Goal: Task Accomplishment & Management: Use online tool/utility

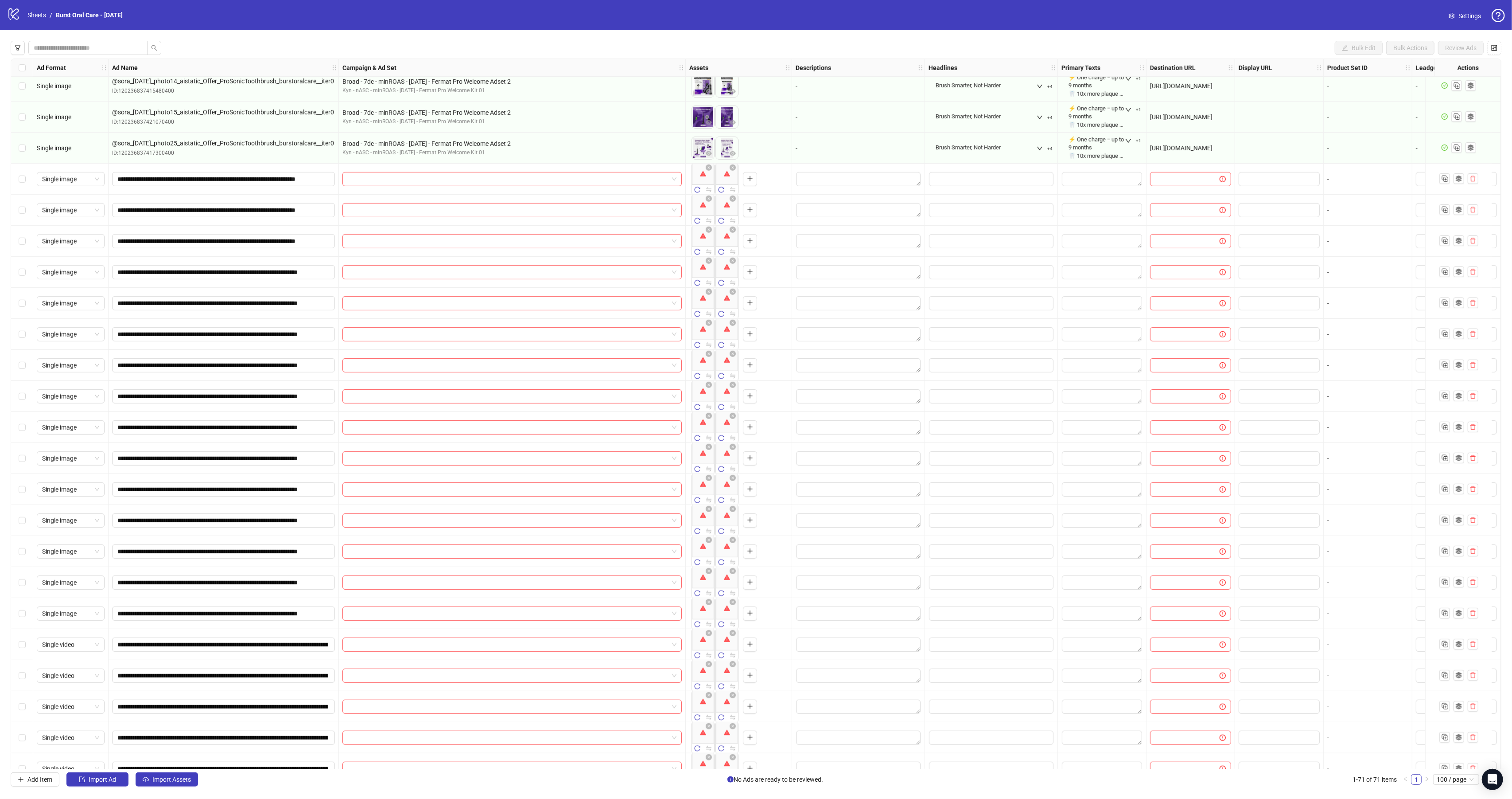
scroll to position [729, 0]
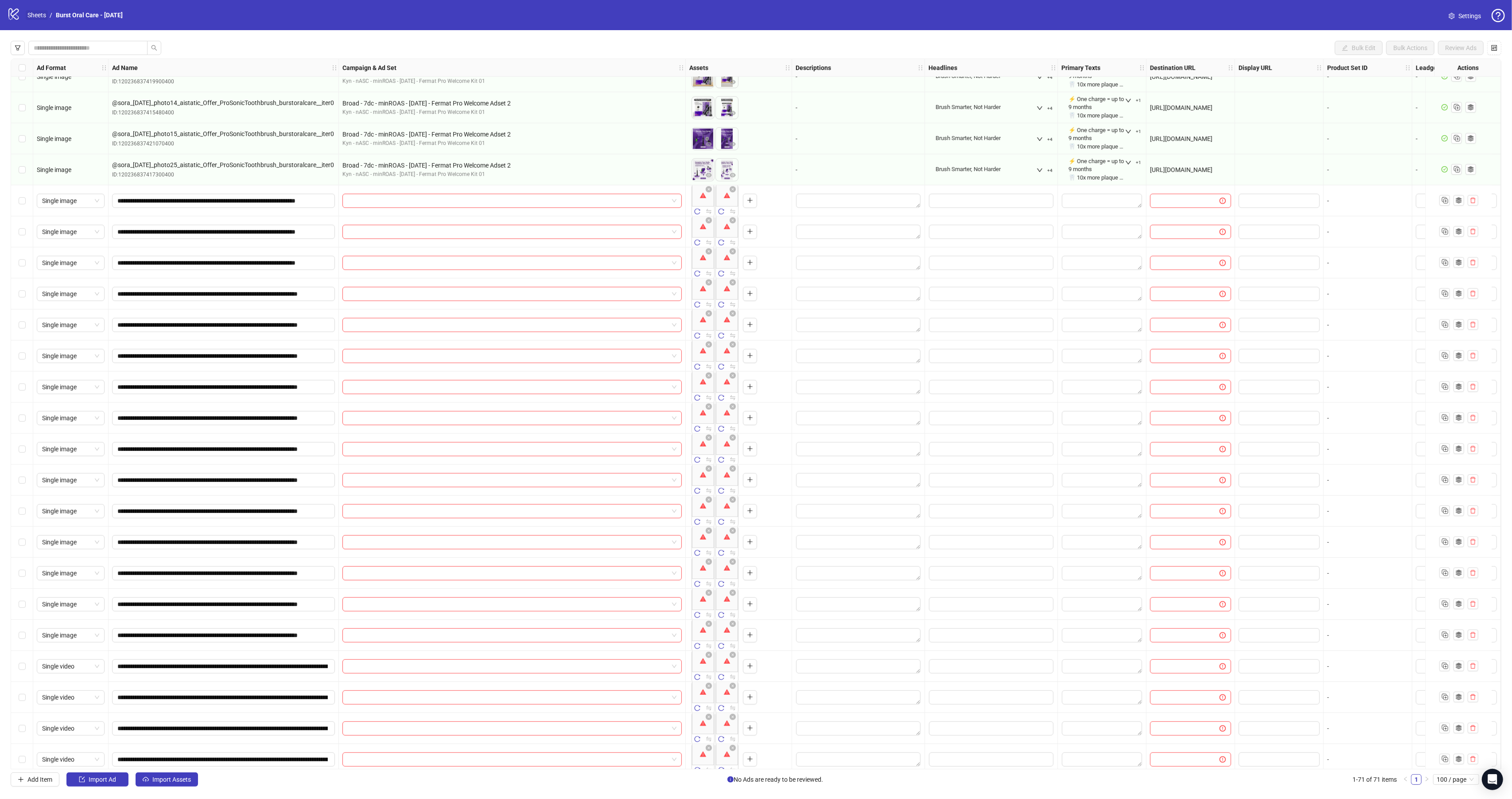
click at [39, 16] on link "Sheets" at bounding box center [37, 15] width 22 height 10
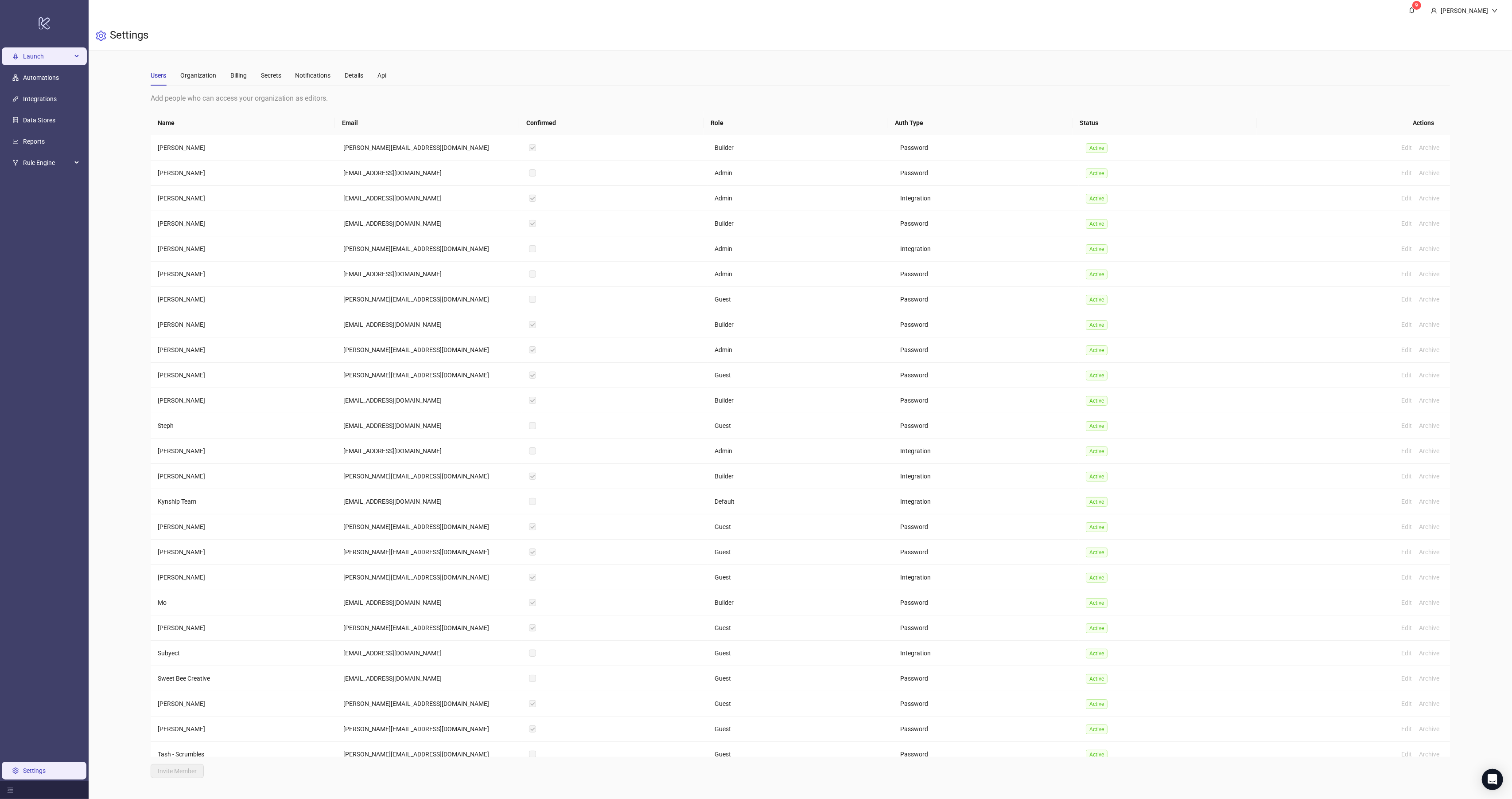
click at [34, 61] on span "Launch" at bounding box center [48, 56] width 49 height 18
click at [44, 94] on link "Ad Templates" at bounding box center [52, 97] width 37 height 7
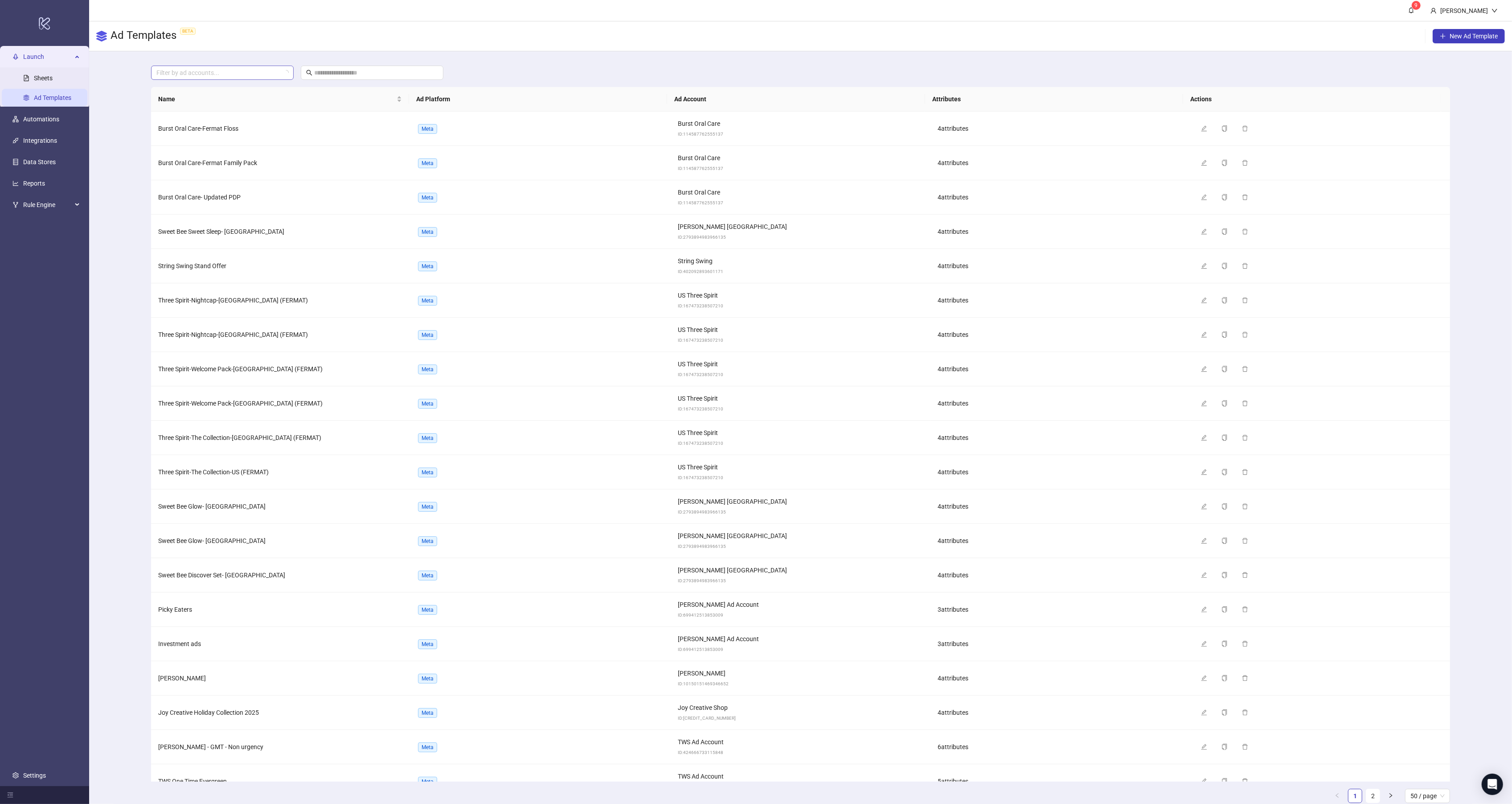
click at [244, 73] on div at bounding box center [218, 72] width 130 height 13
click at [326, 127] on td "Burst Oral Care-Fermat Floss" at bounding box center [280, 128] width 260 height 35
click at [219, 129] on span "Burst Oral Care-Fermat Floss" at bounding box center [198, 128] width 80 height 7
click at [1202, 128] on icon "edit" at bounding box center [1205, 128] width 6 height 6
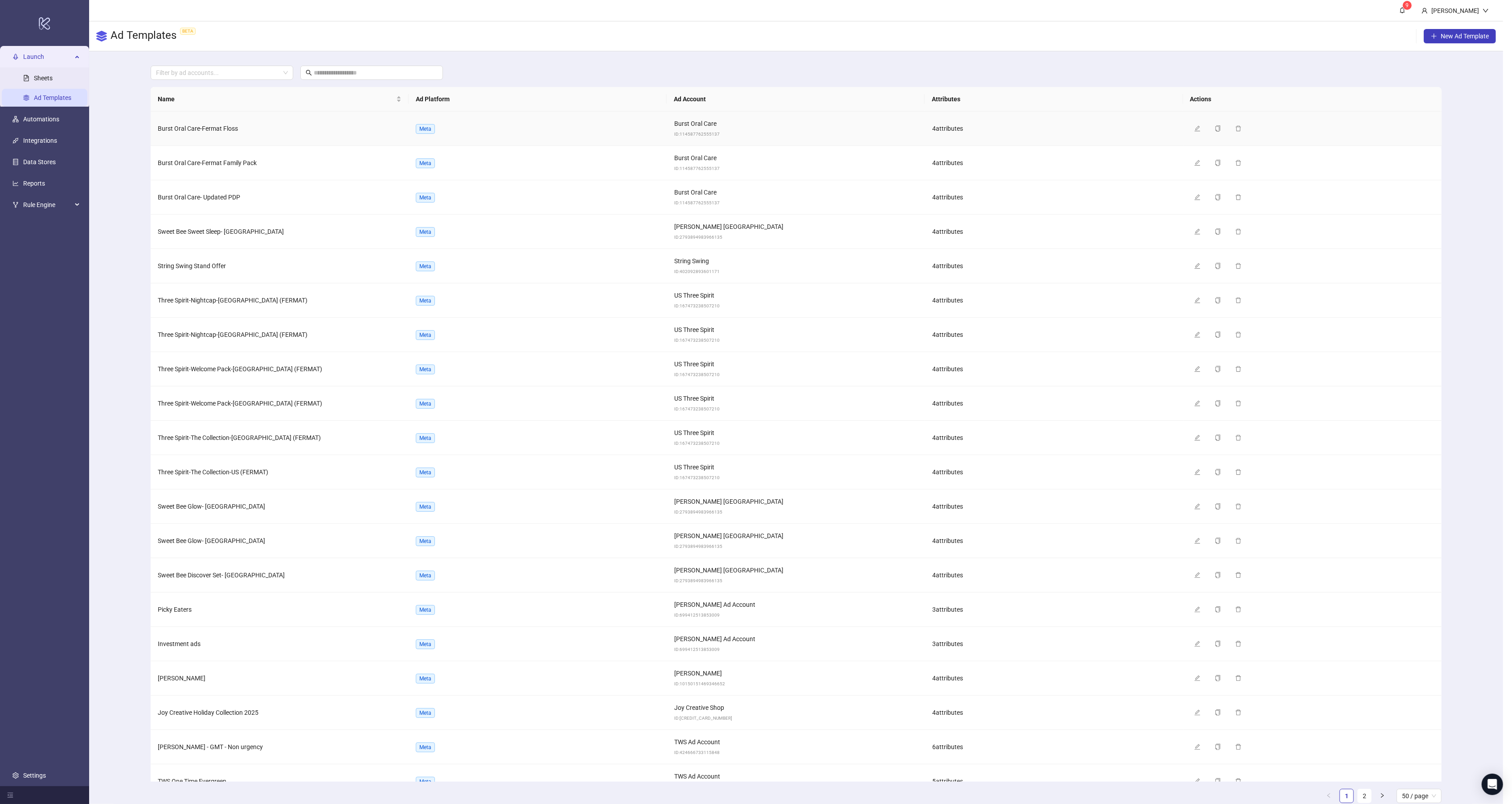
type textarea "**********"
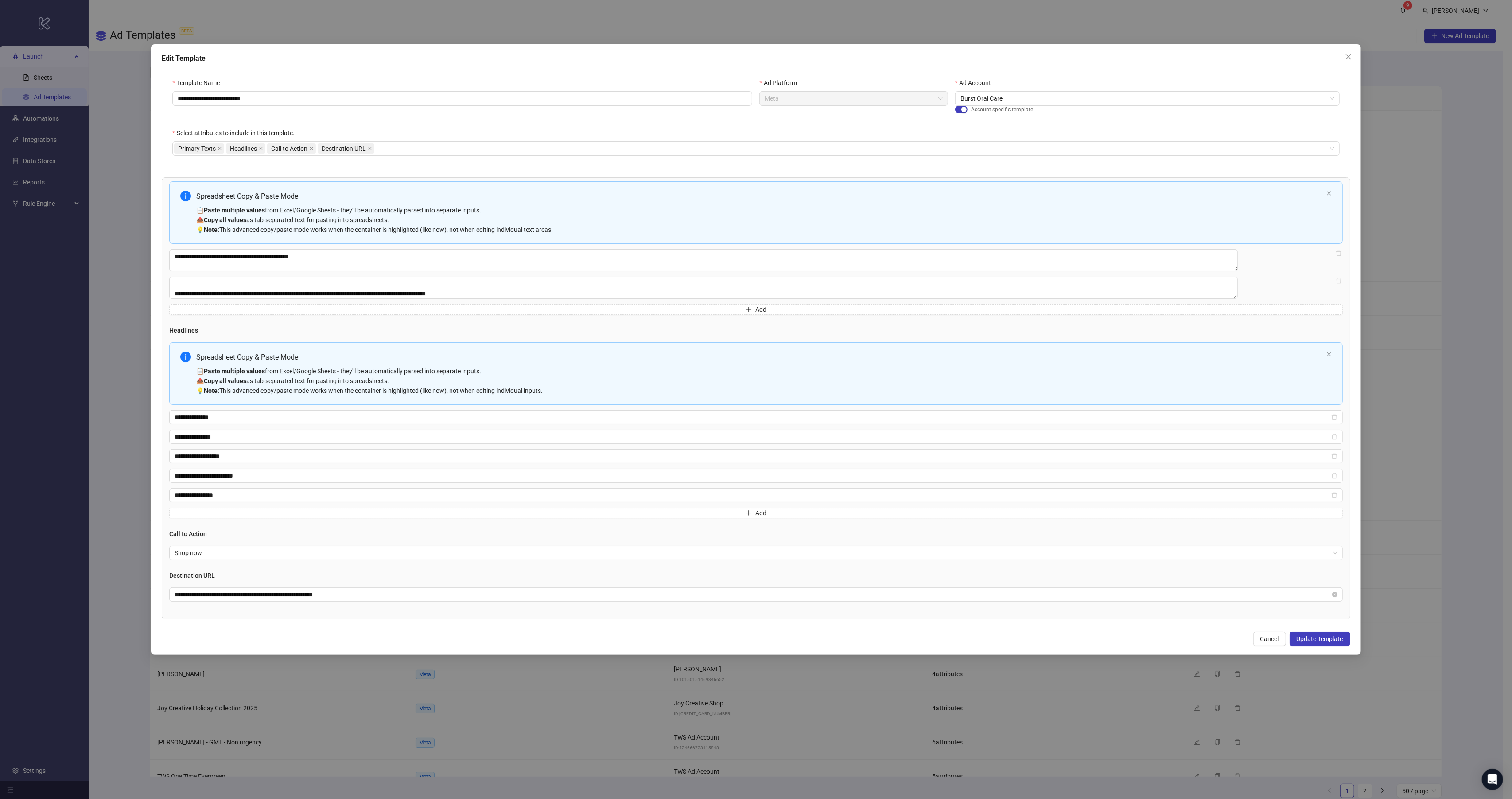
scroll to position [28, 0]
drag, startPoint x: 1400, startPoint y: 386, endPoint x: 1380, endPoint y: 371, distance: 25.0
click at [1399, 385] on div "**********" at bounding box center [756, 400] width 1512 height 799
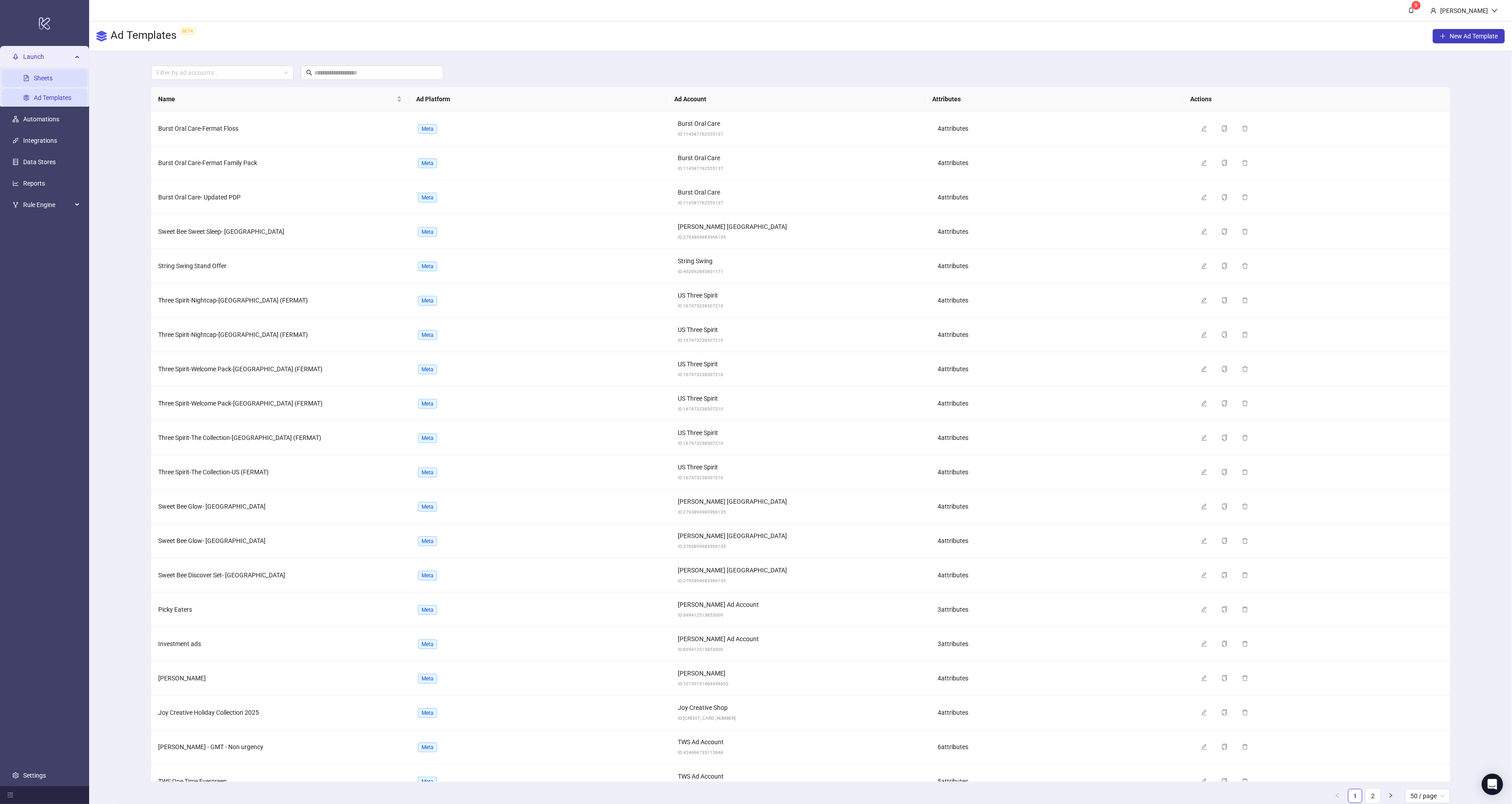
click at [52, 79] on link "Sheets" at bounding box center [43, 78] width 19 height 7
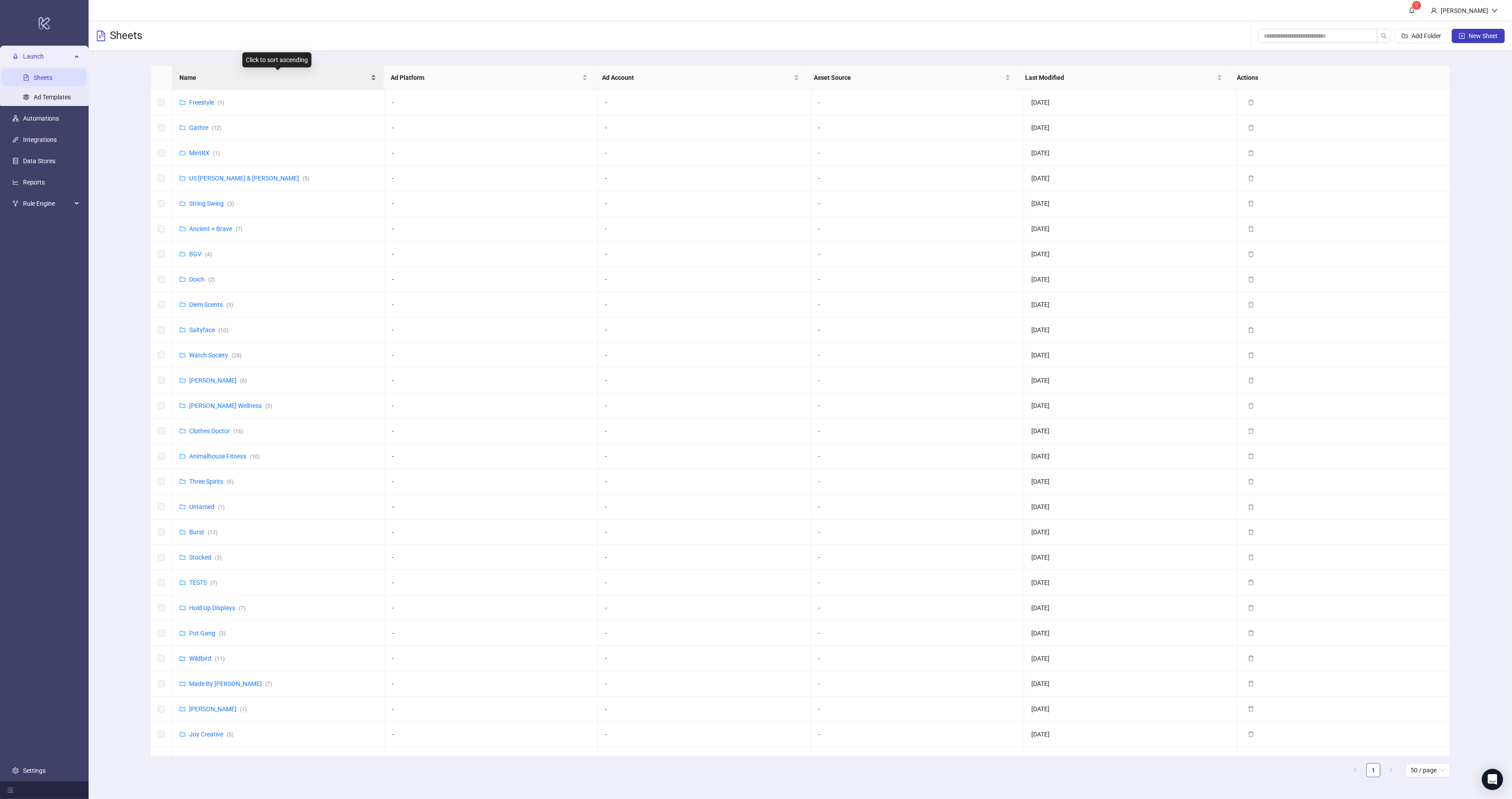
click at [207, 75] on span "Name" at bounding box center [274, 78] width 189 height 10
click at [192, 201] on link "Burst ( 13 )" at bounding box center [203, 204] width 28 height 7
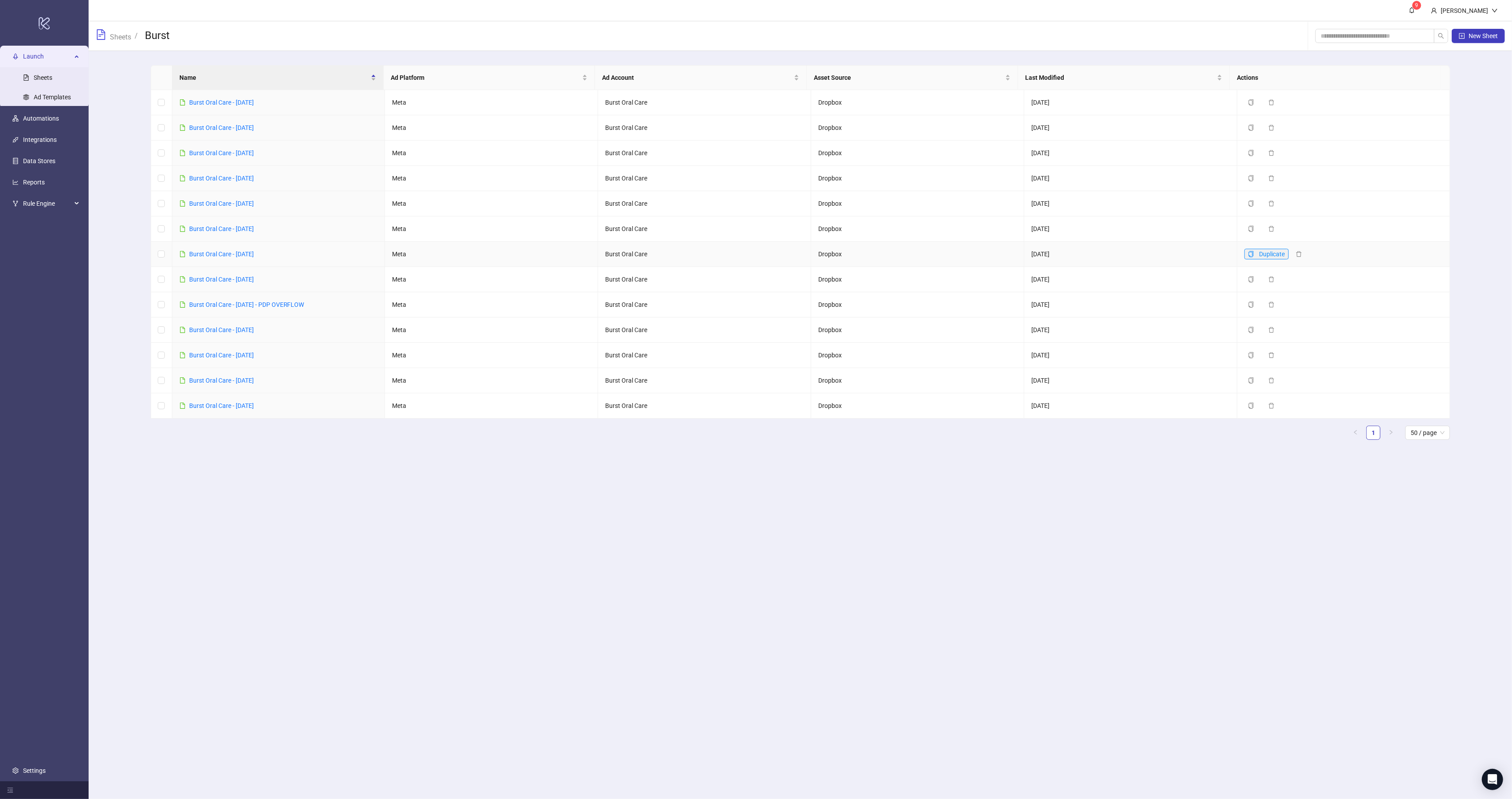
click at [1248, 254] on icon "copy" at bounding box center [1251, 254] width 5 height 6
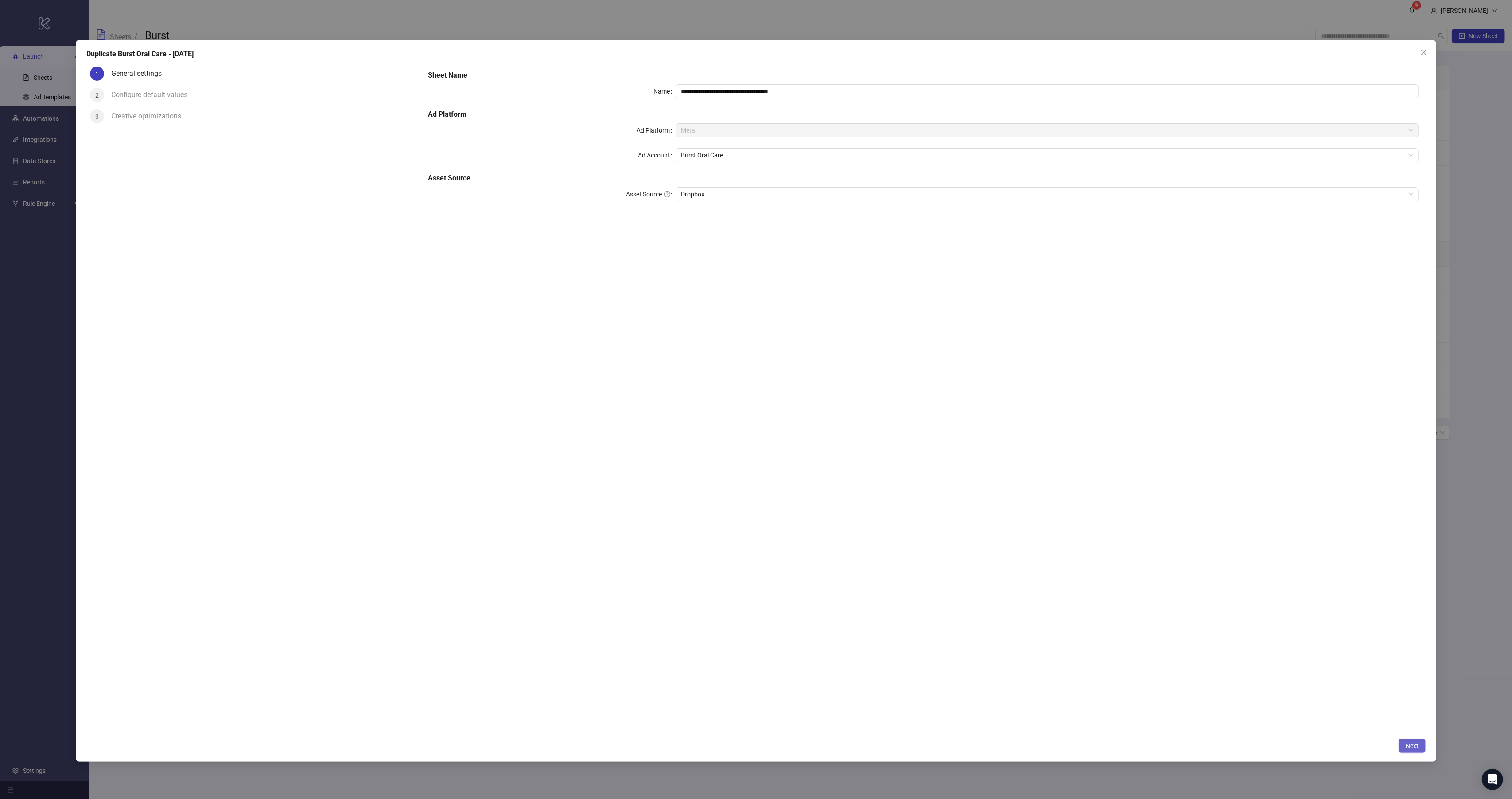
click at [1412, 745] on span "Next" at bounding box center [1412, 745] width 13 height 7
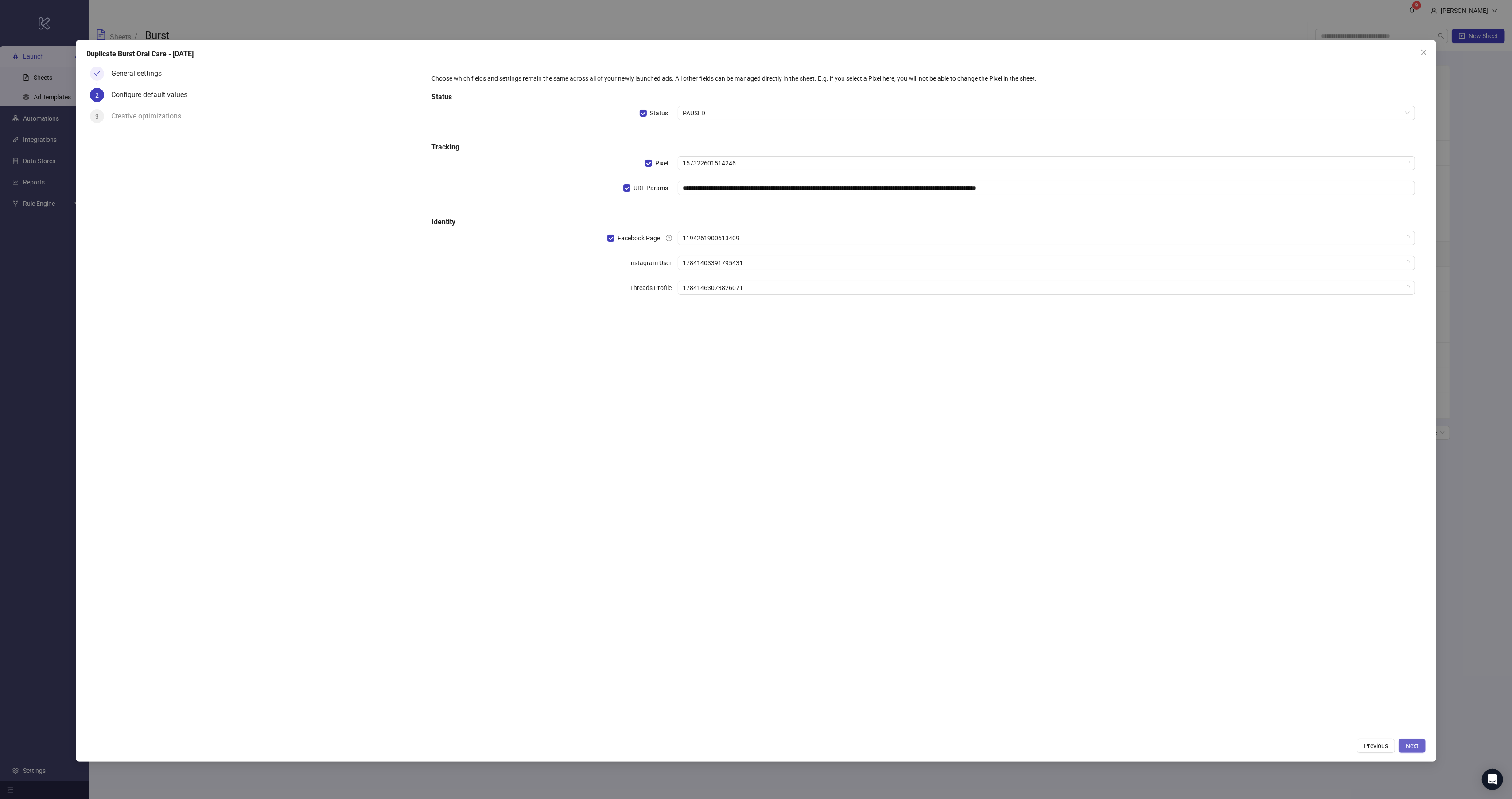
click at [1408, 745] on span "Next" at bounding box center [1412, 745] width 13 height 7
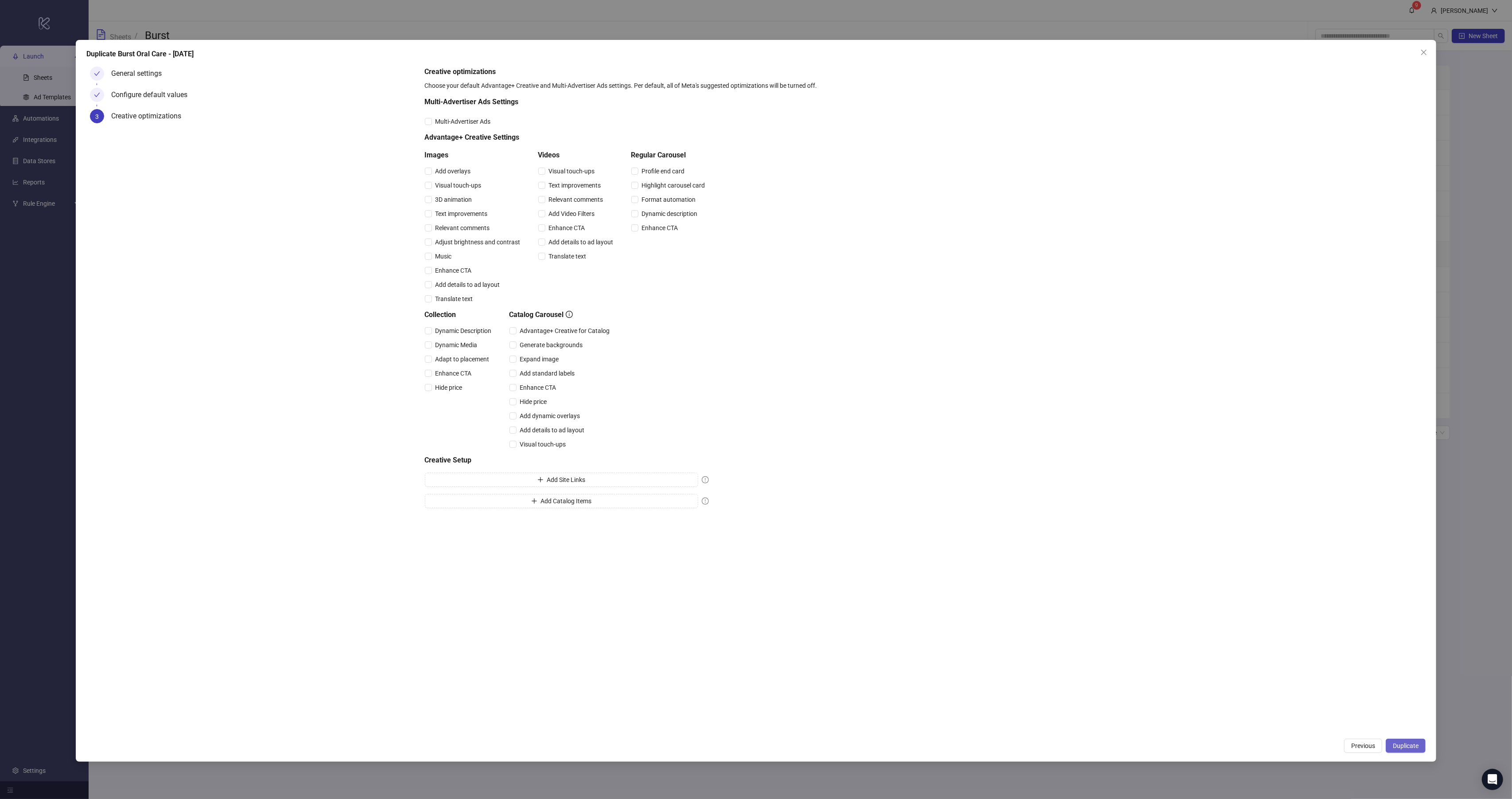
click at [1408, 745] on span "Duplicate" at bounding box center [1406, 745] width 26 height 7
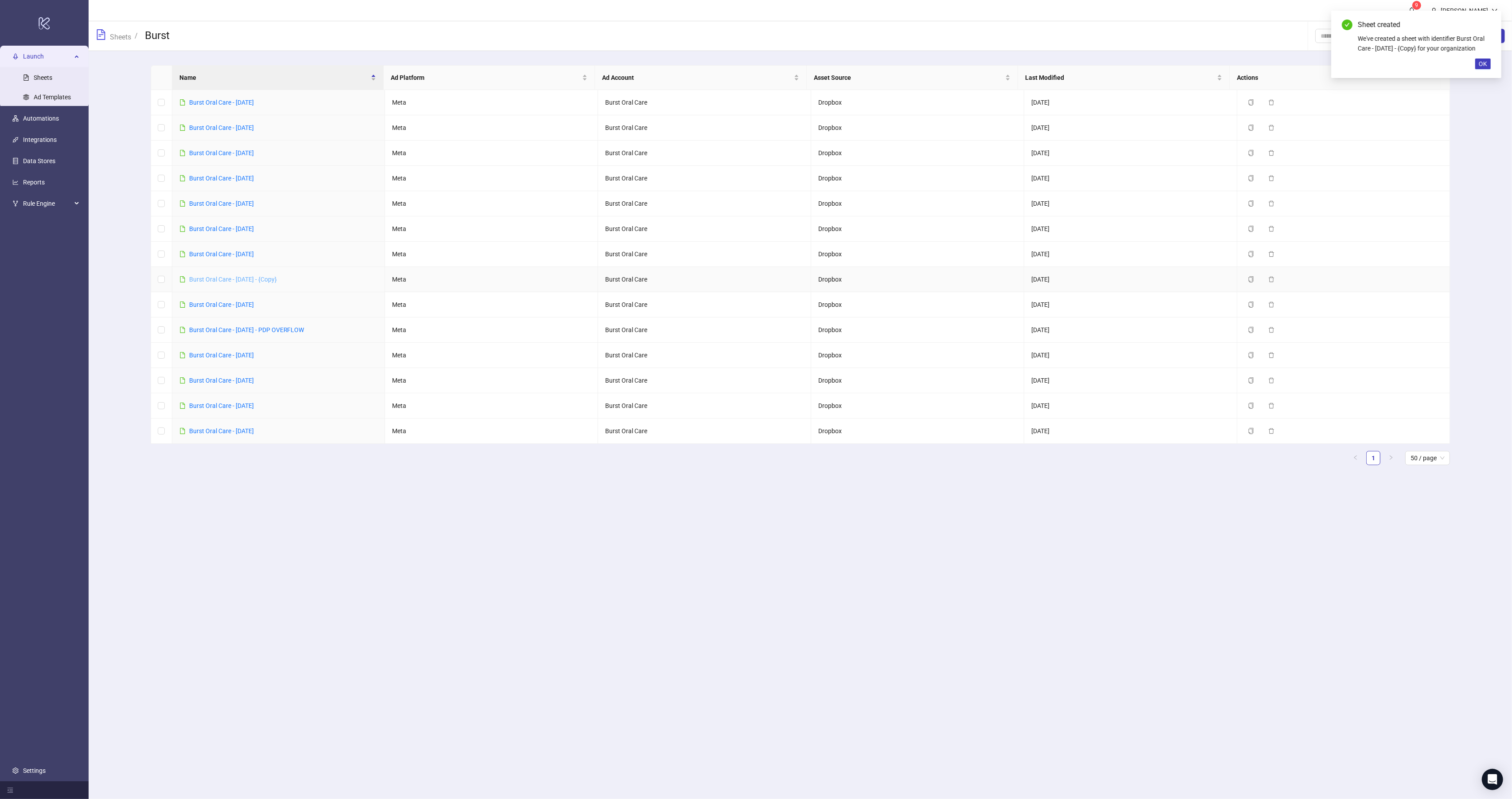
click at [270, 280] on link "Burst Oral Care - Oct 10, 2025 - {Copy}" at bounding box center [233, 279] width 88 height 7
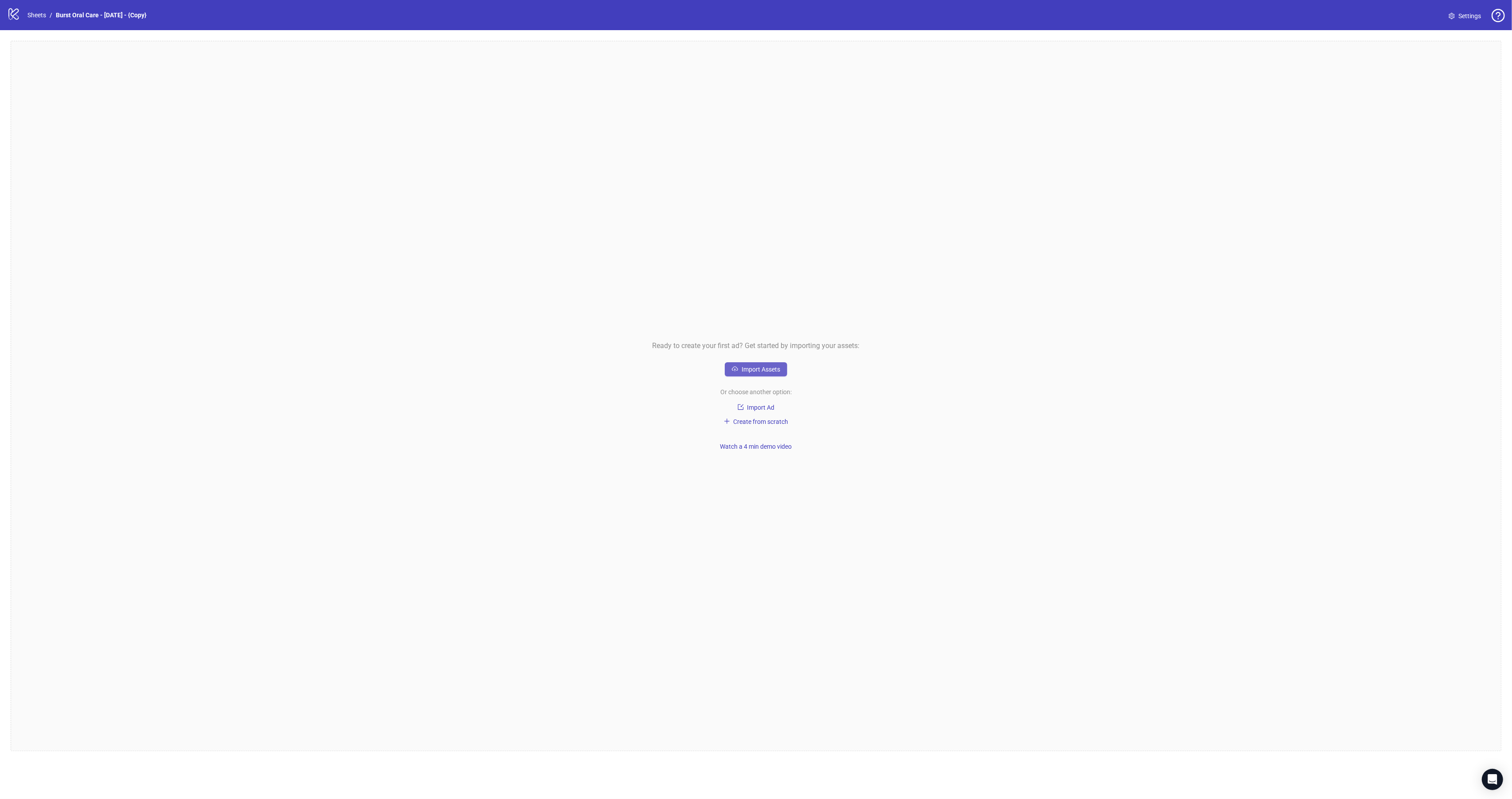
click at [766, 371] on span "Import Assets" at bounding box center [761, 369] width 39 height 7
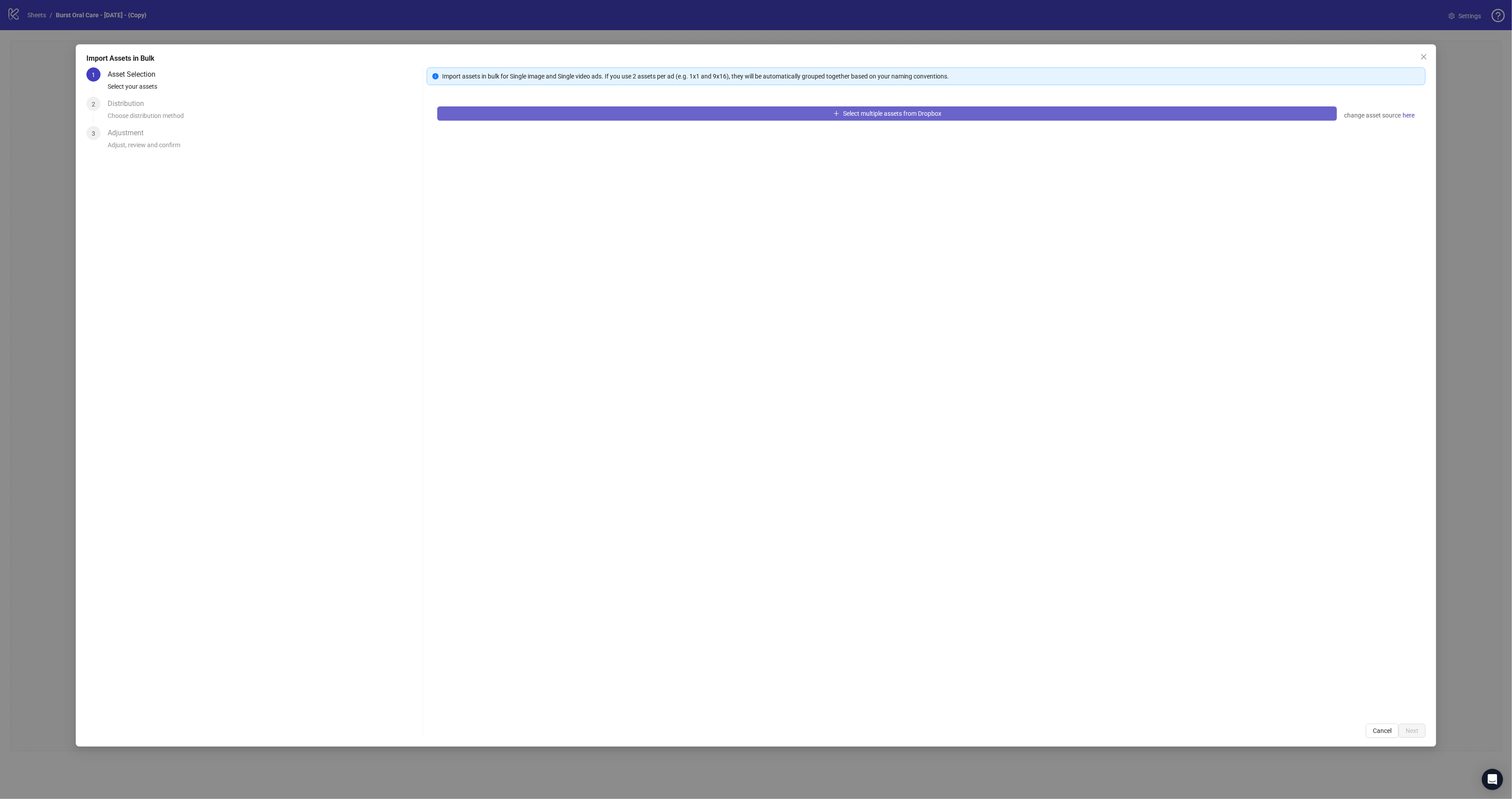
click at [581, 113] on button "Select multiple assets from Dropbox" at bounding box center [887, 113] width 900 height 14
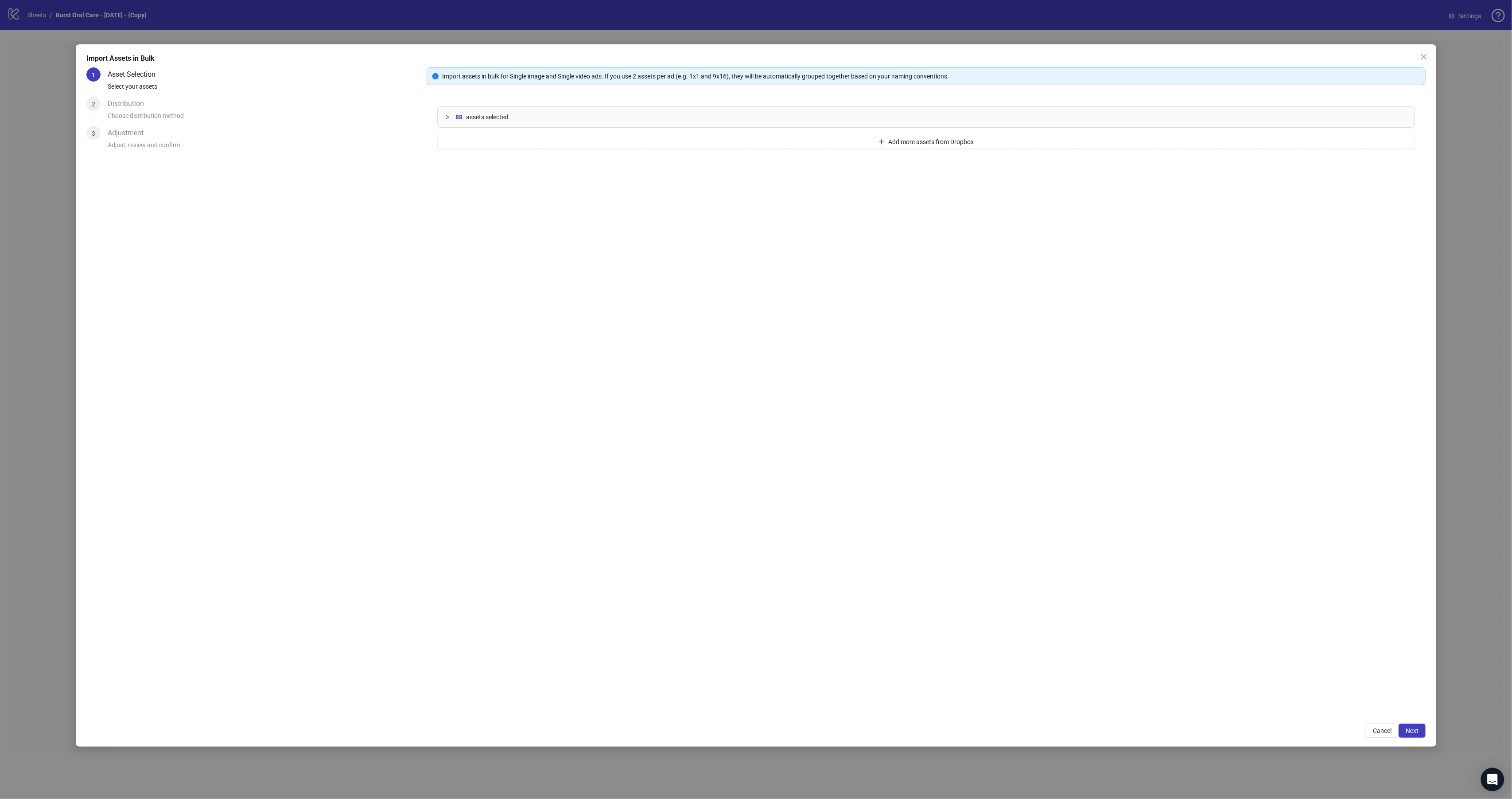
click at [1494, 786] on div "Open Intercom Messenger" at bounding box center [1493, 780] width 23 height 23
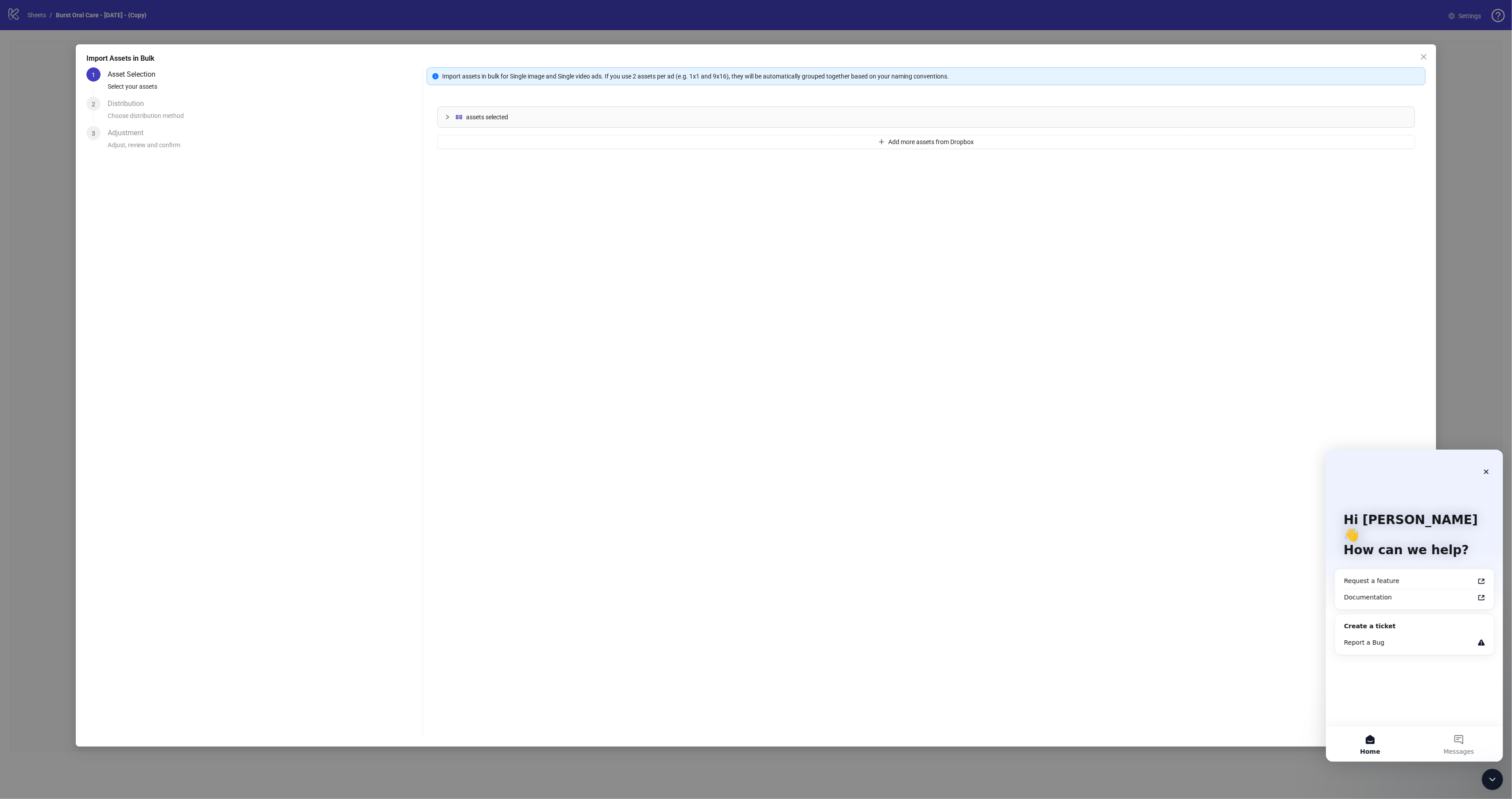
click at [762, 317] on div "88 assets selected Add more assets from Dropbox" at bounding box center [926, 404] width 999 height 617
click at [1484, 472] on icon "Close" at bounding box center [1486, 471] width 7 height 7
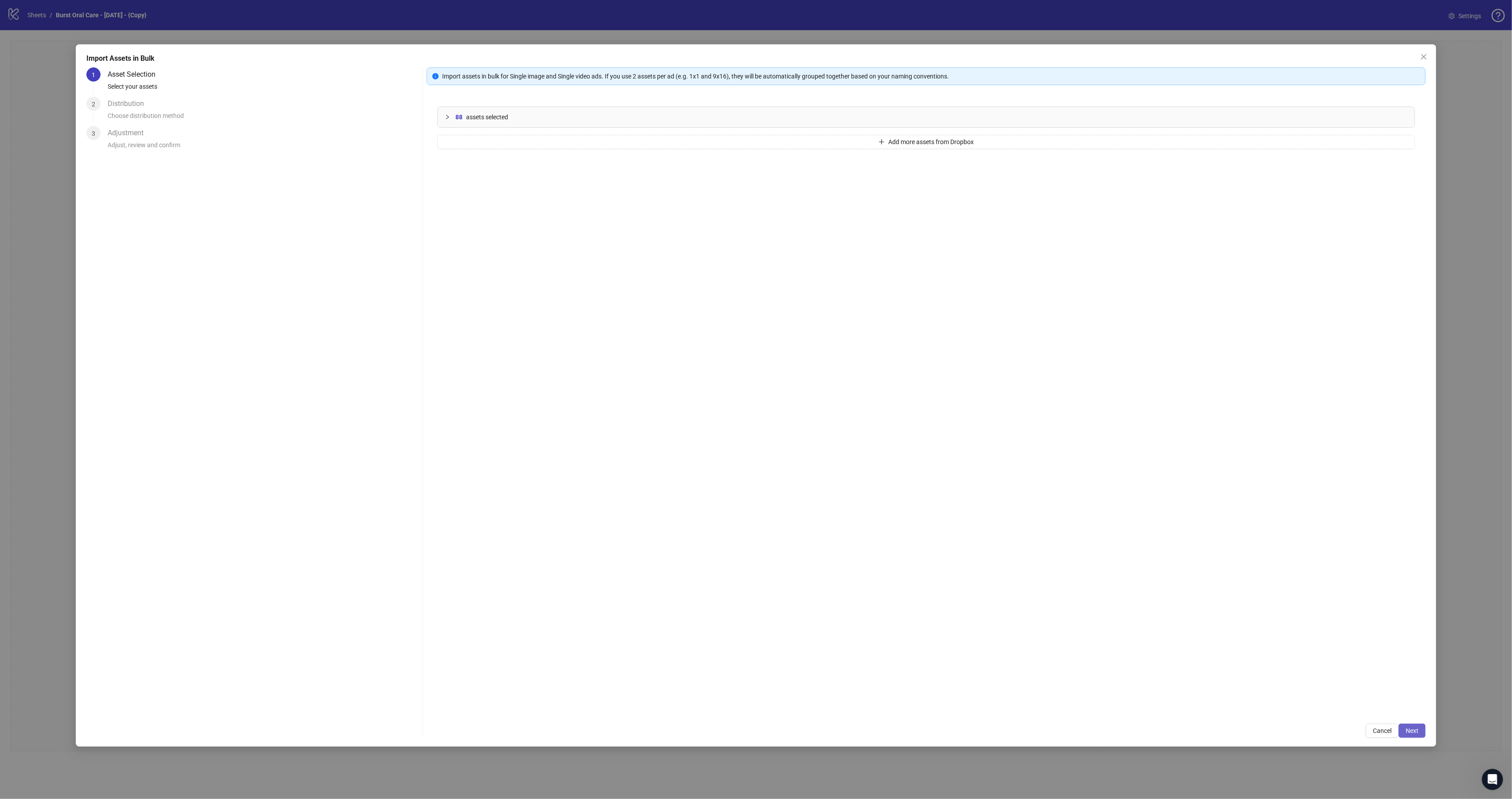
click at [1412, 729] on span "Next" at bounding box center [1412, 730] width 13 height 7
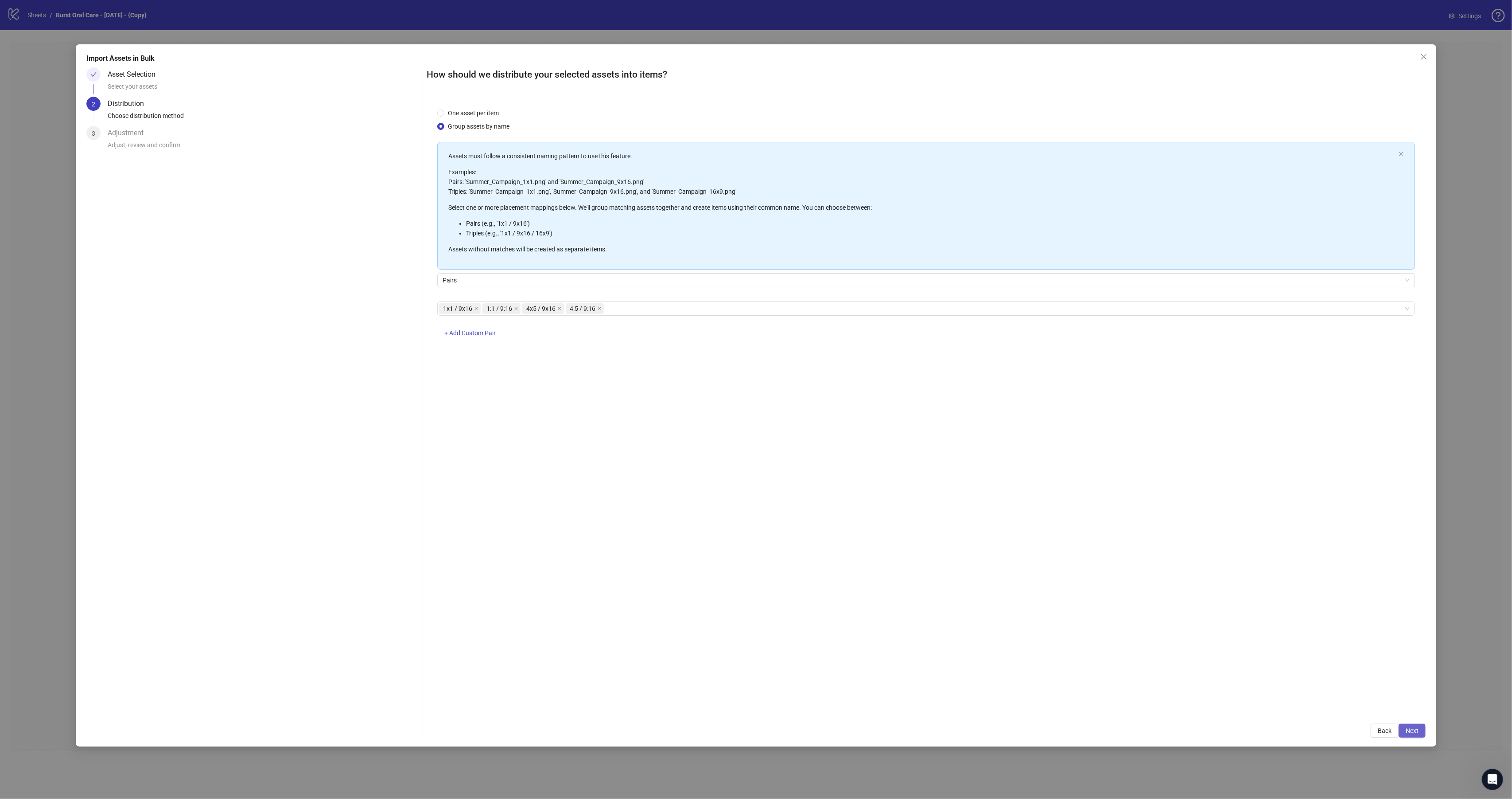
click at [1414, 735] on button "Next" at bounding box center [1412, 730] width 27 height 14
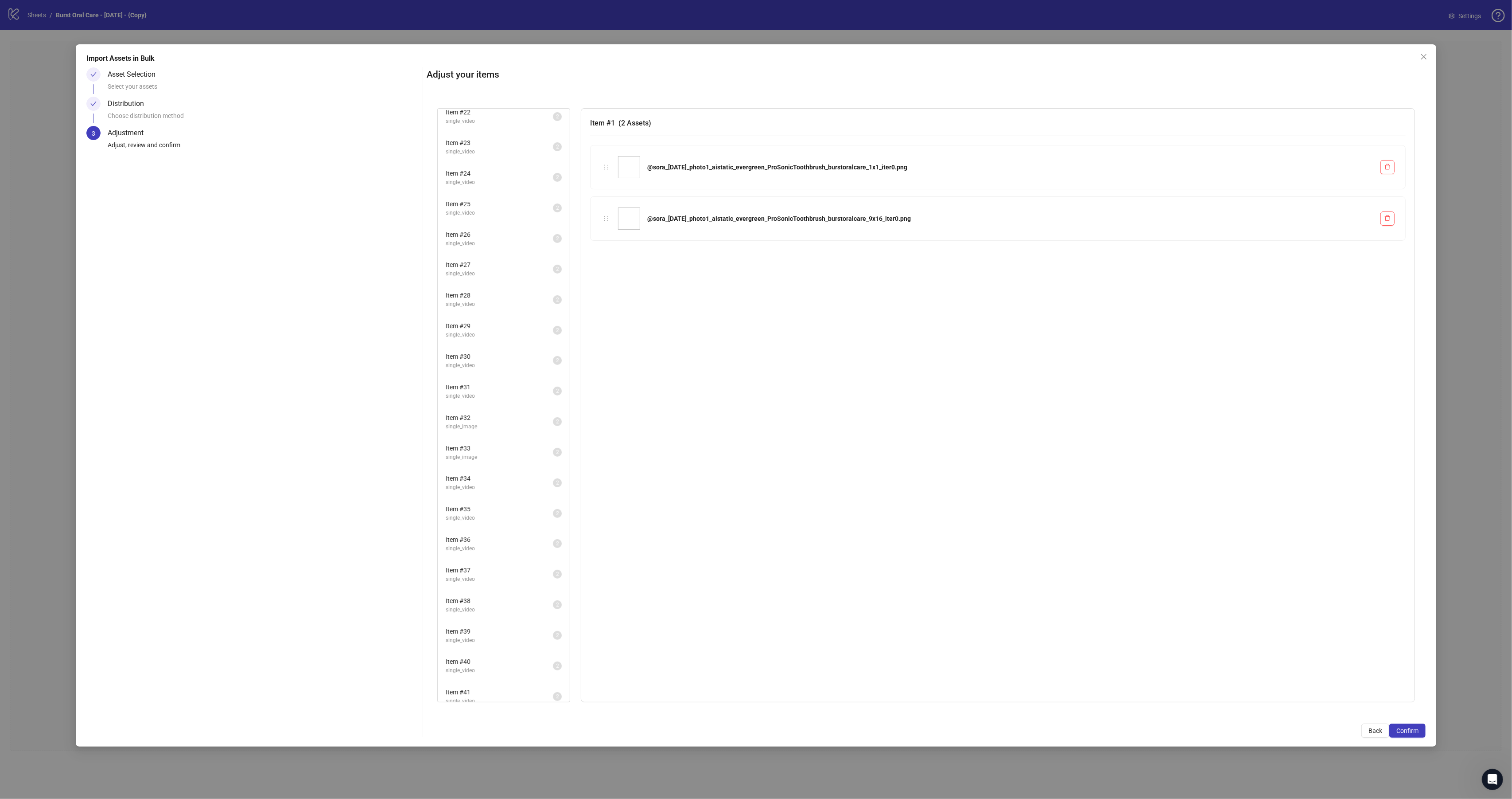
scroll to position [724, 0]
click at [1414, 729] on span "Confirm" at bounding box center [1407, 730] width 22 height 7
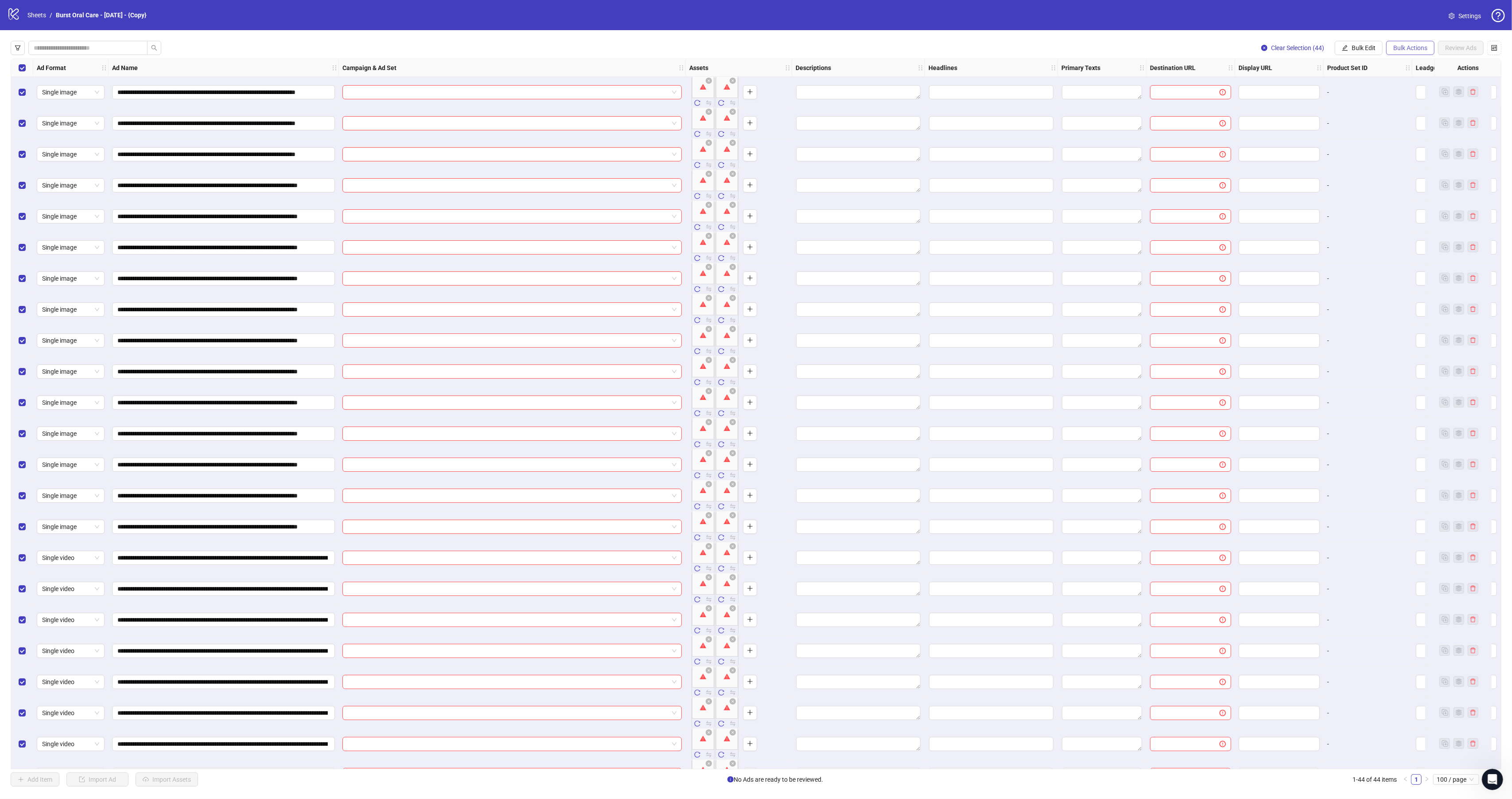
click at [1411, 50] on span "Bulk Actions" at bounding box center [1410, 48] width 34 height 7
click at [1412, 66] on span "Delete" at bounding box center [1422, 66] width 60 height 10
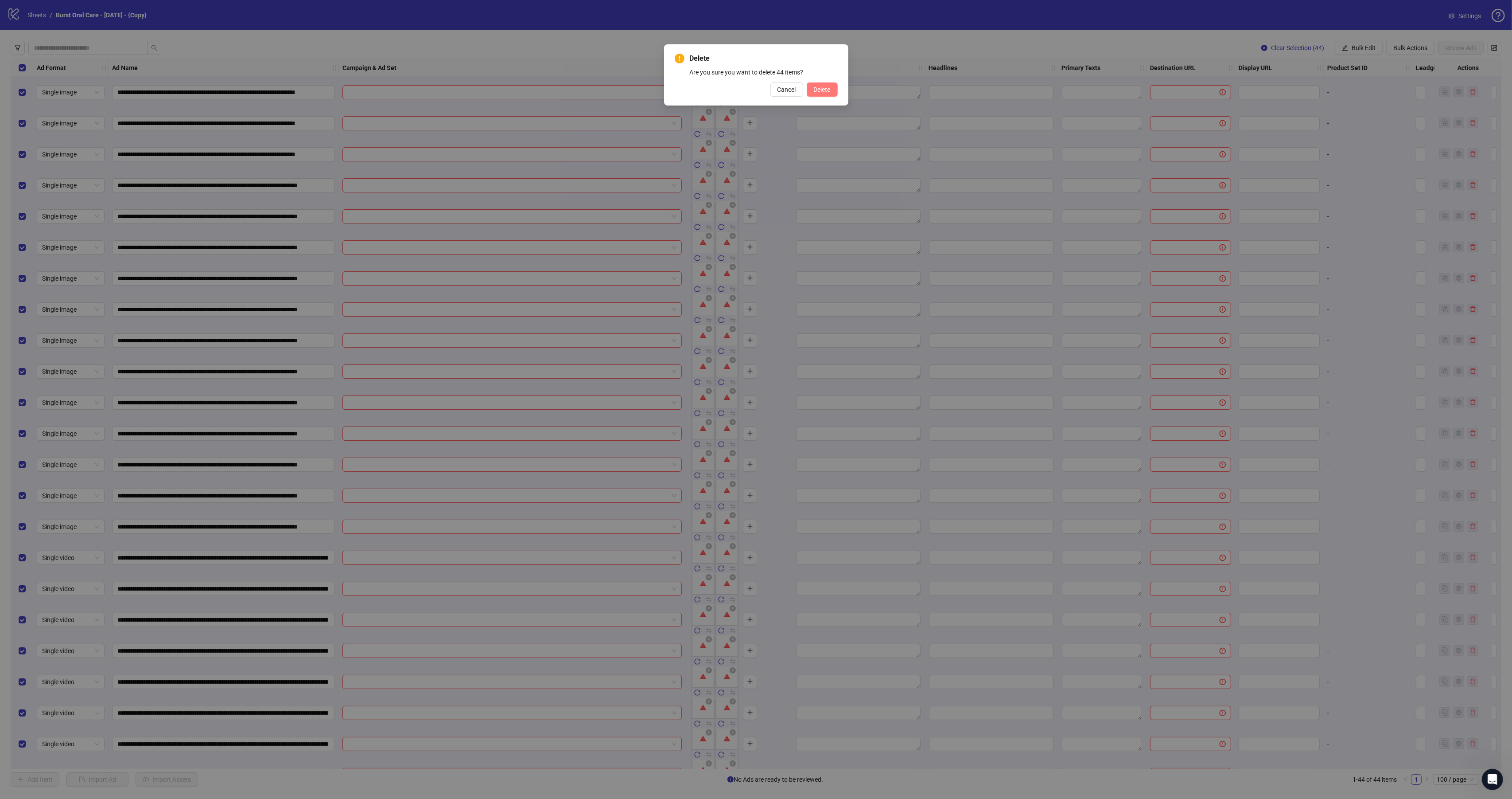
click at [823, 95] on button "Delete" at bounding box center [822, 89] width 31 height 14
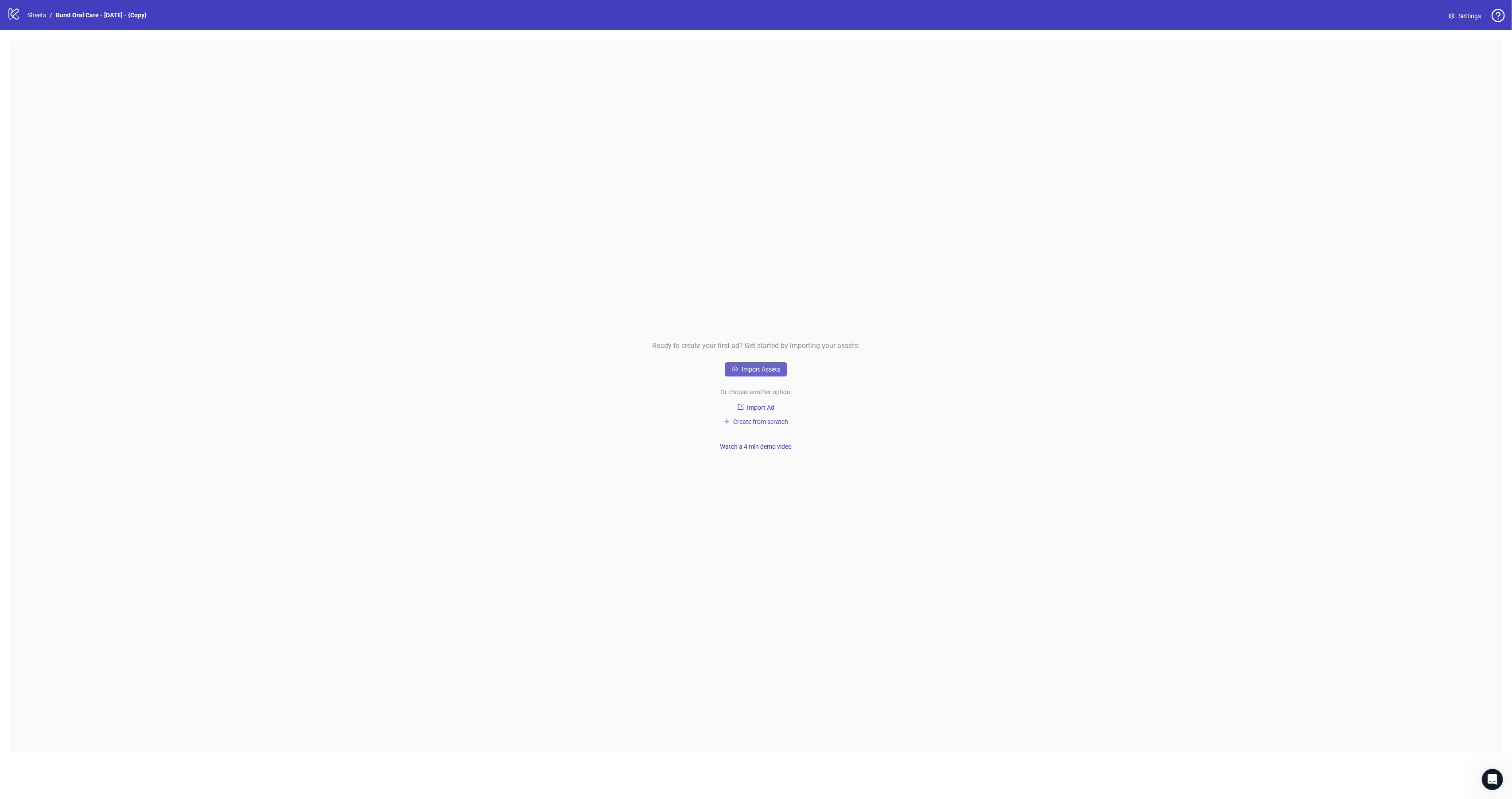
click at [772, 368] on span "Import Assets" at bounding box center [761, 369] width 39 height 7
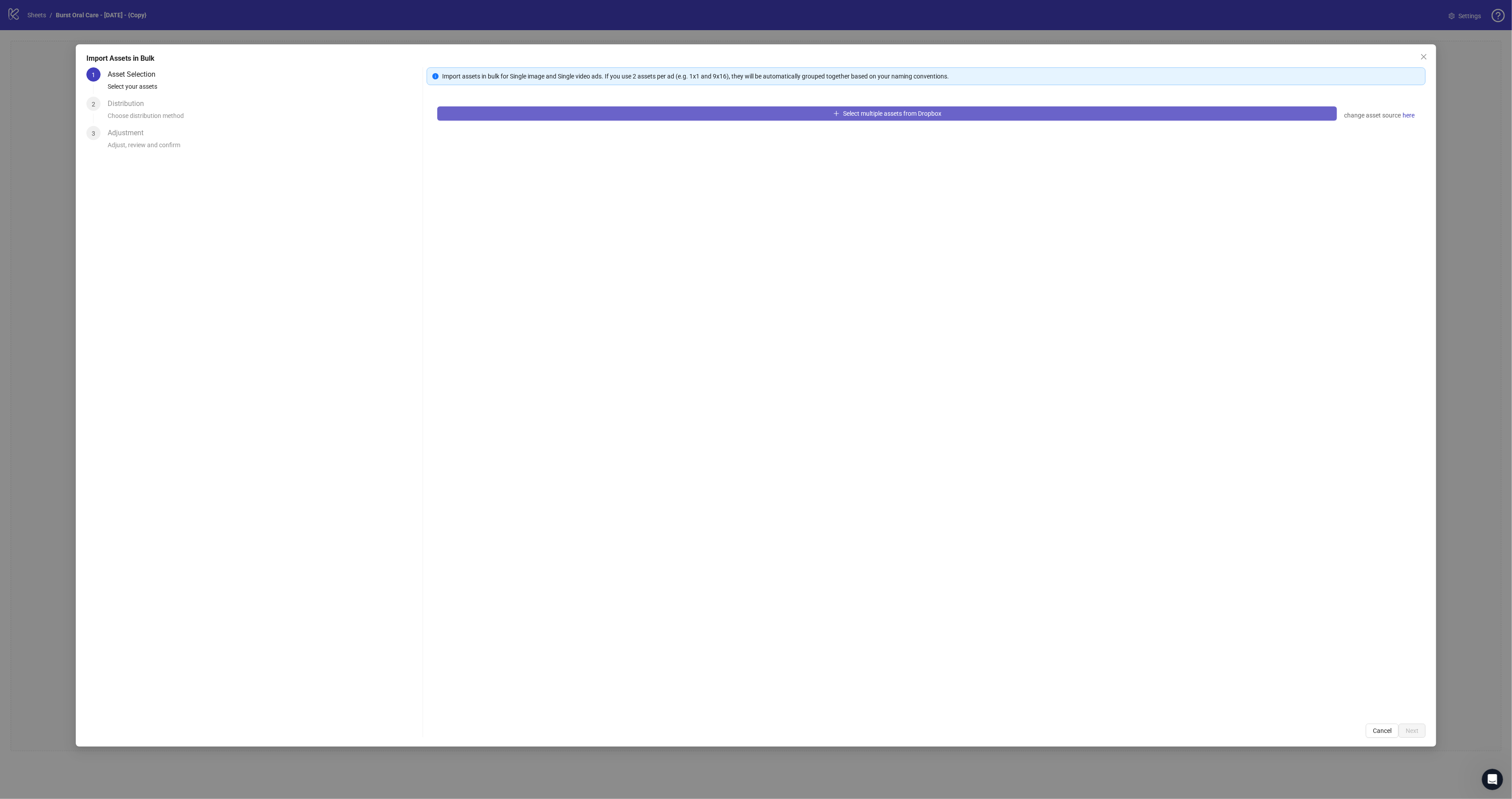
click at [568, 116] on button "Select multiple assets from Dropbox" at bounding box center [887, 113] width 900 height 14
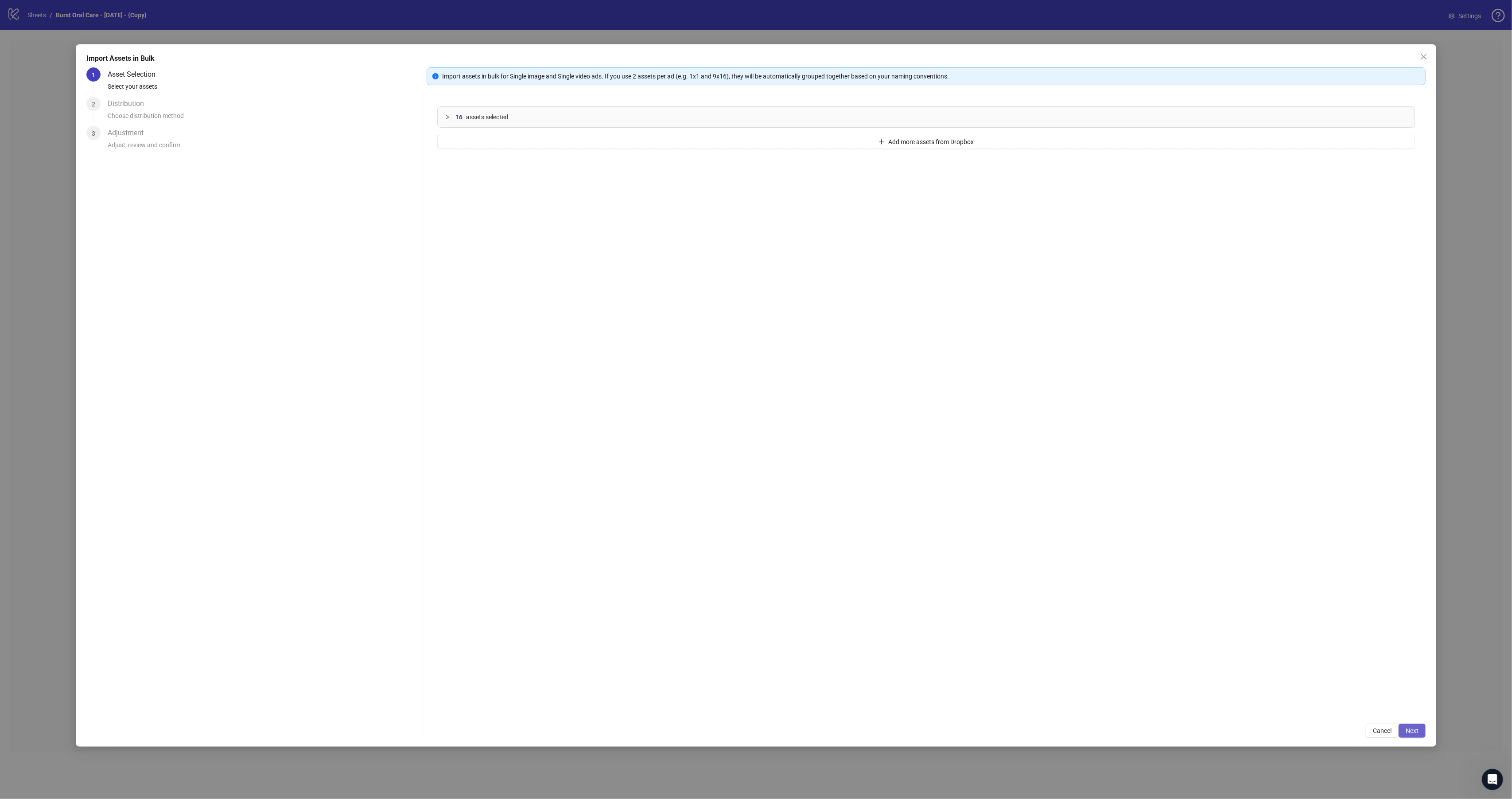
click at [1419, 726] on button "Next" at bounding box center [1412, 730] width 27 height 14
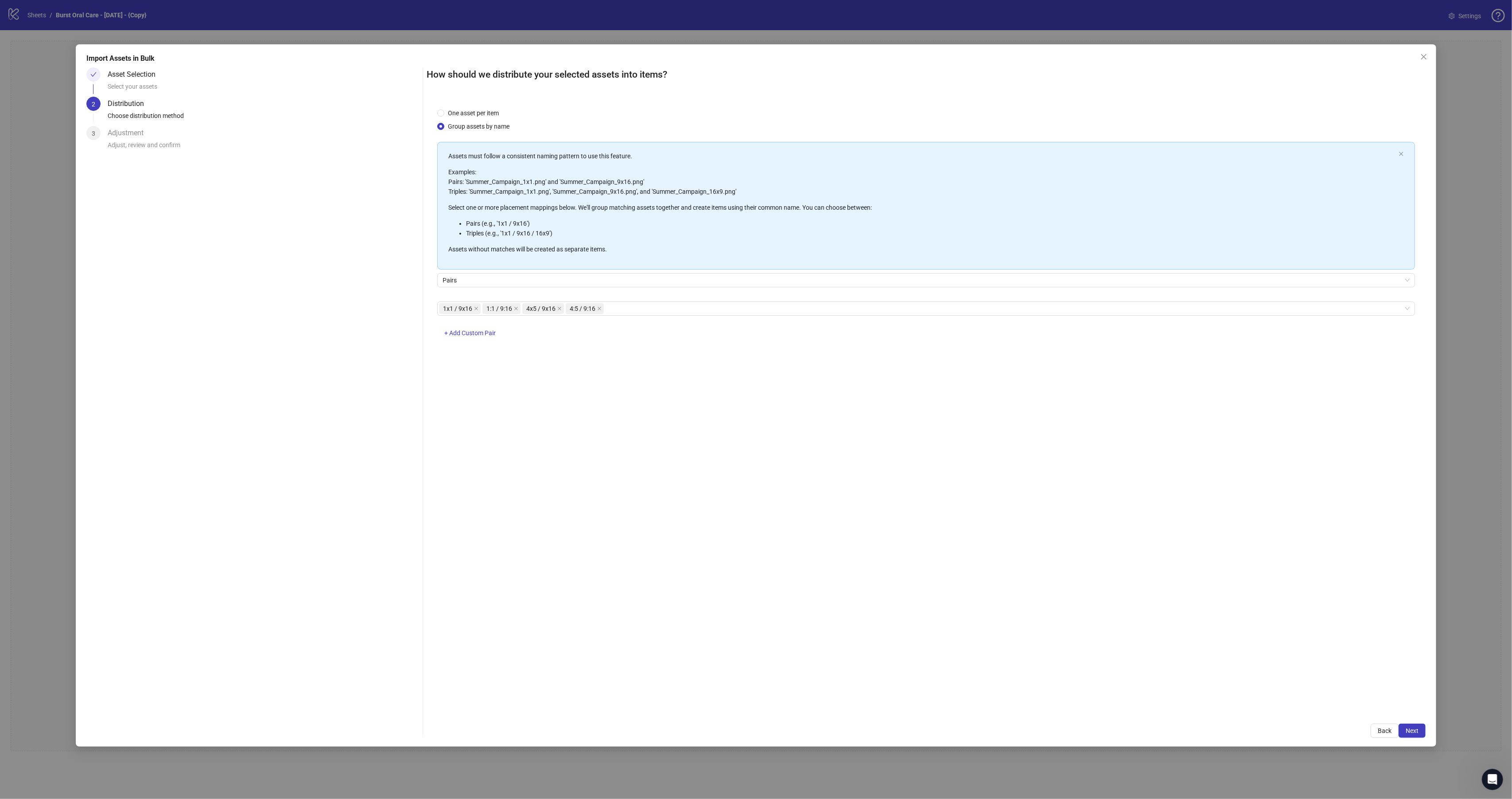
click at [1416, 729] on span "Next" at bounding box center [1412, 730] width 13 height 7
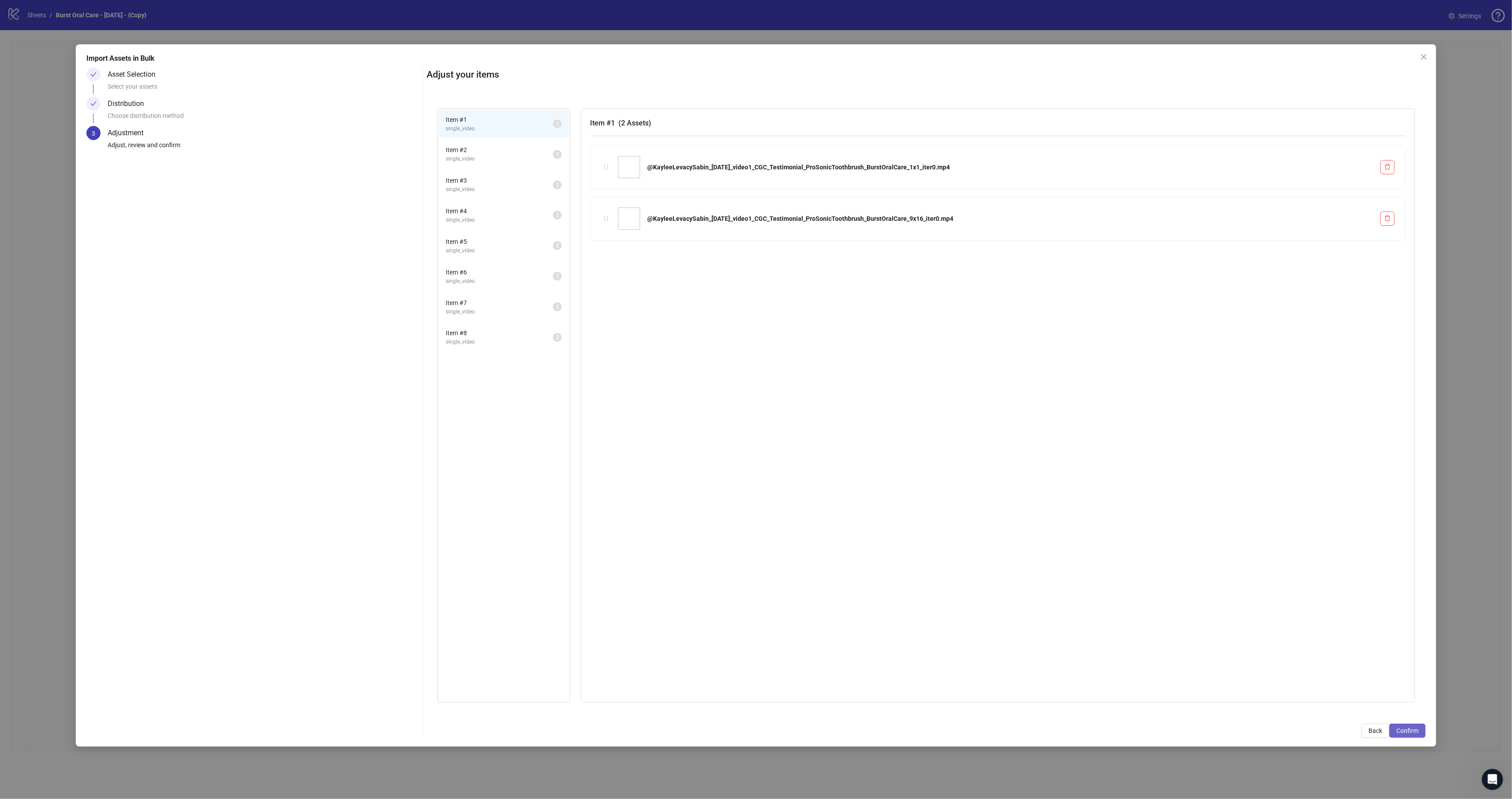
click at [1416, 735] on button "Confirm" at bounding box center [1407, 730] width 36 height 14
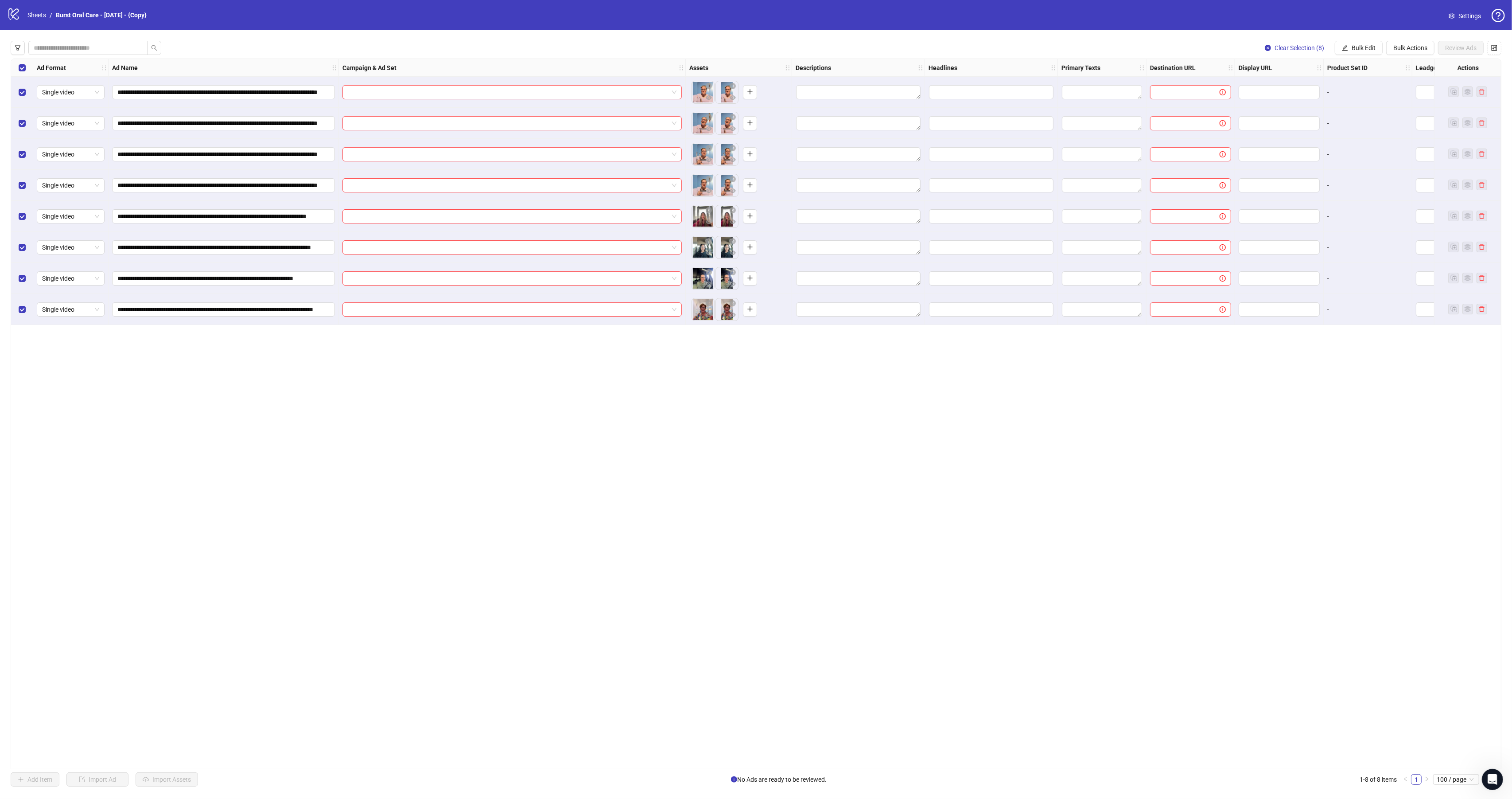
click at [188, 648] on div "**********" at bounding box center [756, 414] width 1491 height 710
click at [258, 674] on div "**********" at bounding box center [756, 414] width 1491 height 710
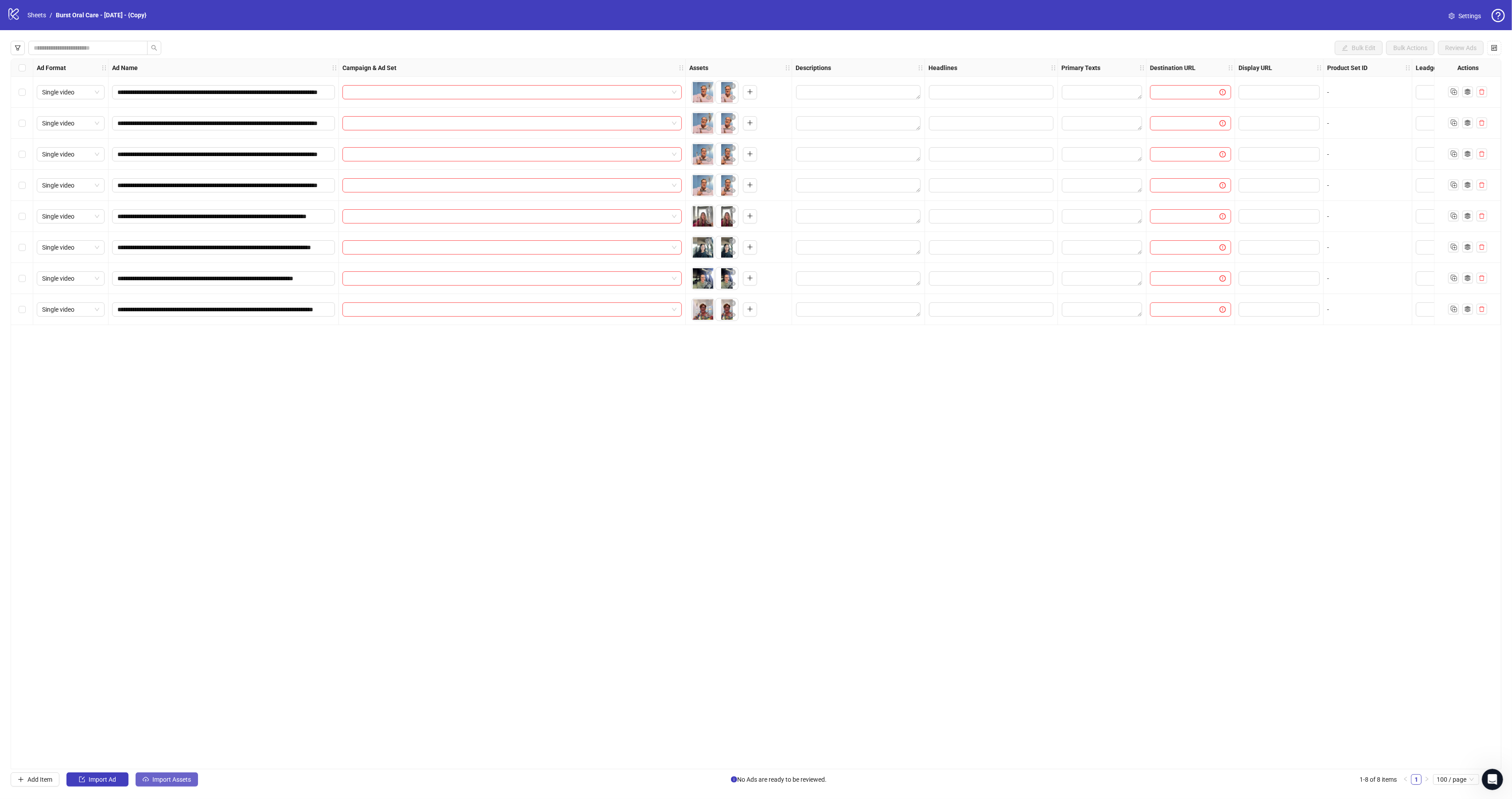
click at [173, 777] on span "Import Assets" at bounding box center [172, 779] width 39 height 7
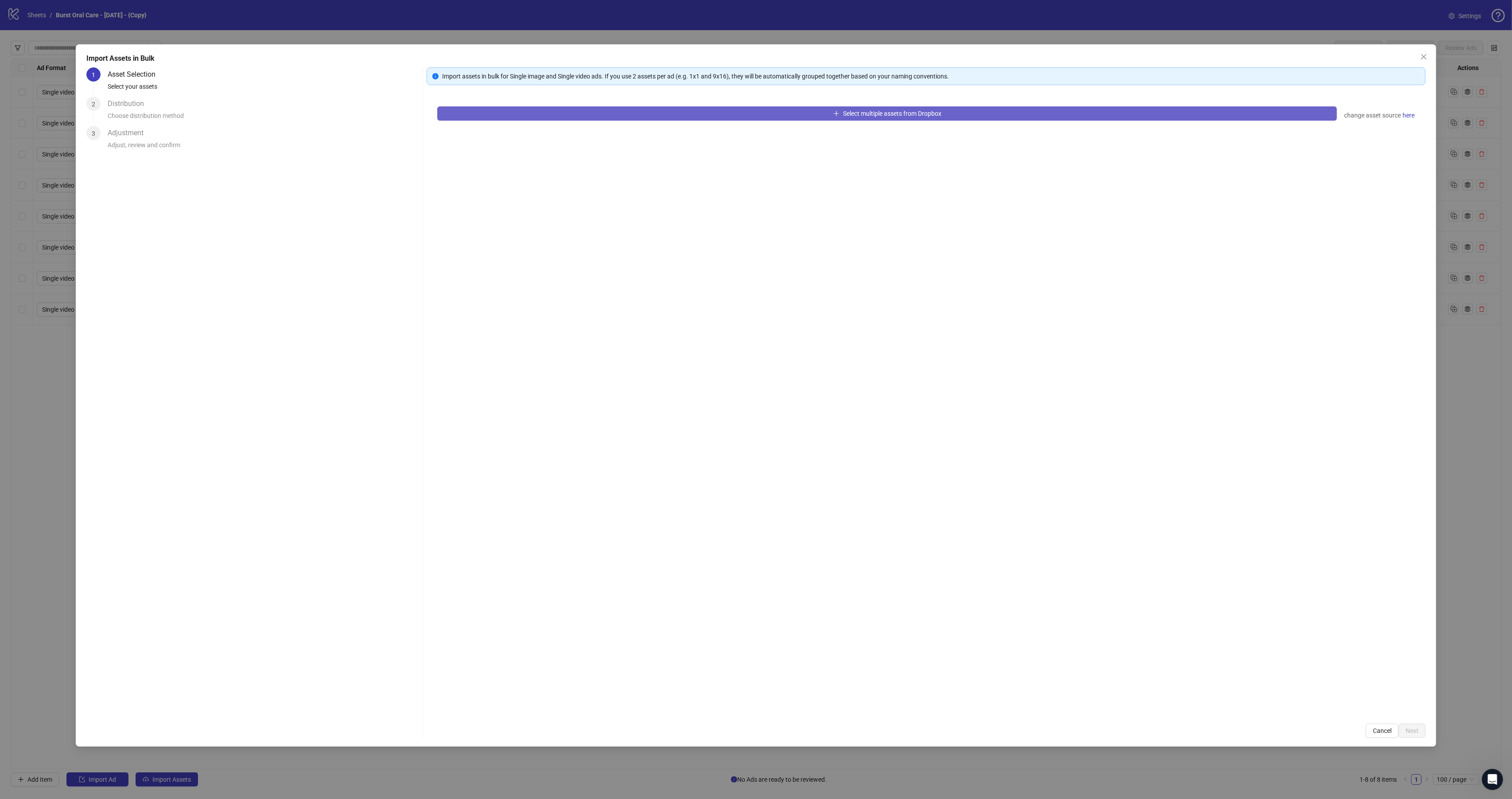
click at [564, 112] on button "Select multiple assets from Dropbox" at bounding box center [887, 113] width 900 height 14
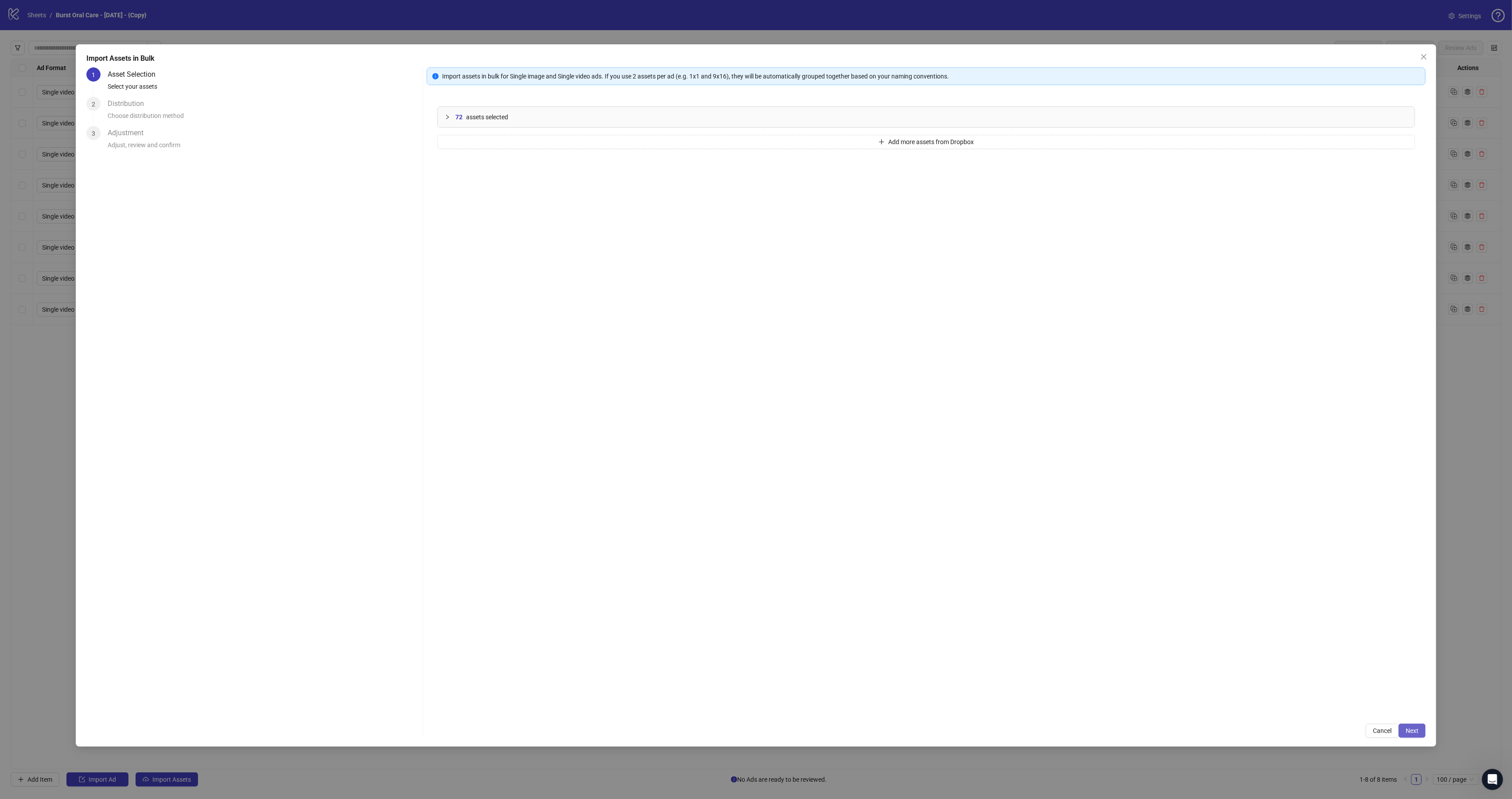
click at [1418, 735] on button "Next" at bounding box center [1412, 730] width 27 height 14
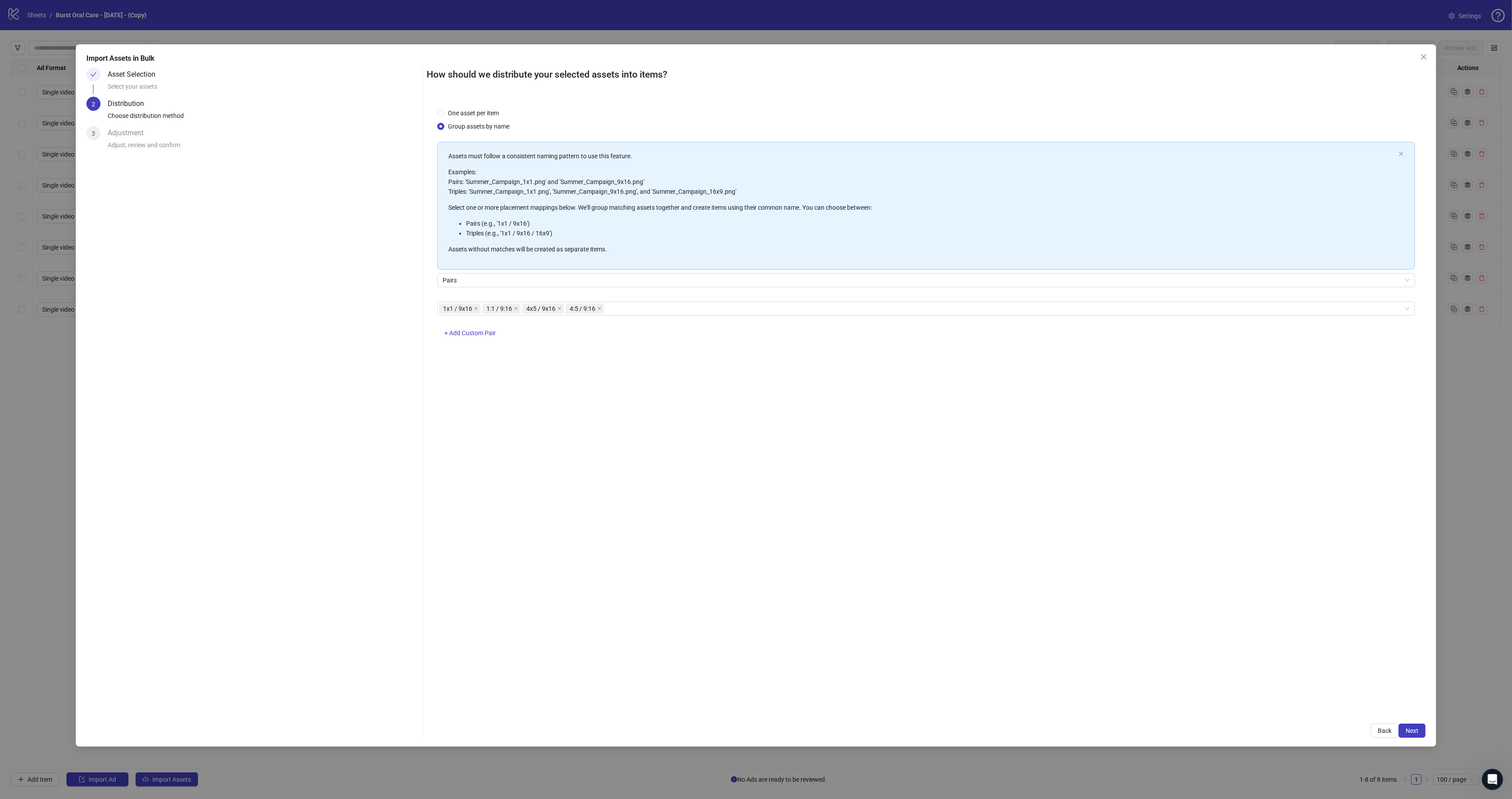
click at [1416, 732] on span "Next" at bounding box center [1412, 730] width 13 height 7
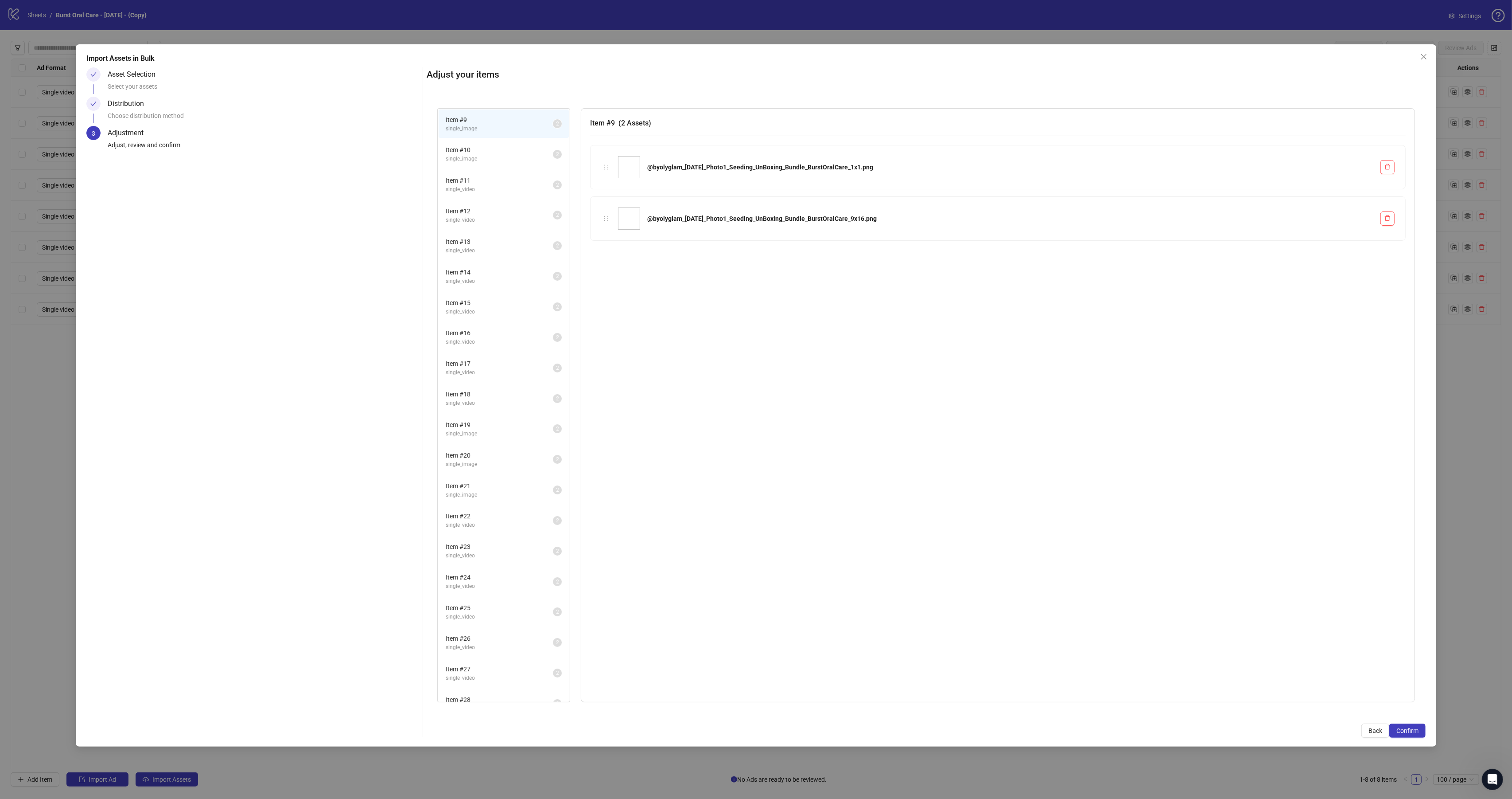
click at [1416, 732] on span "Confirm" at bounding box center [1407, 730] width 22 height 7
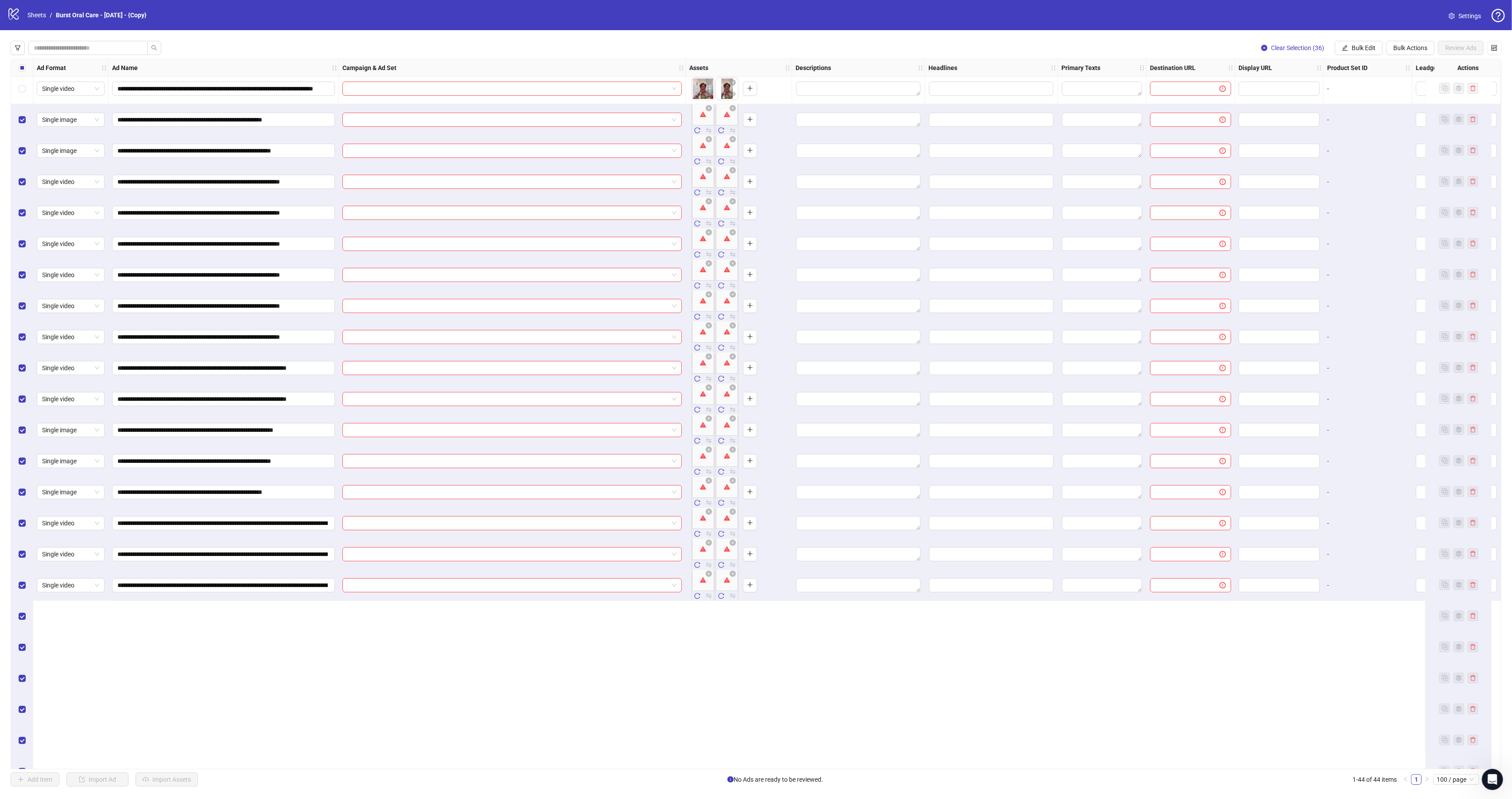
scroll to position [9, 0]
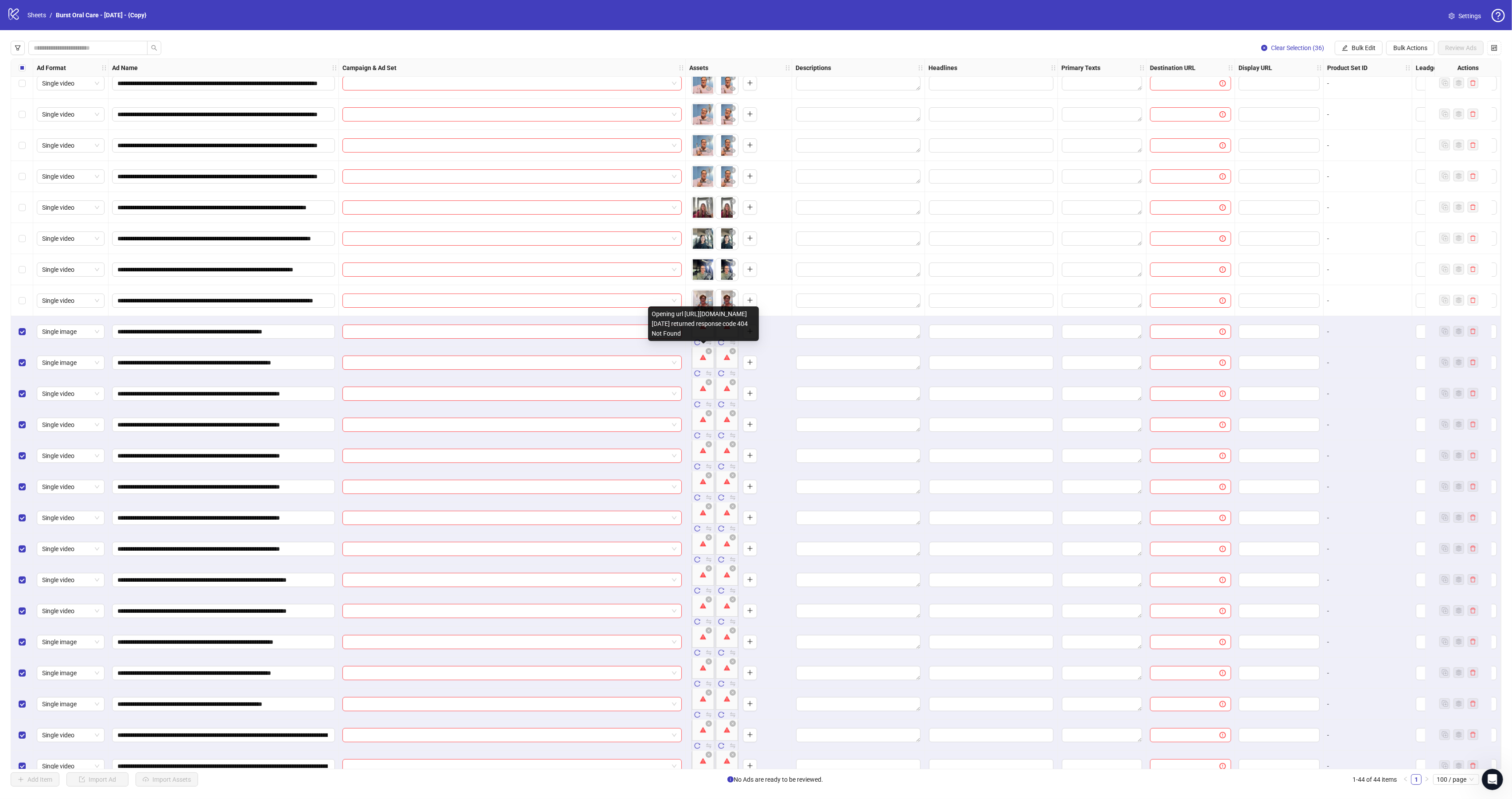
click at [702, 348] on body "**********" at bounding box center [756, 400] width 1512 height 799
click at [698, 343] on icon "reload" at bounding box center [697, 342] width 6 height 6
click at [722, 341] on icon "reload" at bounding box center [721, 342] width 6 height 6
click at [697, 372] on icon "reload" at bounding box center [697, 373] width 6 height 6
click at [723, 373] on icon "reload" at bounding box center [721, 373] width 6 height 6
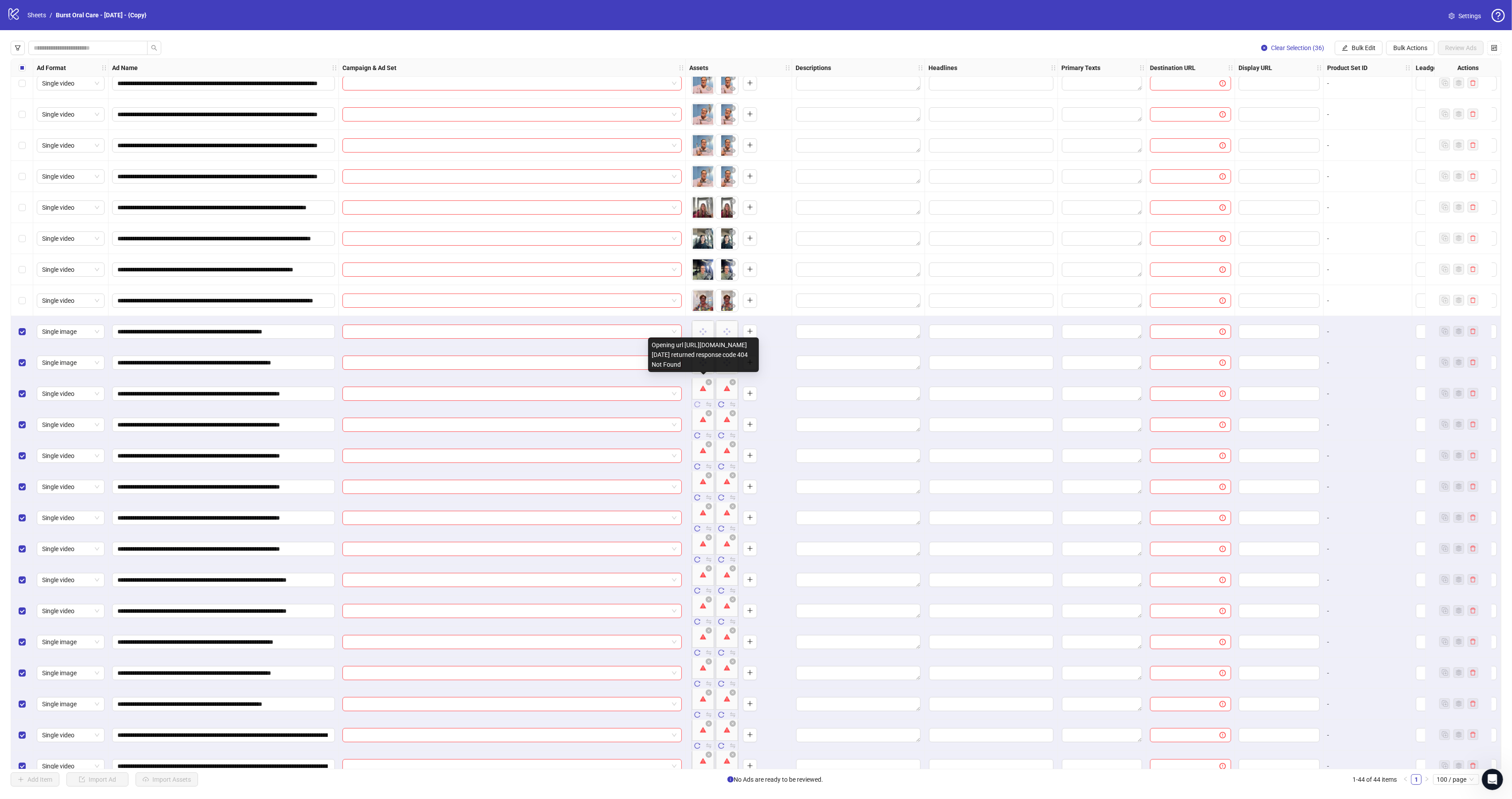
click at [700, 404] on icon "reload" at bounding box center [697, 404] width 6 height 6
click at [725, 405] on button "button" at bounding box center [721, 405] width 11 height 11
click at [699, 436] on icon "reload" at bounding box center [697, 435] width 6 height 6
click at [721, 436] on icon "reload" at bounding box center [721, 435] width 6 height 6
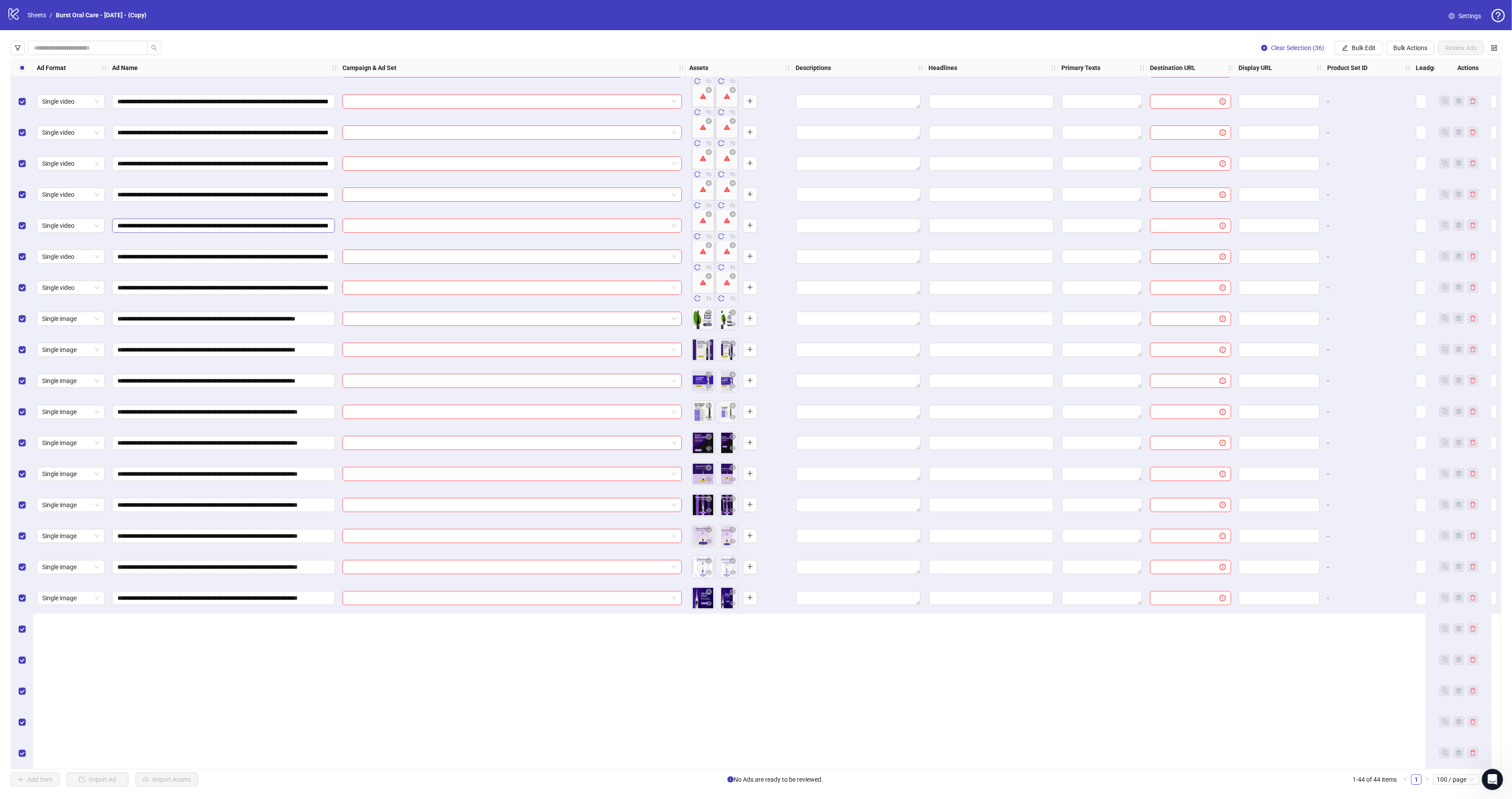
scroll to position [461, 0]
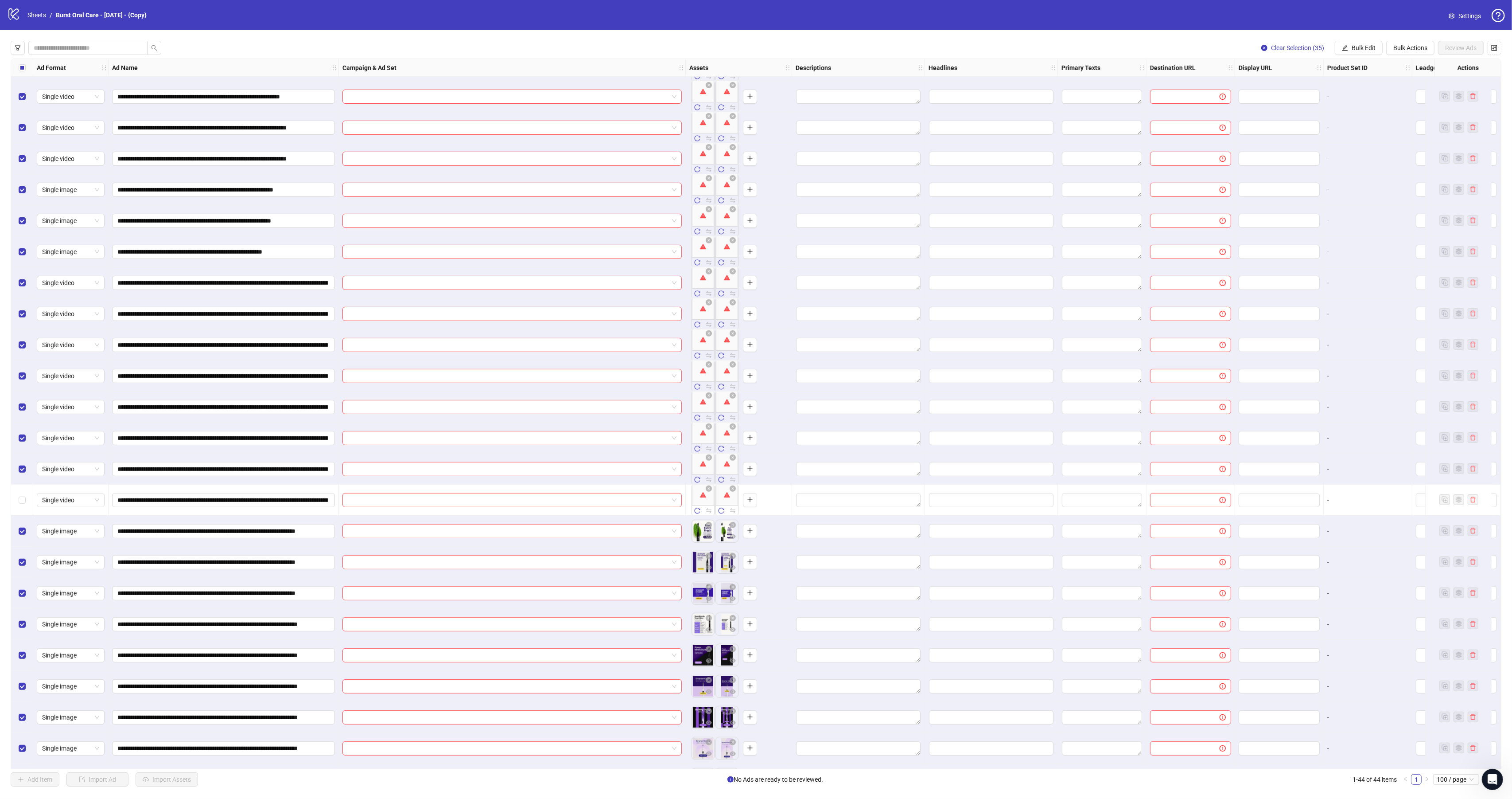
click at [28, 70] on div "Select all rows" at bounding box center [22, 67] width 22 height 18
click at [26, 70] on div "Select all rows" at bounding box center [22, 67] width 22 height 18
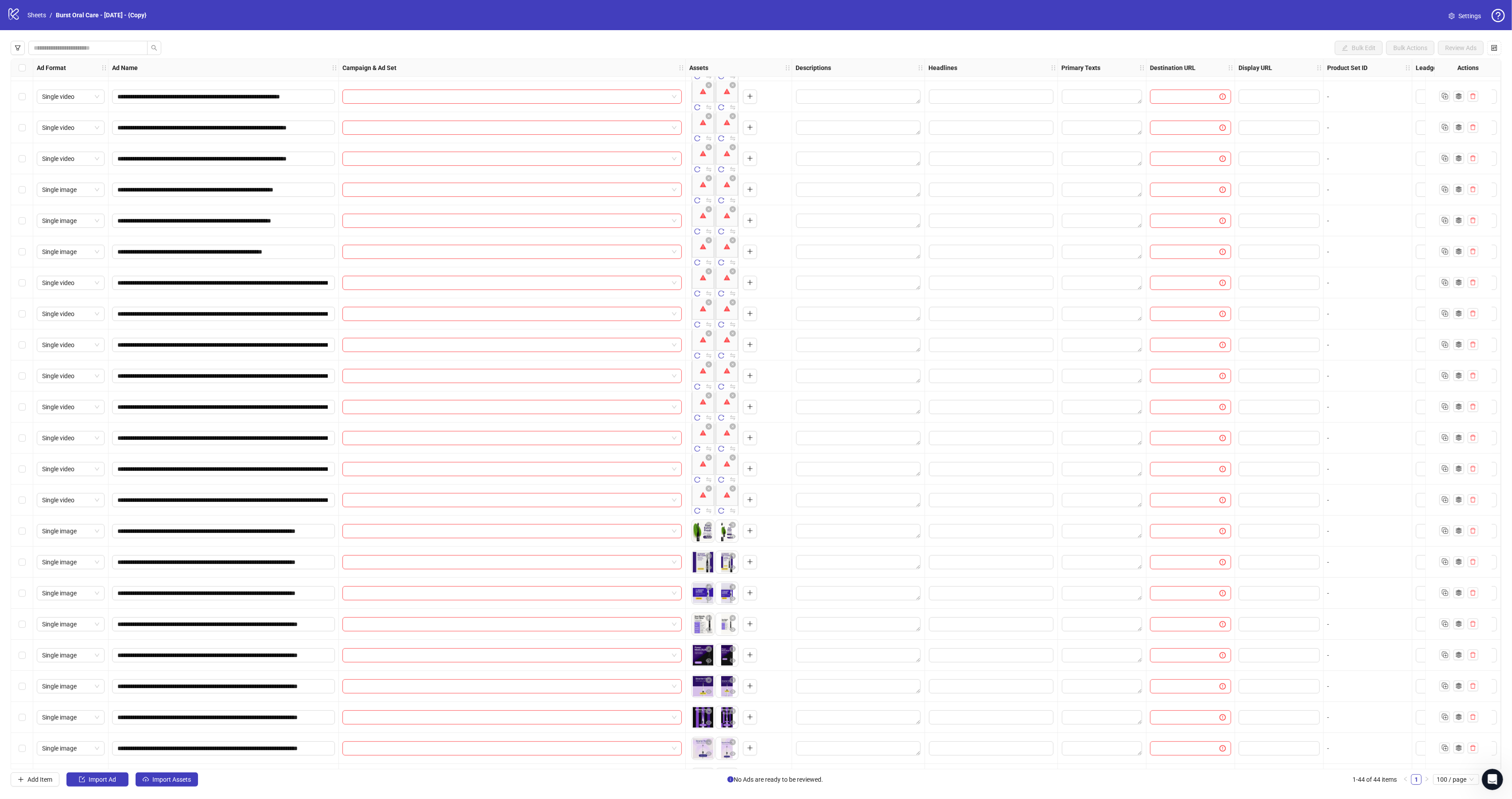
click at [26, 70] on div "Select all rows" at bounding box center [22, 67] width 22 height 18
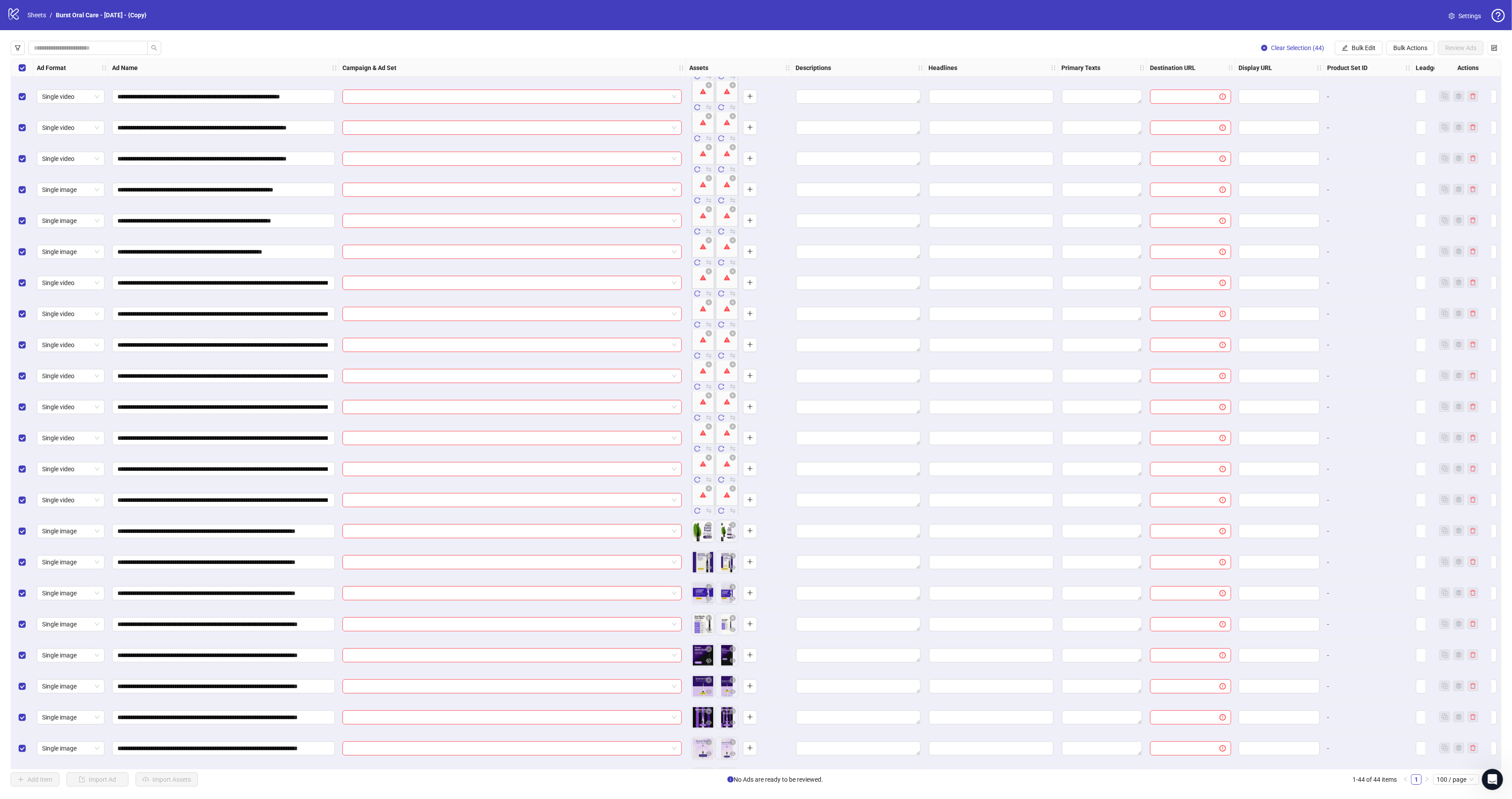
click at [26, 70] on div "Select all rows" at bounding box center [22, 67] width 22 height 18
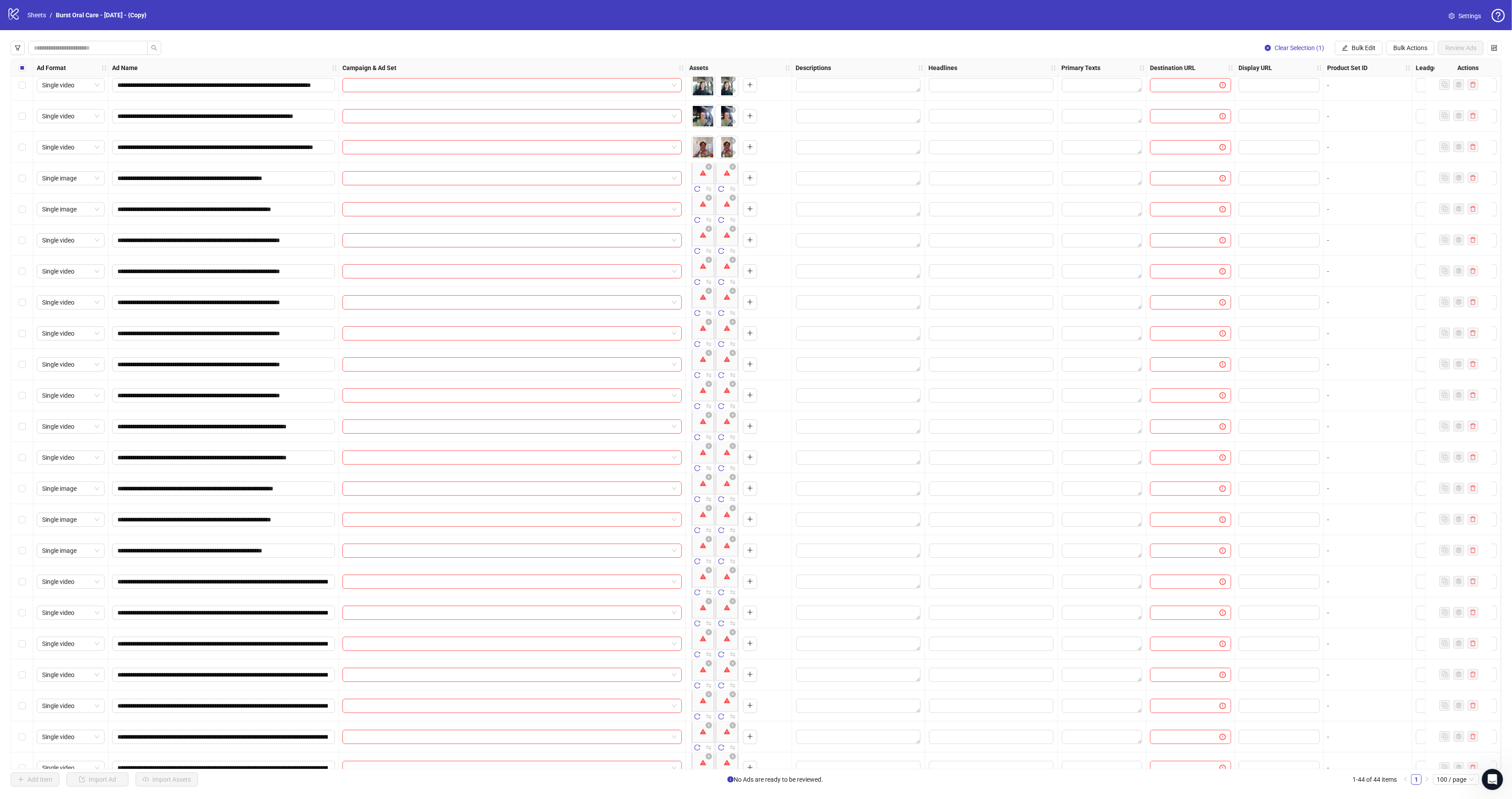
scroll to position [153, 0]
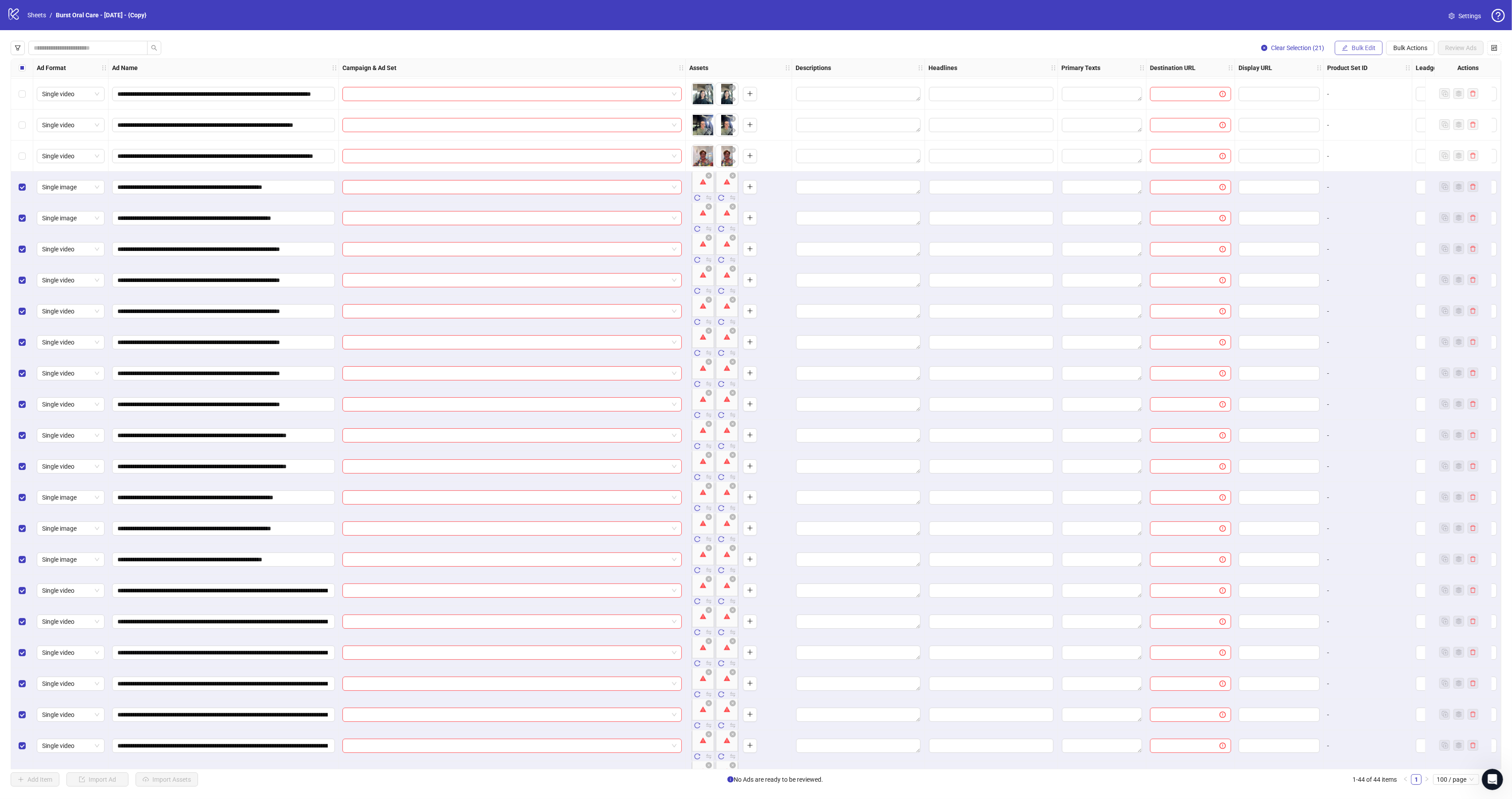
click at [1365, 49] on span "Bulk Edit" at bounding box center [1363, 48] width 24 height 7
click at [1408, 49] on span "Bulk Actions" at bounding box center [1410, 48] width 34 height 7
drag, startPoint x: 1414, startPoint y: 77, endPoint x: 1407, endPoint y: 64, distance: 14.8
click at [1407, 64] on ul "Delete Duplicate Duplicate with assets Copy to another sheet Apply Template Pre…" at bounding box center [1422, 117] width 75 height 121
click at [1407, 64] on span "Delete" at bounding box center [1422, 66] width 60 height 10
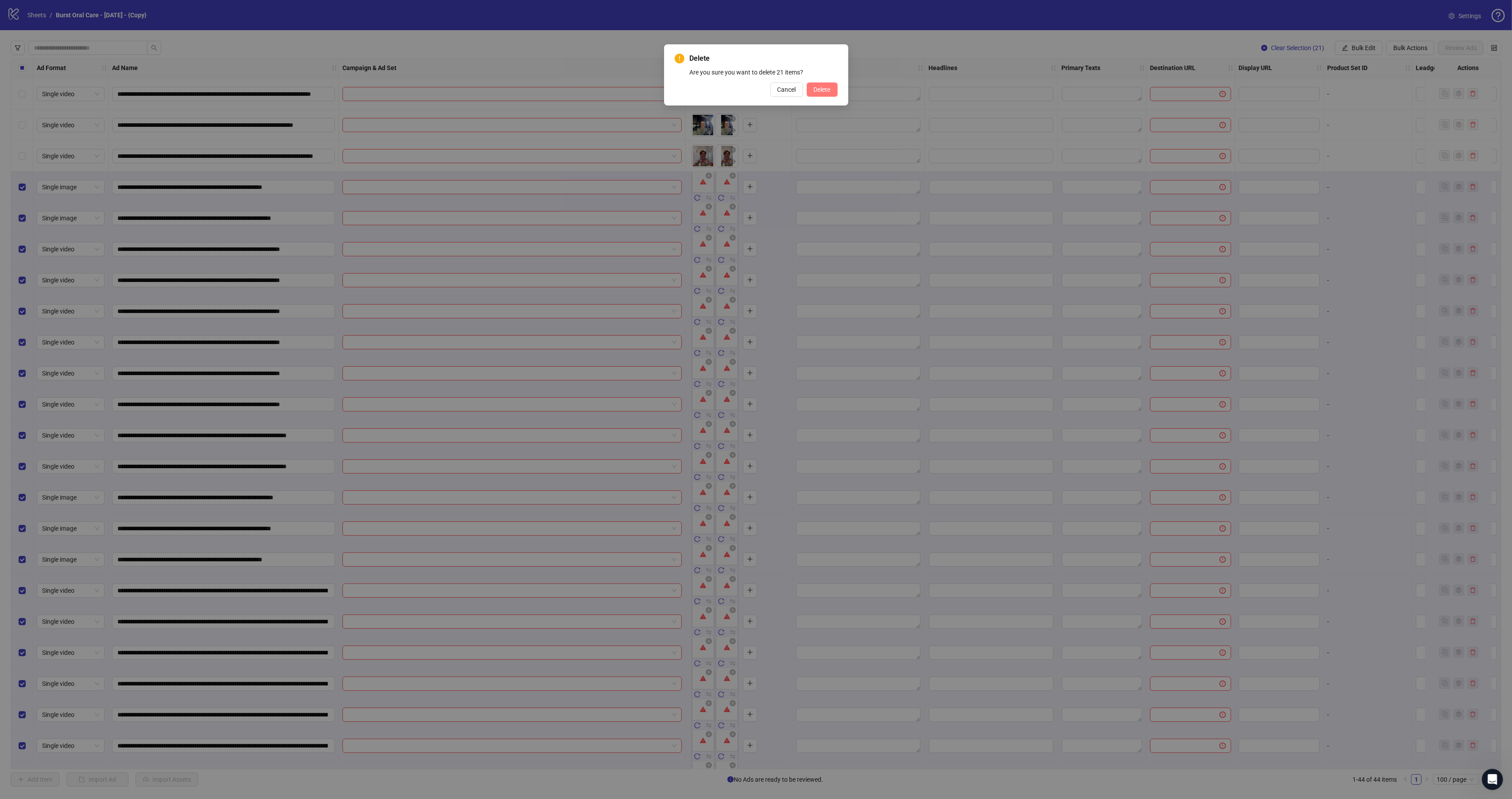
click at [829, 90] on span "Delete" at bounding box center [822, 90] width 17 height 7
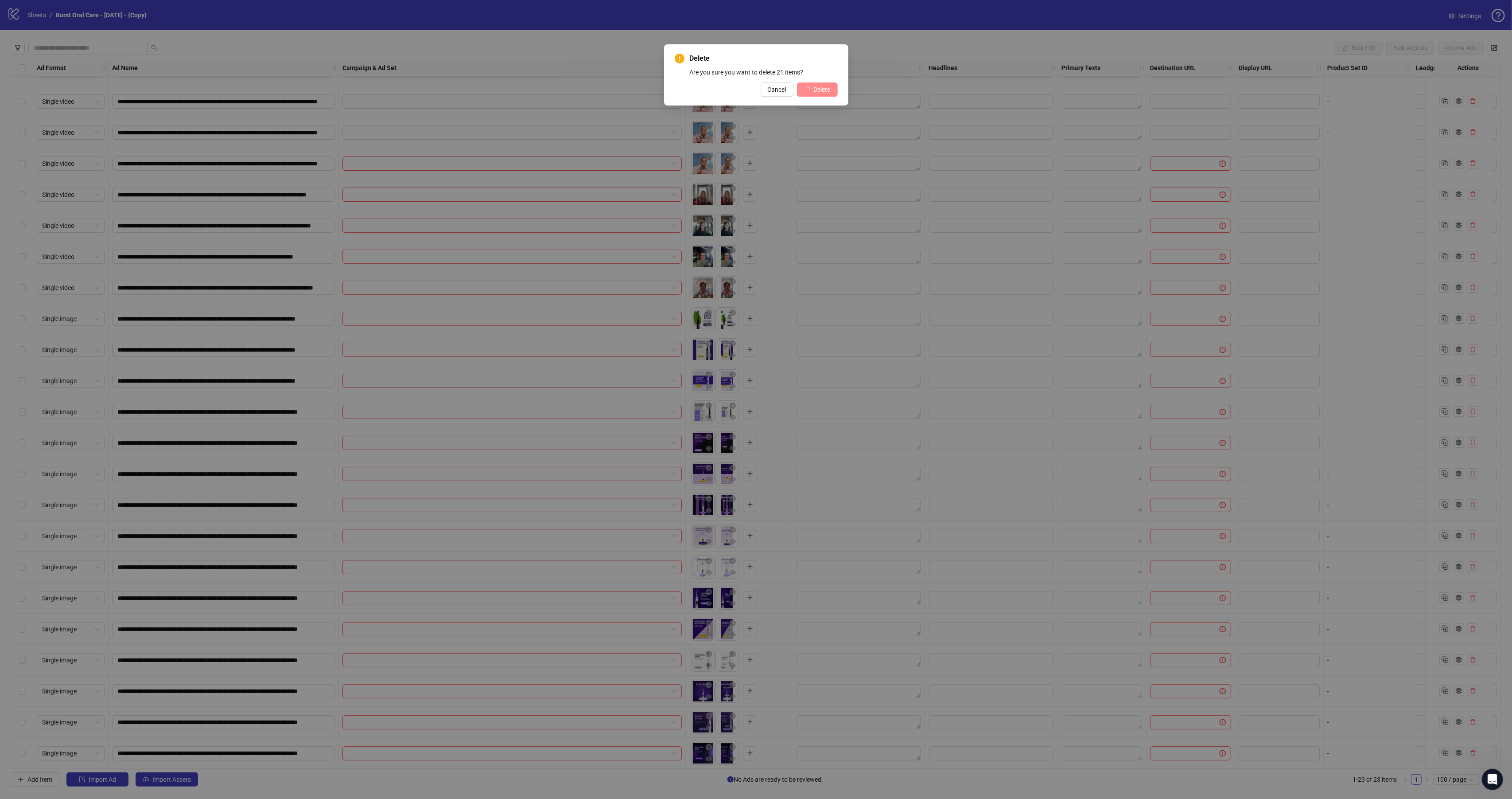
scroll to position [26, 0]
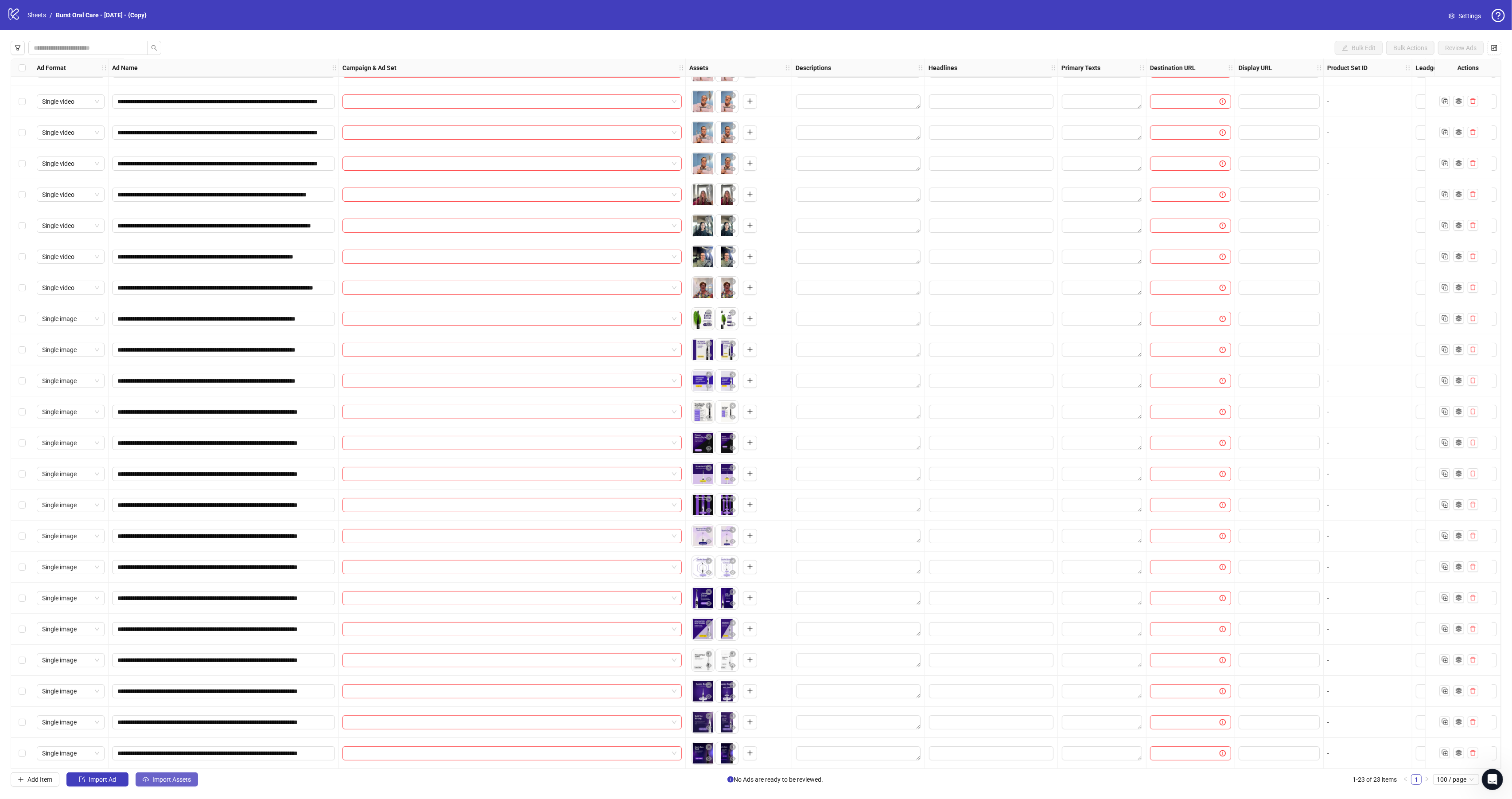
click at [189, 781] on span "Import Assets" at bounding box center [172, 779] width 39 height 7
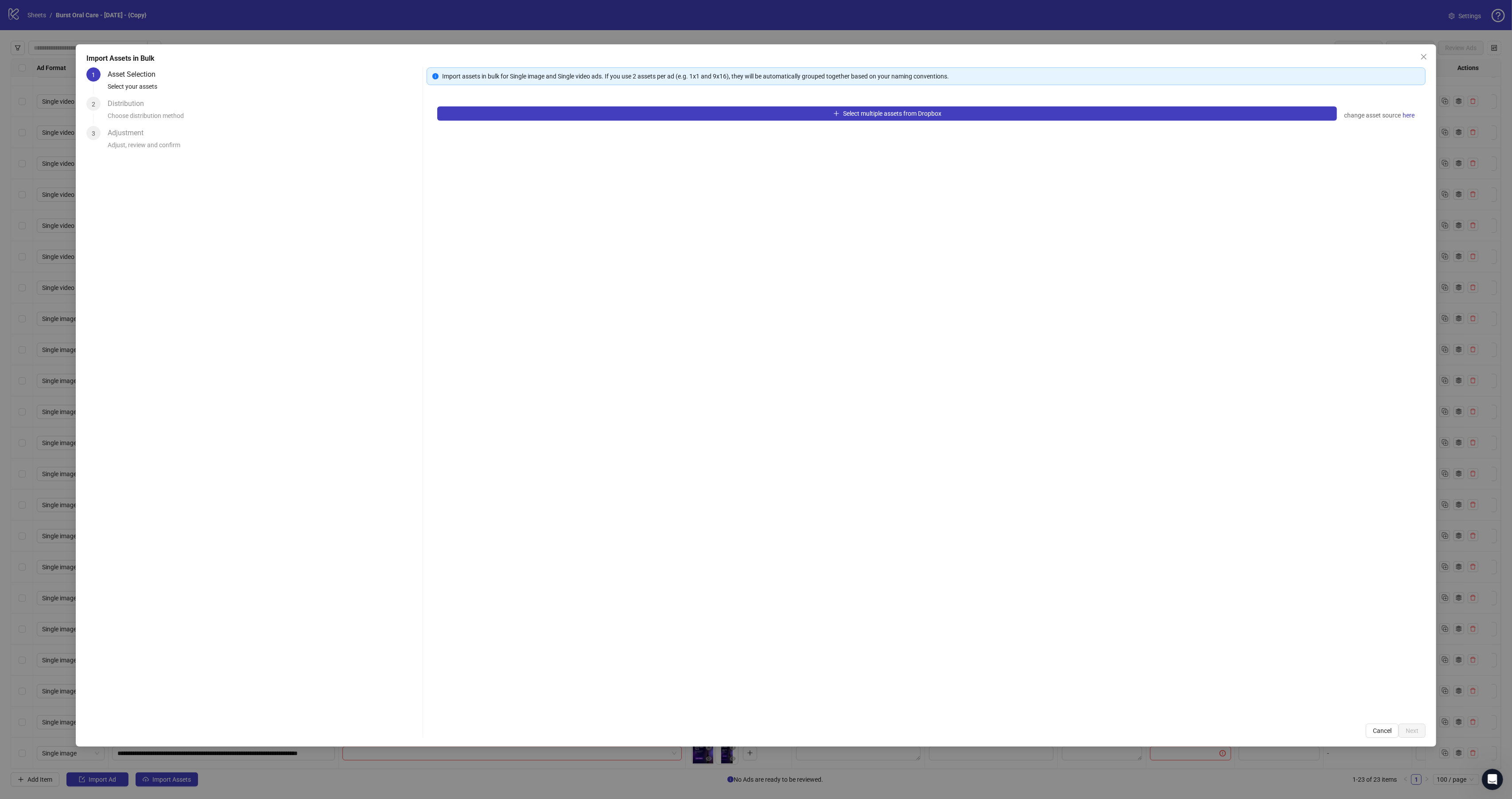
click at [516, 122] on div "Select multiple assets from Dropbox change asset source here" at bounding box center [926, 404] width 999 height 617
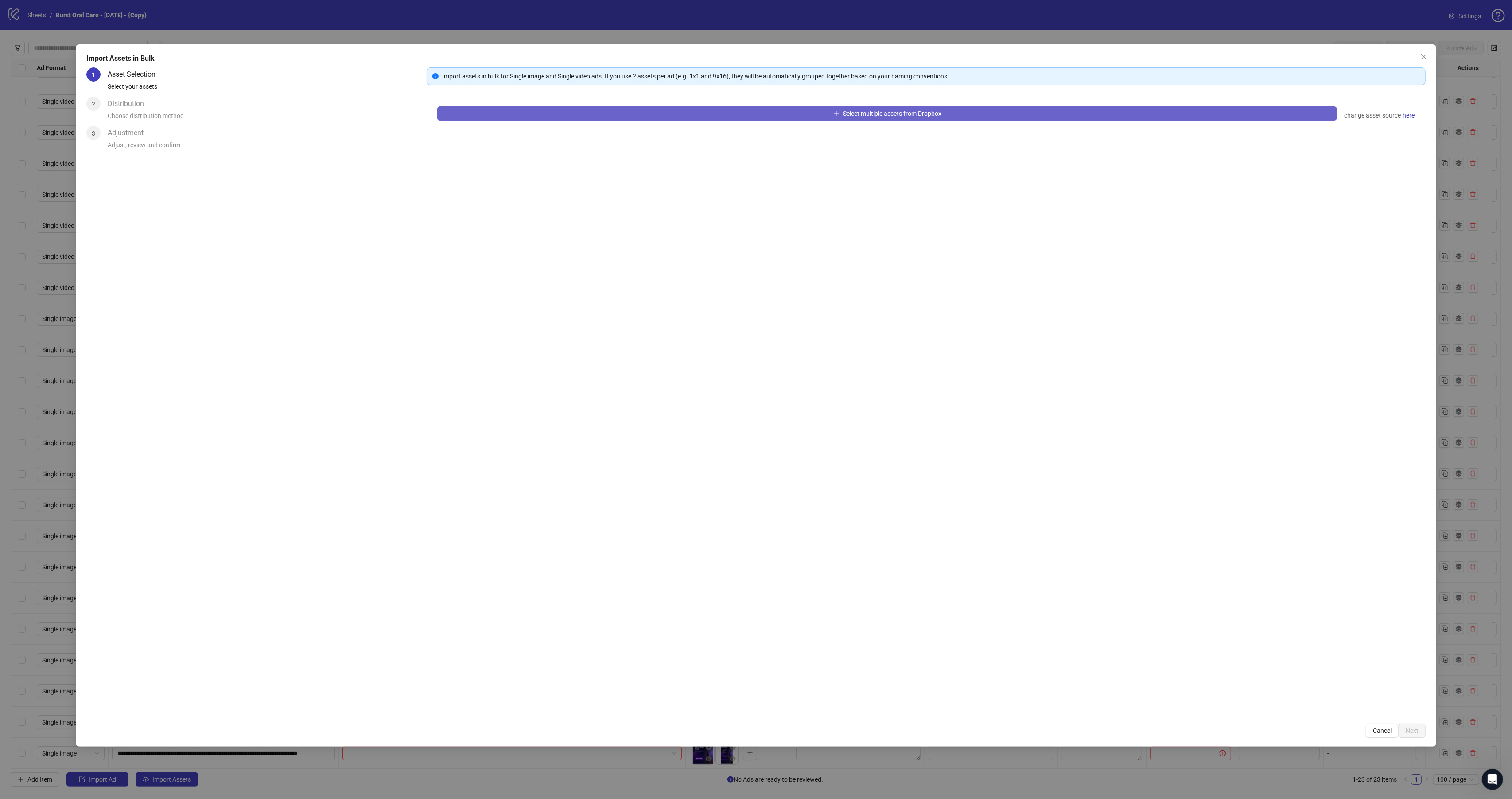
click at [503, 116] on button "Select multiple assets from Dropbox" at bounding box center [887, 113] width 900 height 14
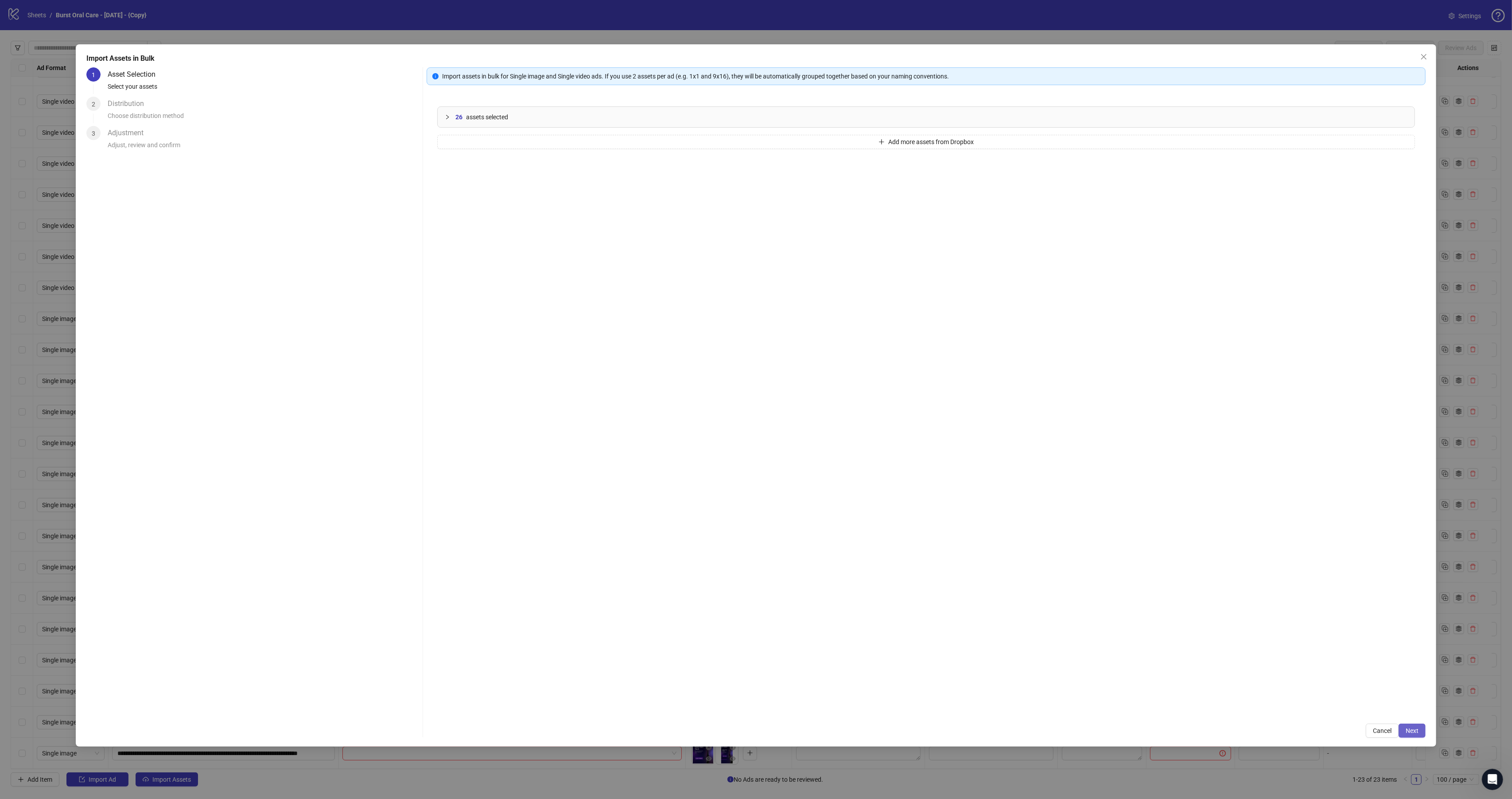
click at [1421, 728] on button "Next" at bounding box center [1412, 730] width 27 height 14
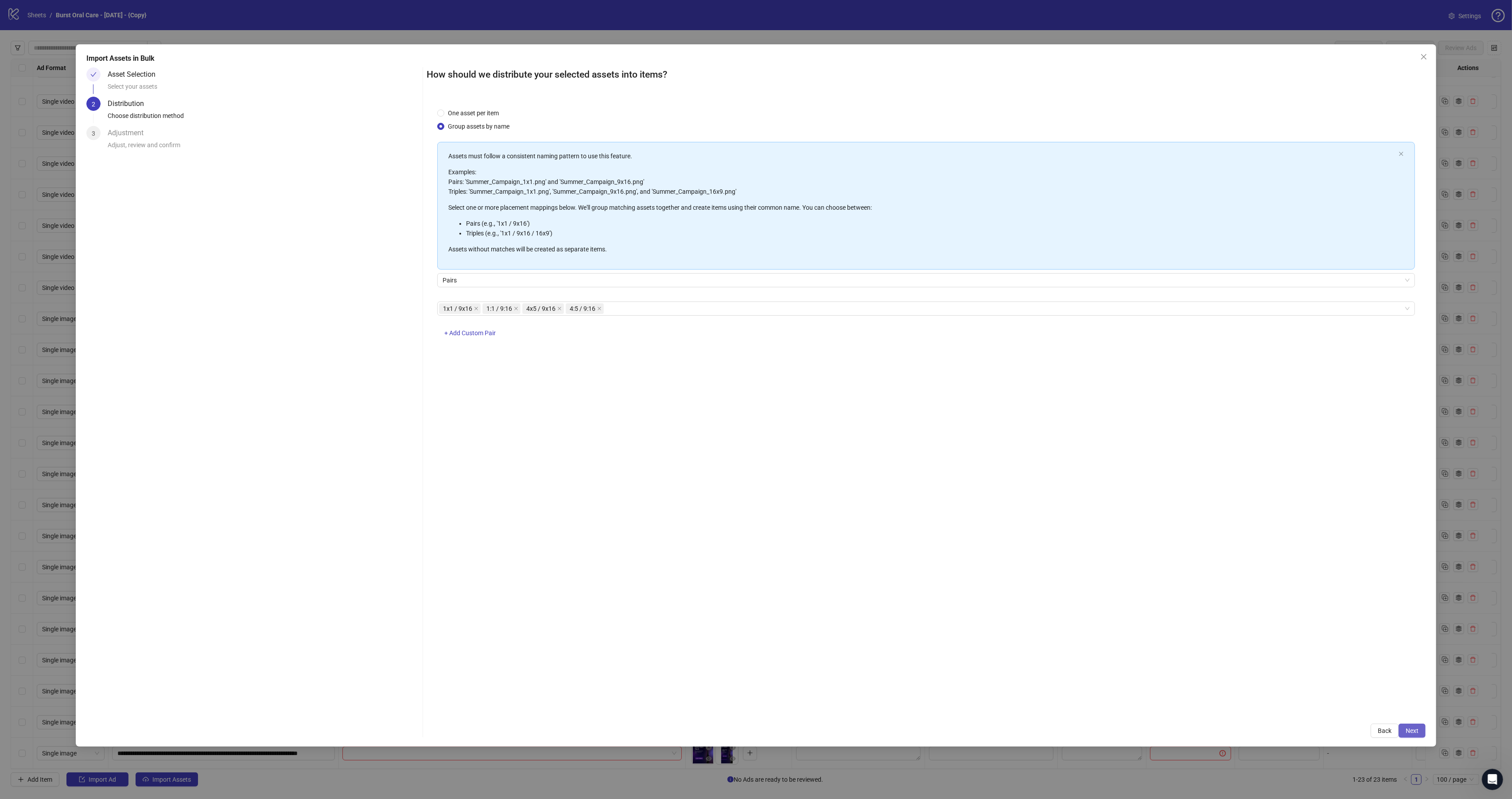
click at [1413, 728] on span "Next" at bounding box center [1412, 730] width 13 height 7
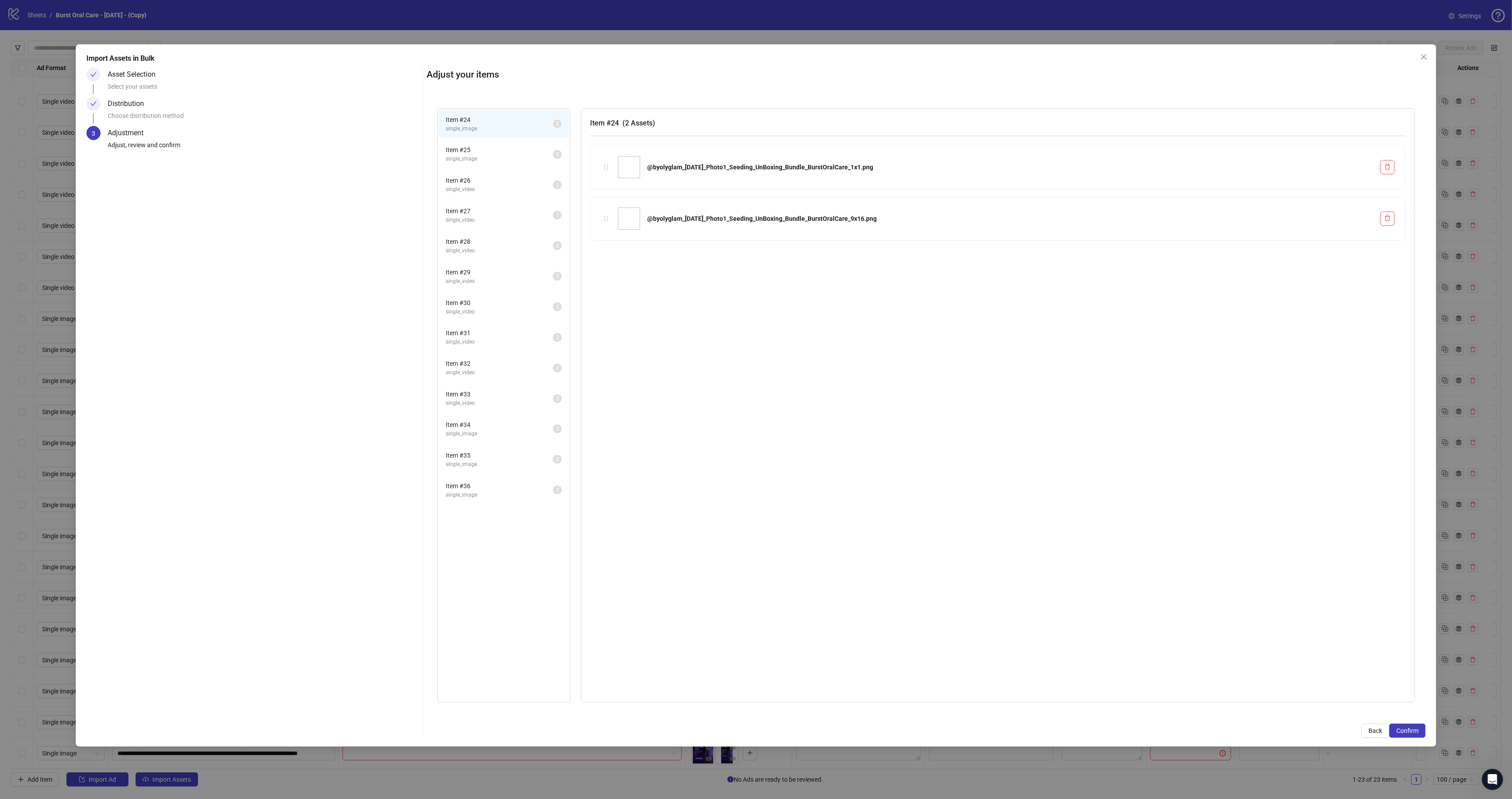
click at [1413, 728] on span "Confirm" at bounding box center [1407, 730] width 22 height 7
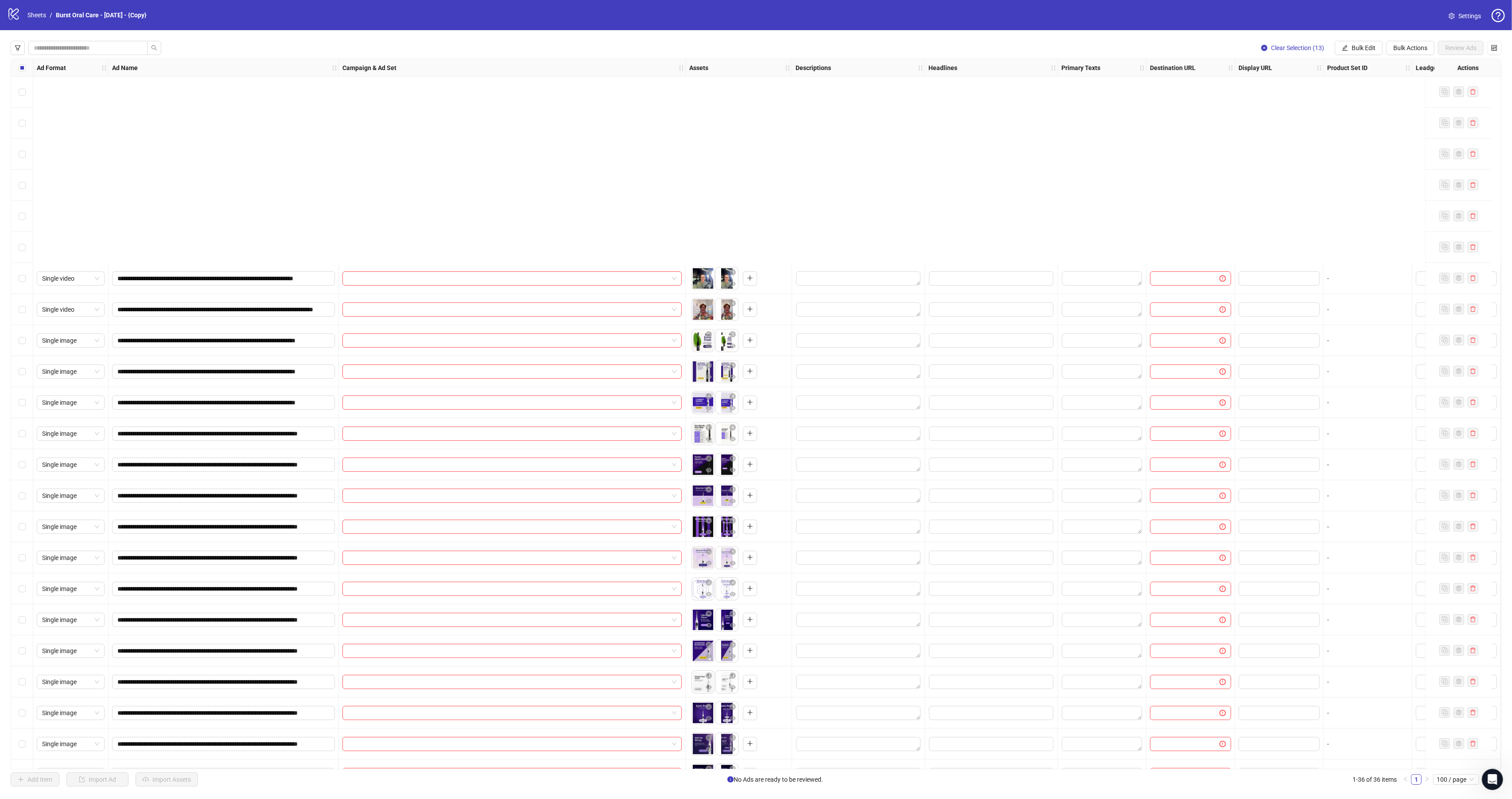
scroll to position [346, 0]
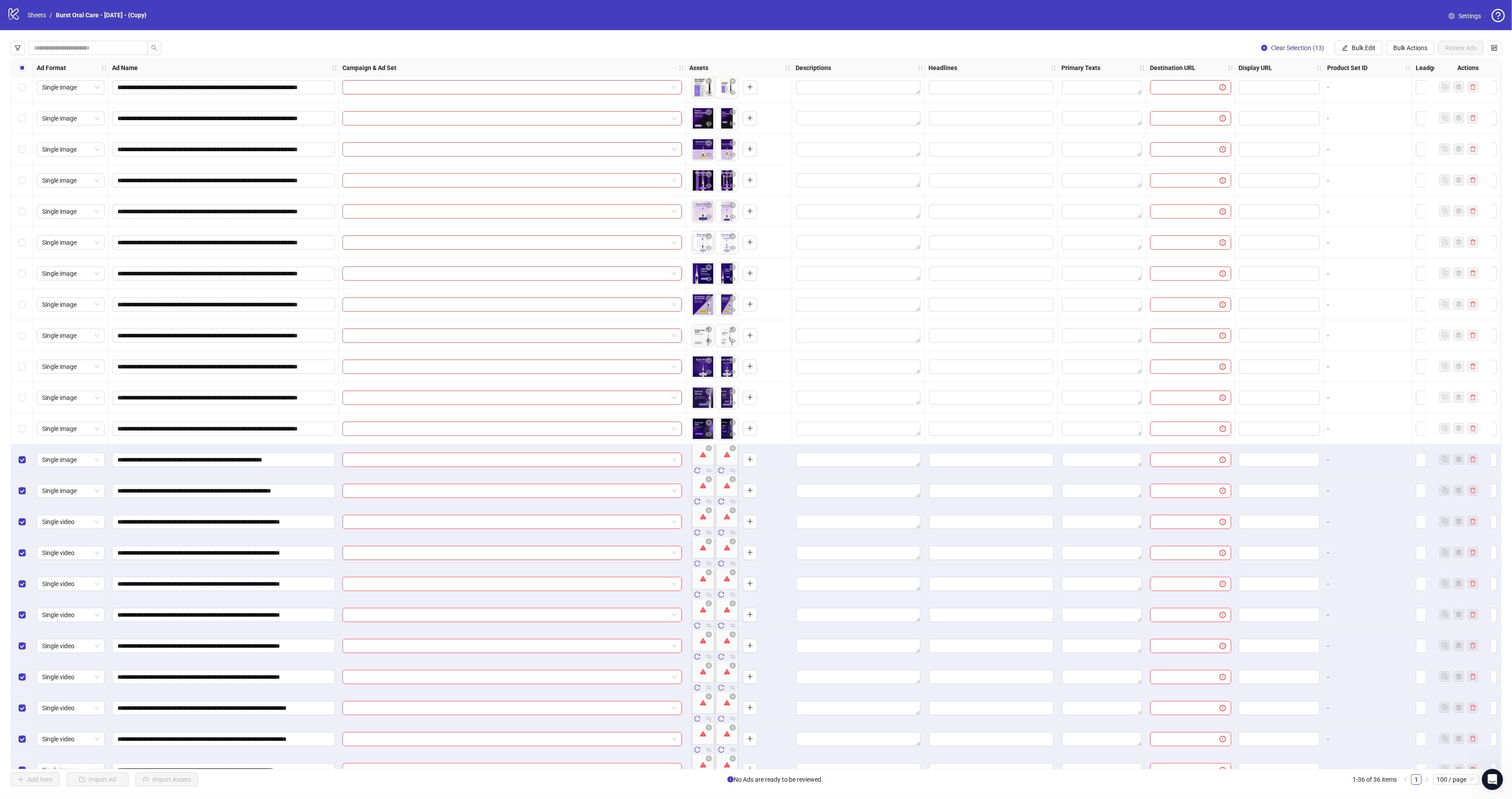
click at [21, 64] on label "Select all rows" at bounding box center [22, 68] width 7 height 10
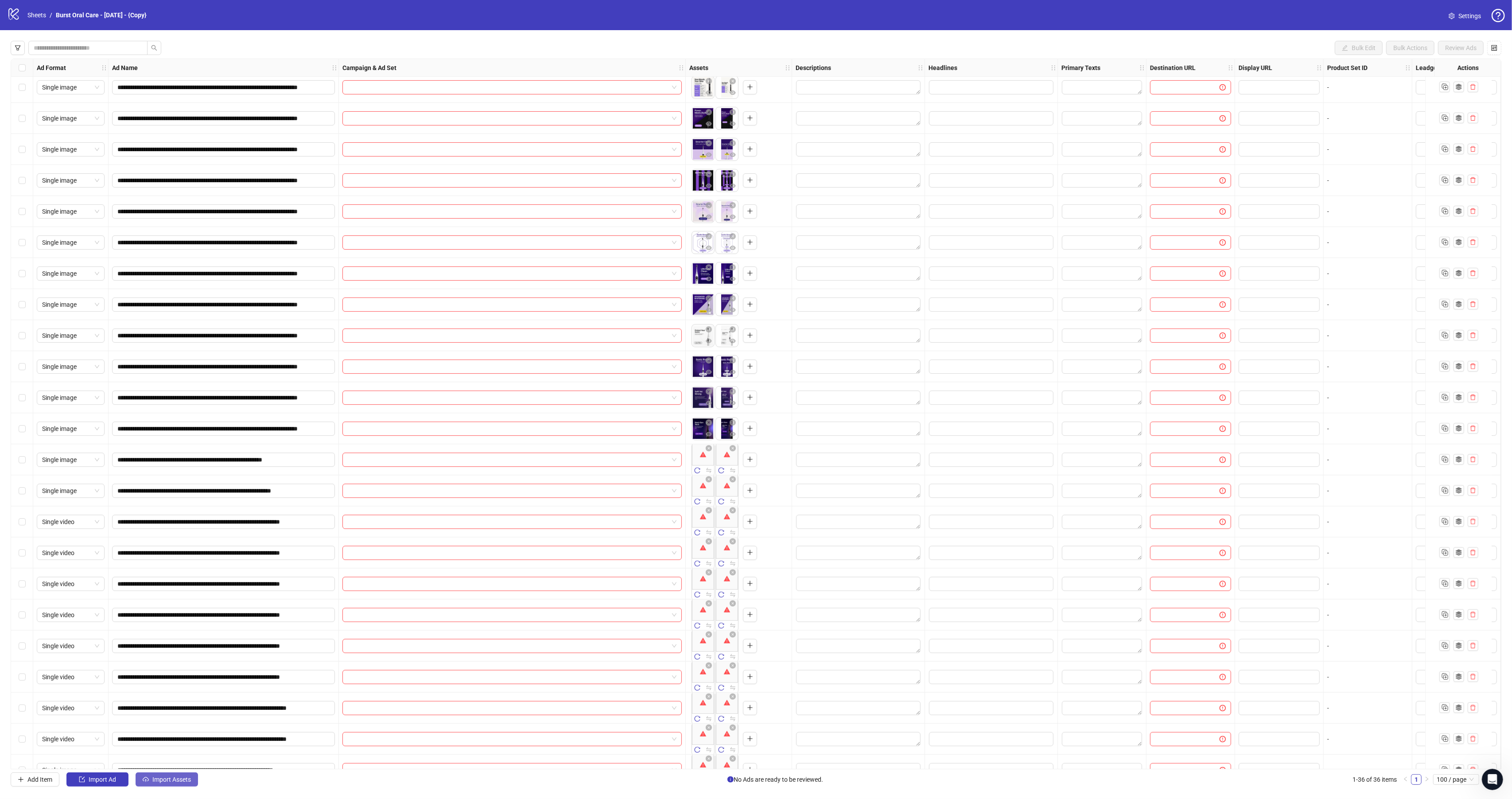
click at [169, 780] on span "Import Assets" at bounding box center [172, 779] width 39 height 7
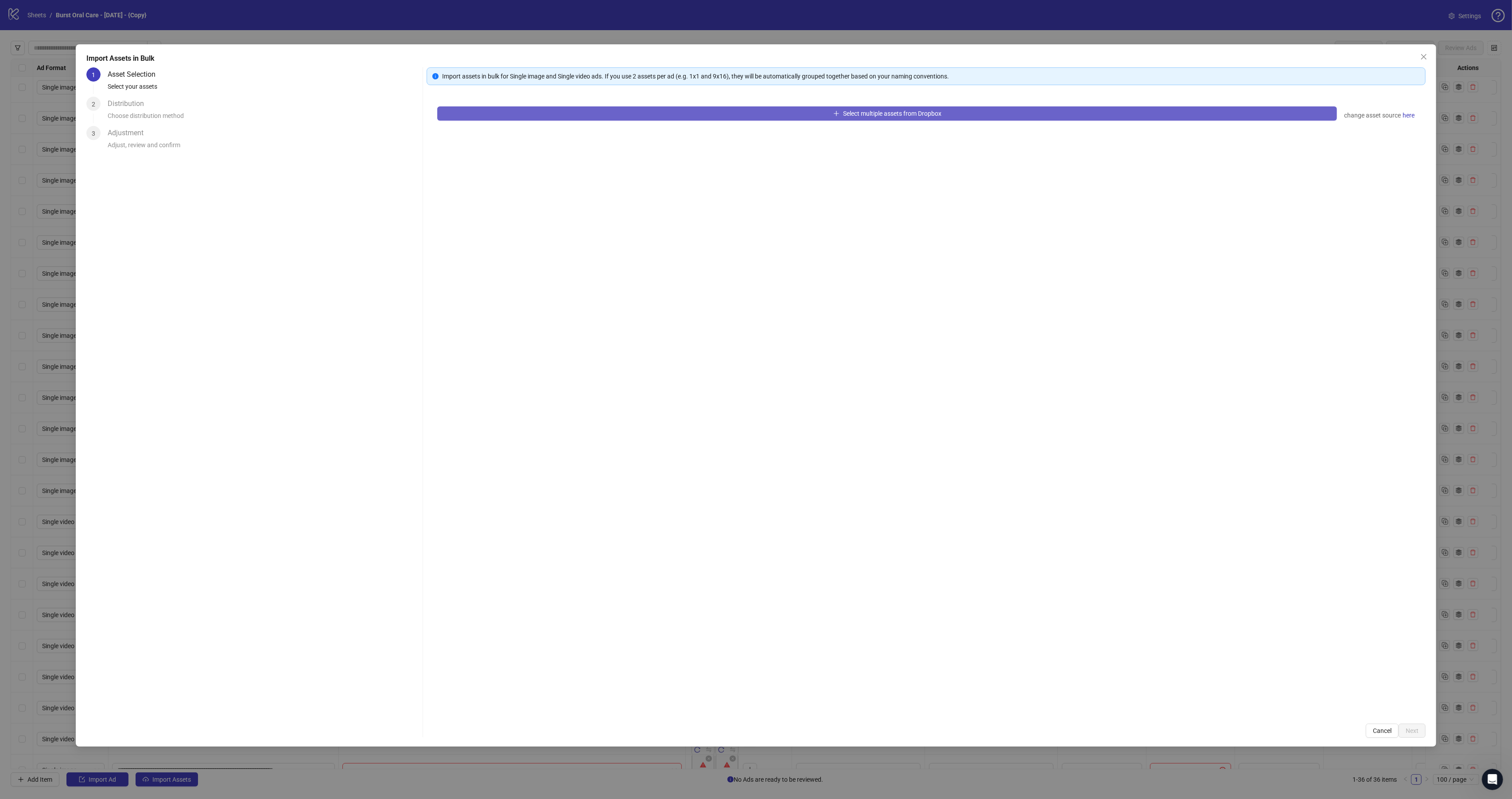
click at [543, 111] on button "Select multiple assets from Dropbox" at bounding box center [887, 113] width 900 height 14
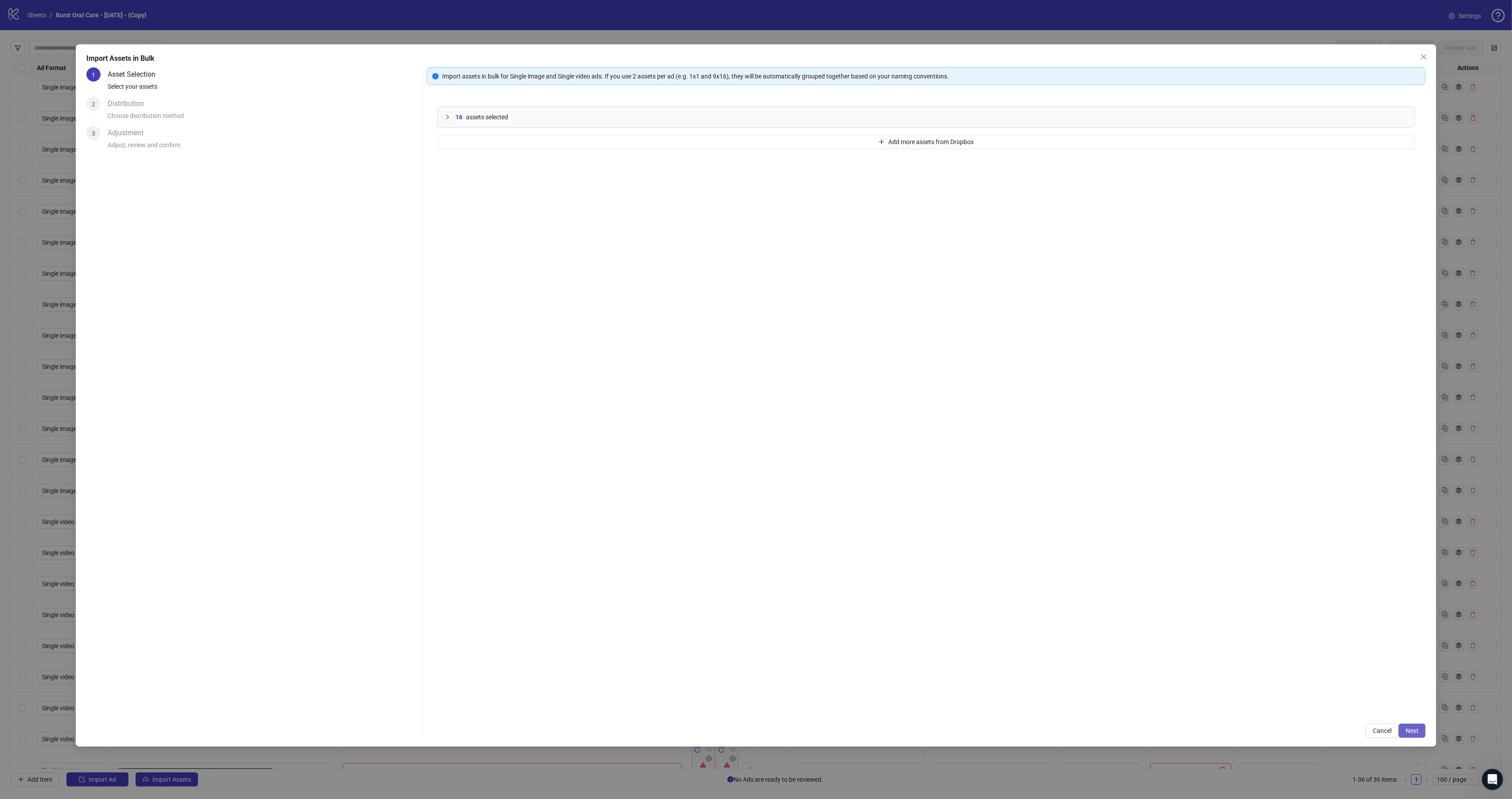
click at [1411, 728] on span "Next" at bounding box center [1412, 730] width 13 height 7
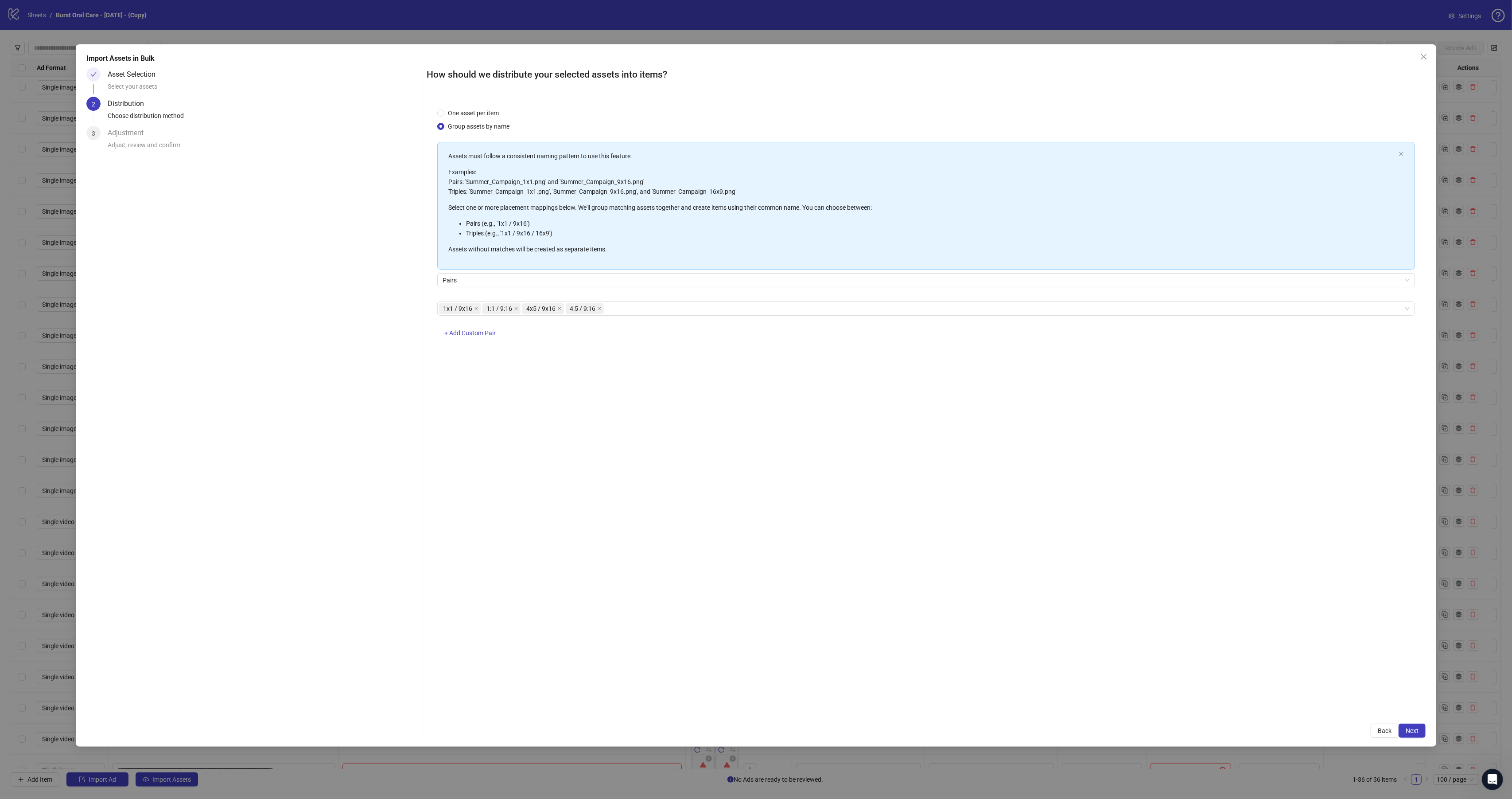
click at [1411, 728] on span "Next" at bounding box center [1412, 730] width 13 height 7
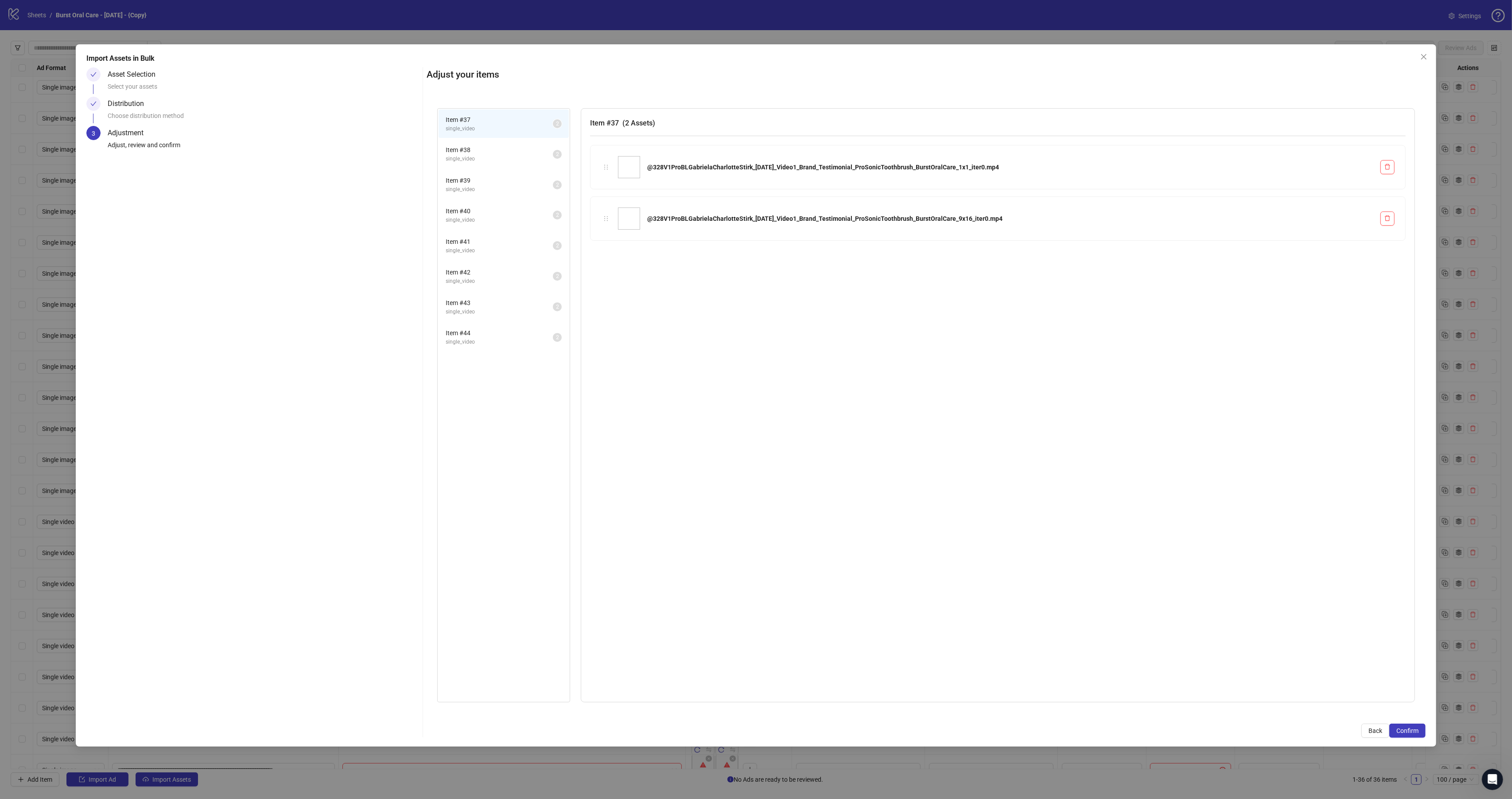
click at [1411, 728] on span "Confirm" at bounding box center [1407, 730] width 22 height 7
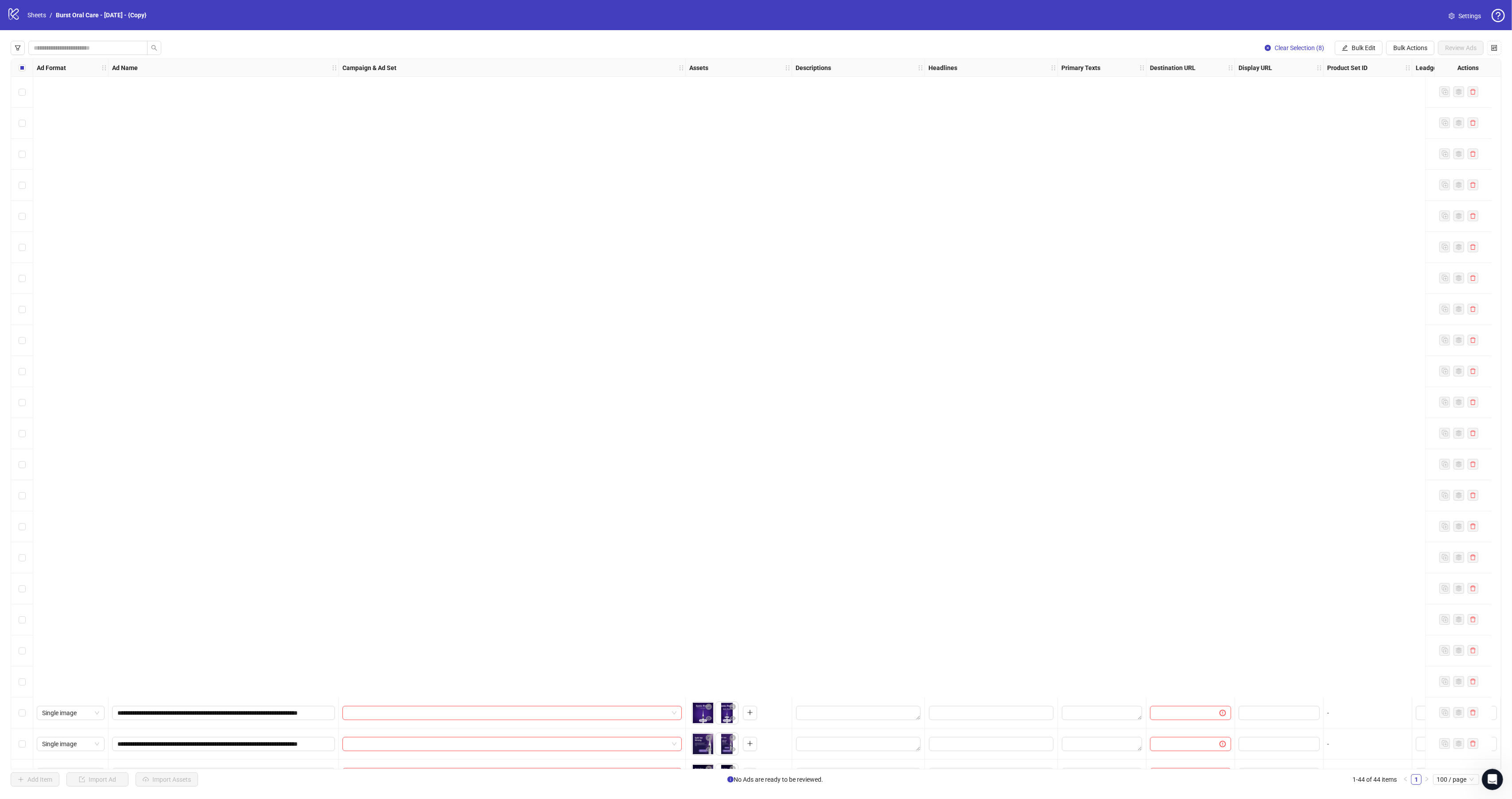
scroll to position [678, 0]
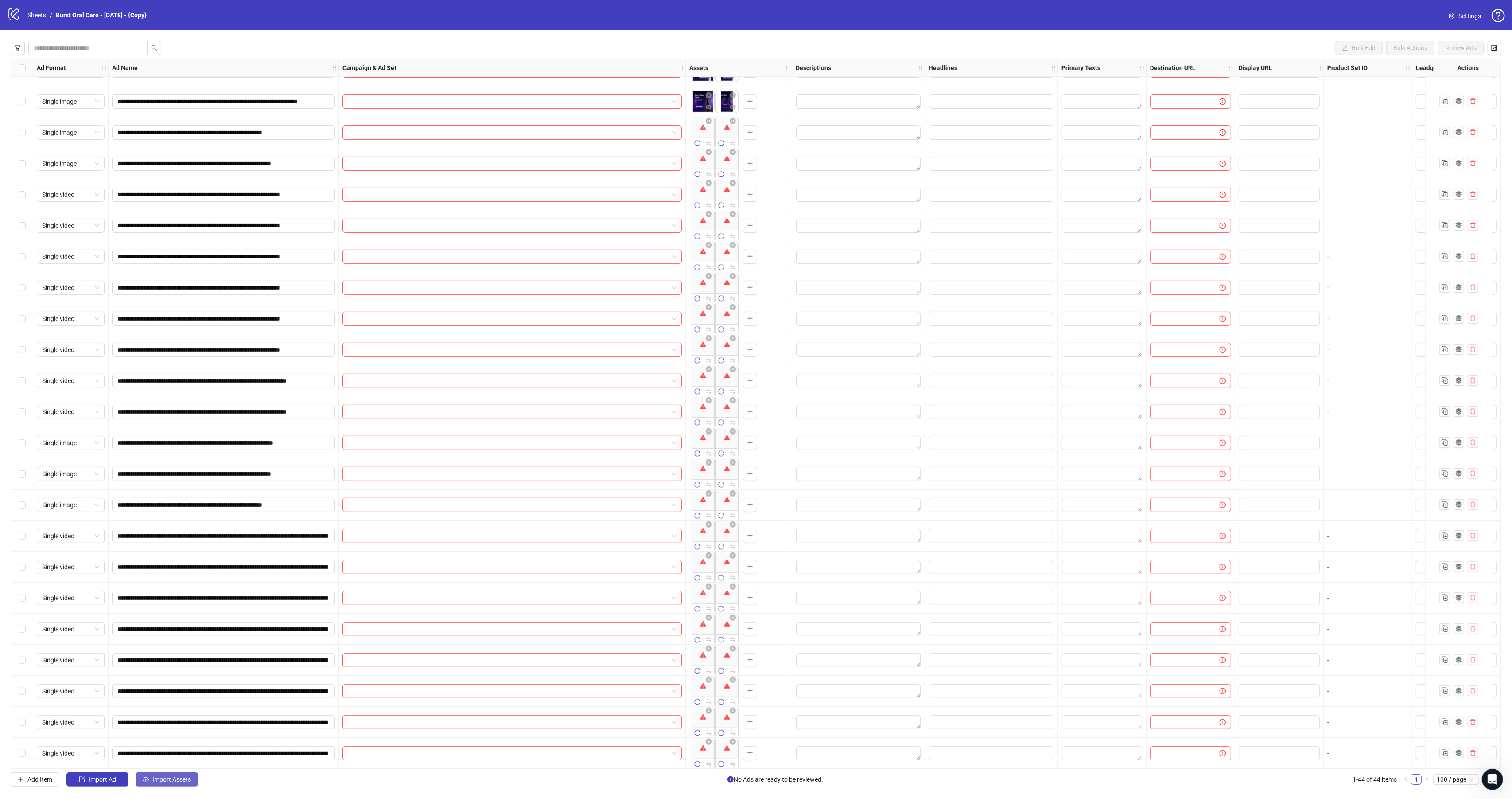
click at [169, 786] on button "Import Assets" at bounding box center [167, 779] width 63 height 14
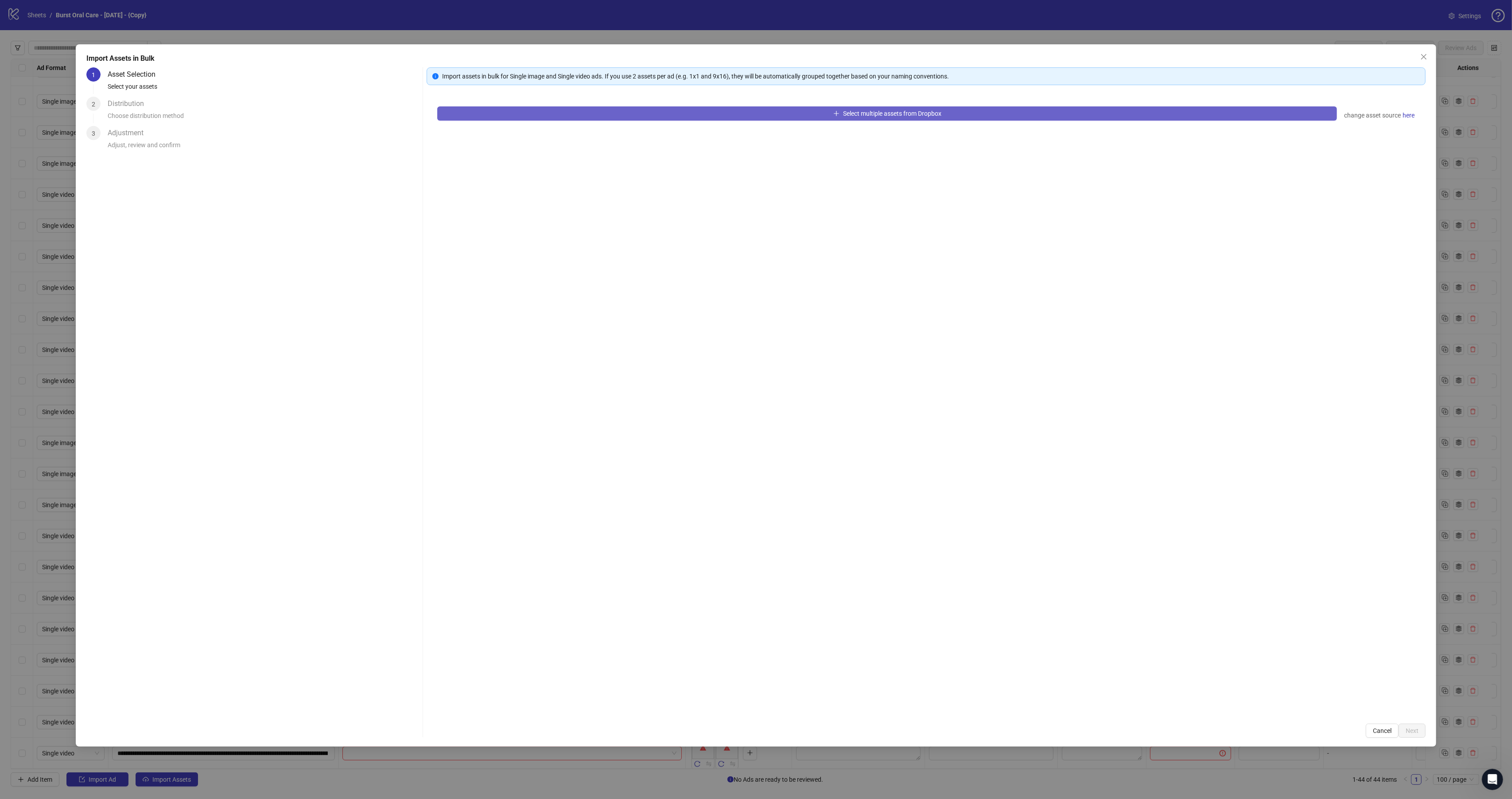
click at [632, 118] on button "Select multiple assets from Dropbox" at bounding box center [887, 113] width 900 height 14
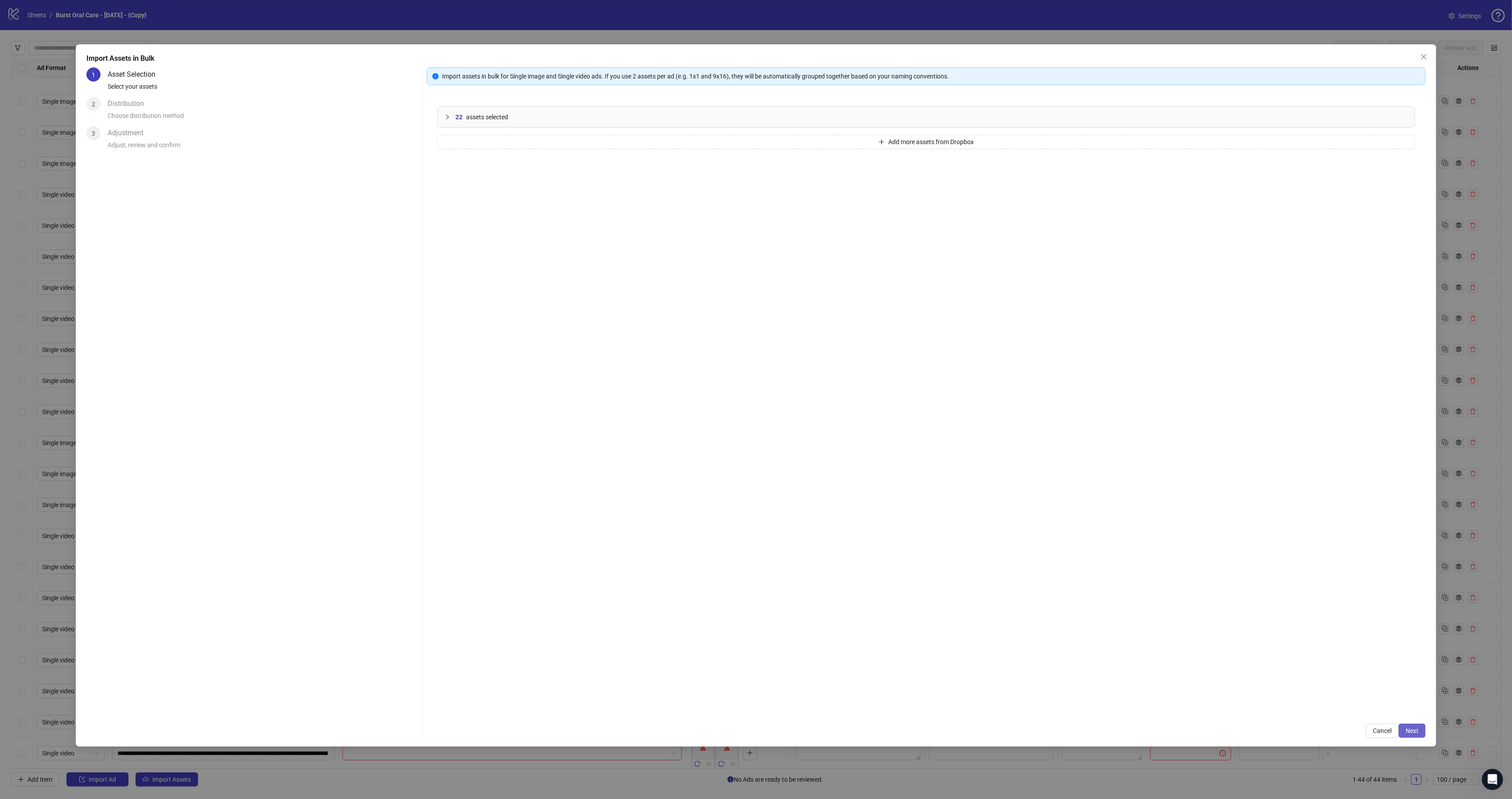
click at [1409, 735] on button "Next" at bounding box center [1412, 730] width 27 height 14
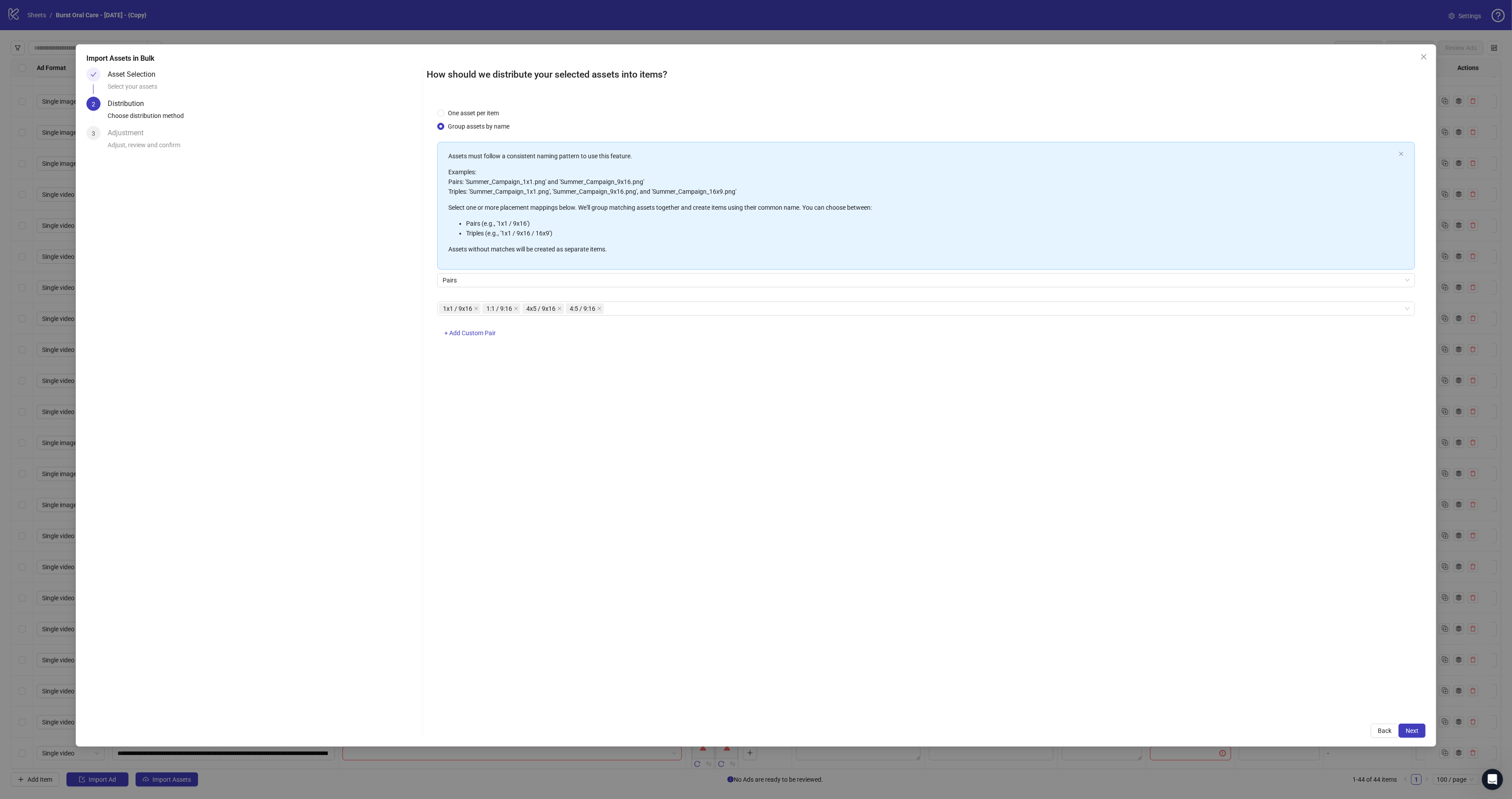
click at [1409, 735] on button "Next" at bounding box center [1412, 730] width 27 height 14
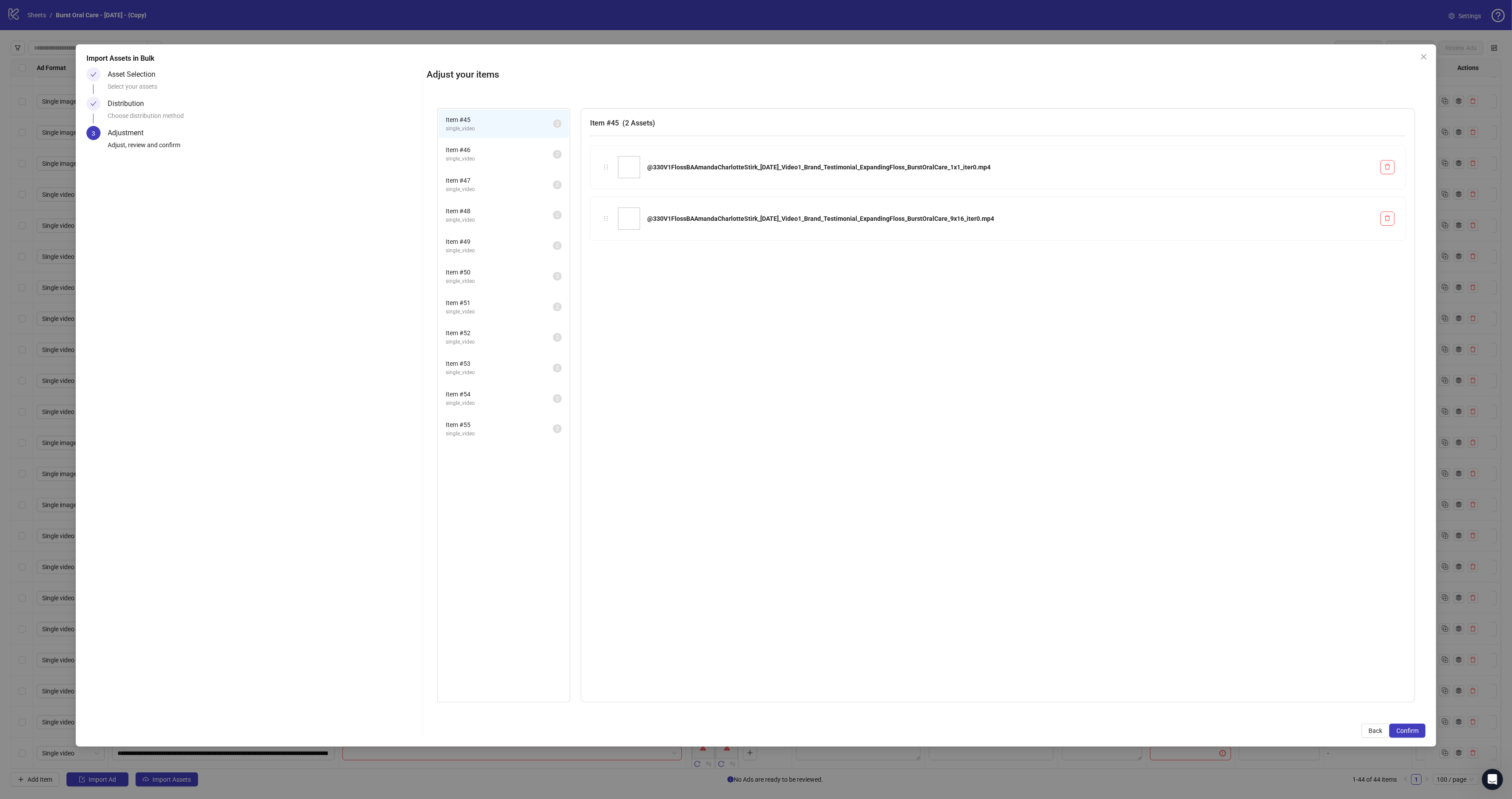
click at [1409, 735] on button "Confirm" at bounding box center [1407, 730] width 36 height 14
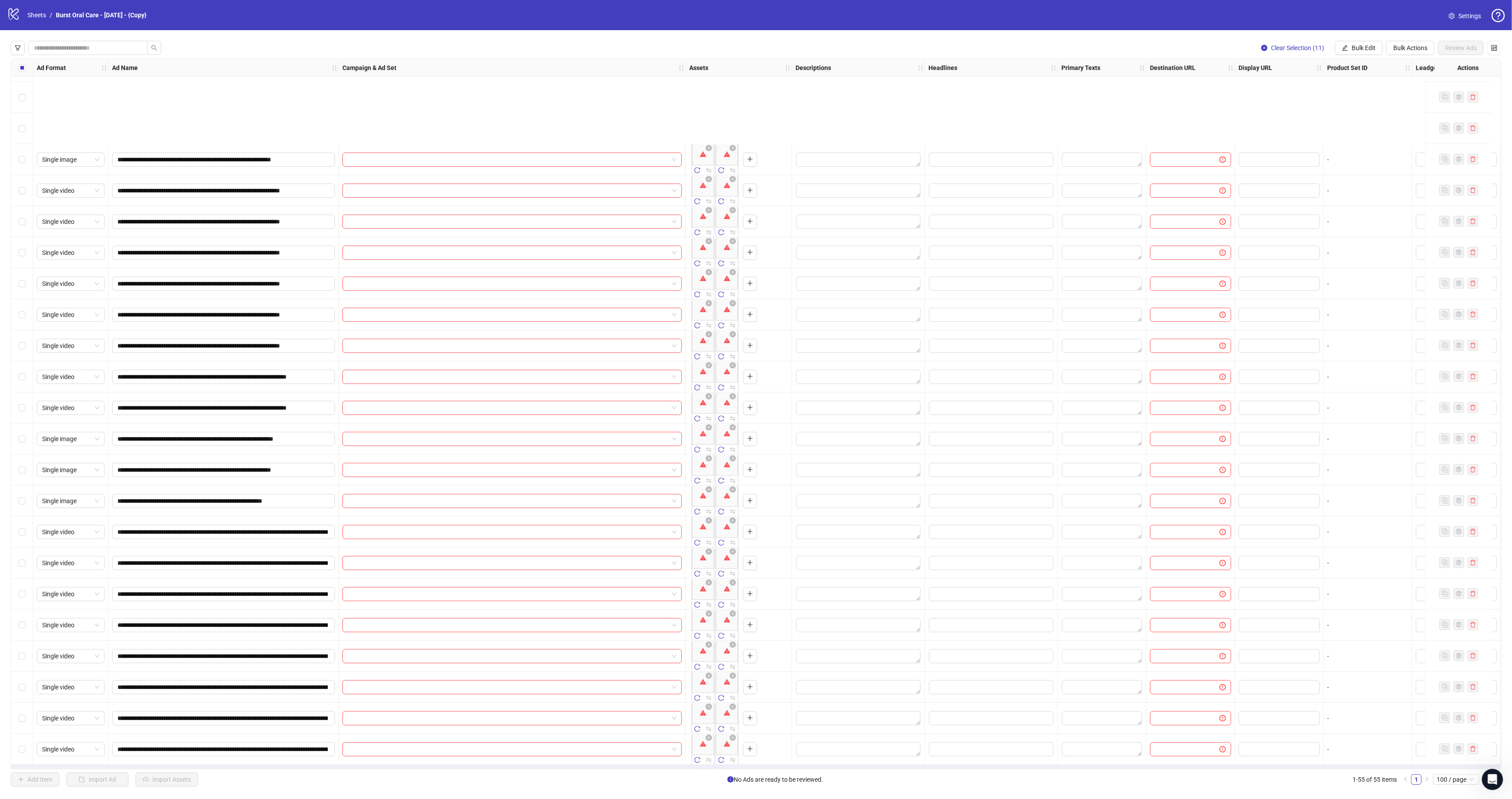
scroll to position [1018, 0]
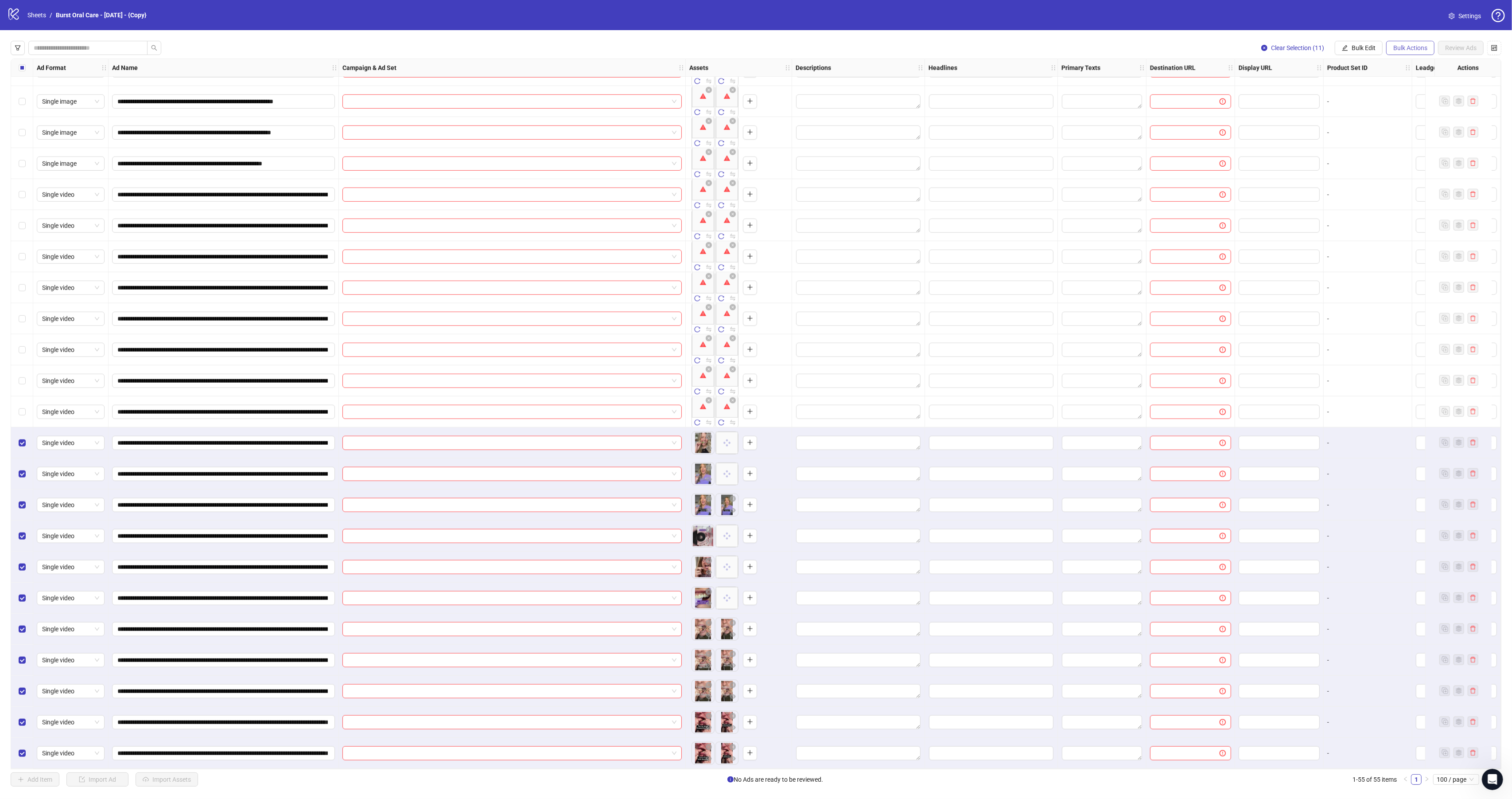
click at [1414, 47] on span "Bulk Actions" at bounding box center [1410, 48] width 34 height 7
click at [1359, 49] on span "Bulk Edit" at bounding box center [1363, 48] width 24 height 7
click at [1366, 93] on span "Campaign & Ad Set" at bounding box center [1365, 95] width 53 height 10
click at [1329, 82] on input "search" at bounding box center [1328, 86] width 158 height 13
paste input "**********"
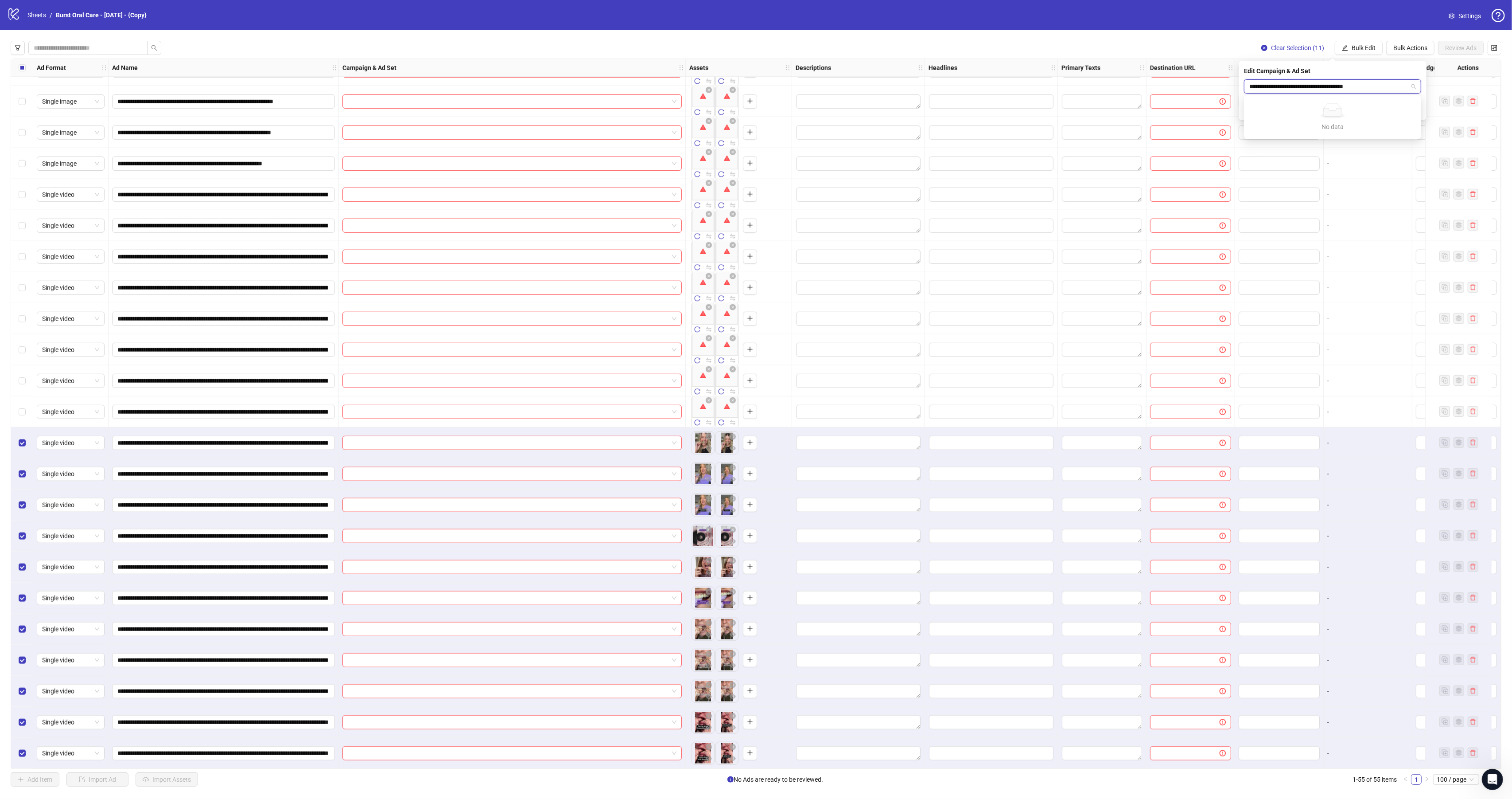
type input "**********"
click at [1364, 104] on div "Broad - 7DC - CC - Floss 4 Pack - 10/9/25" at bounding box center [1324, 105] width 146 height 10
click at [1417, 110] on icon "check" at bounding box center [1415, 109] width 6 height 6
click at [1393, 51] on span "Bulk Actions" at bounding box center [1410, 48] width 34 height 7
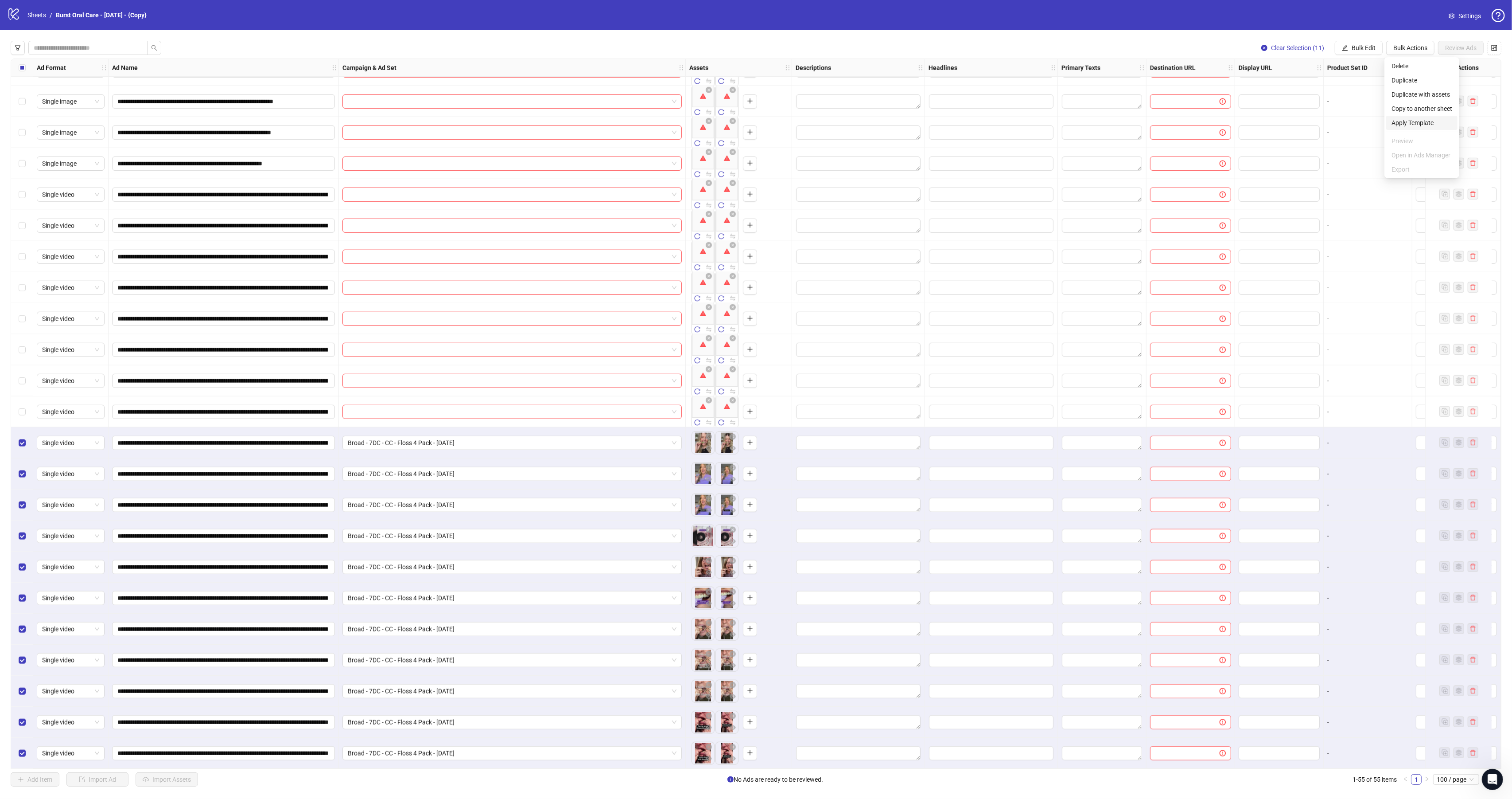
click at [1420, 118] on span "Apply Template" at bounding box center [1422, 123] width 60 height 10
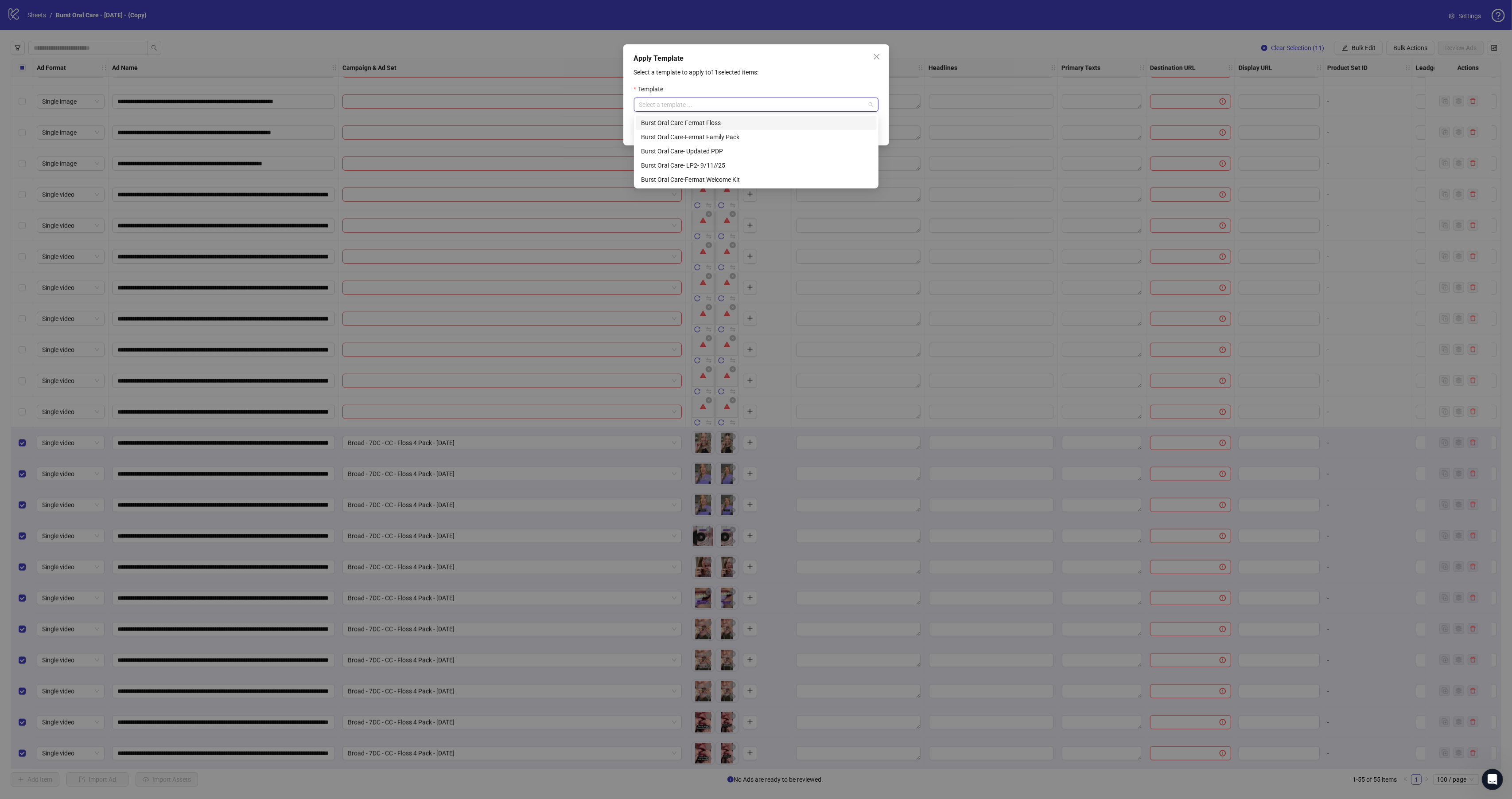
click at [748, 105] on input "search" at bounding box center [753, 105] width 226 height 13
click at [742, 120] on div "Burst Oral Care-Fermat Floss" at bounding box center [756, 123] width 230 height 10
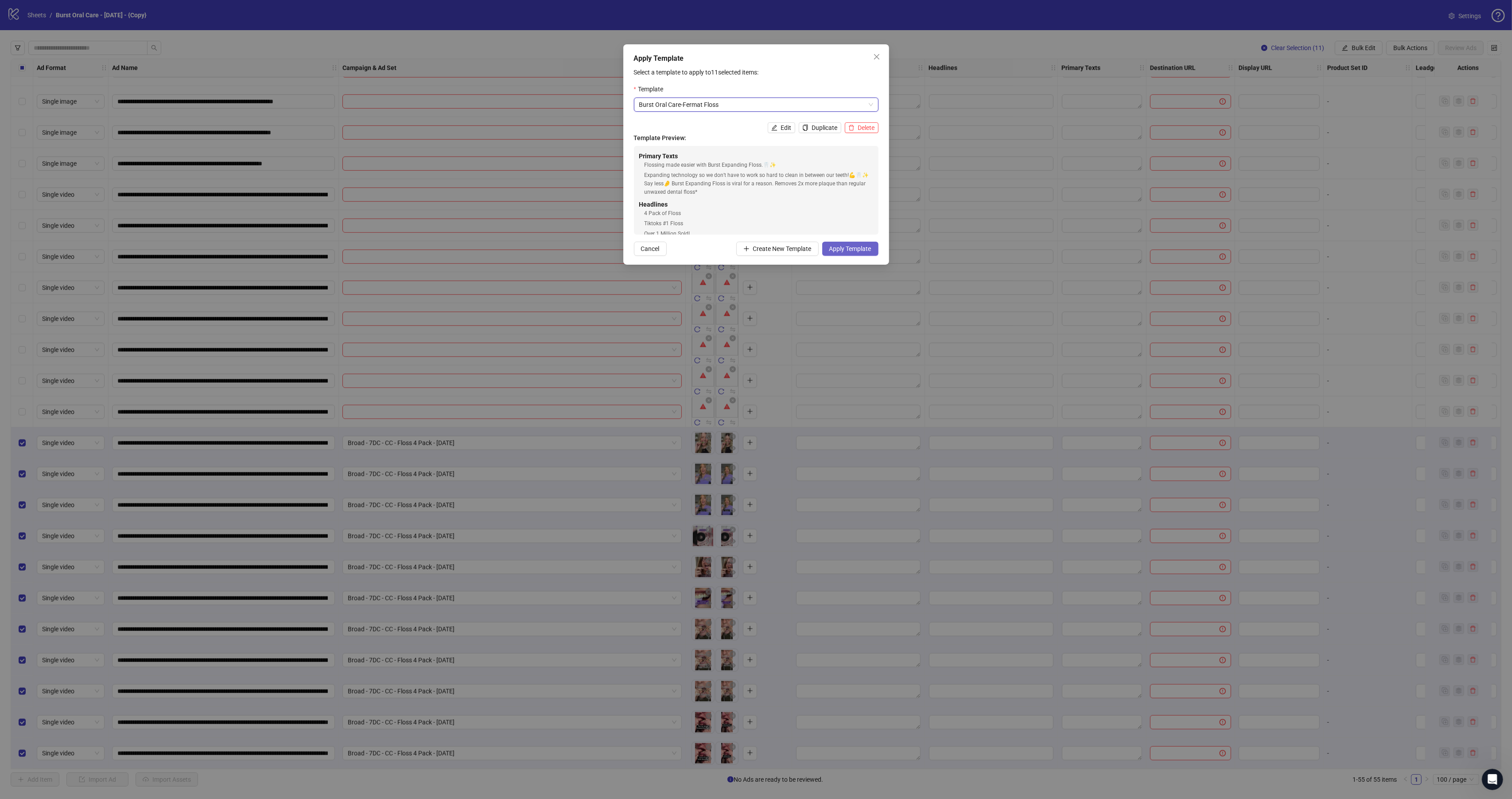
click at [845, 250] on span "Apply Template" at bounding box center [851, 249] width 42 height 7
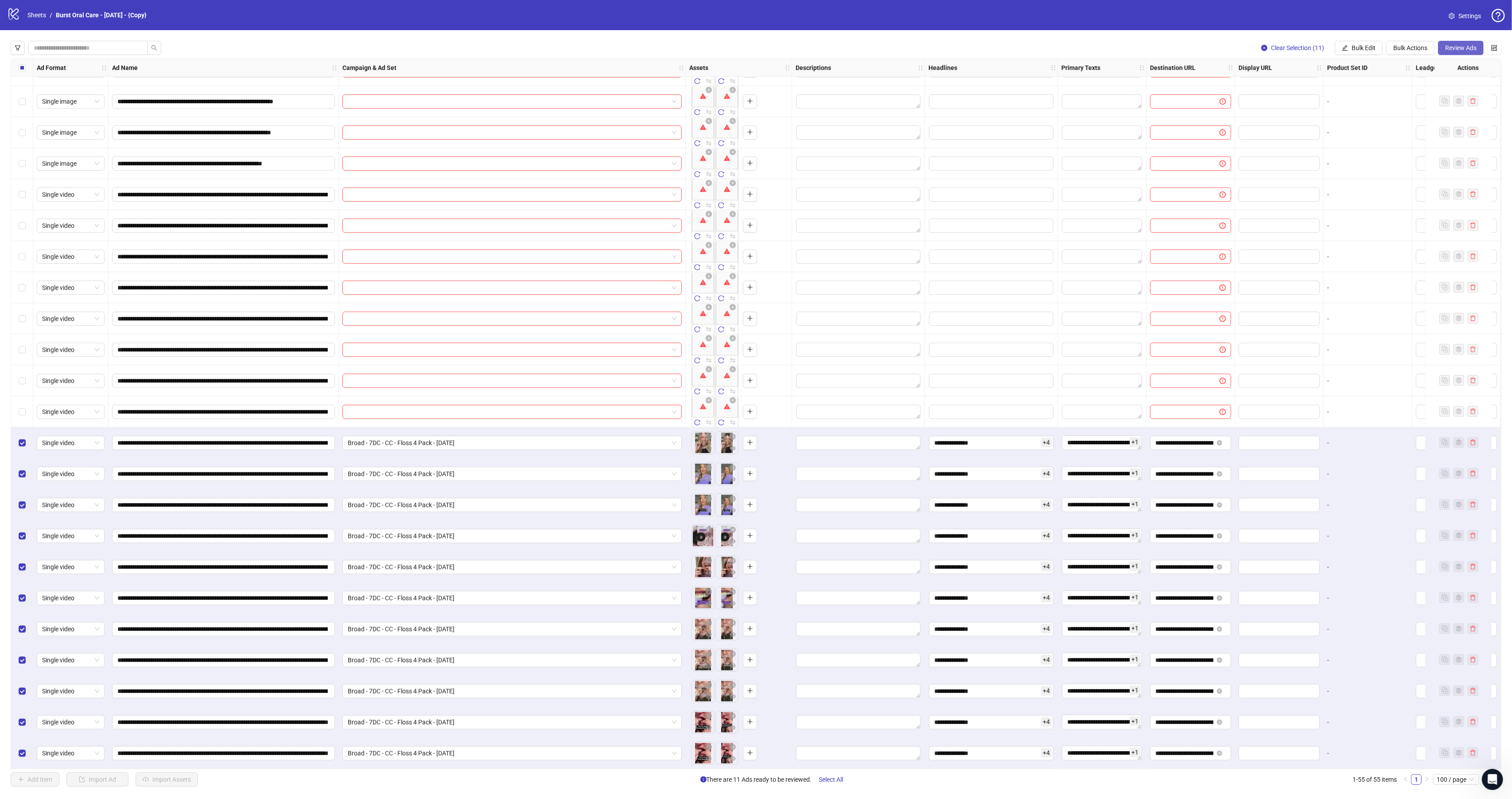
click at [1465, 50] on span "Review Ads" at bounding box center [1461, 48] width 32 height 7
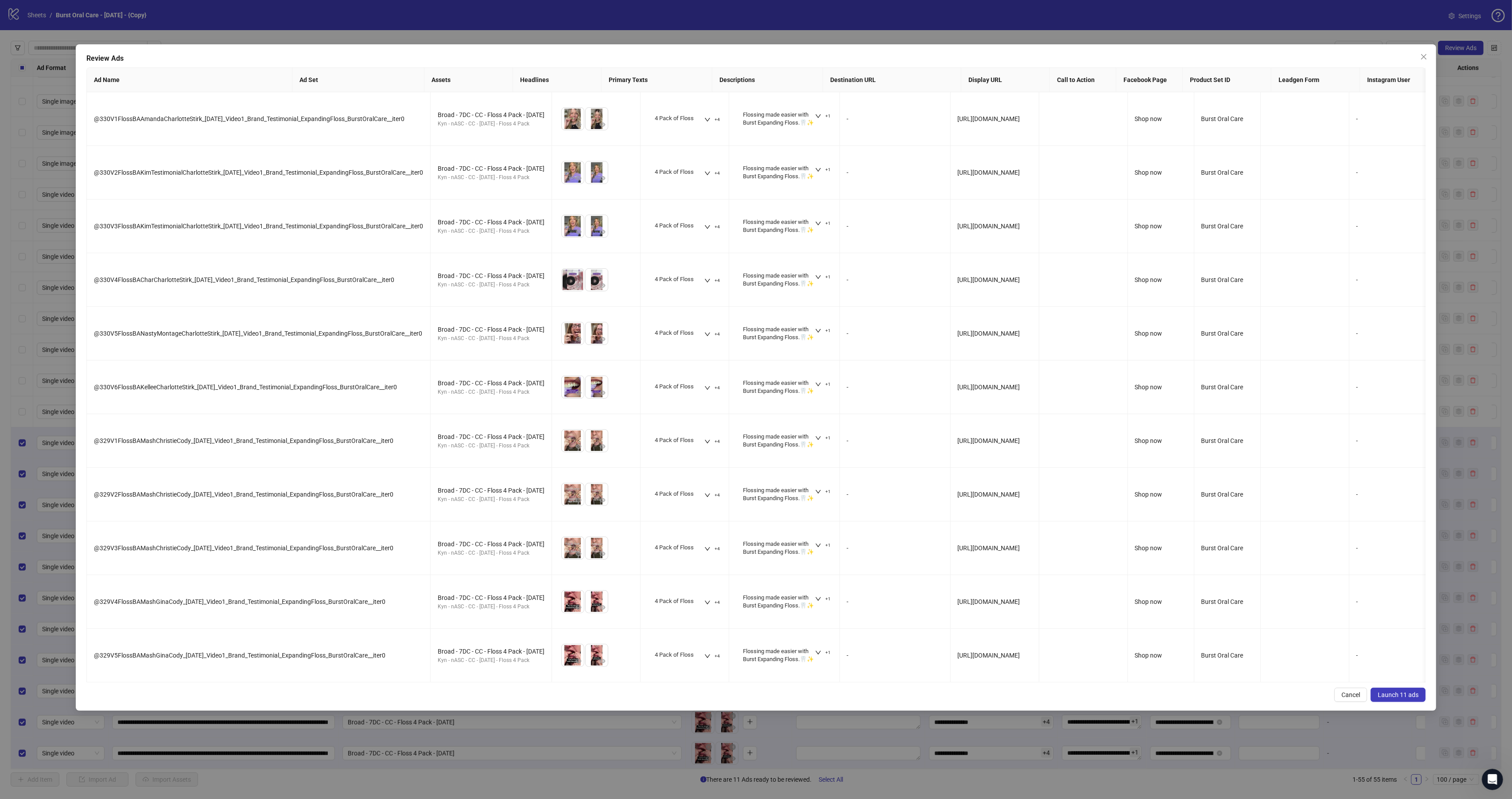
click at [1388, 698] on span "Launch 11 ads" at bounding box center [1398, 694] width 41 height 7
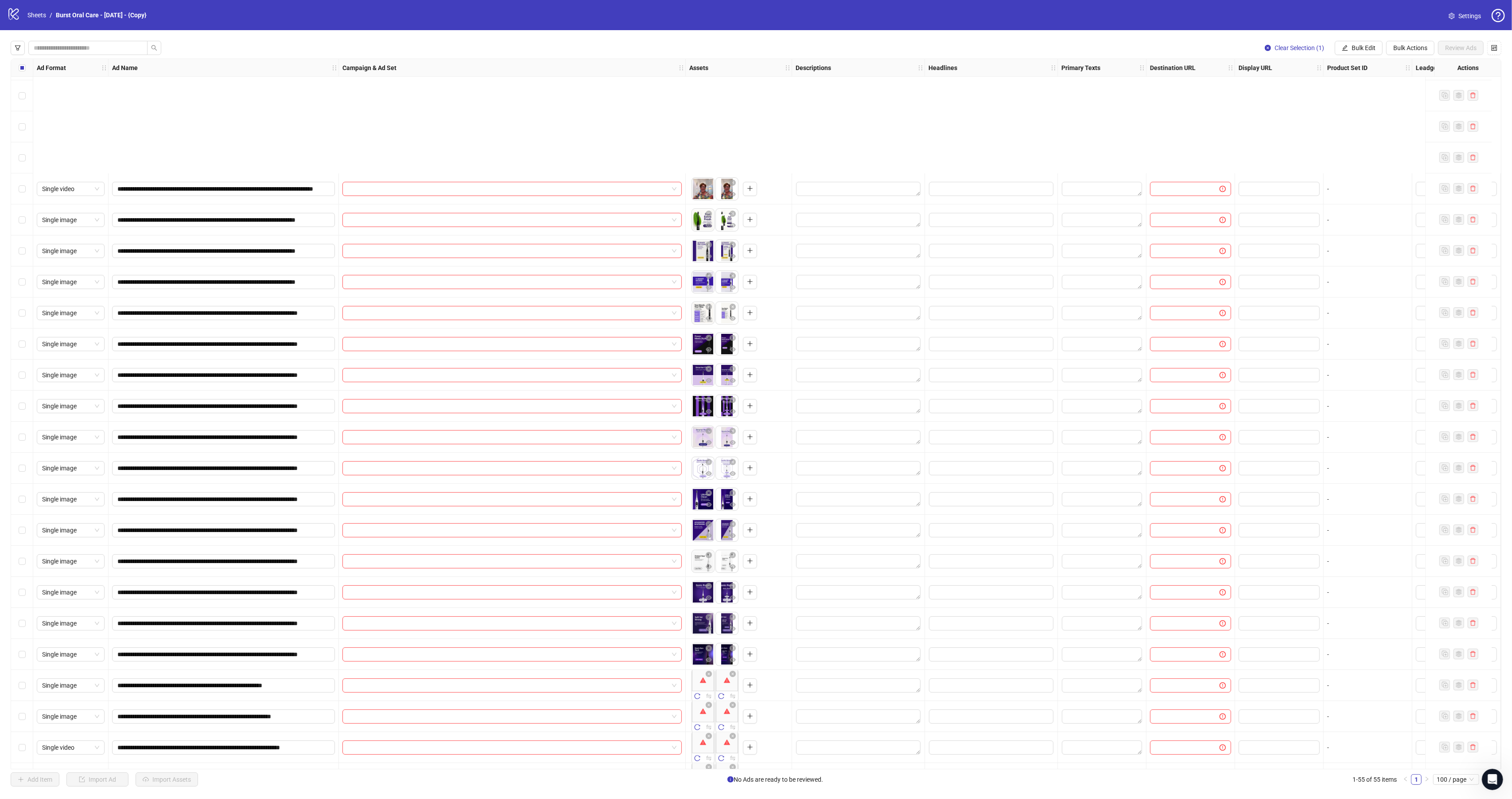
scroll to position [285, 0]
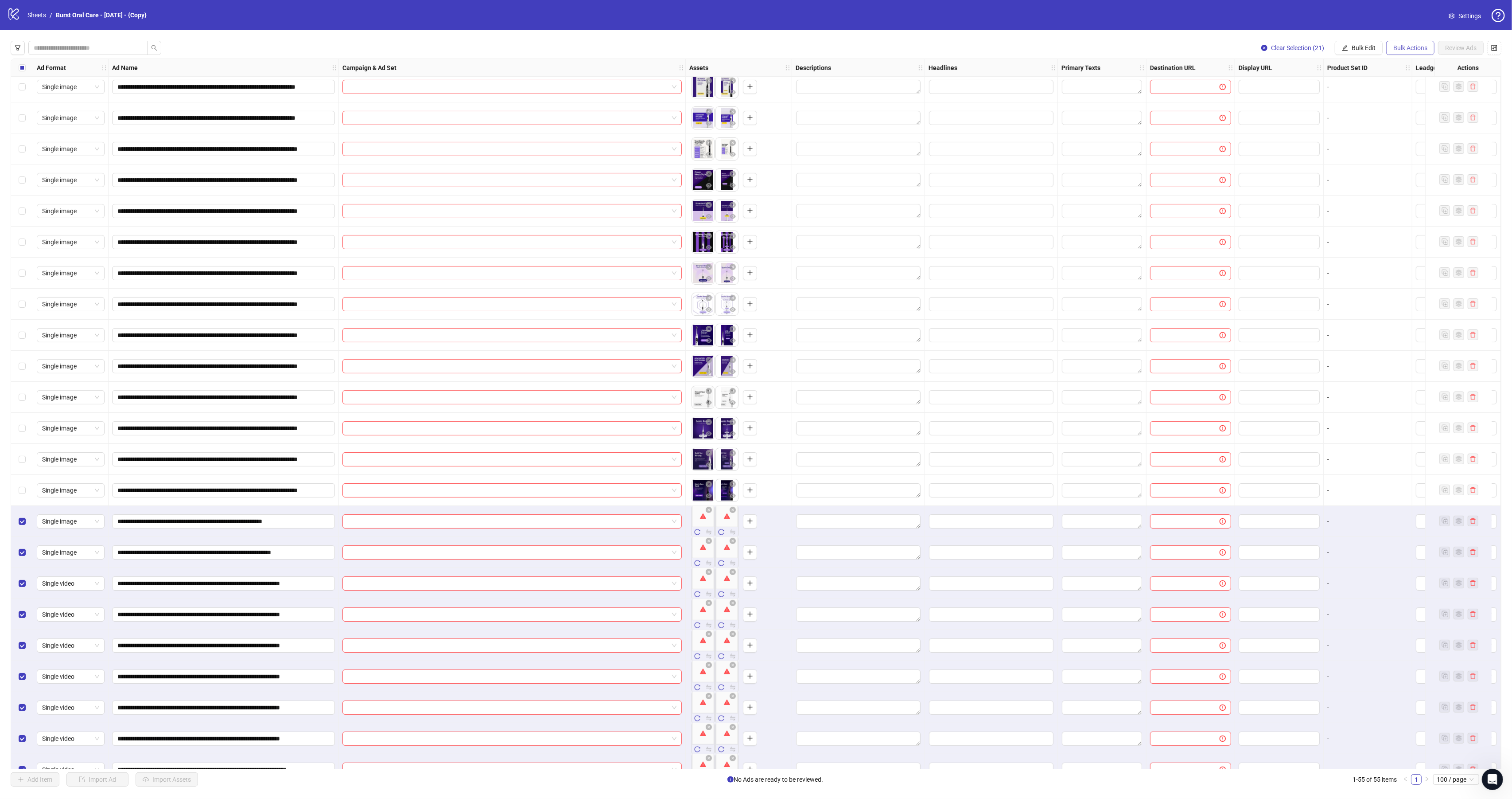
click at [1427, 46] on button "Bulk Actions" at bounding box center [1411, 48] width 49 height 14
click at [1415, 68] on span "Delete" at bounding box center [1422, 66] width 60 height 10
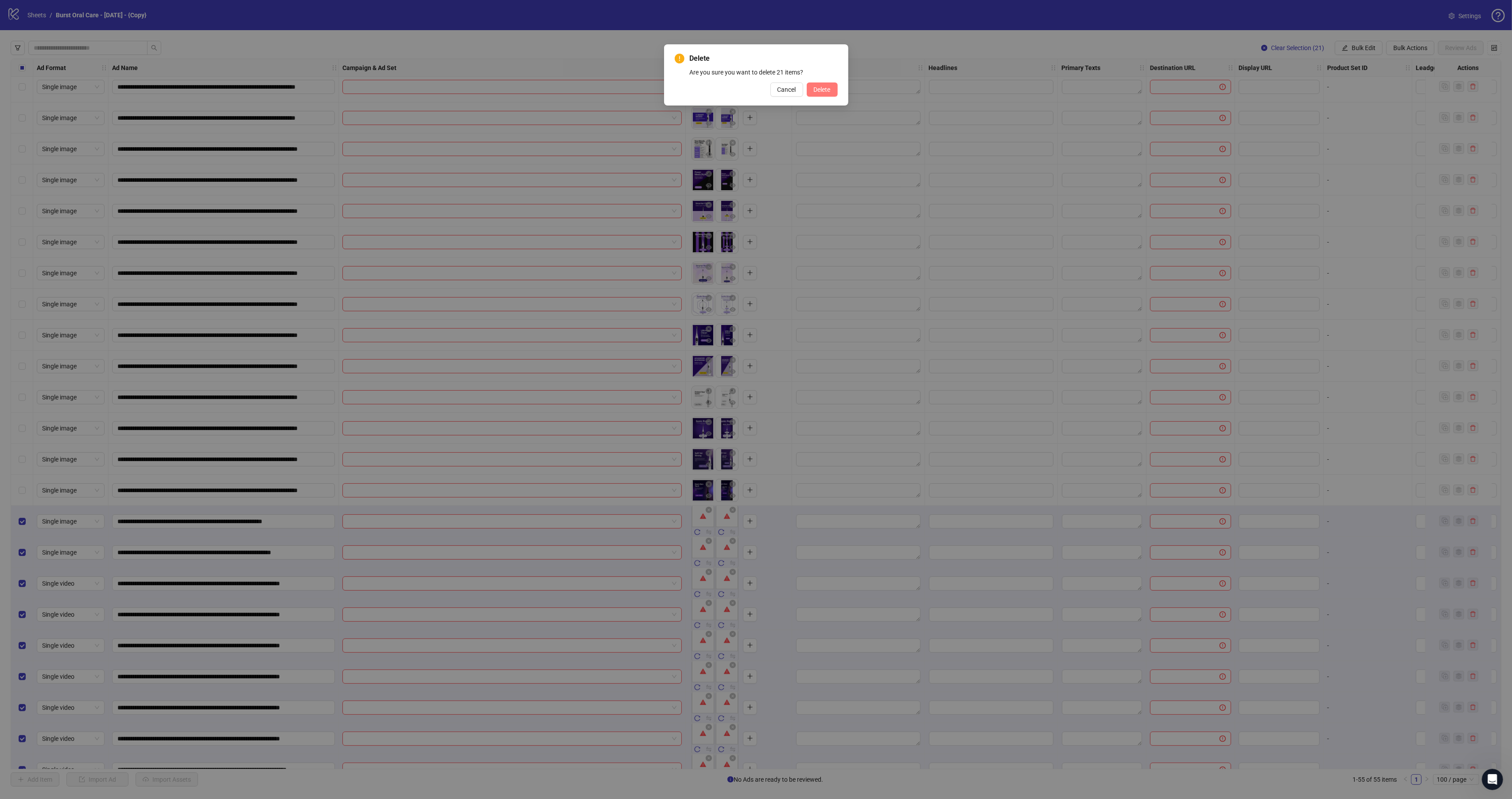
click at [825, 92] on span "Delete" at bounding box center [822, 90] width 17 height 7
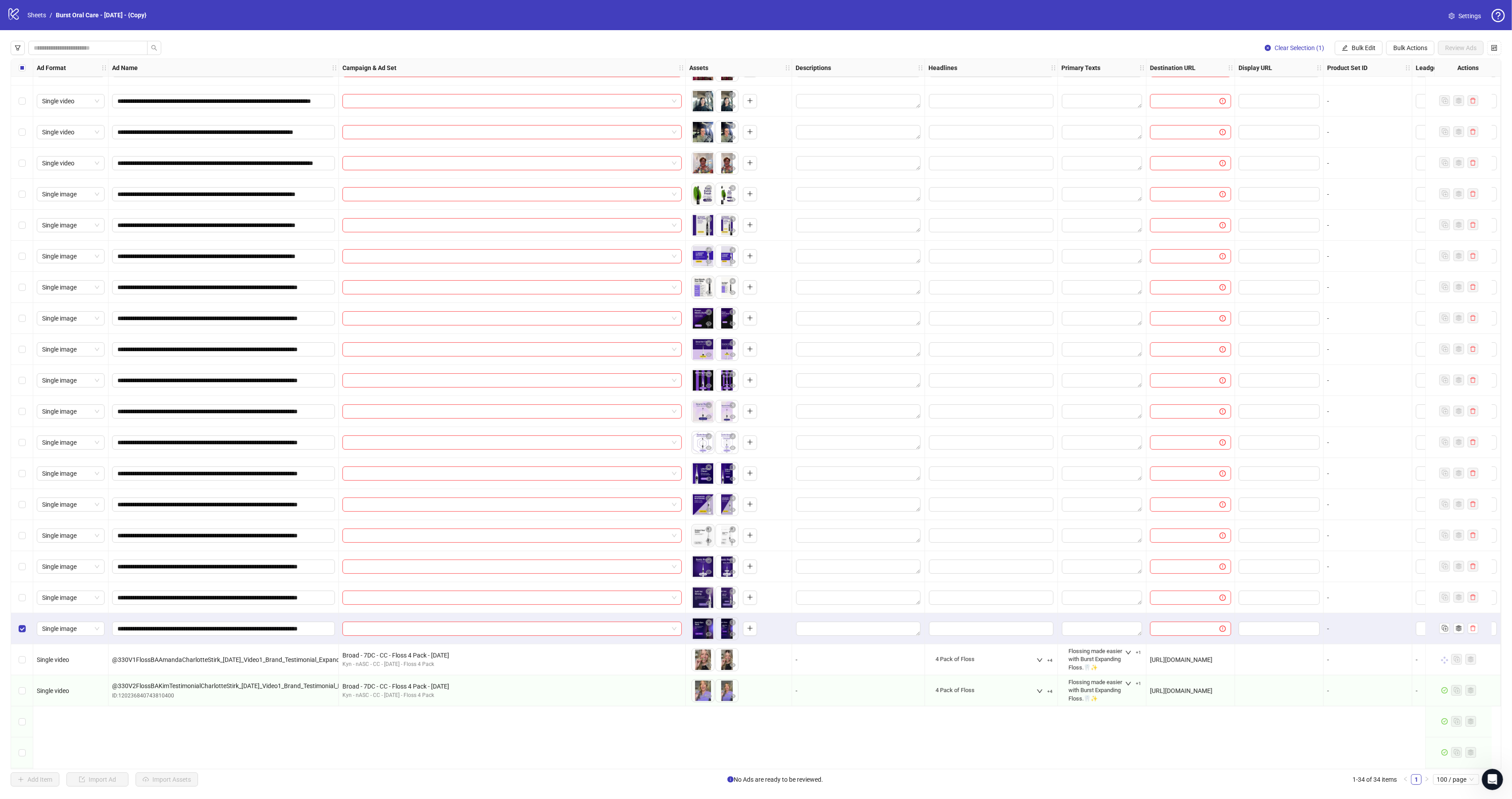
scroll to position [48, 0]
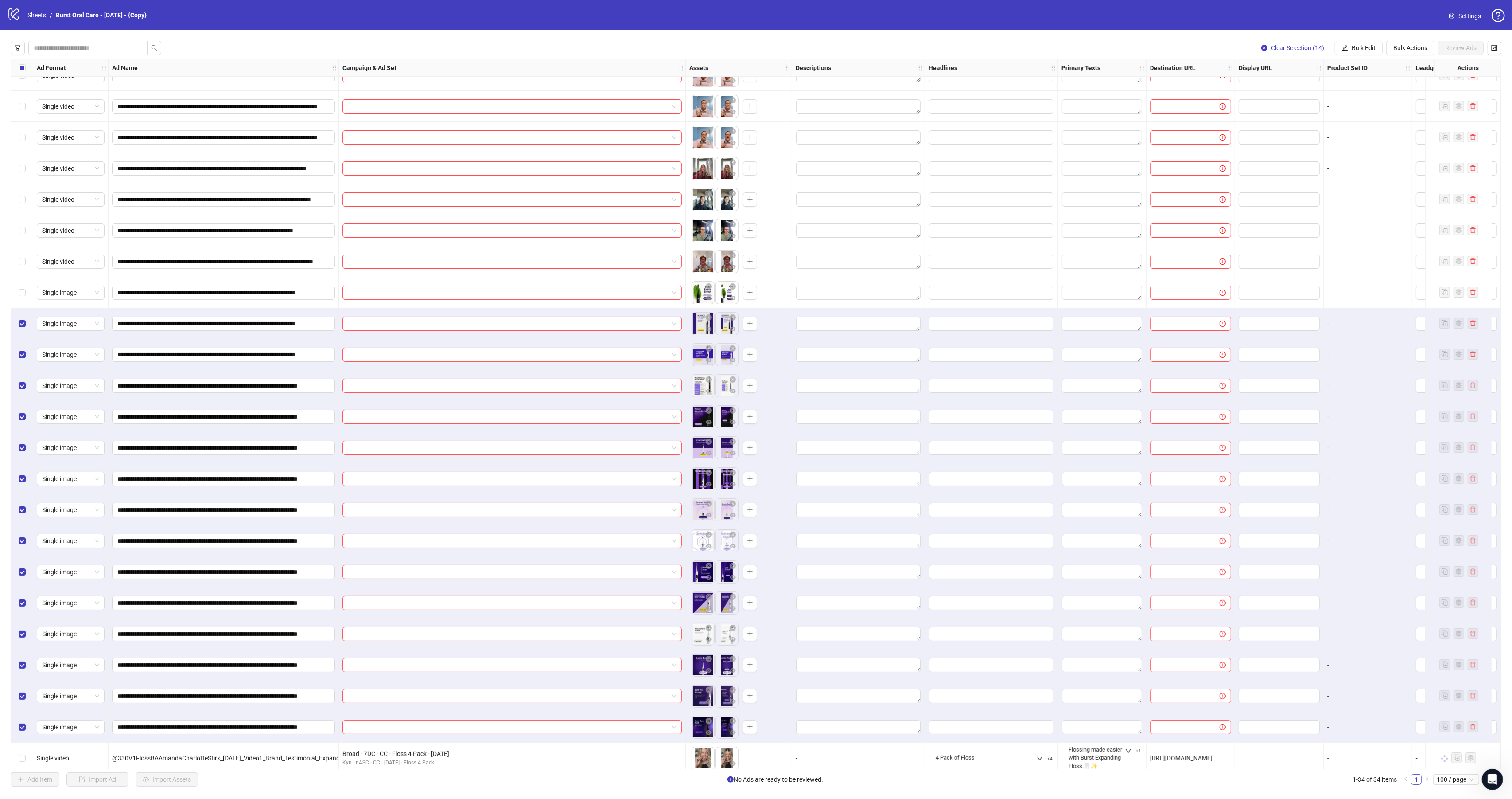
click at [22, 75] on div "Select all rows" at bounding box center [22, 67] width 22 height 18
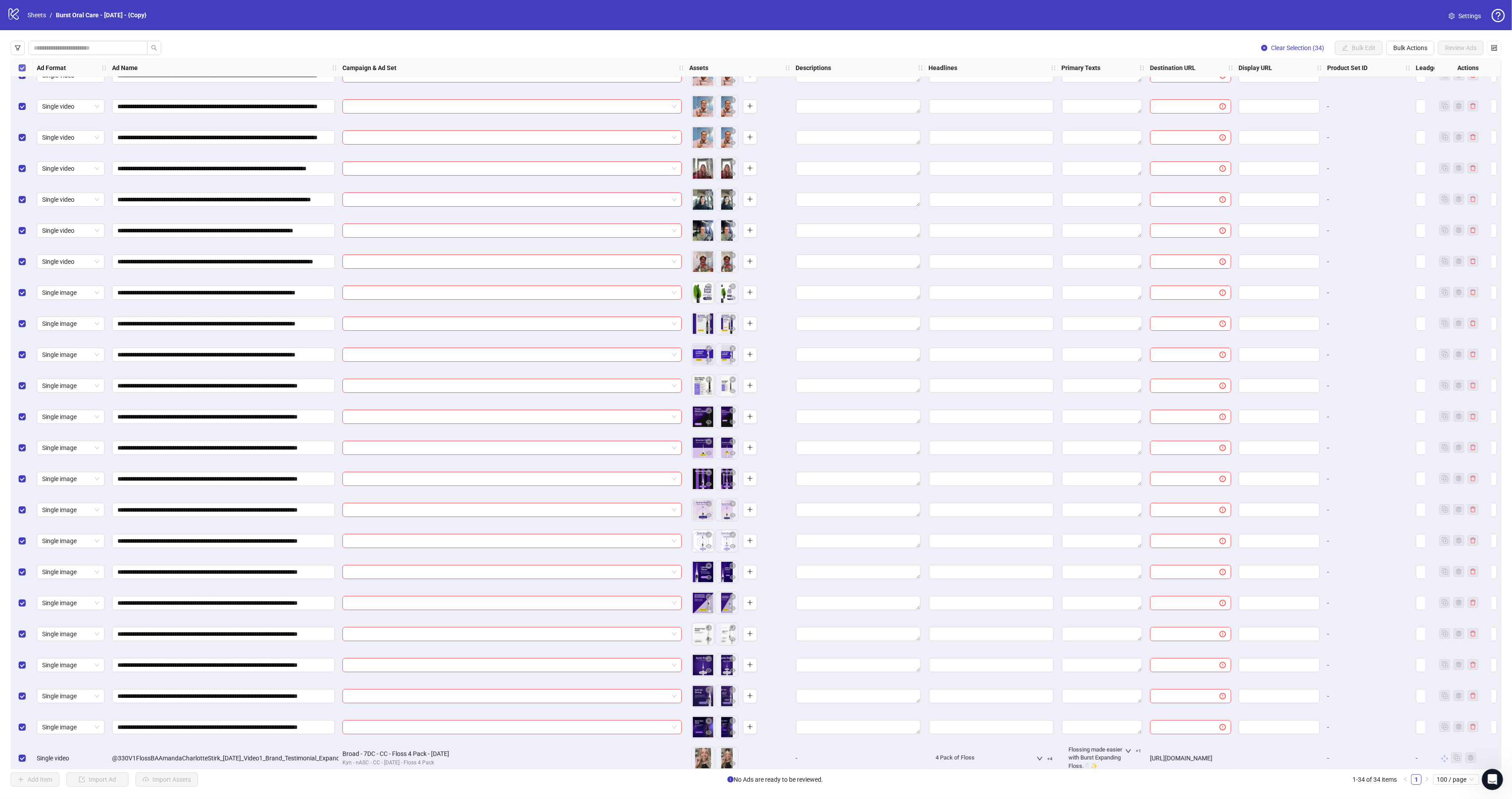
click at [22, 72] on label "Select all rows" at bounding box center [22, 68] width 7 height 10
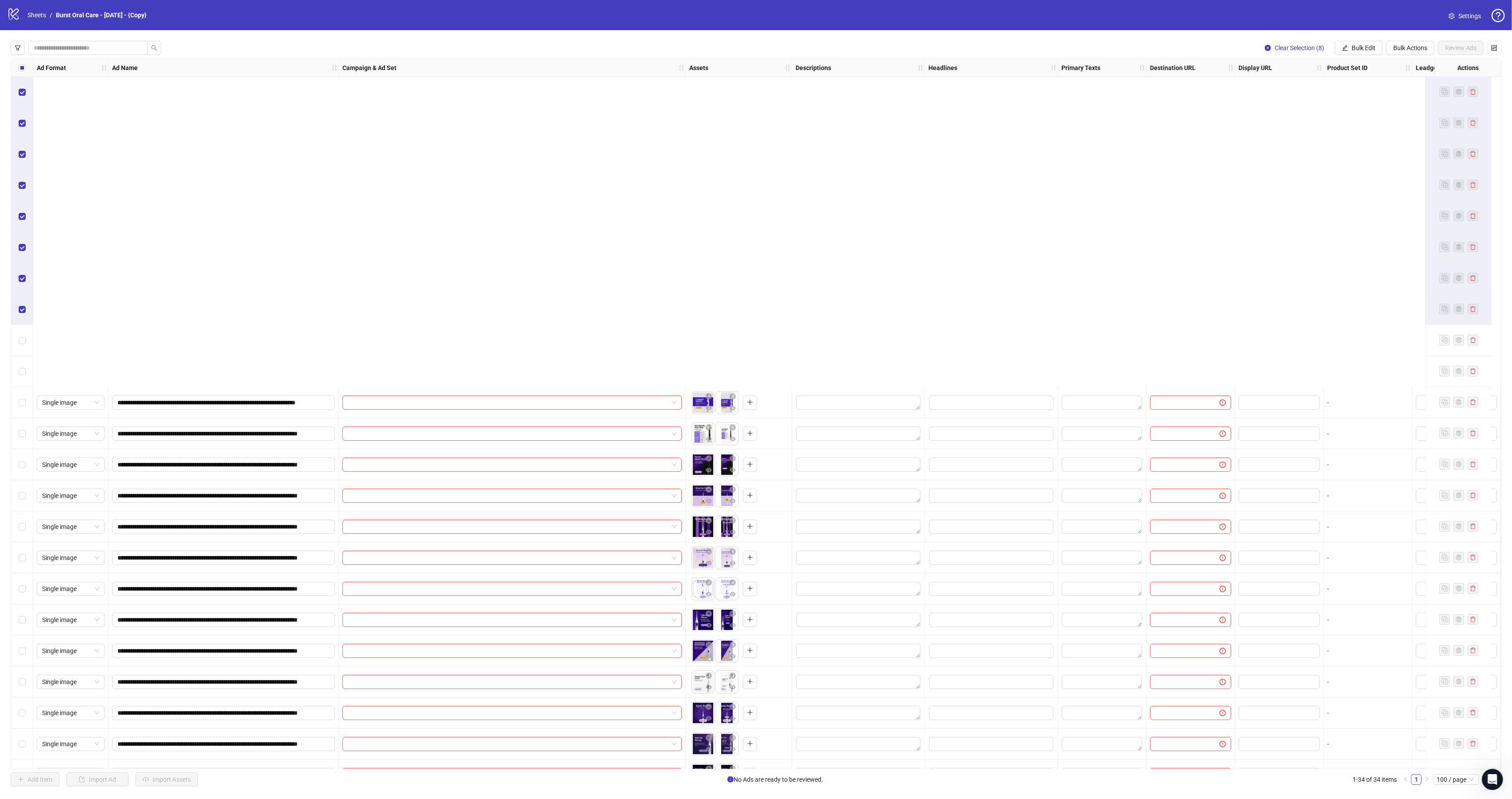
scroll to position [367, 0]
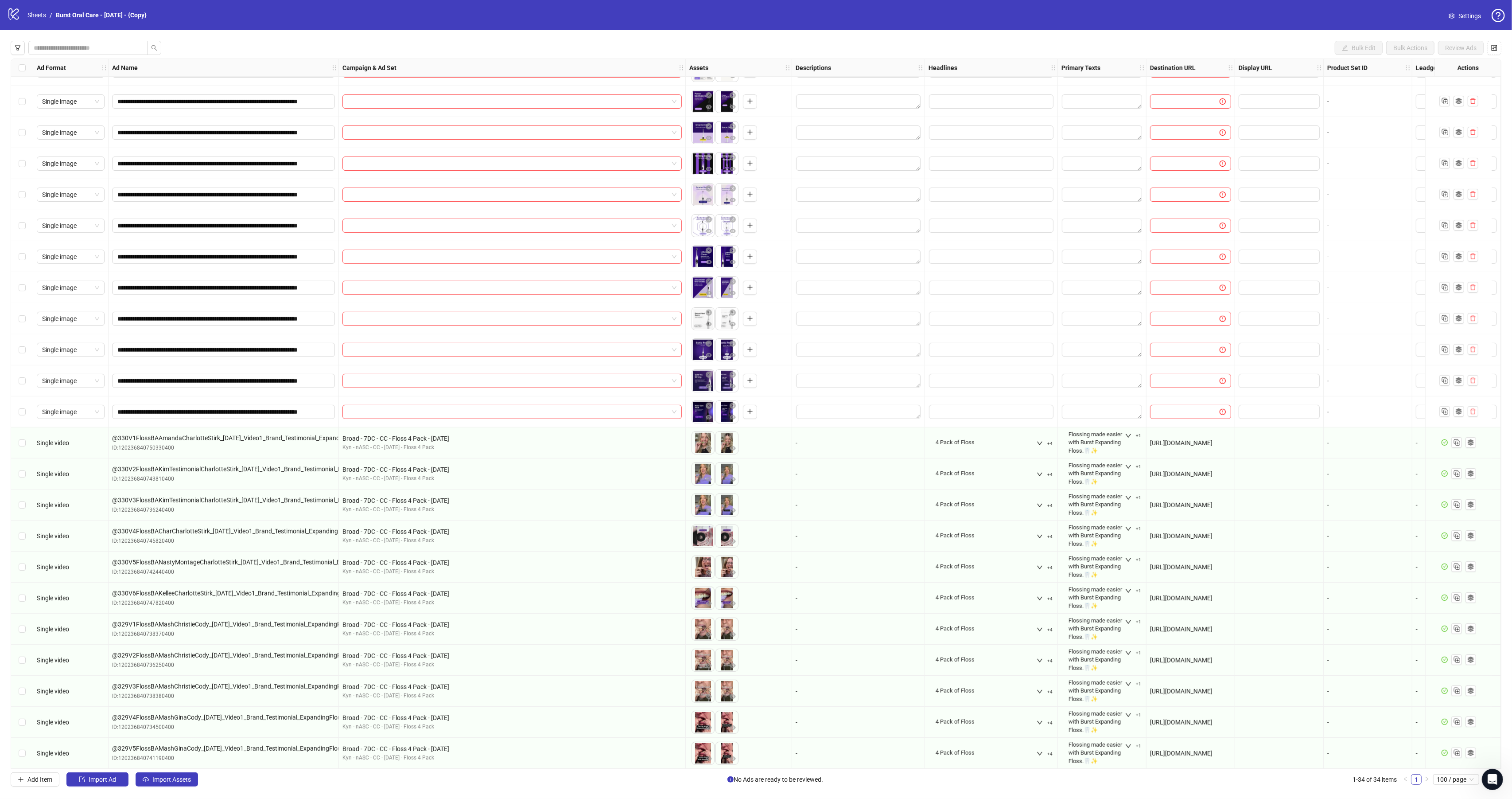
click at [177, 788] on div "**********" at bounding box center [756, 413] width 1512 height 766
click at [177, 780] on span "Import Assets" at bounding box center [172, 779] width 39 height 7
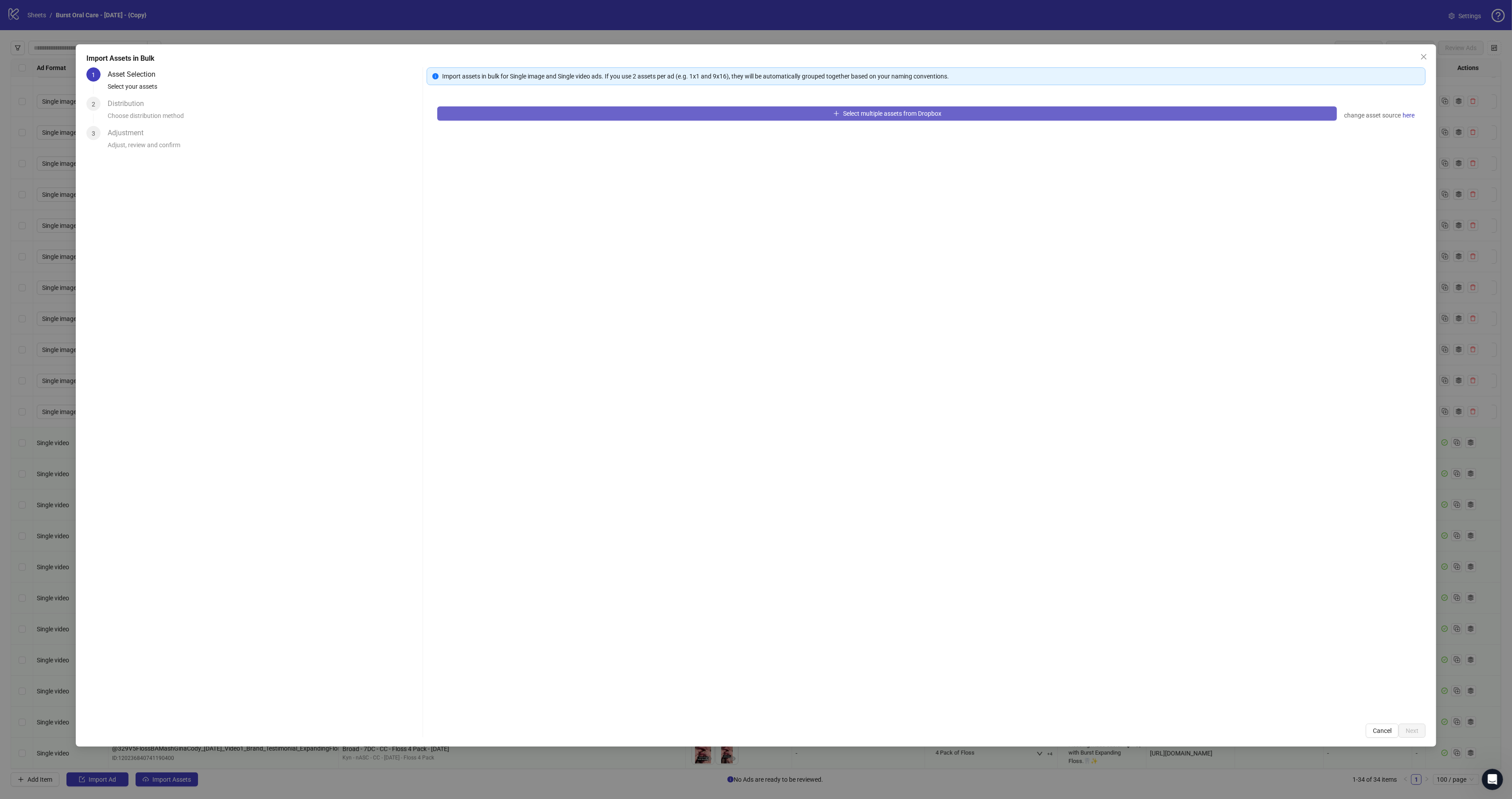
click at [538, 115] on button "Select multiple assets from Dropbox" at bounding box center [887, 113] width 900 height 14
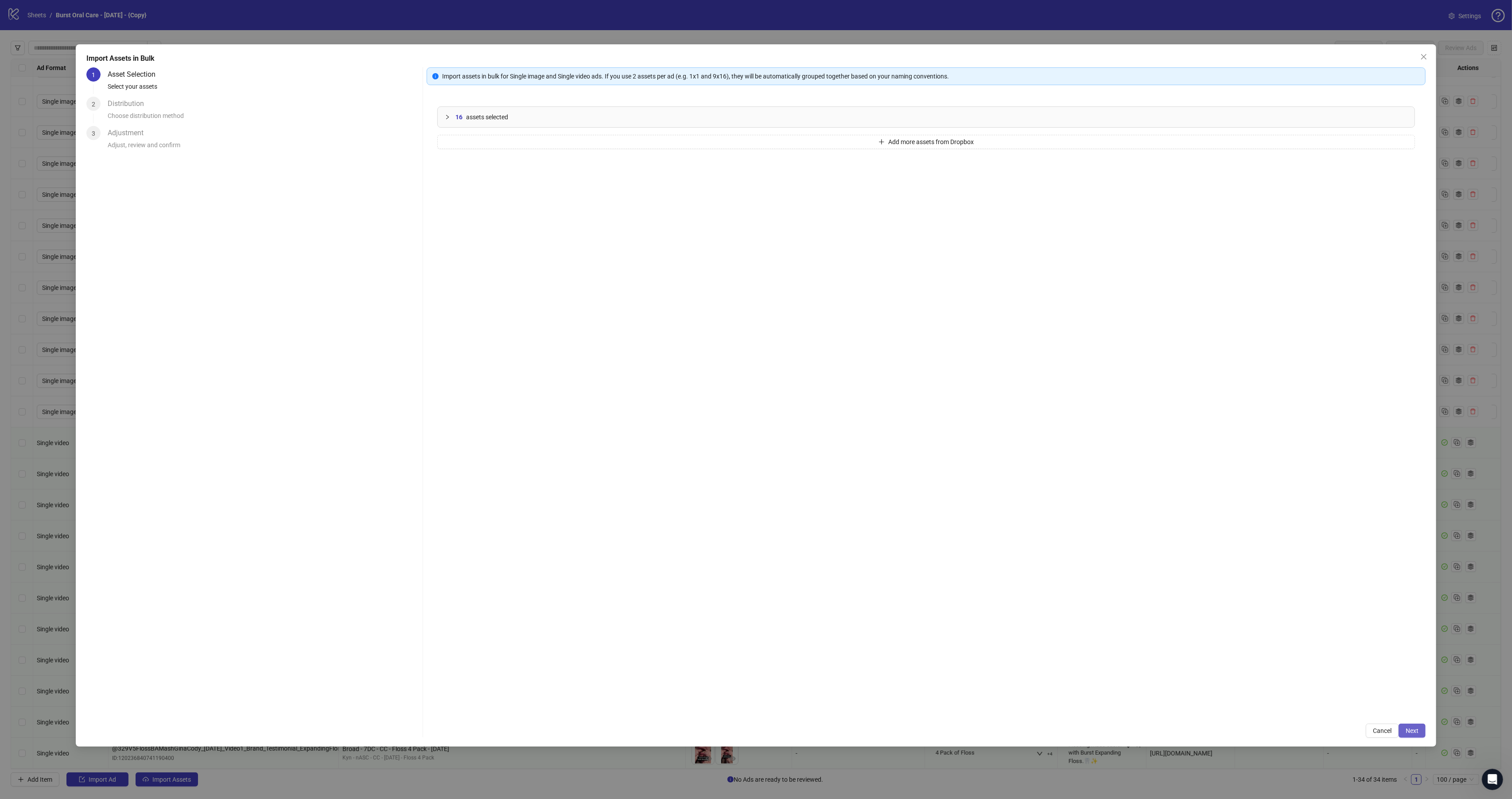
click at [1416, 731] on span "Next" at bounding box center [1412, 730] width 13 height 7
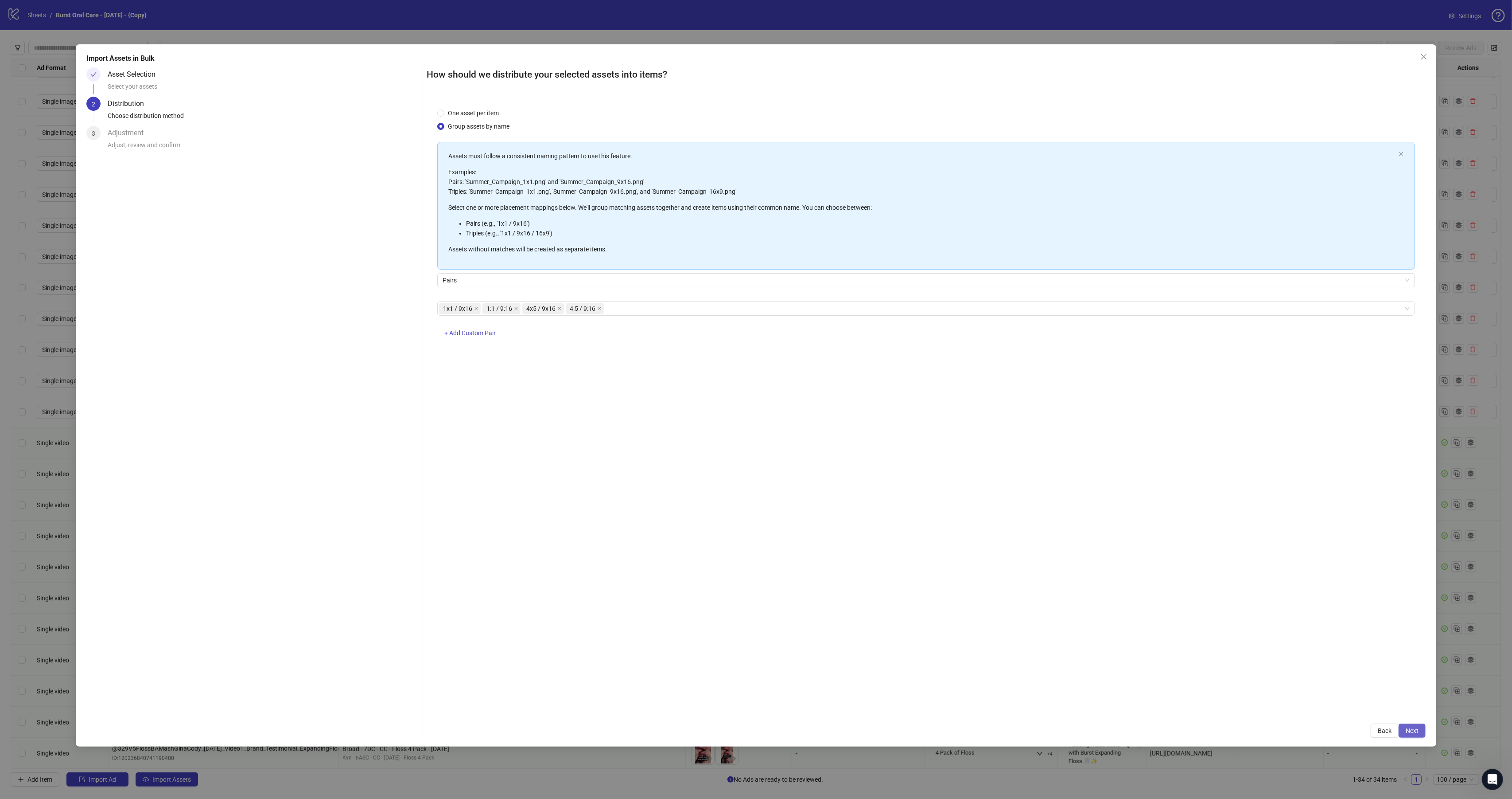
click at [1416, 730] on span "Next" at bounding box center [1412, 730] width 13 height 7
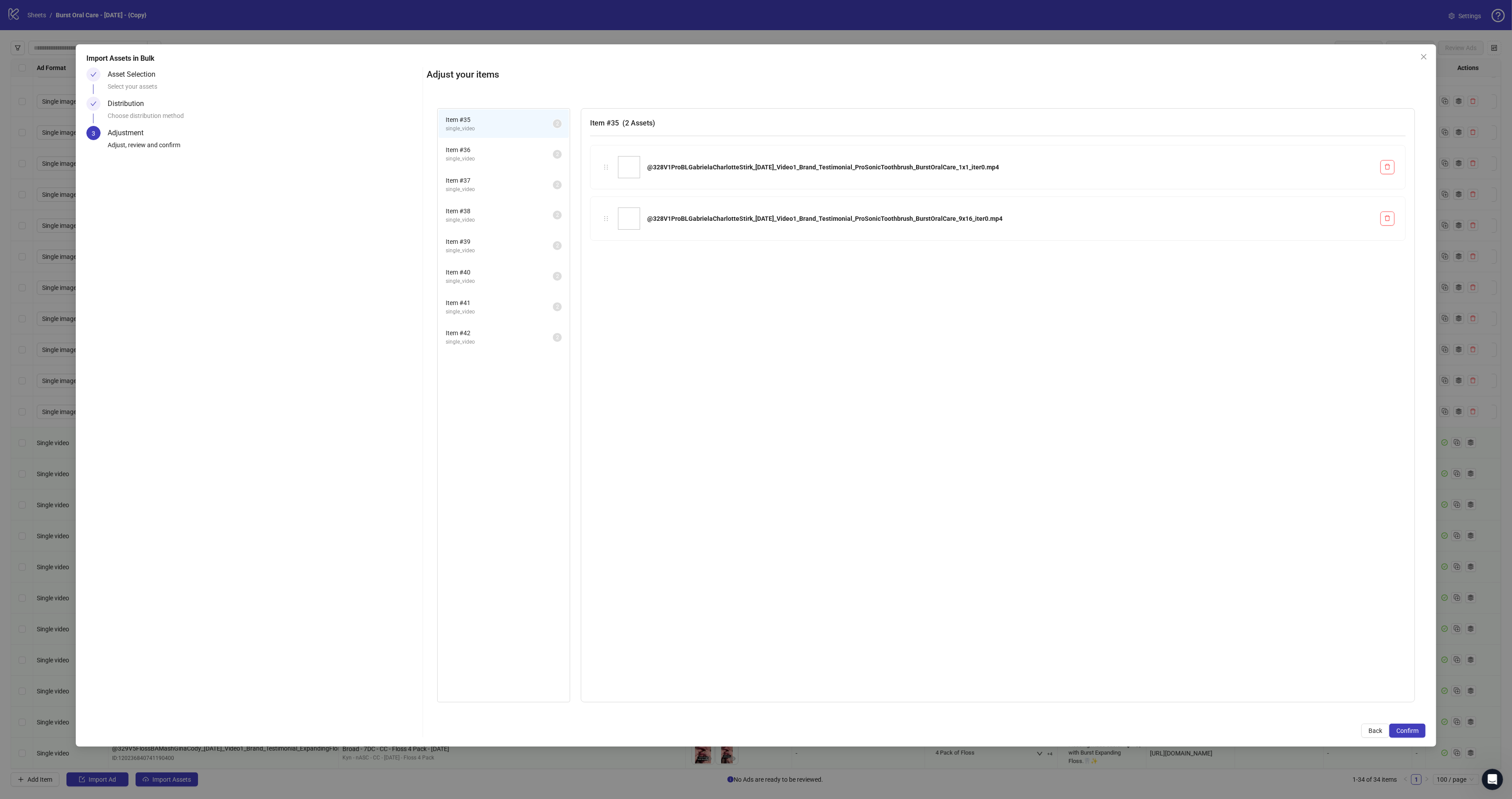
click at [1416, 730] on span "Confirm" at bounding box center [1407, 730] width 22 height 7
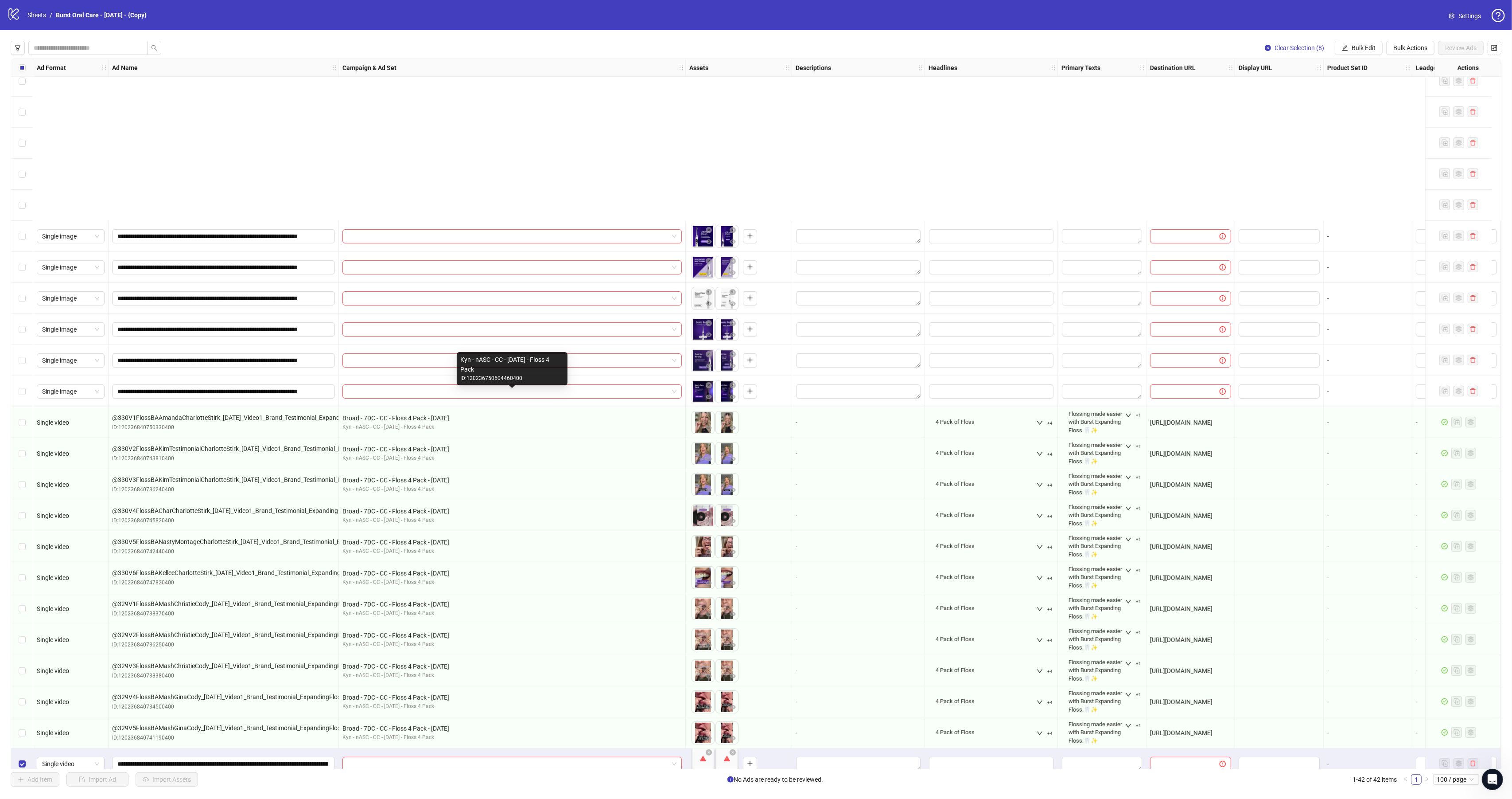
scroll to position [615, 0]
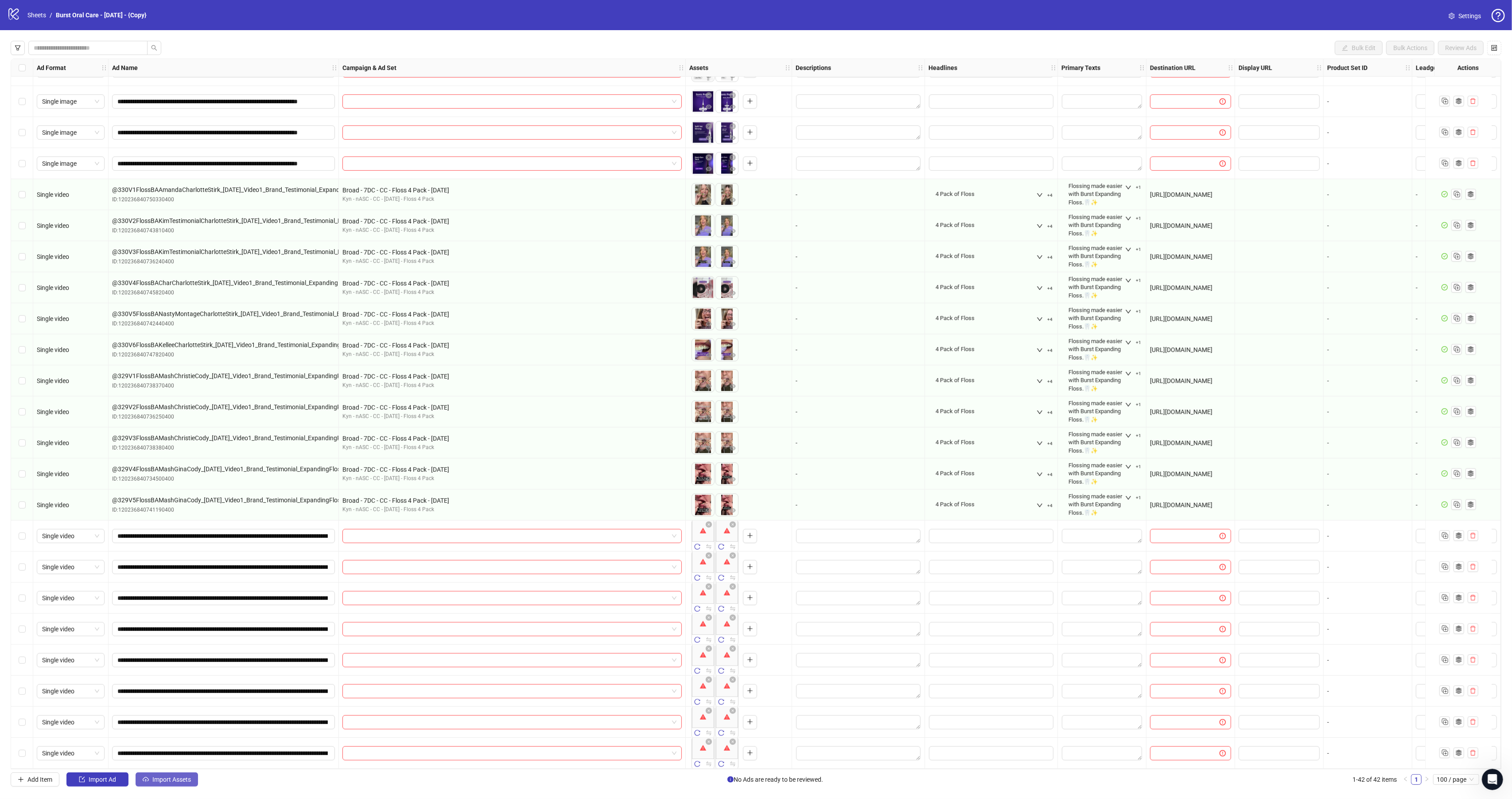
click at [179, 786] on button "Import Assets" at bounding box center [167, 779] width 63 height 14
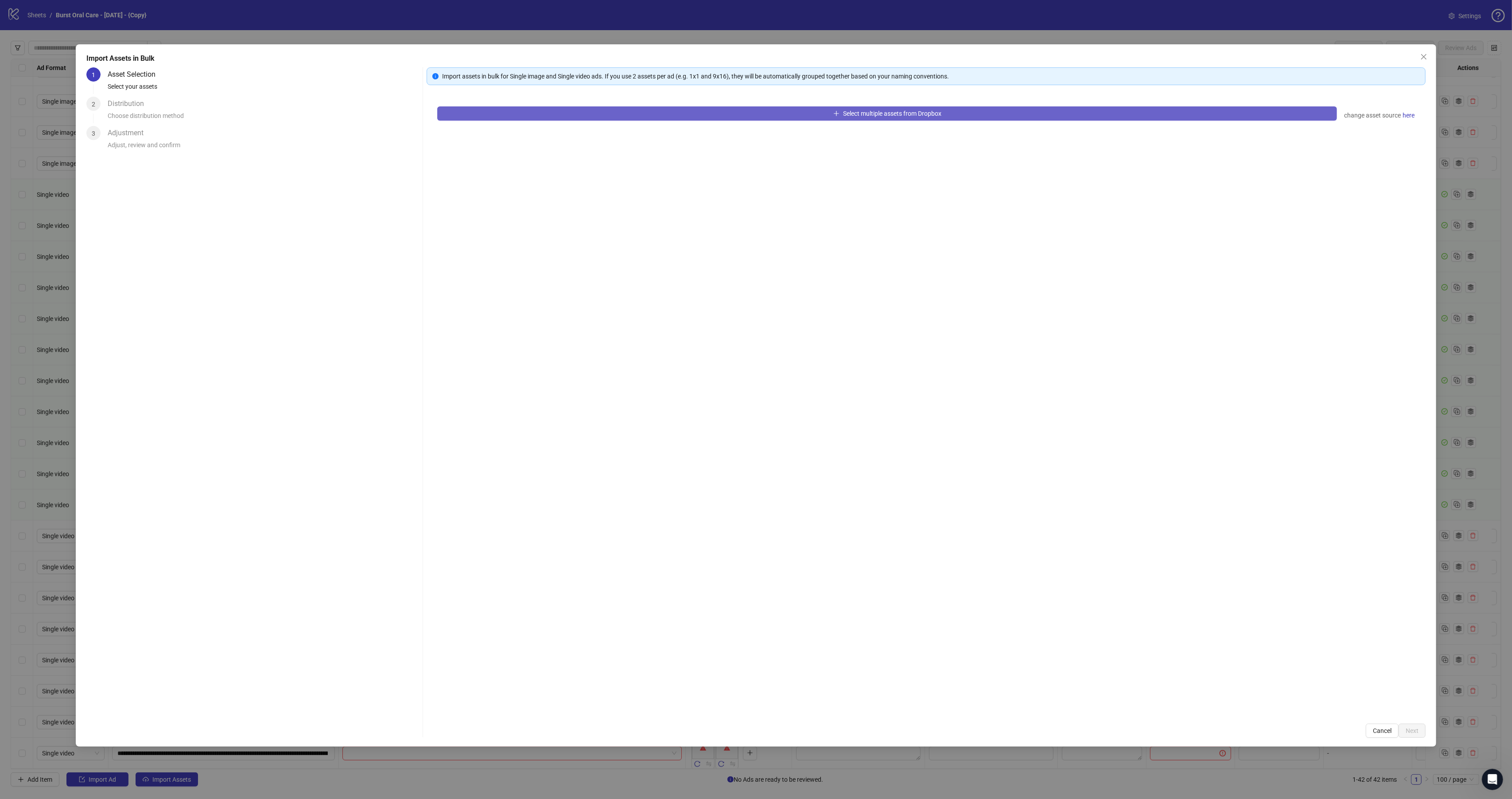
click at [571, 113] on button "Select multiple assets from Dropbox" at bounding box center [887, 113] width 900 height 14
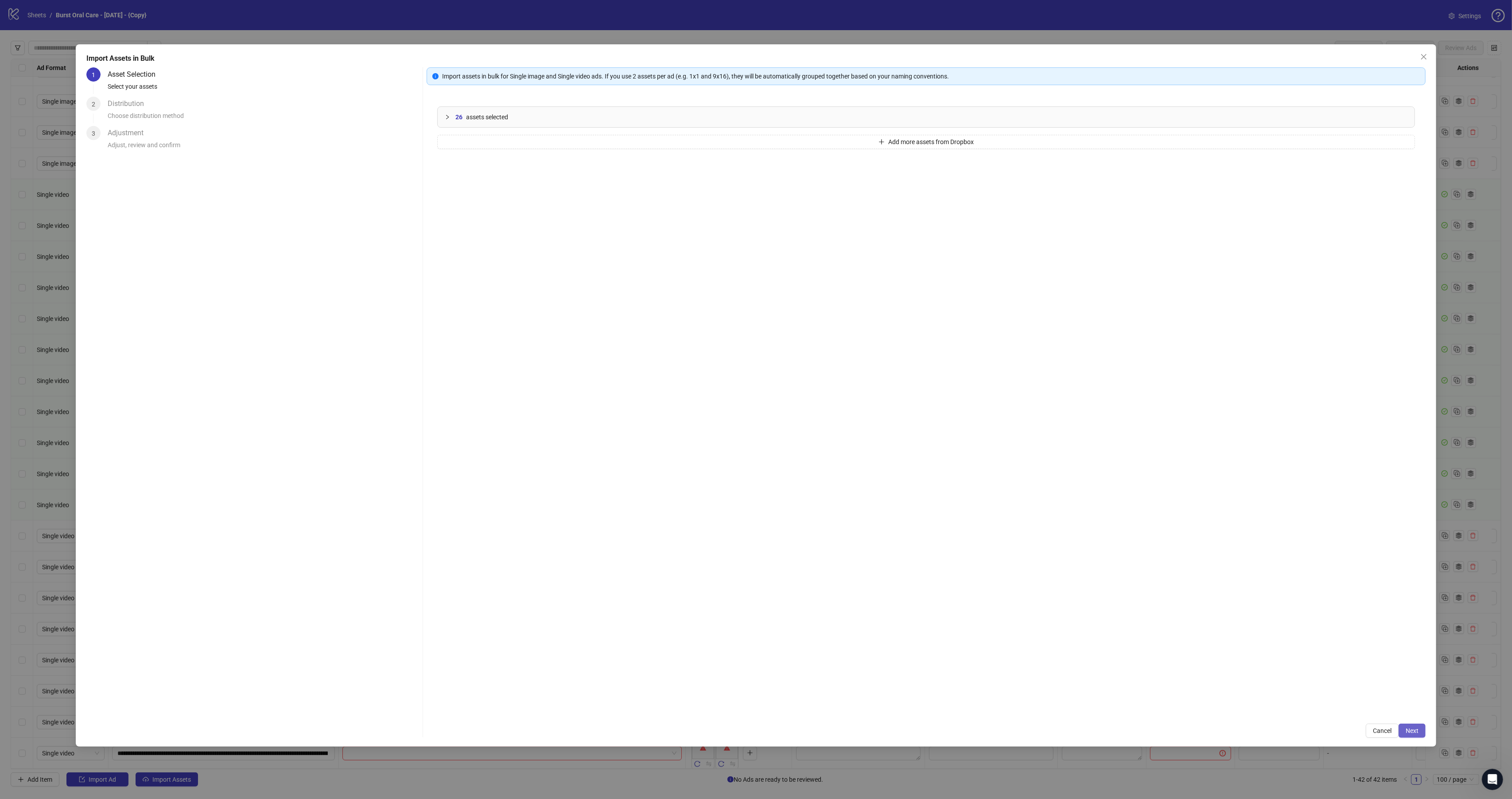
click at [1425, 729] on button "Next" at bounding box center [1412, 730] width 27 height 14
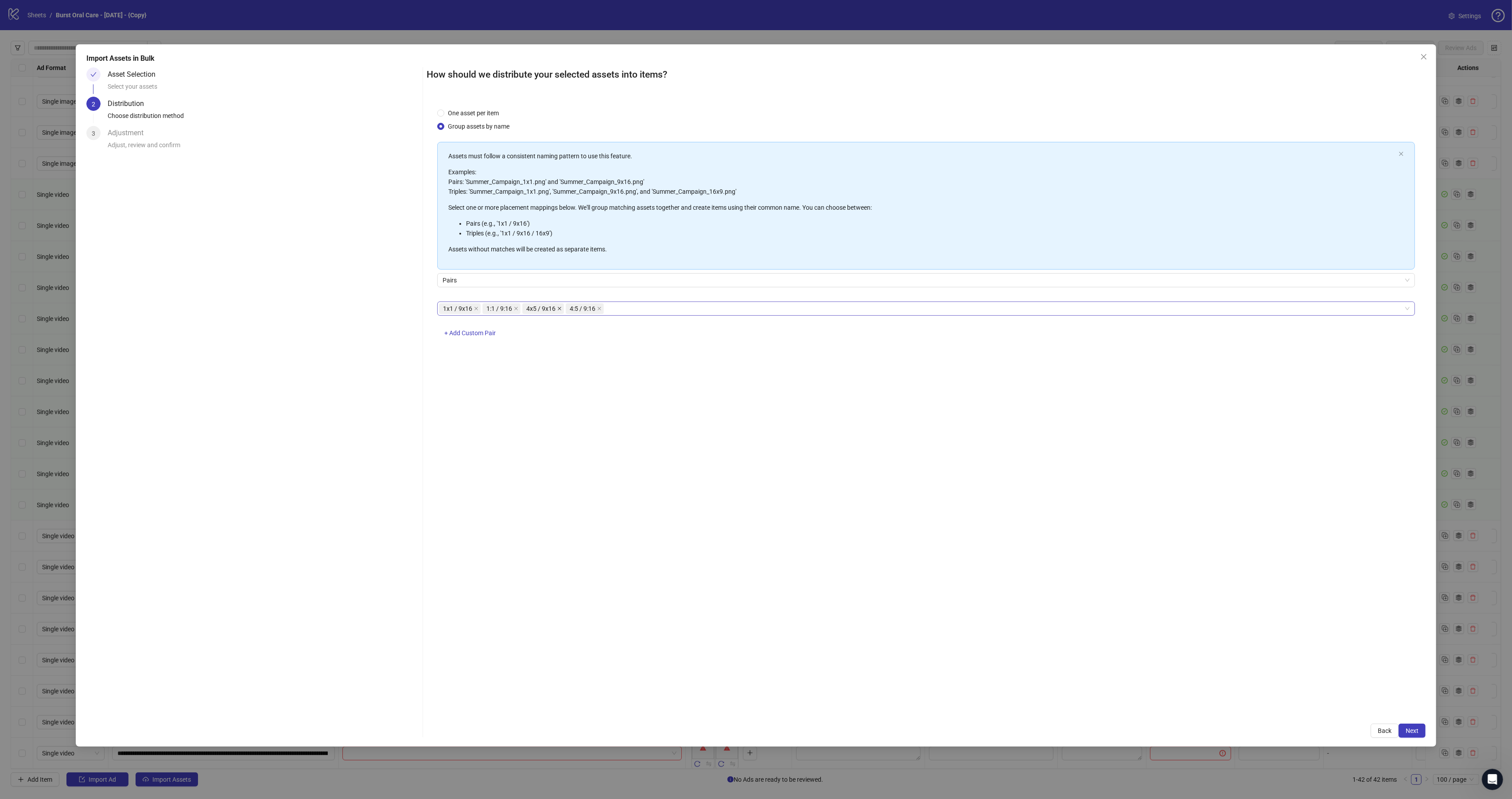
click at [560, 307] on icon "close" at bounding box center [559, 308] width 4 height 4
click at [558, 307] on icon "close" at bounding box center [555, 308] width 4 height 4
click at [1406, 738] on div "Back Next" at bounding box center [926, 730] width 999 height 14
click at [1410, 728] on span "Next" at bounding box center [1412, 730] width 13 height 7
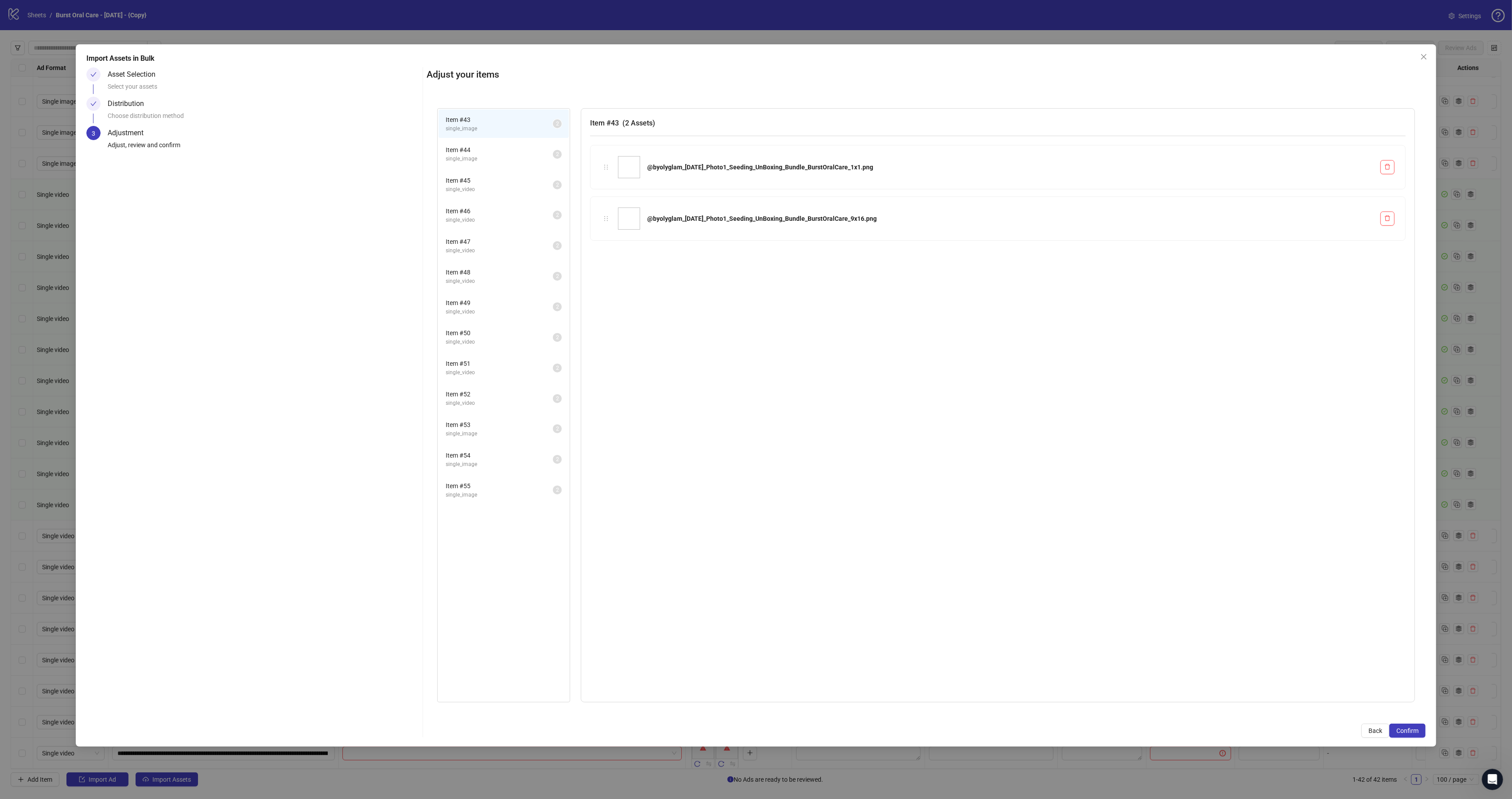
click at [1410, 728] on span "Confirm" at bounding box center [1407, 730] width 22 height 7
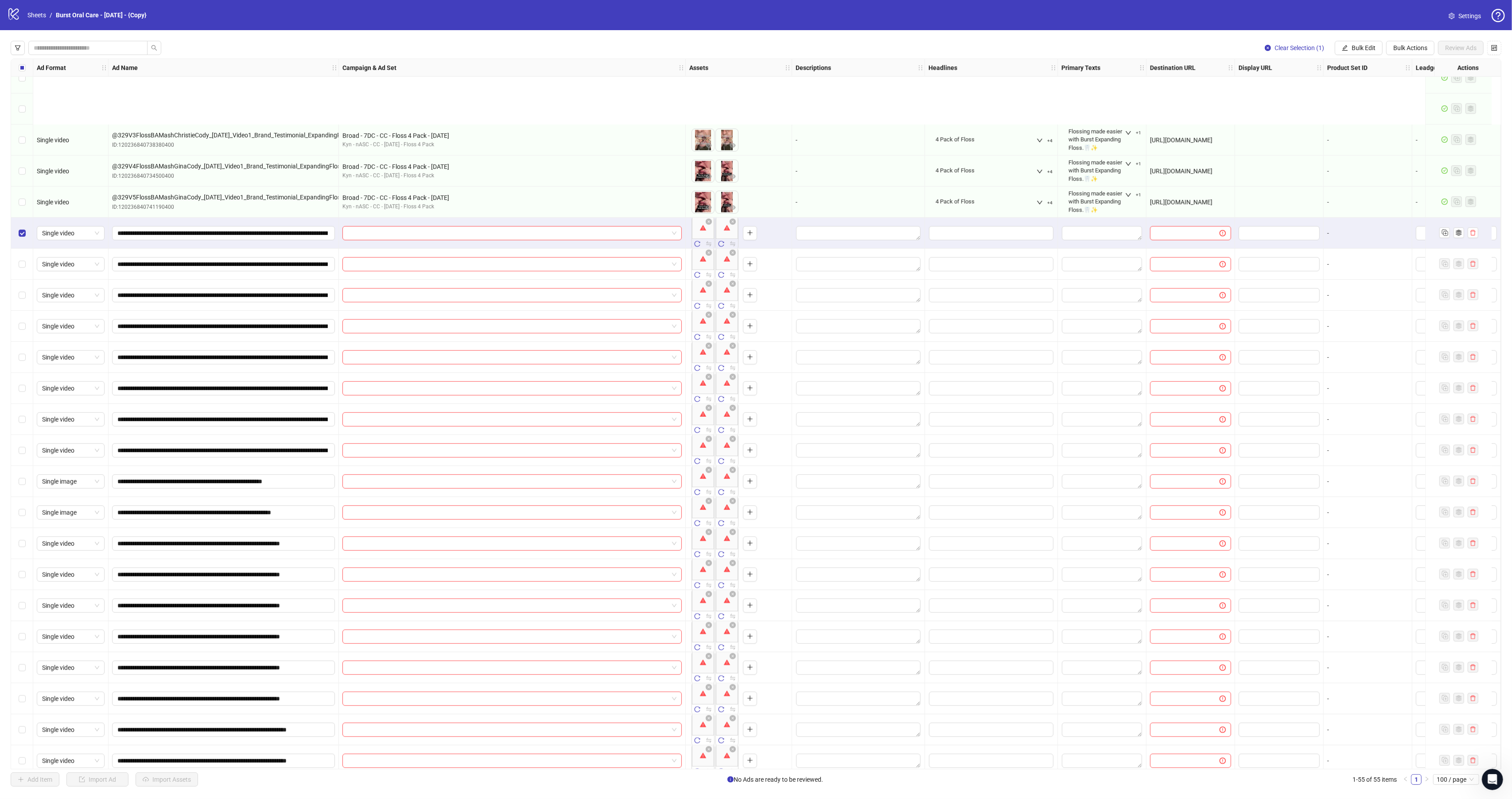
scroll to position [1018, 0]
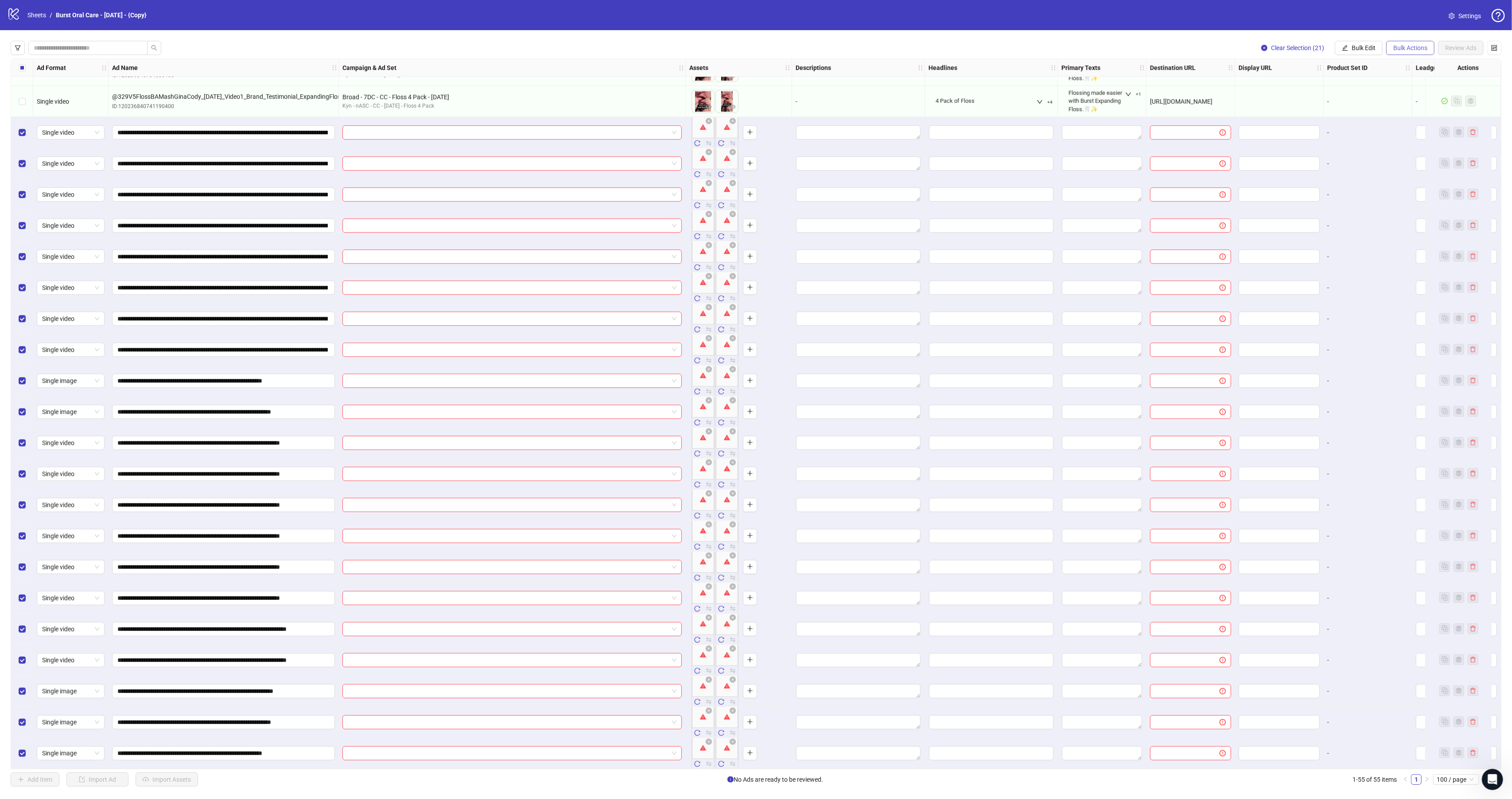
click at [1419, 49] on span "Bulk Actions" at bounding box center [1410, 48] width 34 height 7
click at [1417, 66] on span "Delete" at bounding box center [1422, 66] width 60 height 10
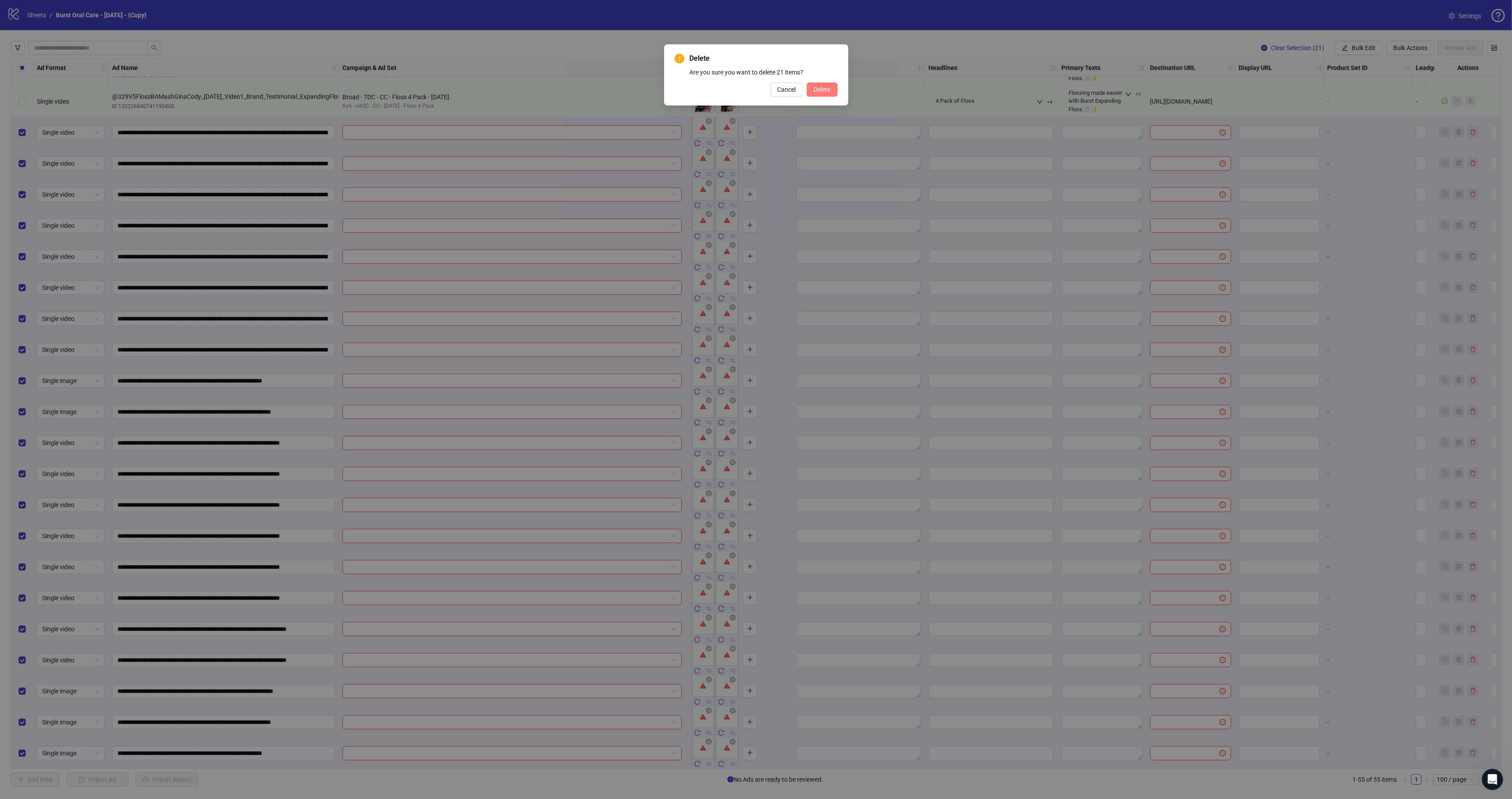
click at [820, 89] on span "Delete" at bounding box center [822, 90] width 17 height 7
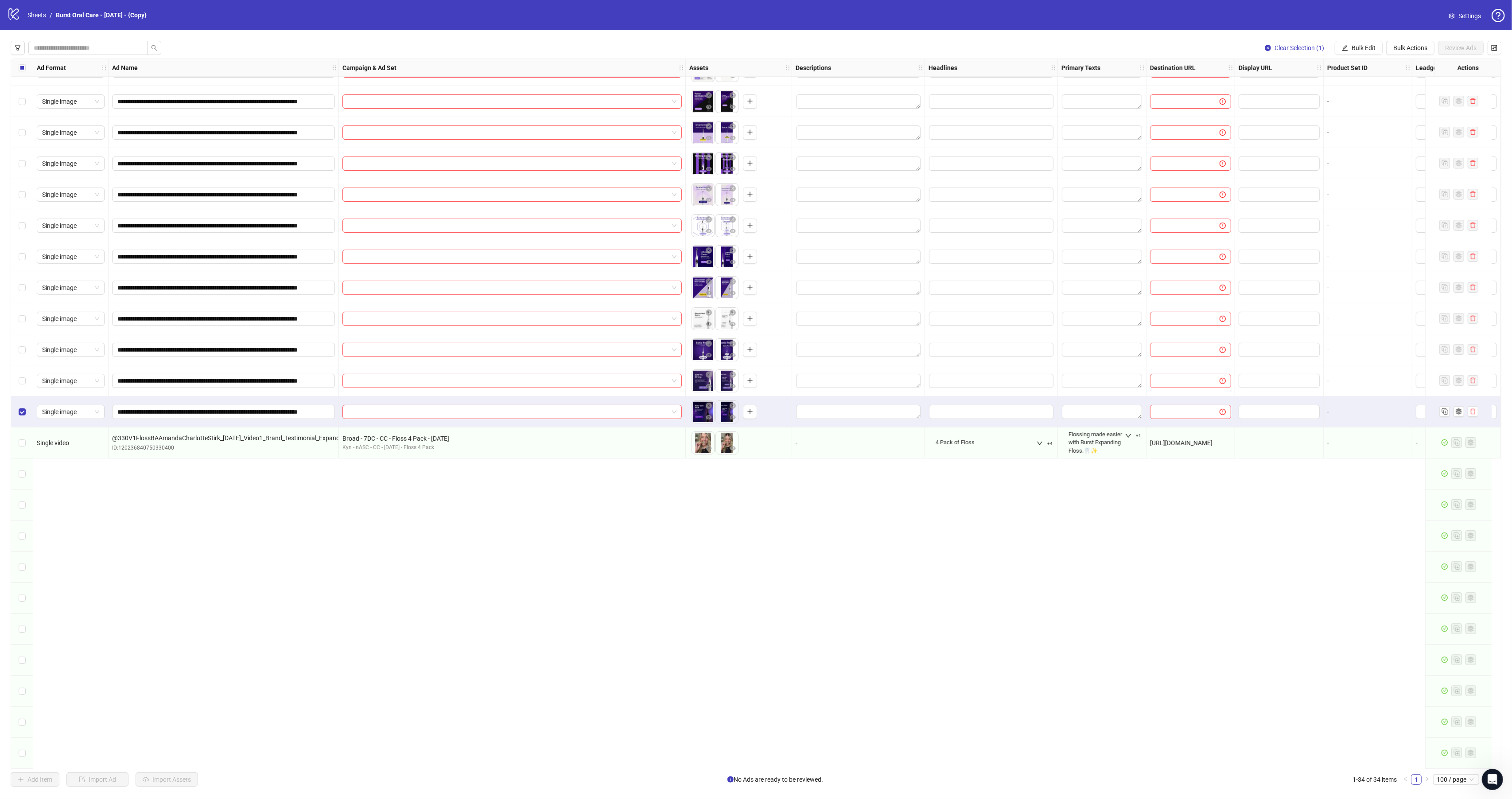
scroll to position [0, 0]
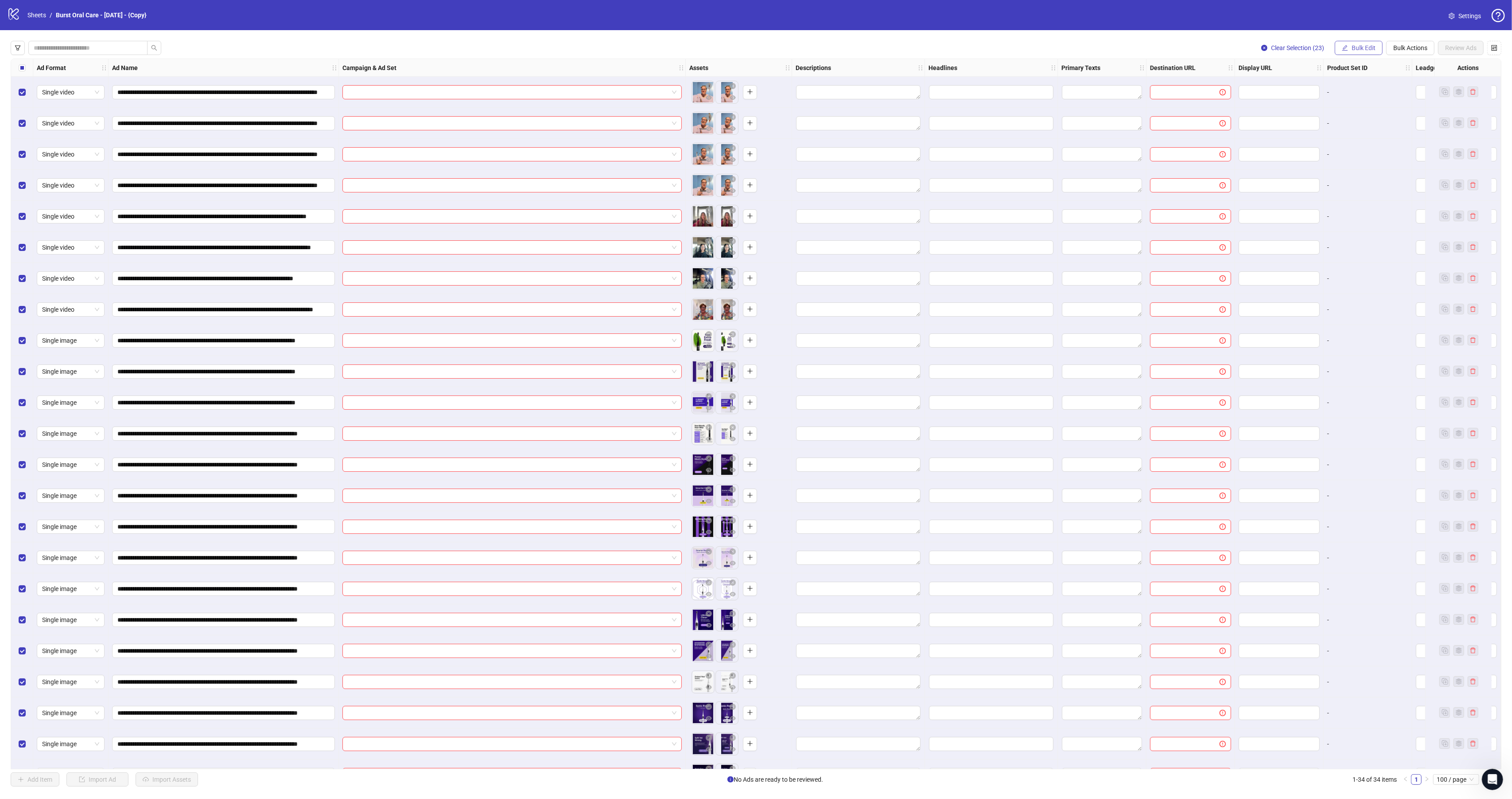
click at [1355, 44] on span "Bulk Edit" at bounding box center [1363, 48] width 24 height 7
click at [1368, 95] on span "Campaign & Ad Set" at bounding box center [1365, 95] width 53 height 10
click at [1312, 92] on input "search" at bounding box center [1328, 86] width 158 height 13
paste input "**********"
type input "**********"
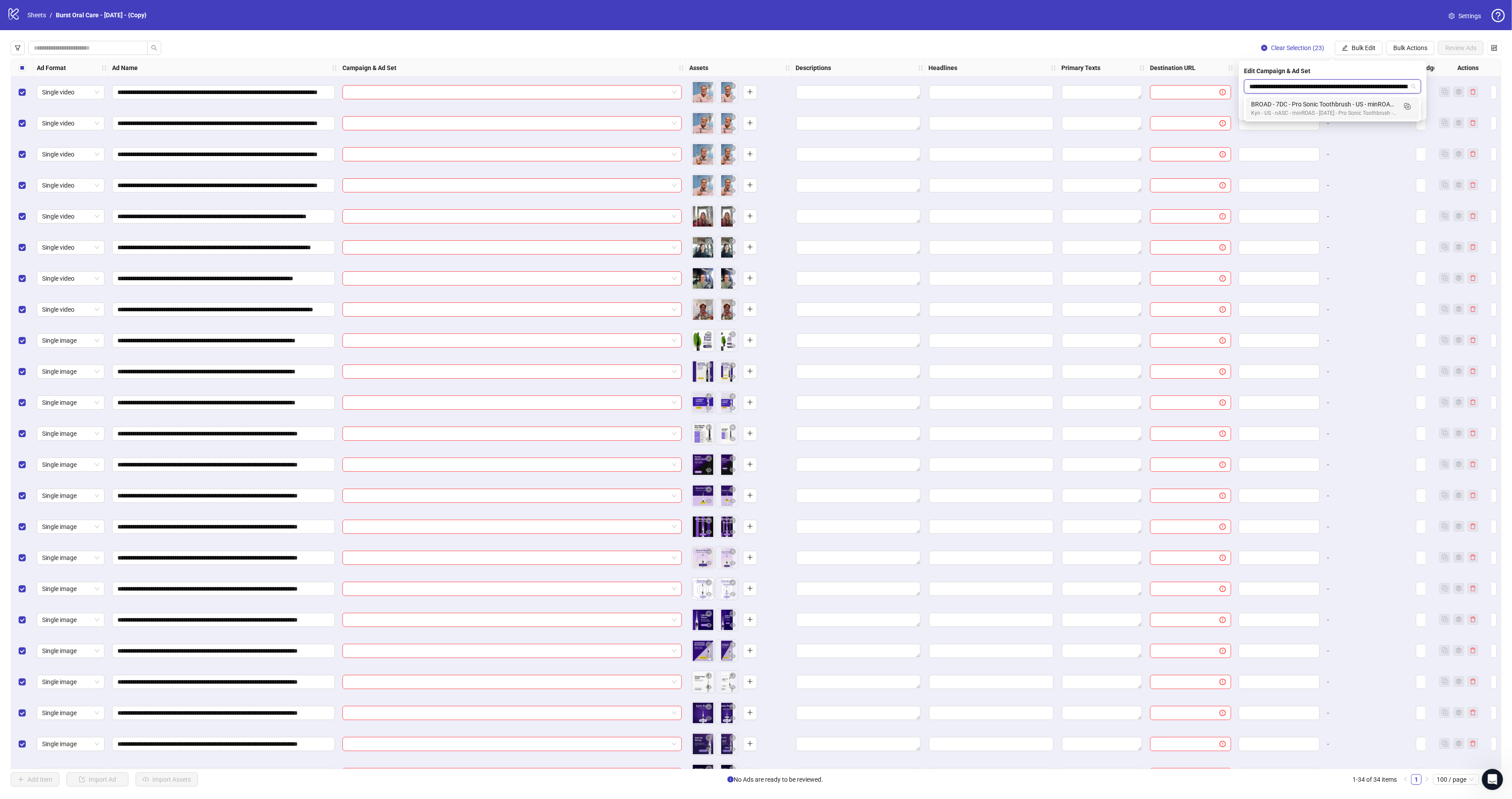
scroll to position [0, 56]
click at [1290, 105] on div "BROAD - 7DC - Pro Sonic Toothbrush - US - minROAS - 08/13/25 - Ad Set 10" at bounding box center [1324, 105] width 146 height 10
click at [1422, 111] on div "Edit Campaign & Ad Set BROAD - 7DC - Pro Sonic Toothbrush - US - minROAS - 08/1…" at bounding box center [1333, 90] width 188 height 59
click at [1416, 106] on icon "check" at bounding box center [1415, 109] width 6 height 6
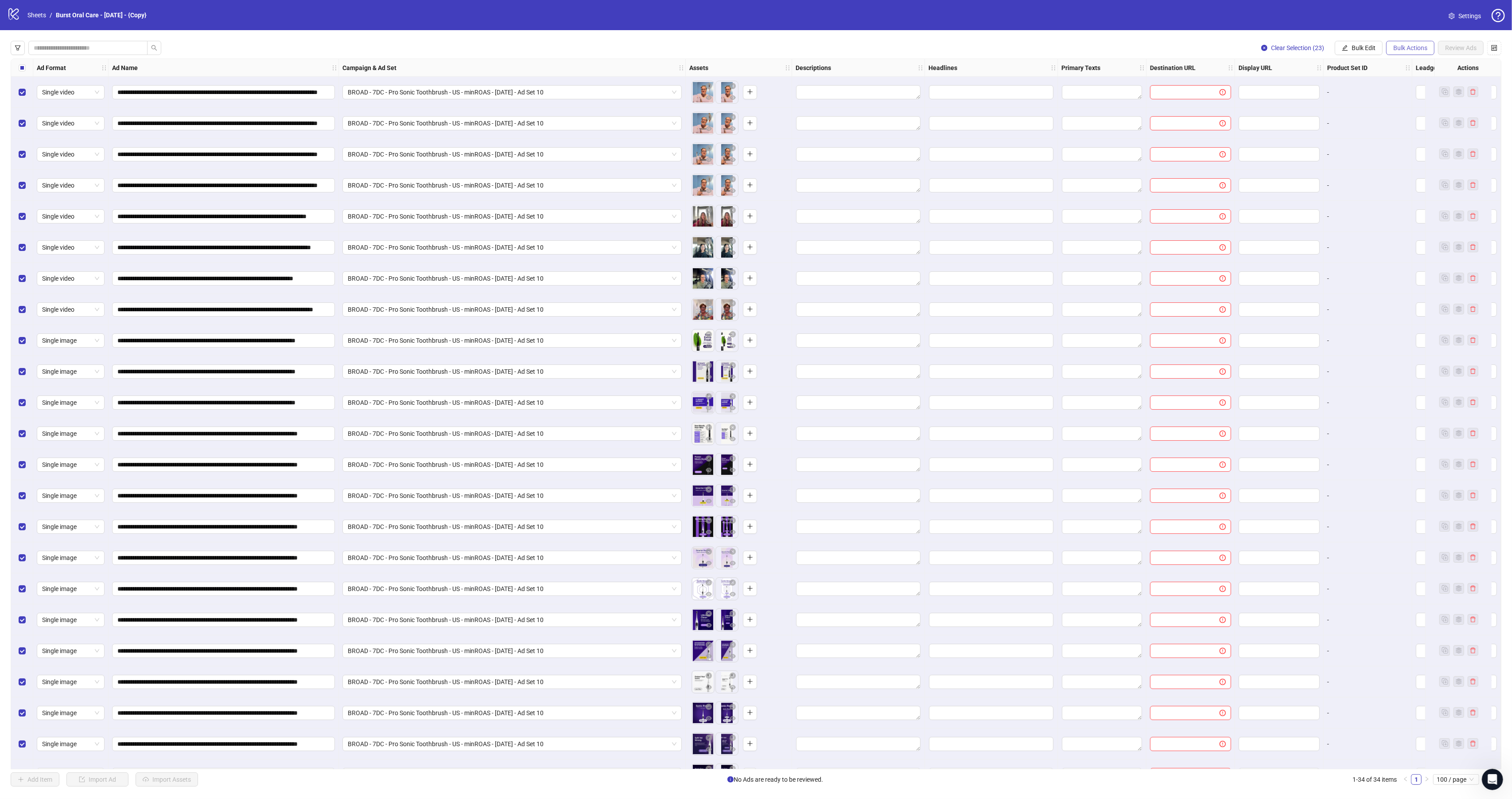
click at [1408, 51] on span "Bulk Actions" at bounding box center [1410, 48] width 34 height 7
click at [1424, 124] on span "Apply Template" at bounding box center [1422, 123] width 60 height 10
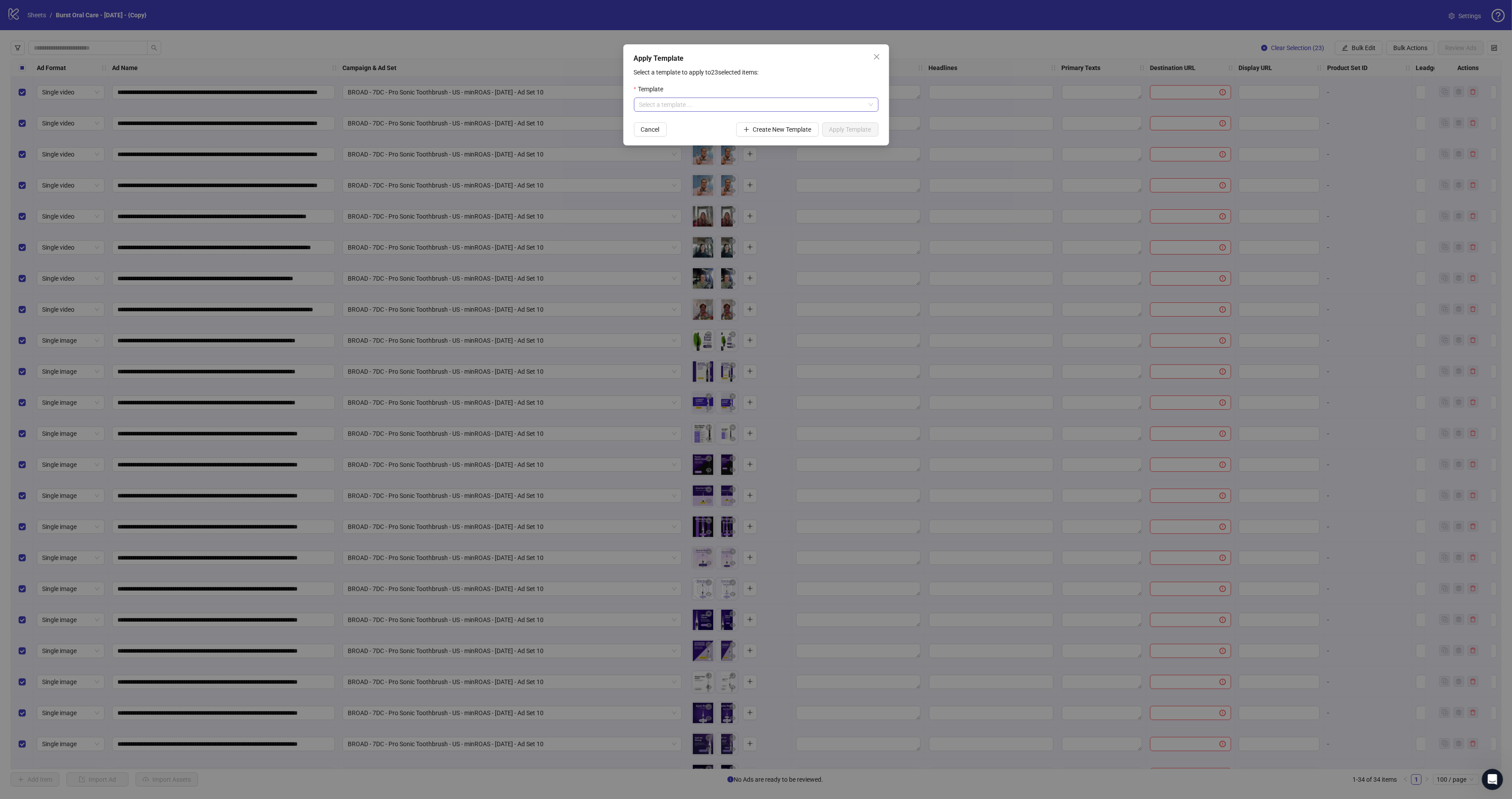
click at [772, 105] on input "search" at bounding box center [753, 105] width 226 height 13
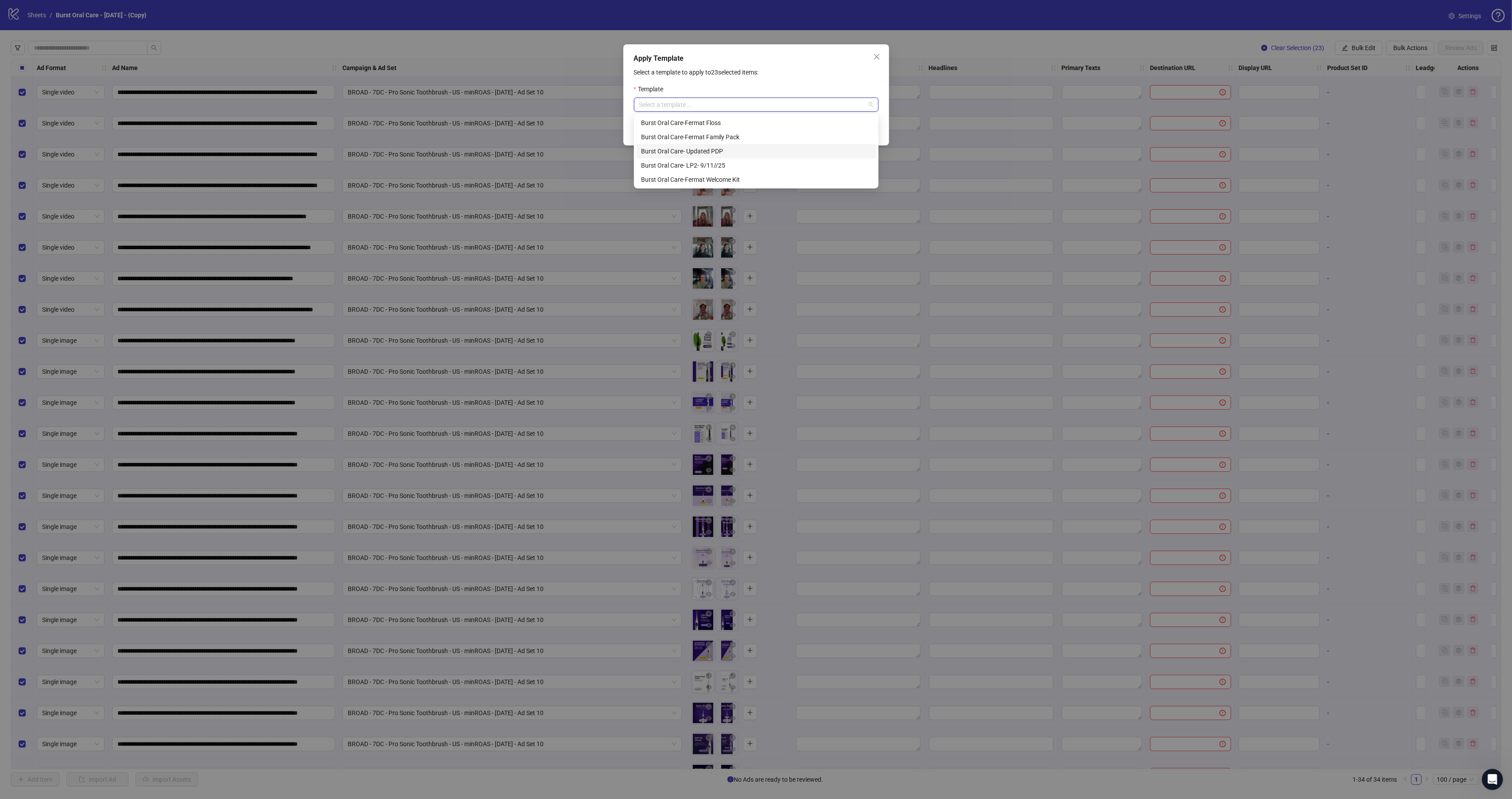
click at [734, 152] on div "Burst Oral Care- Updated PDP" at bounding box center [756, 152] width 230 height 10
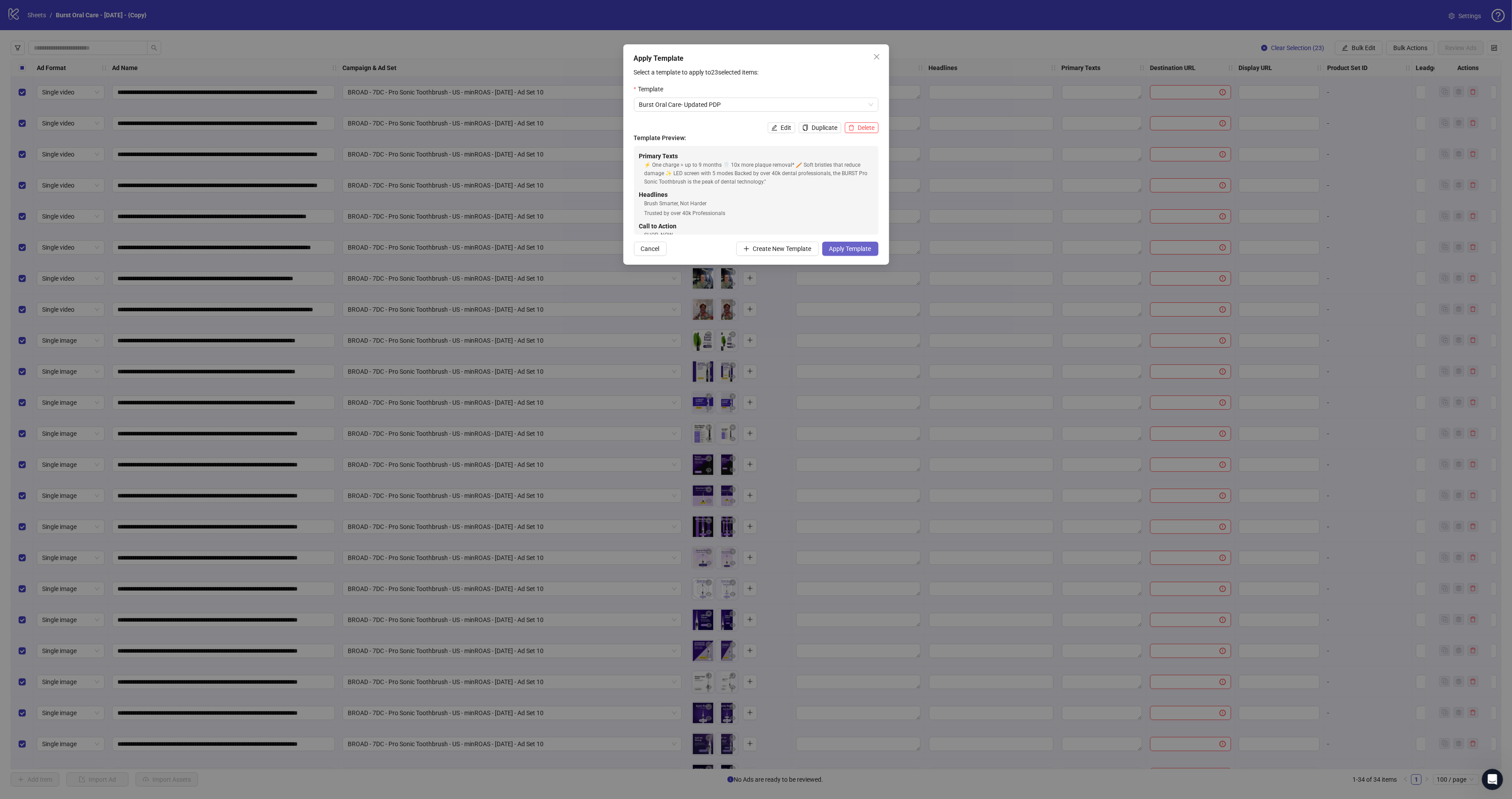
click at [836, 245] on span "Apply Template" at bounding box center [851, 249] width 42 height 7
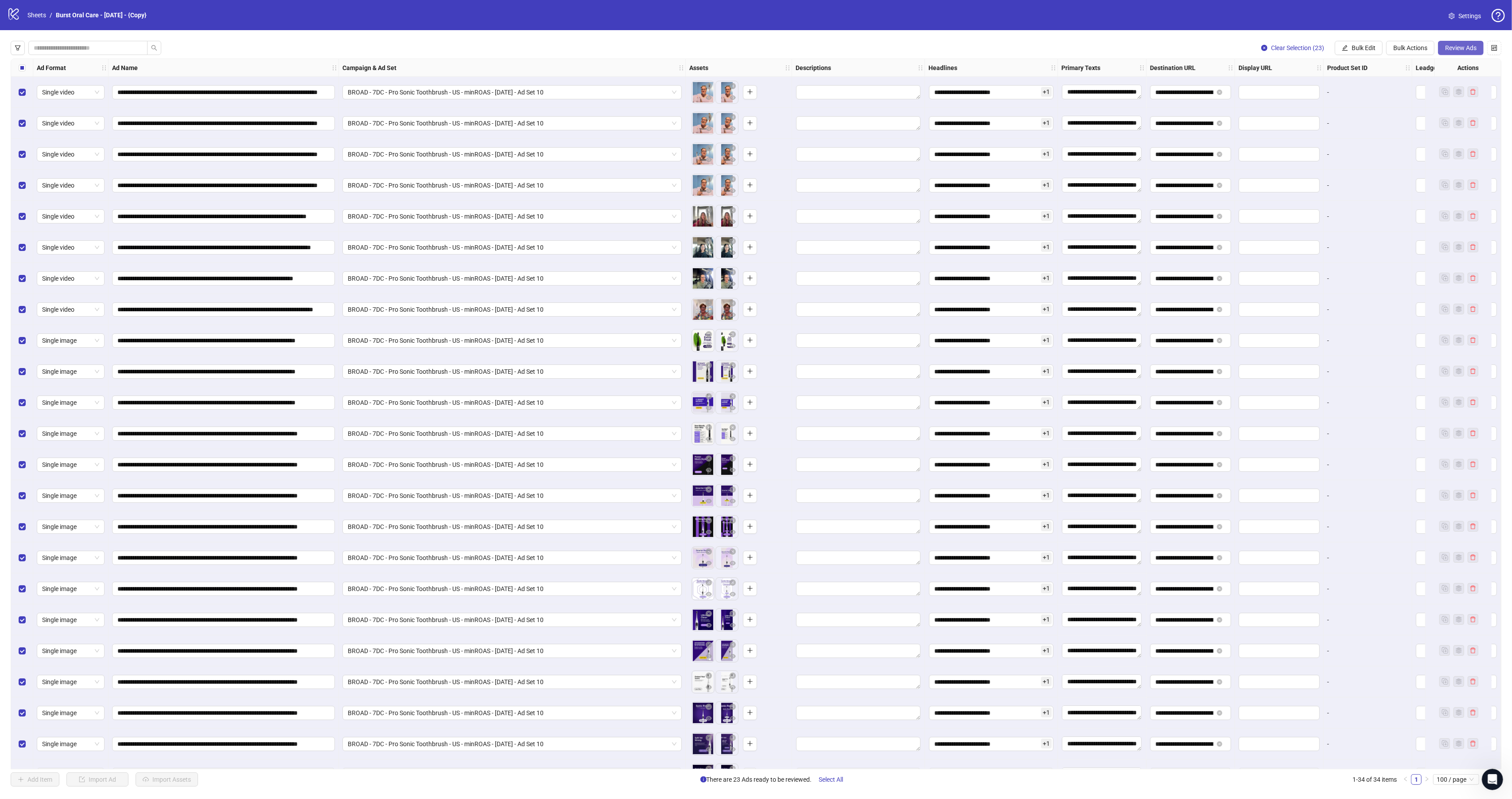
click at [1465, 49] on span "Review Ads" at bounding box center [1461, 48] width 32 height 7
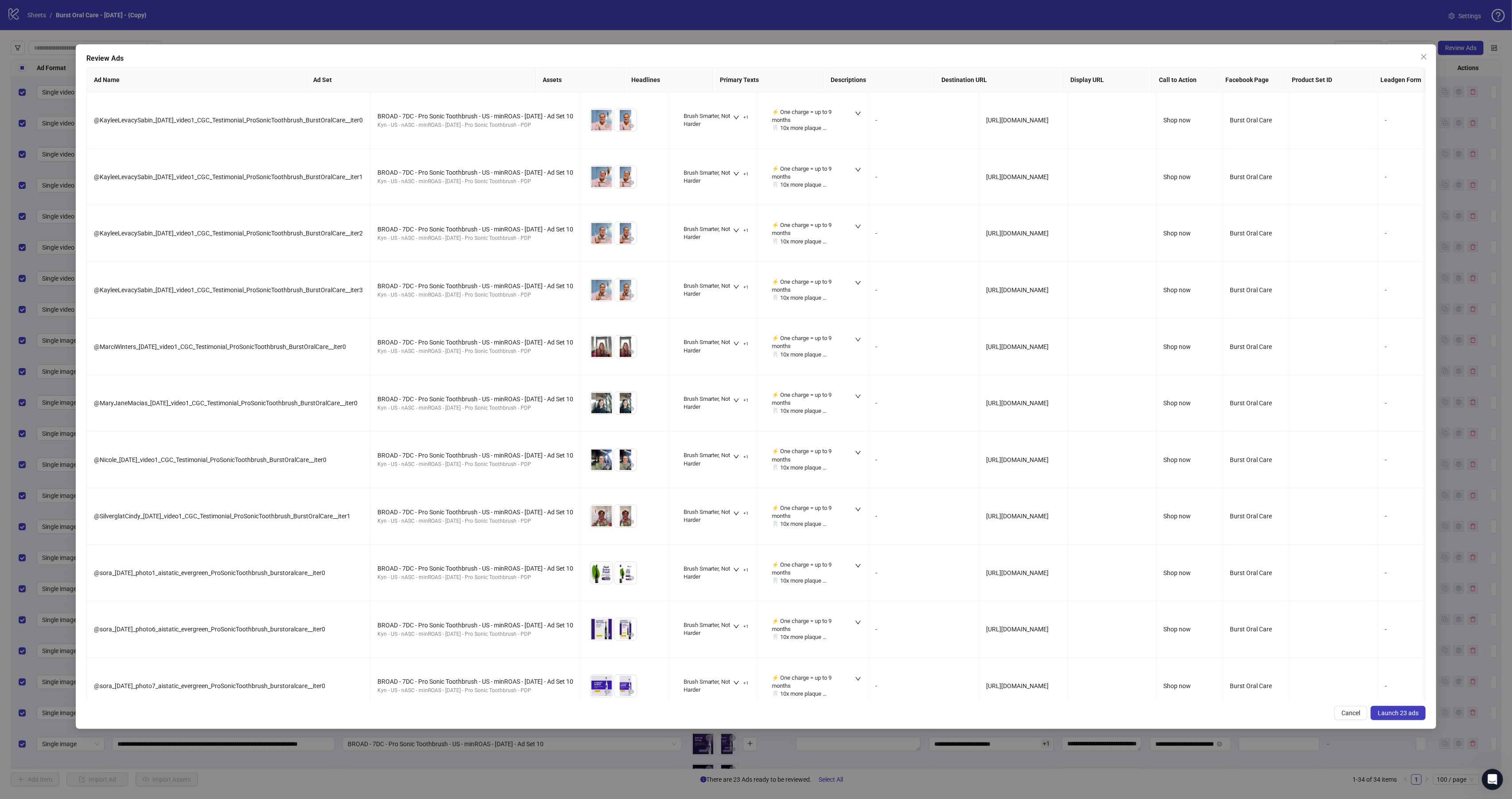
click at [1412, 711] on span "Launch 23 ads" at bounding box center [1398, 713] width 41 height 7
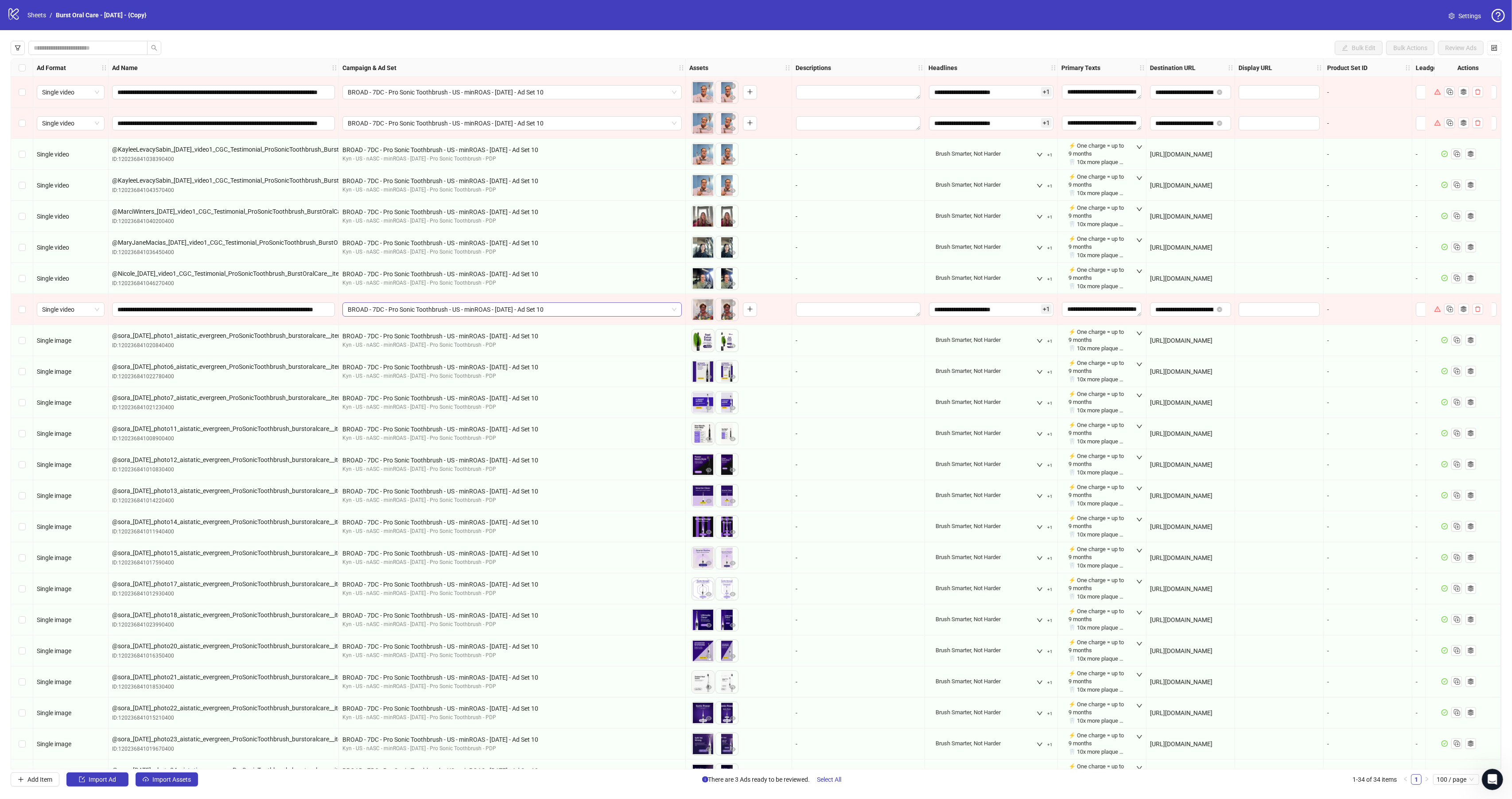
click at [587, 313] on span "BROAD - 7DC - Pro Sonic Toothbrush - US - minROAS - 08/13/25 - Ad Set 10" at bounding box center [512, 309] width 329 height 13
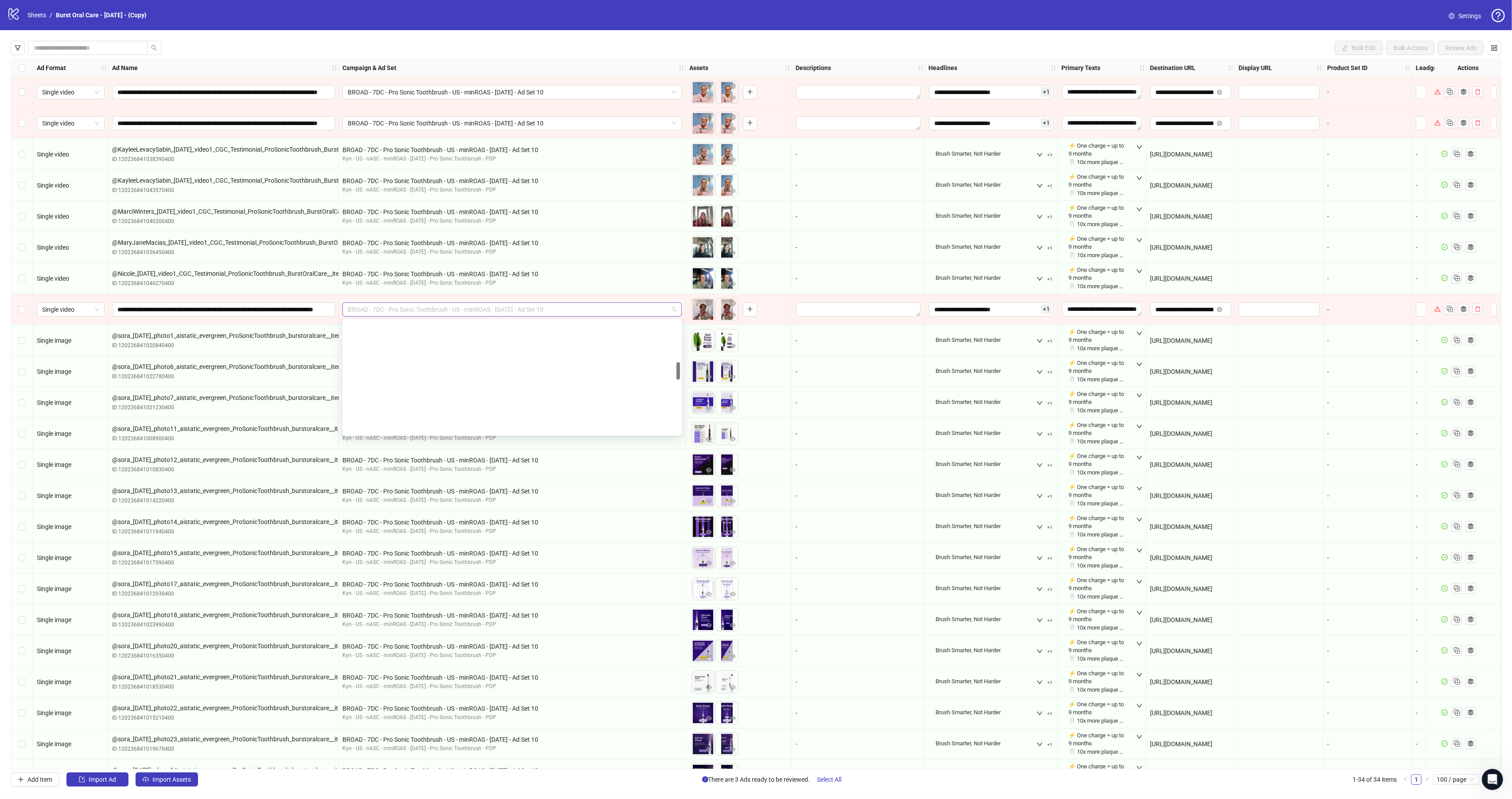
scroll to position [271, 0]
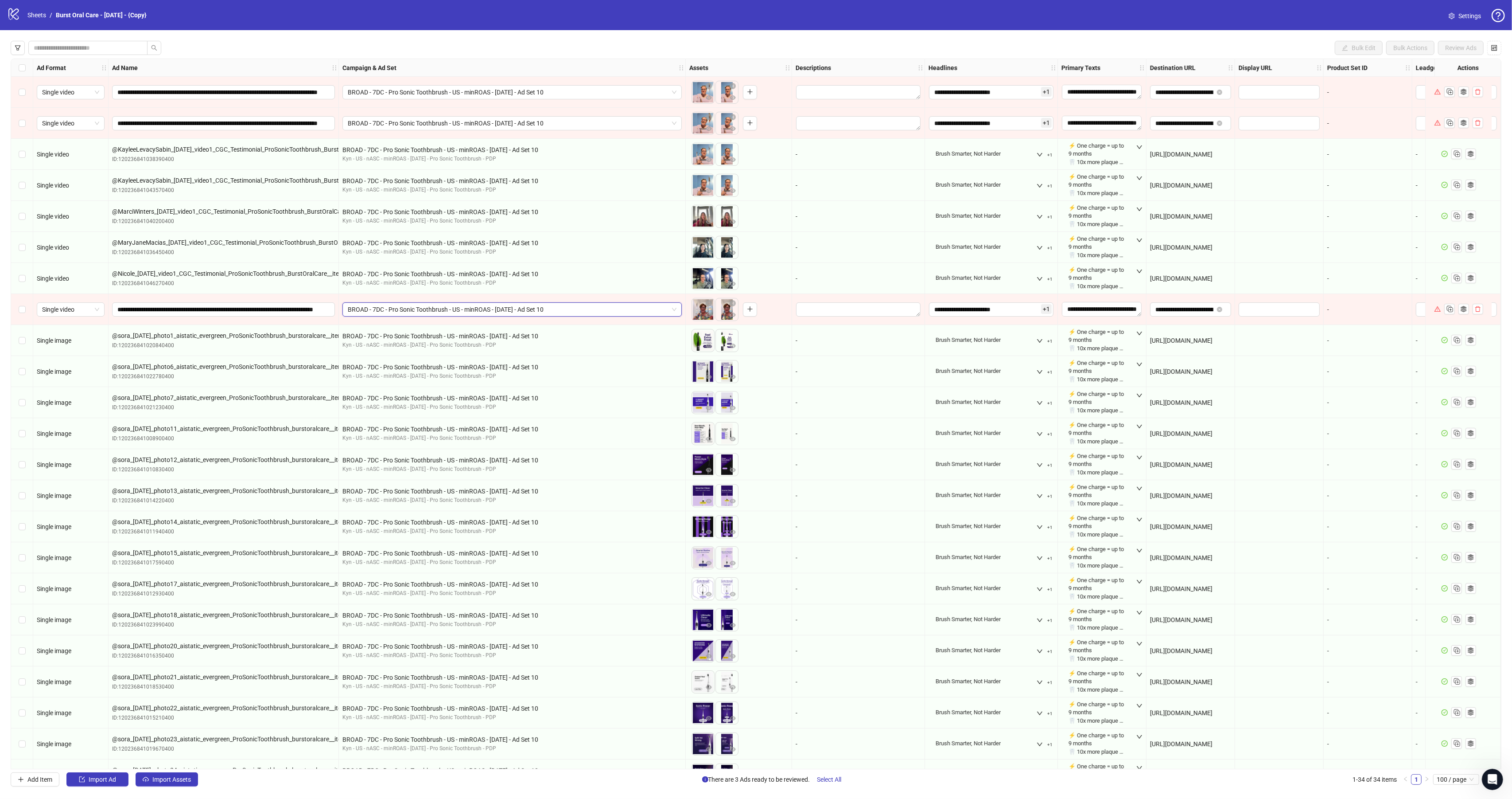
drag, startPoint x: 21, startPoint y: 306, endPoint x: 29, endPoint y: 254, distance: 52.6
click at [21, 305] on label "Select row 8" at bounding box center [22, 310] width 7 height 10
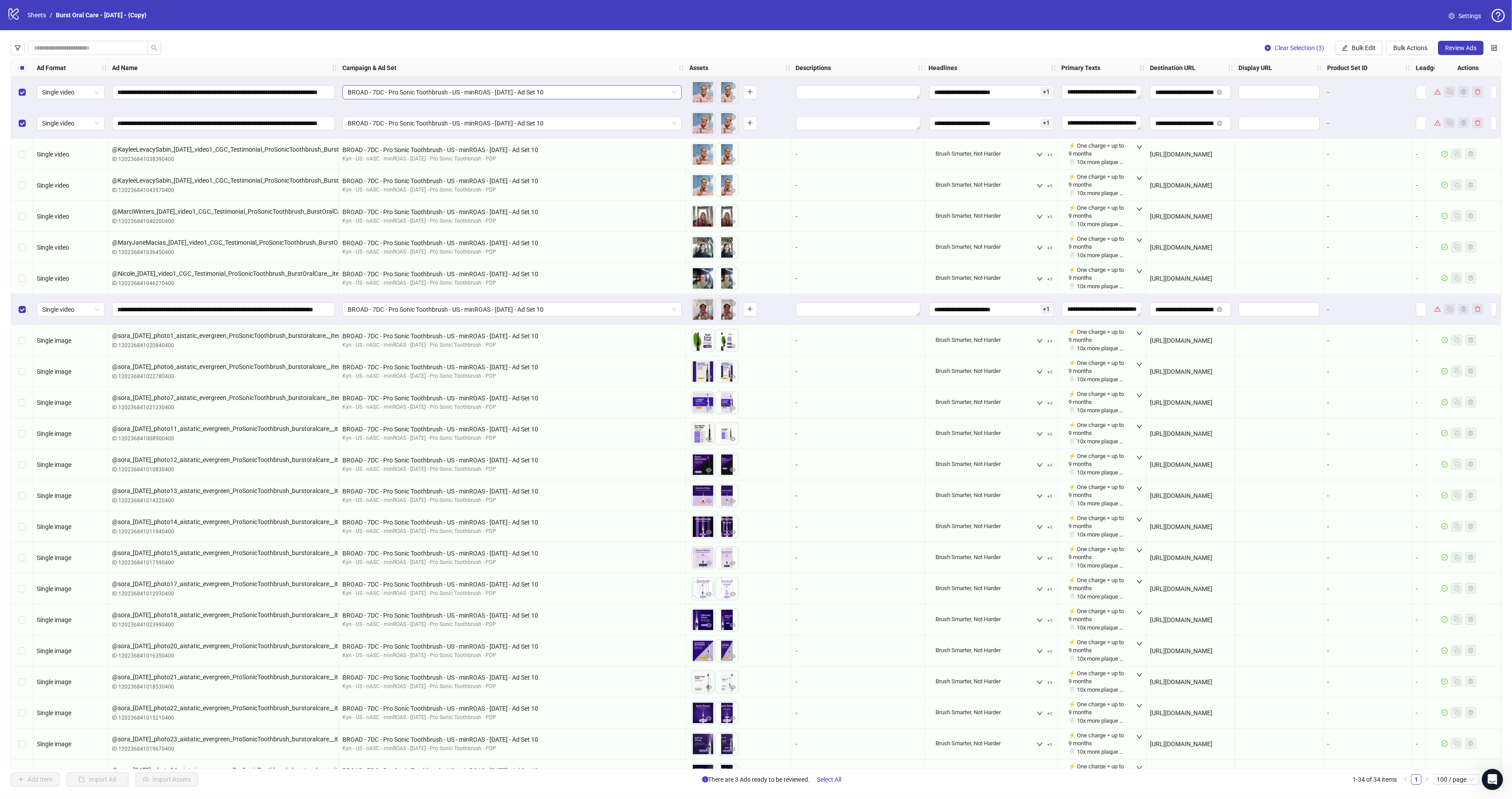
click at [581, 95] on span "BROAD - 7DC - Pro Sonic Toothbrush - US - minROAS - 08/13/25 - Ad Set 10" at bounding box center [512, 92] width 329 height 13
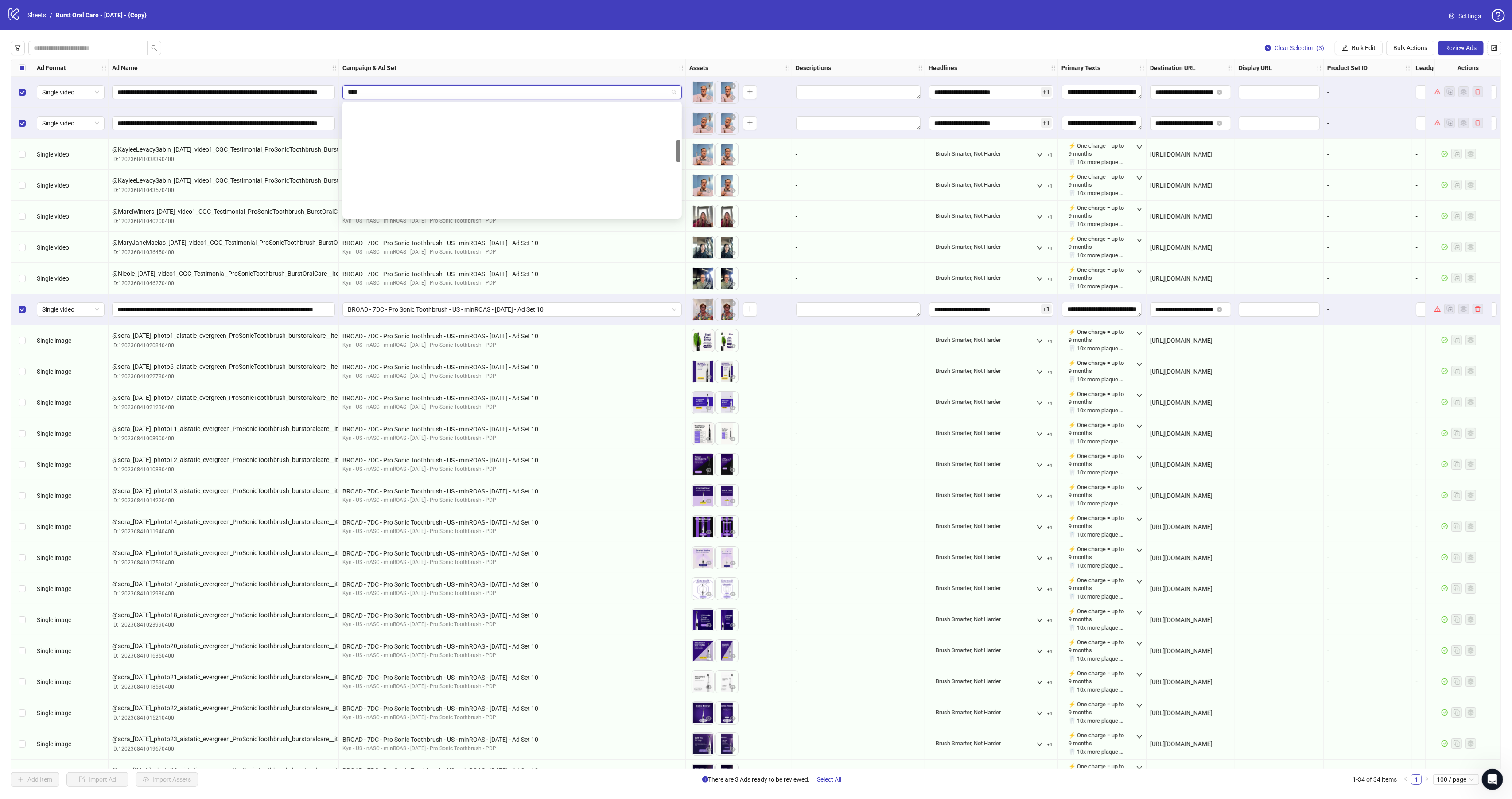
scroll to position [180, 0]
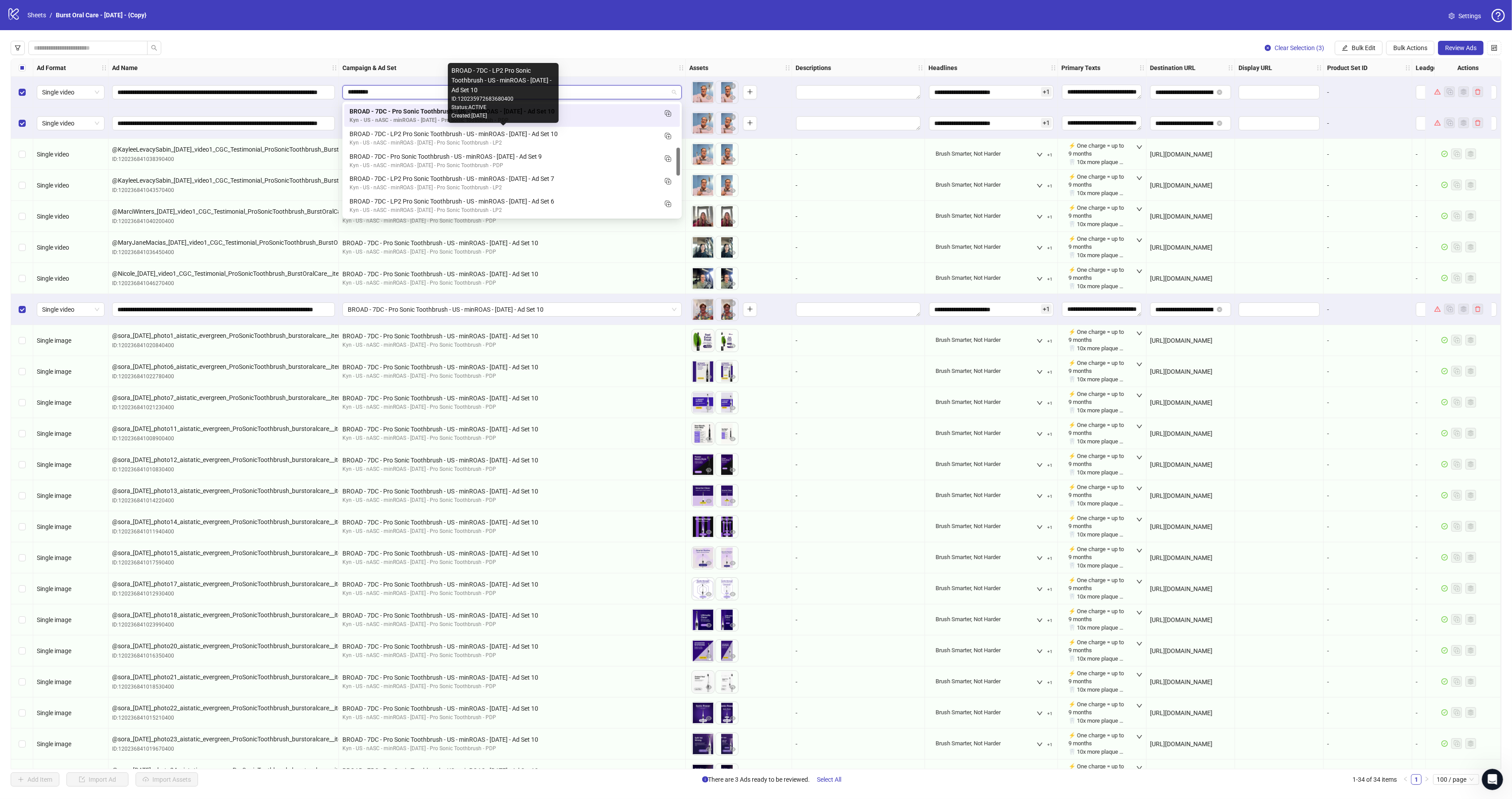
type input "*********"
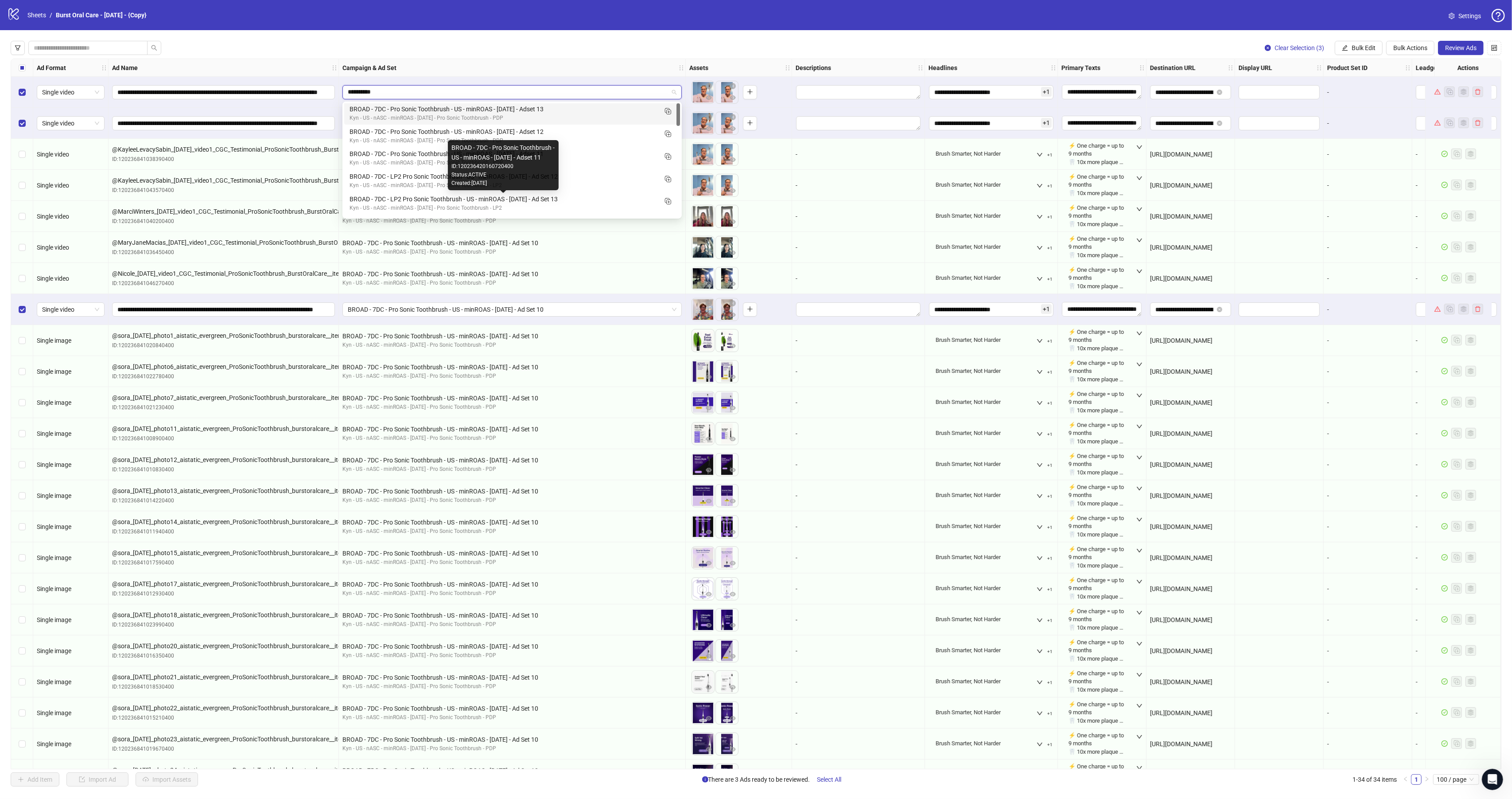
scroll to position [0, 0]
click at [581, 207] on div "Kyn - US - nASC - minROAS - 08/13/25 - Pro Sonic Toothbrush - PDP" at bounding box center [503, 209] width 307 height 8
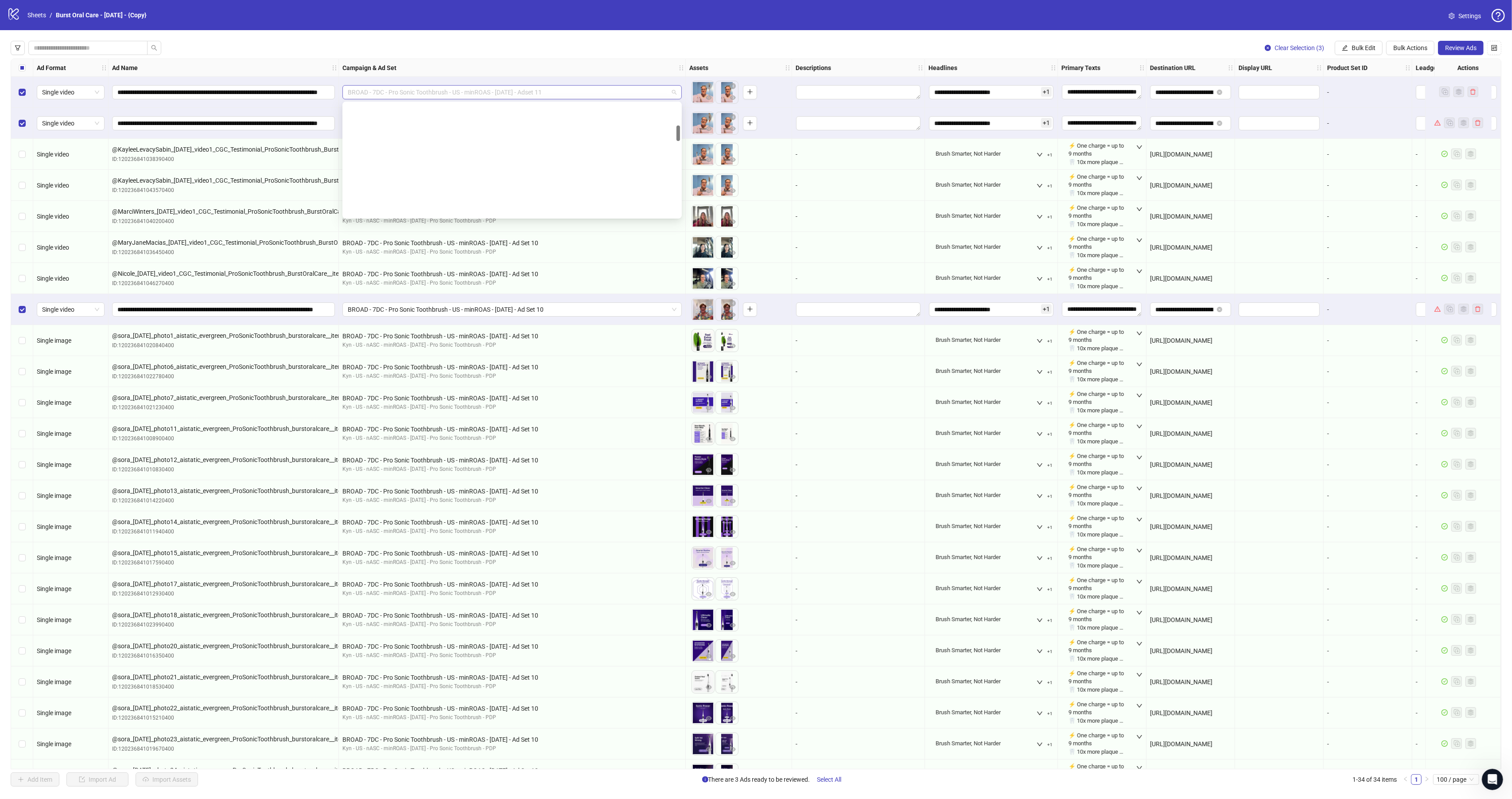
scroll to position [157, 0]
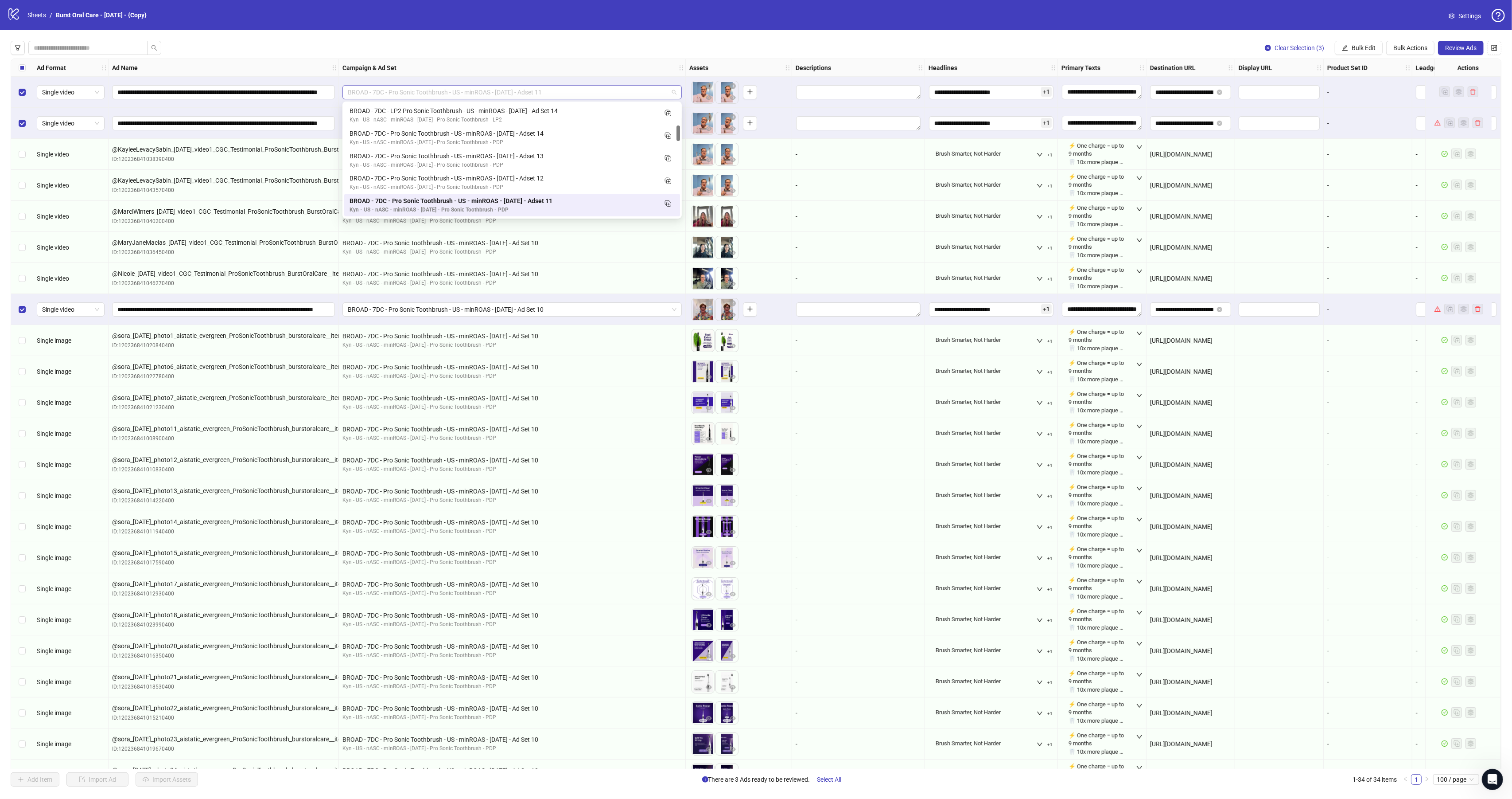
drag, startPoint x: 517, startPoint y: 91, endPoint x: 369, endPoint y: 94, distance: 148.0
click at [369, 94] on span "BROAD - 7DC - Pro Sonic Toothbrush - US - minROAS - 10/03/2025 - Adset 11" at bounding box center [512, 92] width 329 height 13
drag, startPoint x: 580, startPoint y: 200, endPoint x: 375, endPoint y: 193, distance: 205.1
click at [375, 193] on div "BROAD - 7DC - Pro Sonic Toothbrush - US - minROAS - 10/03/2025 - Adset 11 Kyn -…" at bounding box center [512, 204] width 336 height 23
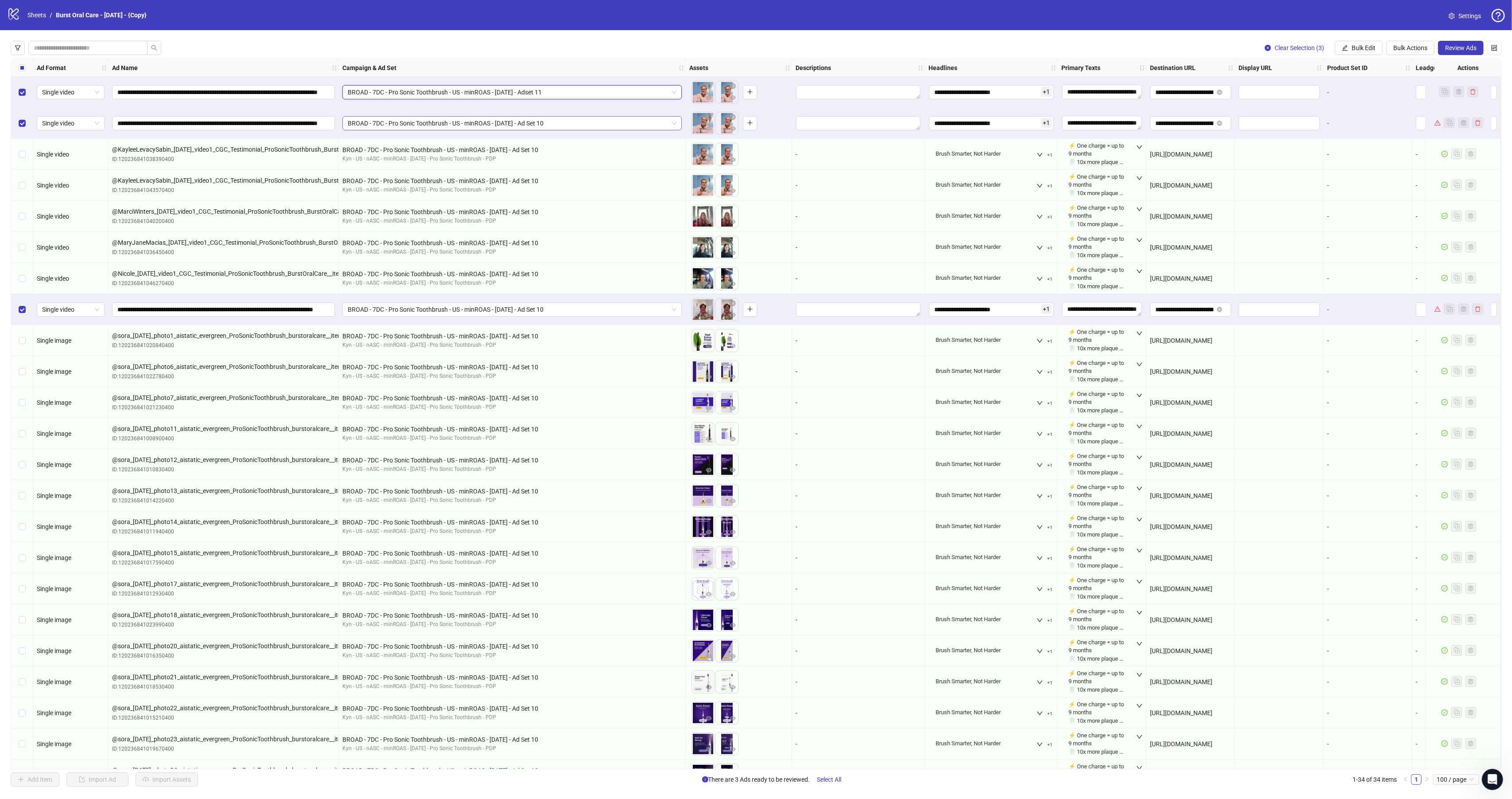
click at [382, 122] on span "BROAD - 7DC - Pro Sonic Toothbrush - US - minROAS - 08/13/25 - Ad Set 10" at bounding box center [512, 123] width 329 height 13
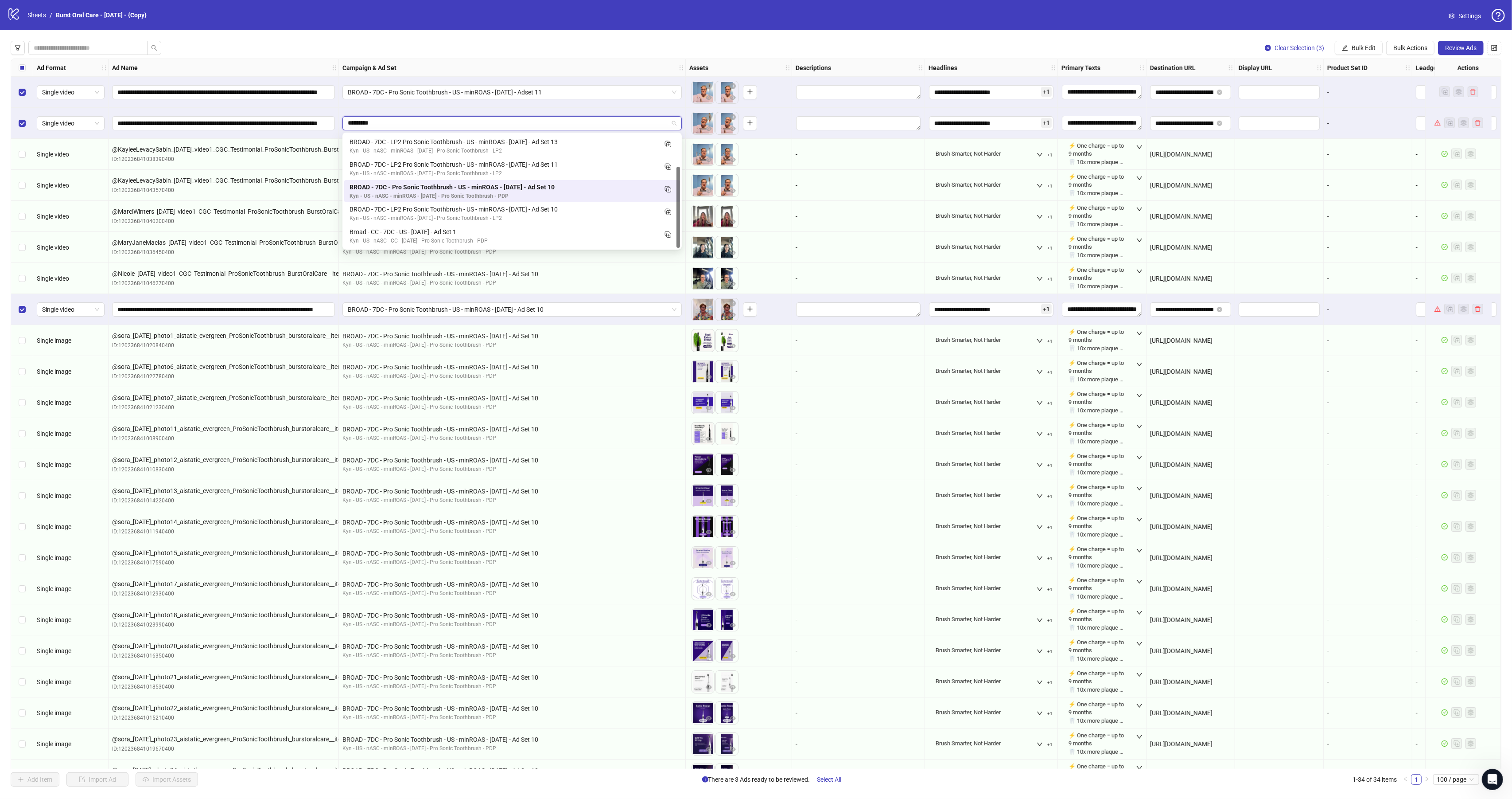
scroll to position [0, 0]
drag, startPoint x: 405, startPoint y: 118, endPoint x: 423, endPoint y: 122, distance: 18.4
click at [423, 122] on input "*********" at bounding box center [507, 123] width 321 height 13
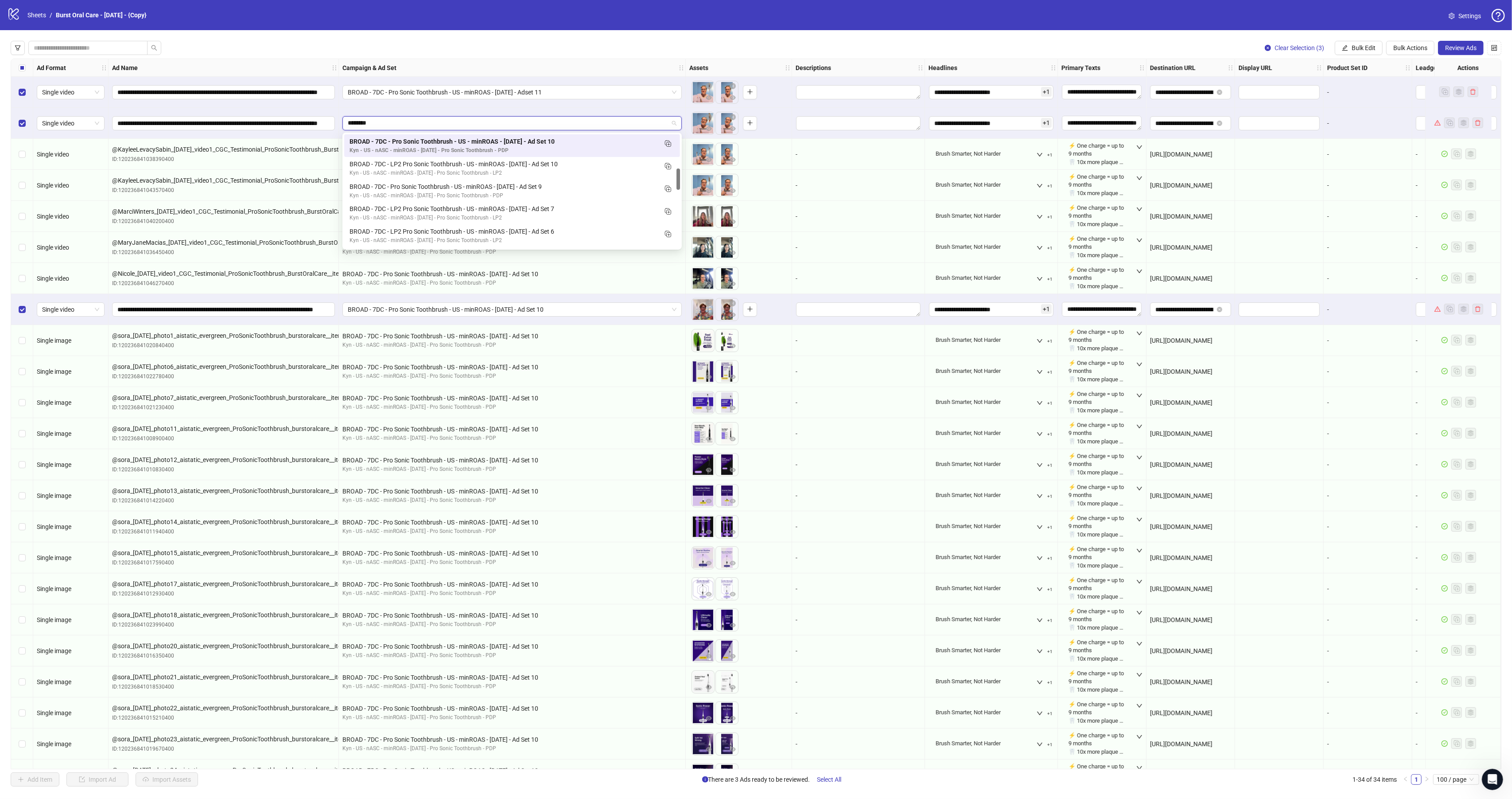
type input "*********"
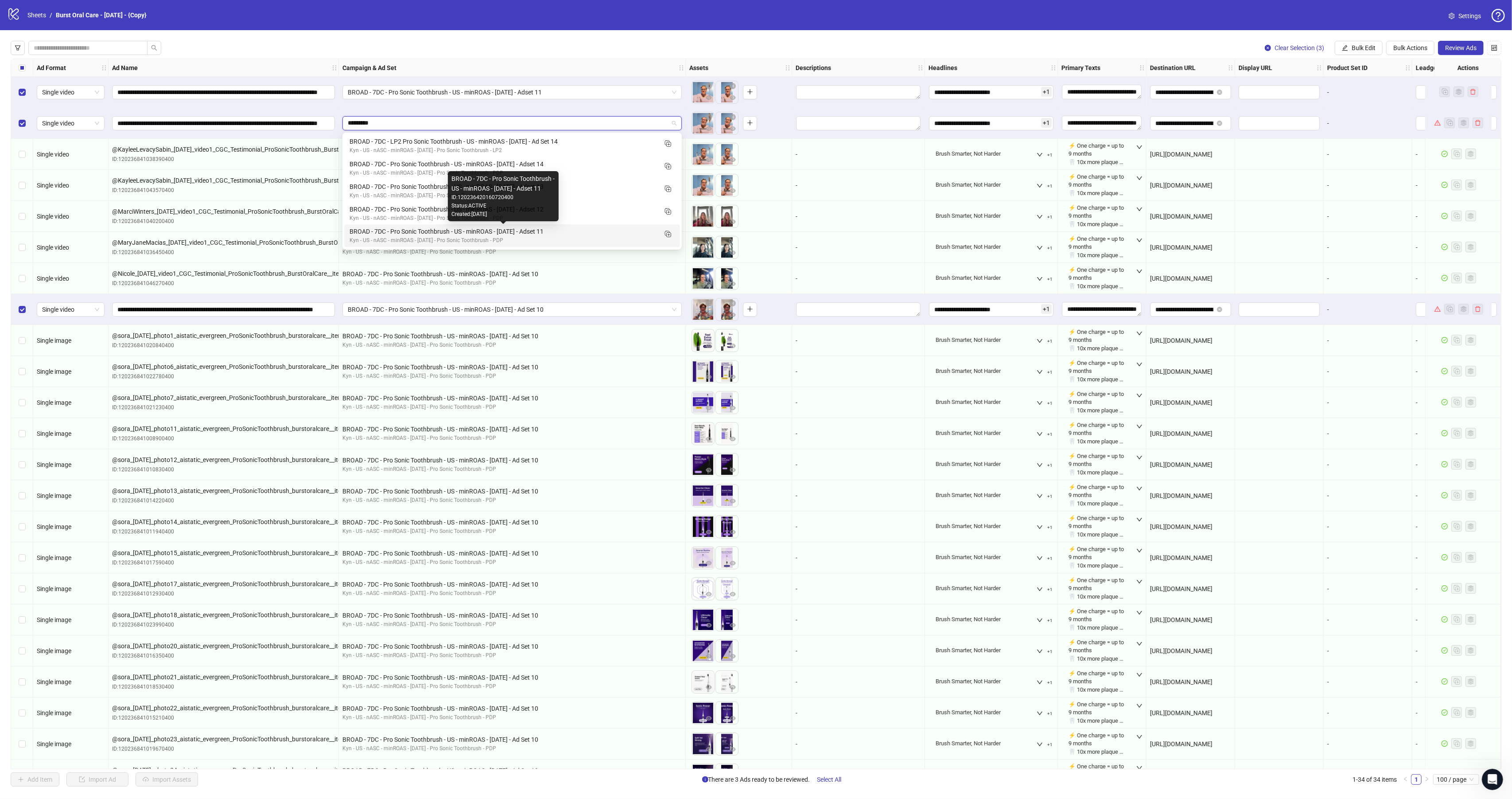
click at [574, 233] on div "BROAD - 7DC - Pro Sonic Toothbrush - US - minROAS - 10/03/2025 - Adset 11" at bounding box center [503, 231] width 307 height 10
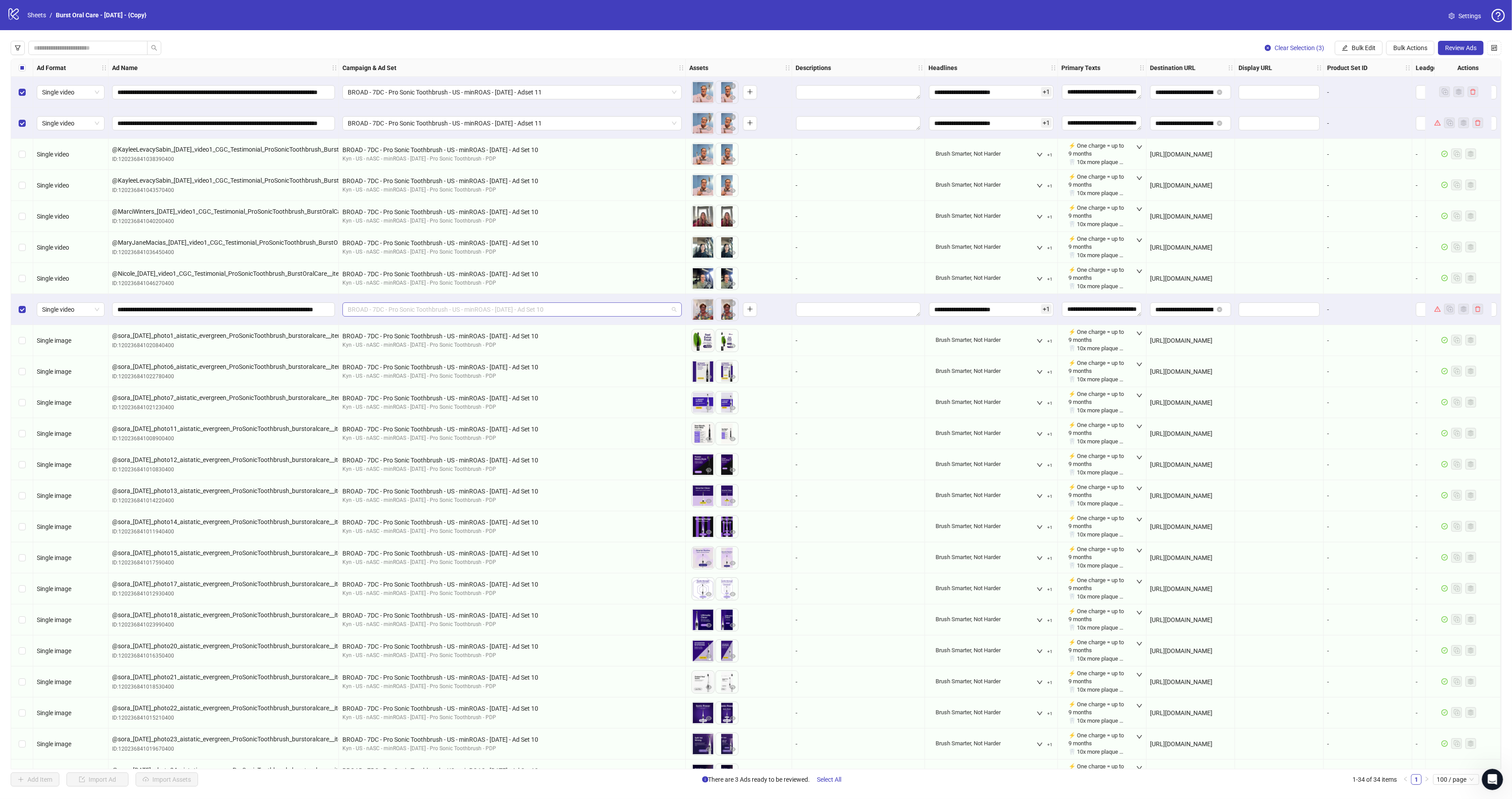
click at [526, 310] on span "BROAD - 7DC - Pro Sonic Toothbrush - US - minROAS - 08/13/25 - Ad Set 10" at bounding box center [512, 309] width 329 height 13
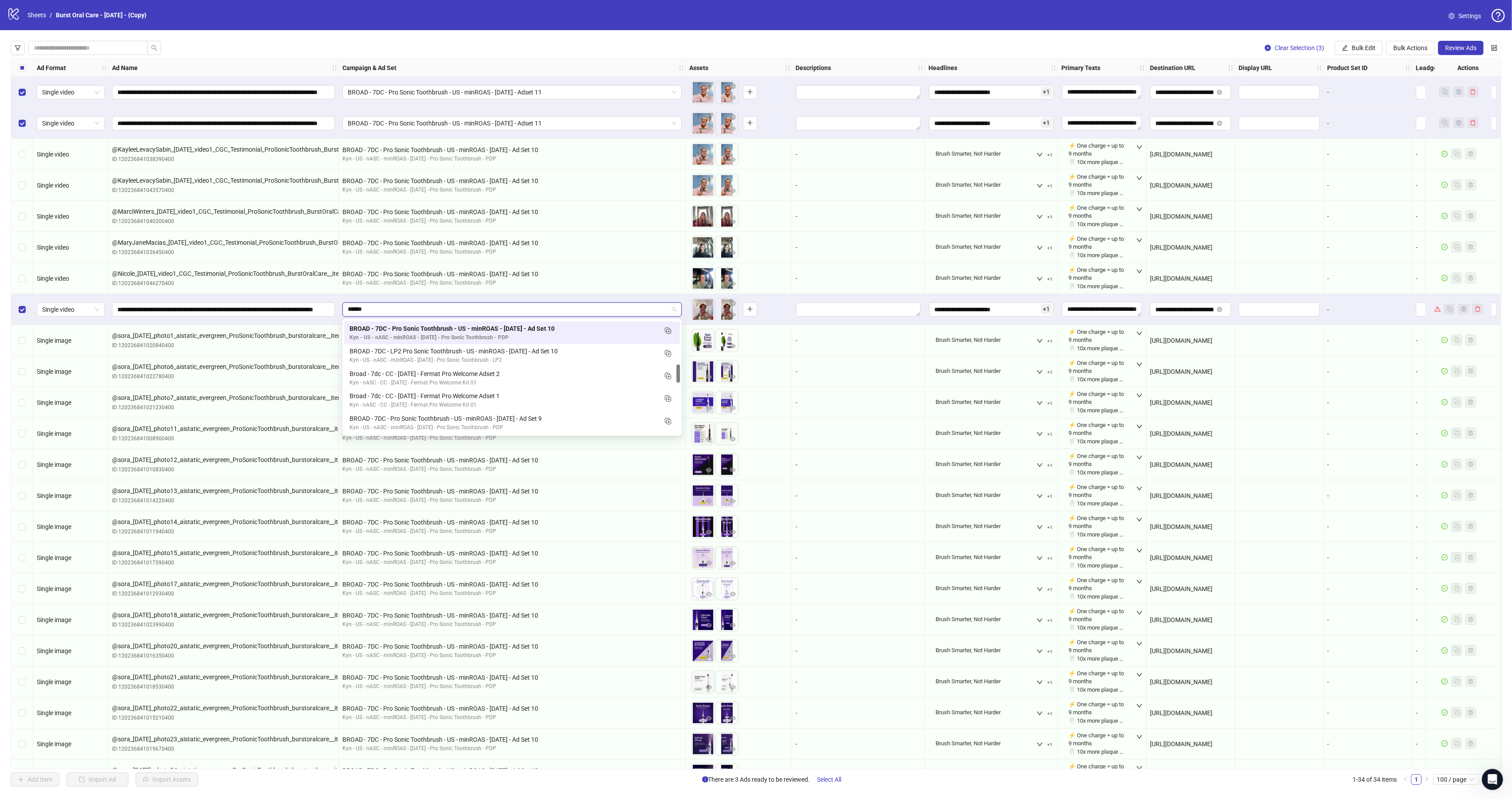
scroll to position [181, 0]
type input "*********"
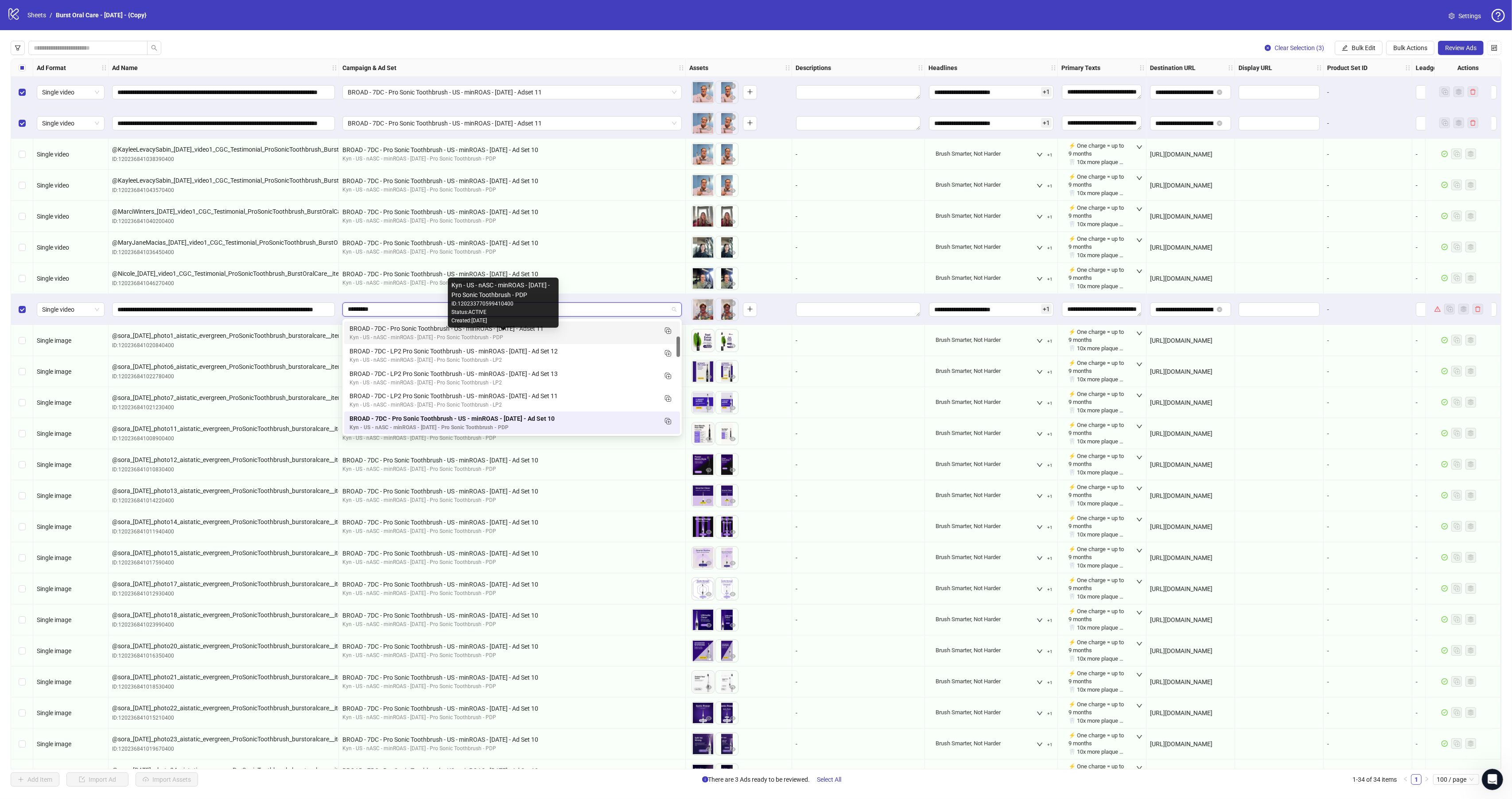
scroll to position [75, 0]
click at [449, 348] on div "Kyn - US - nASC - minROAS - 08/13/25 - Pro Sonic Toothbrush - PDP" at bounding box center [503, 352] width 307 height 8
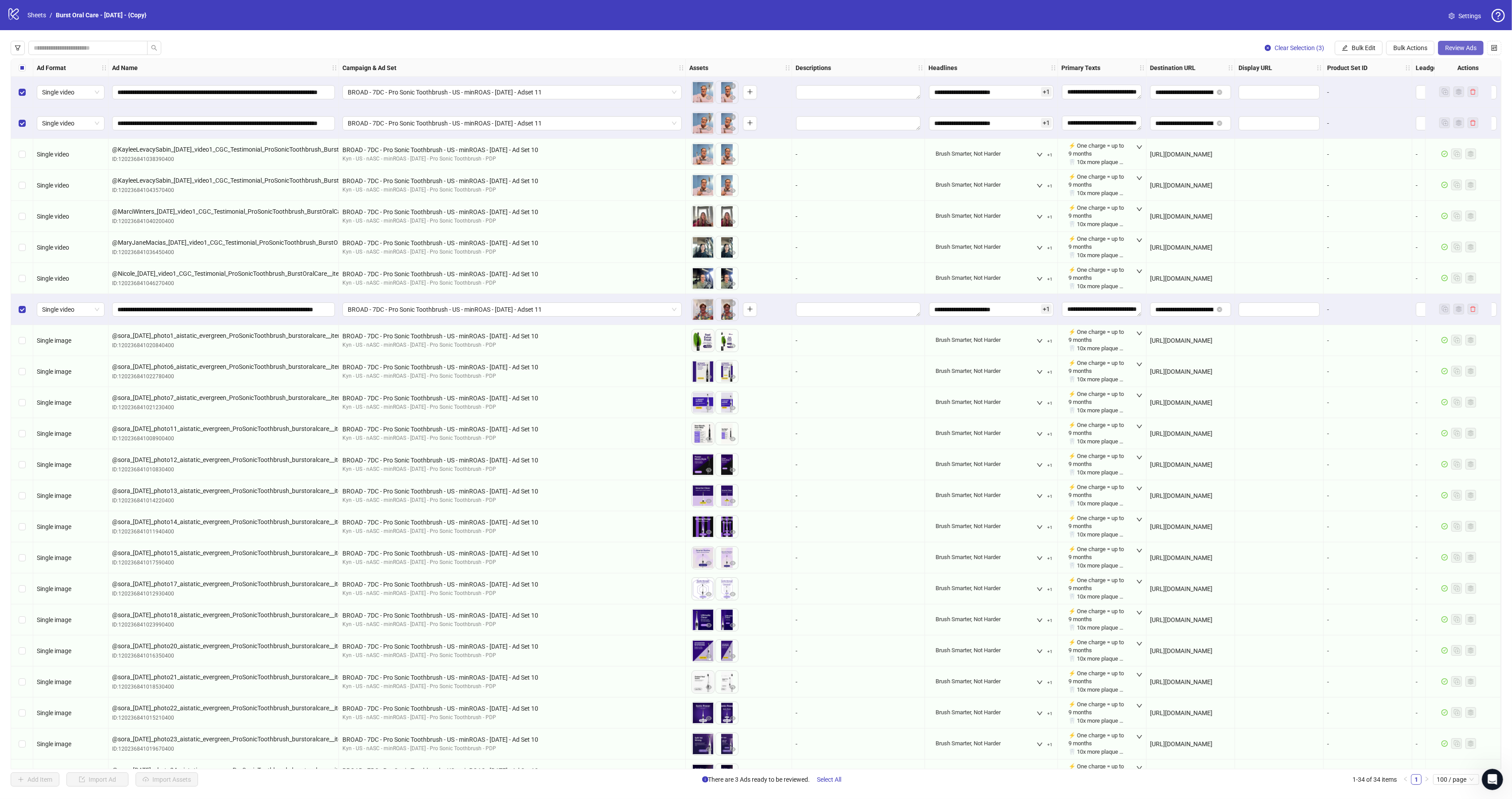
click at [1465, 44] on span "Review Ads" at bounding box center [1461, 48] width 32 height 7
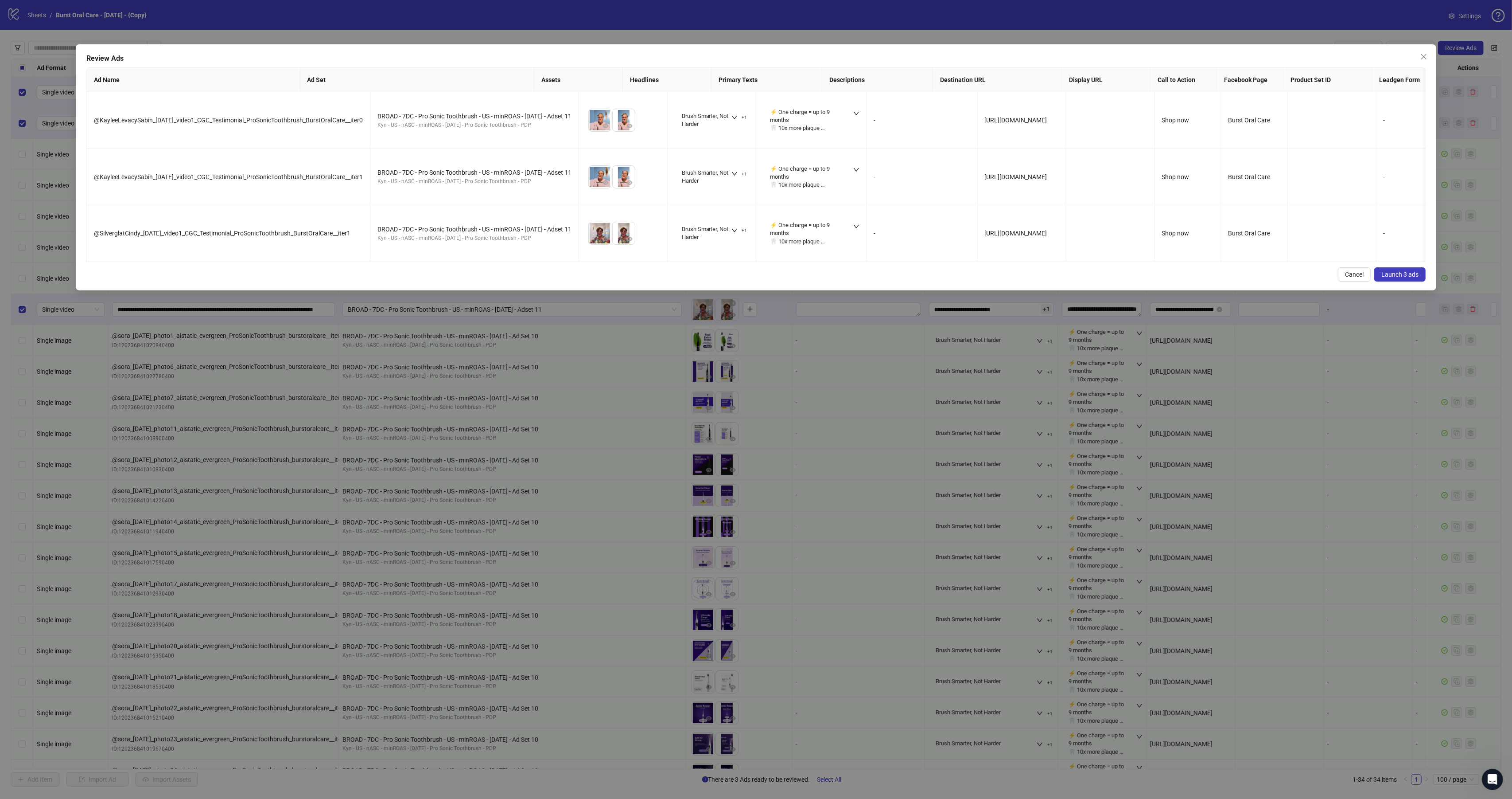
click at [1404, 278] on span "Launch 3 ads" at bounding box center [1400, 274] width 37 height 7
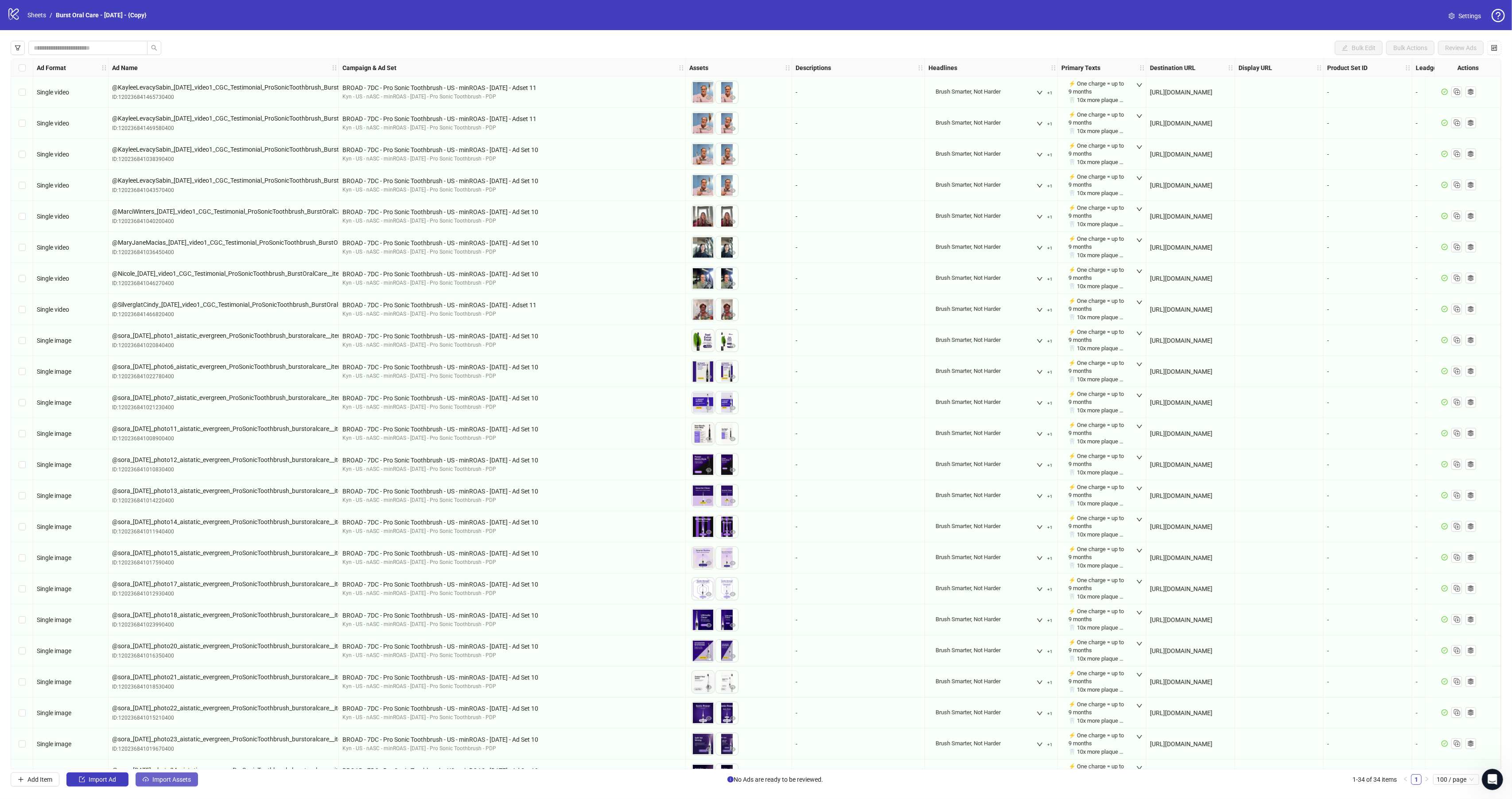
click at [175, 786] on button "Import Assets" at bounding box center [167, 779] width 63 height 14
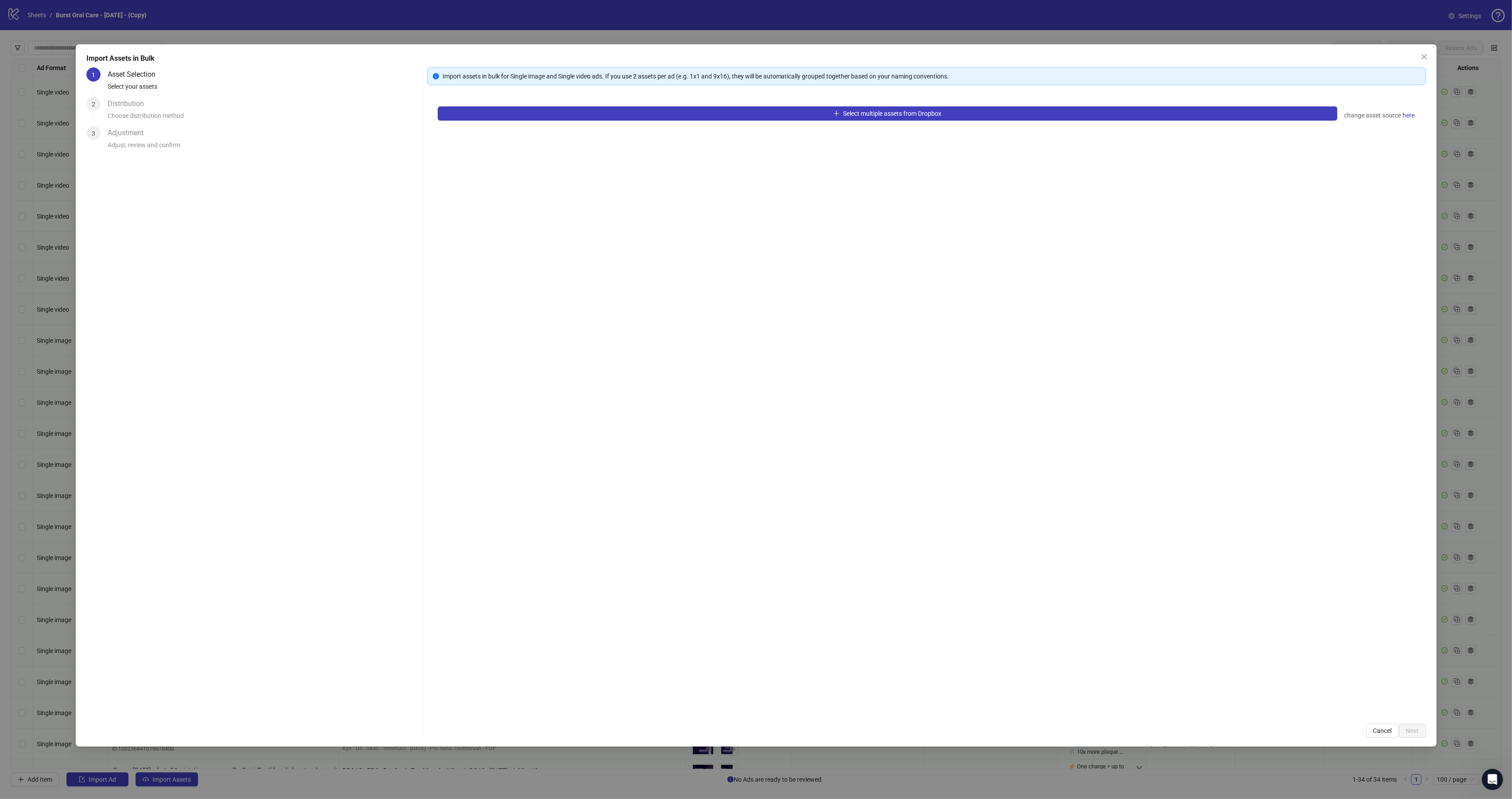
click at [176, 785] on div "Import Assets in Bulk 1 Asset Selection Select your assets 2 Distribution Choos…" at bounding box center [756, 400] width 1512 height 799
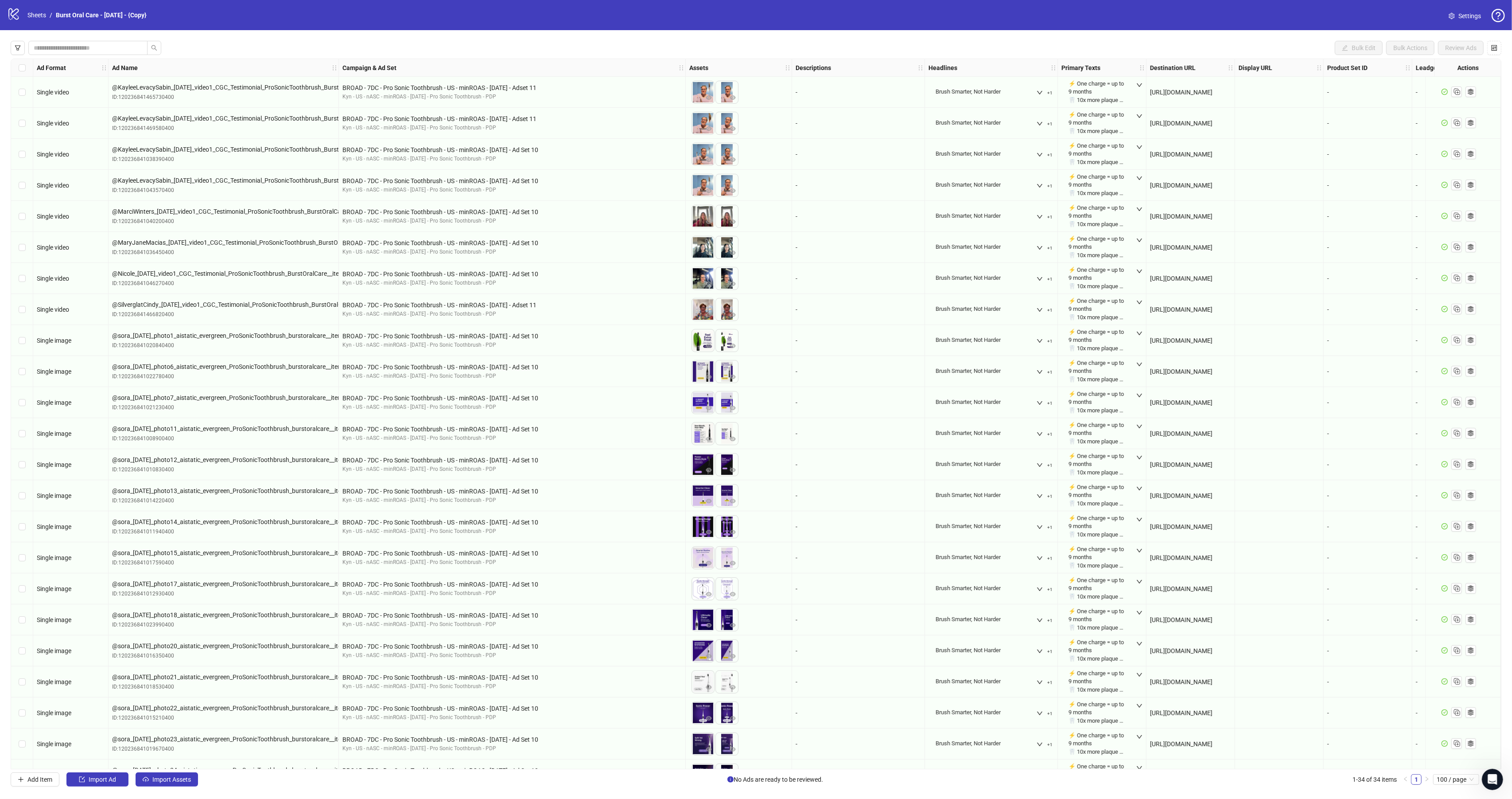
click at [165, 781] on span "Import Assets" at bounding box center [172, 779] width 39 height 7
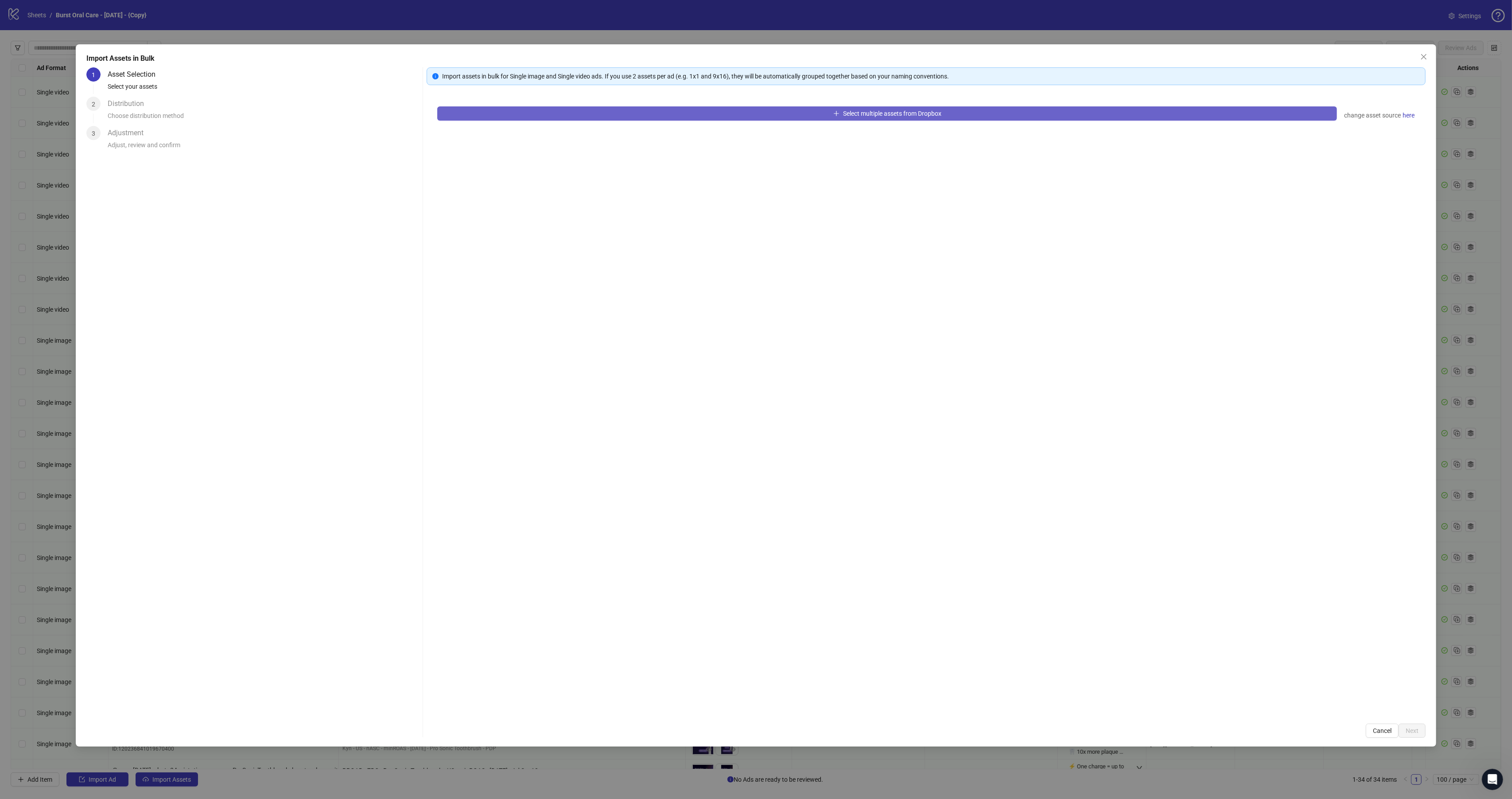
click at [646, 116] on button "Select multiple assets from Dropbox" at bounding box center [887, 113] width 900 height 14
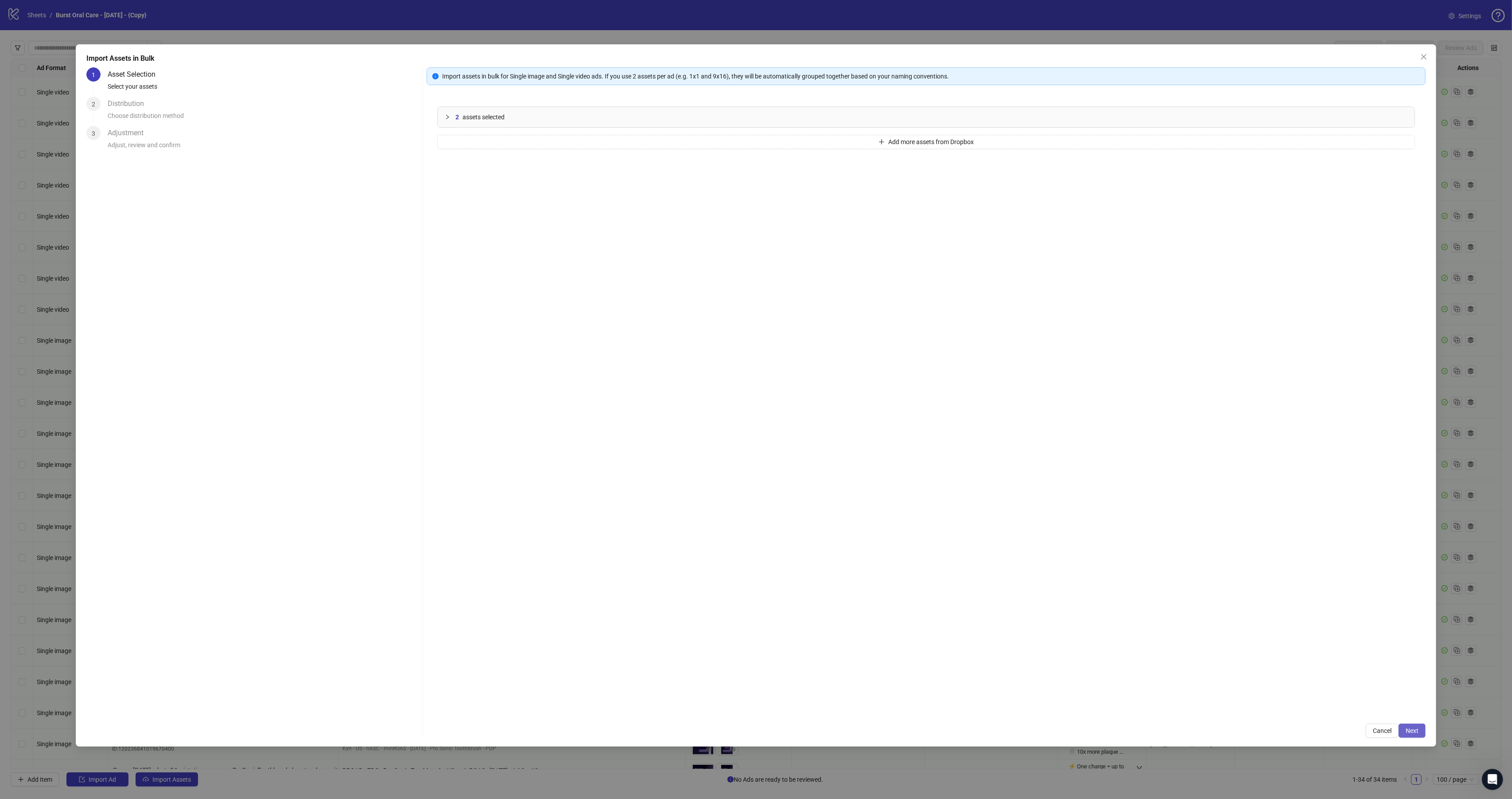
click at [1419, 728] on button "Next" at bounding box center [1412, 730] width 27 height 14
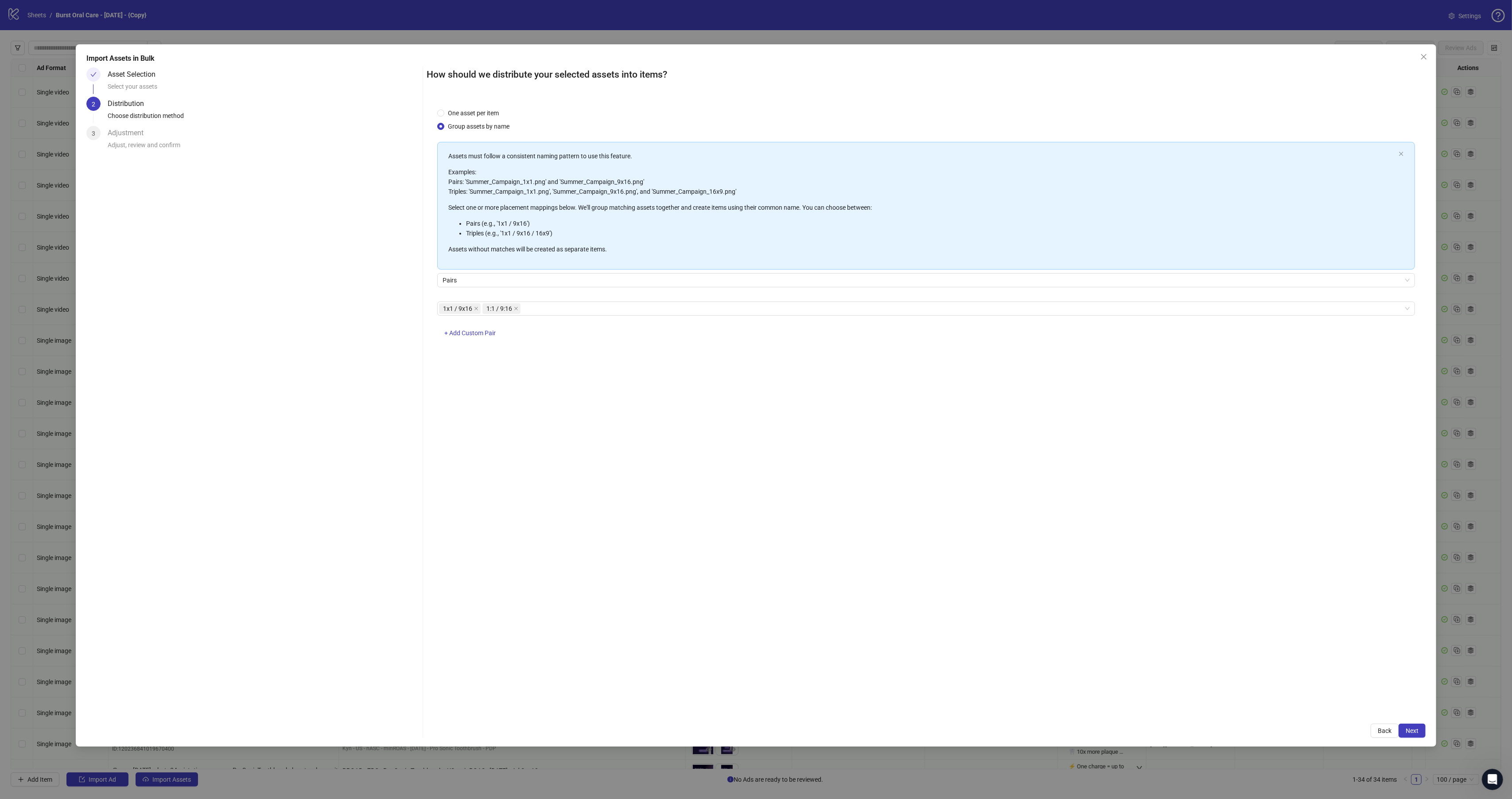
click at [1418, 728] on button "Next" at bounding box center [1412, 730] width 27 height 14
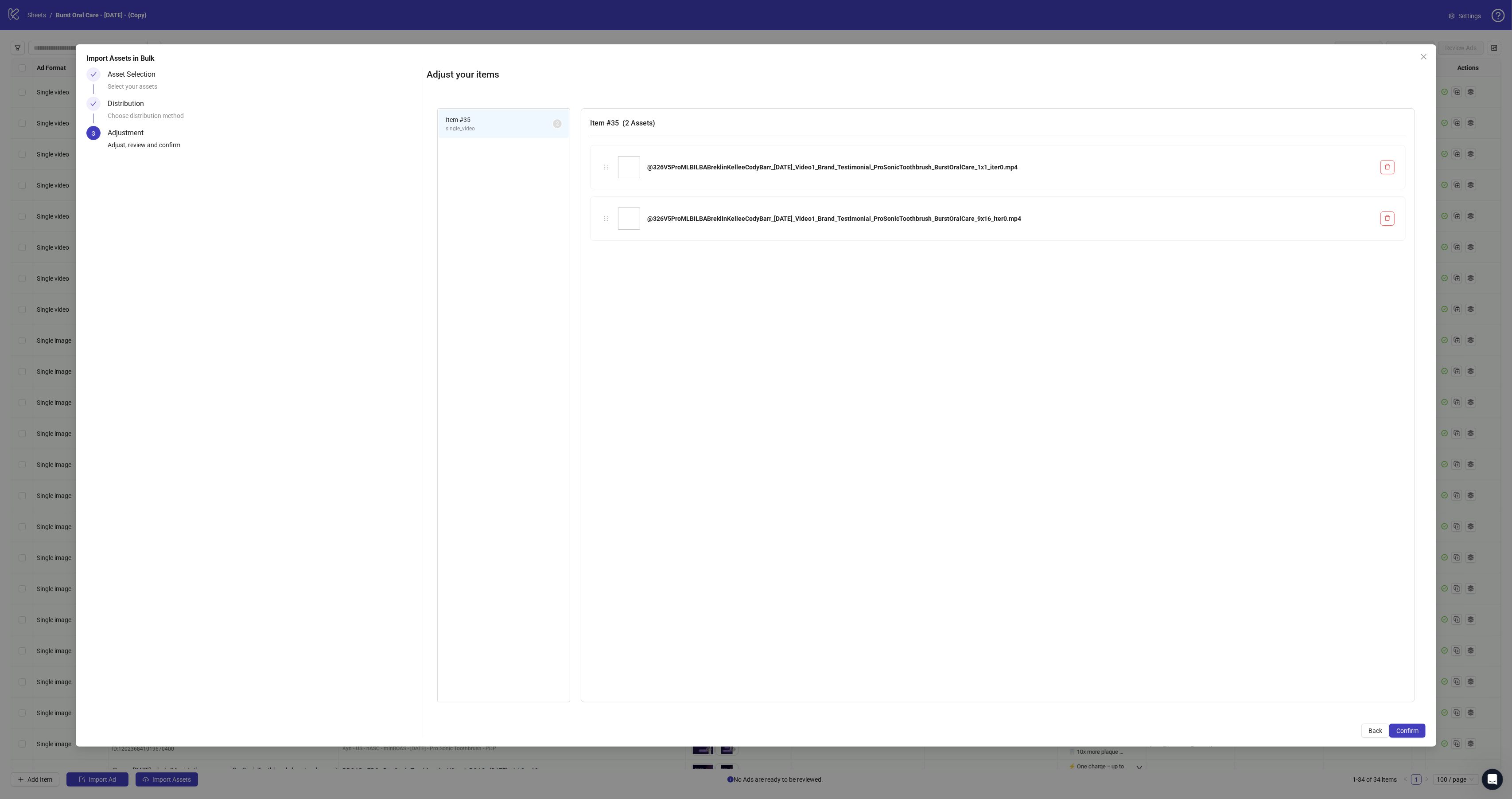
click at [1418, 728] on button "Confirm" at bounding box center [1407, 730] width 36 height 14
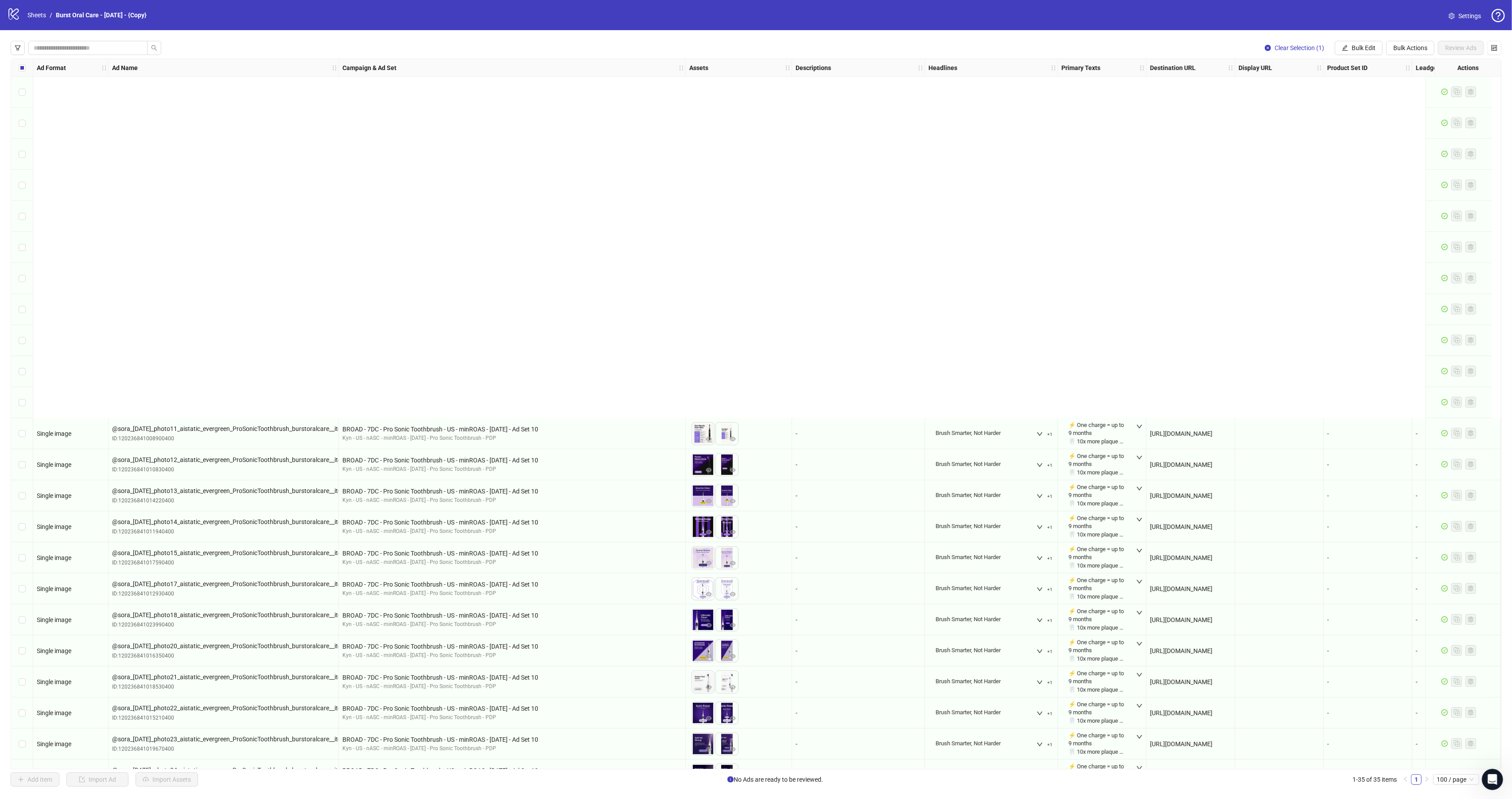
scroll to position [398, 0]
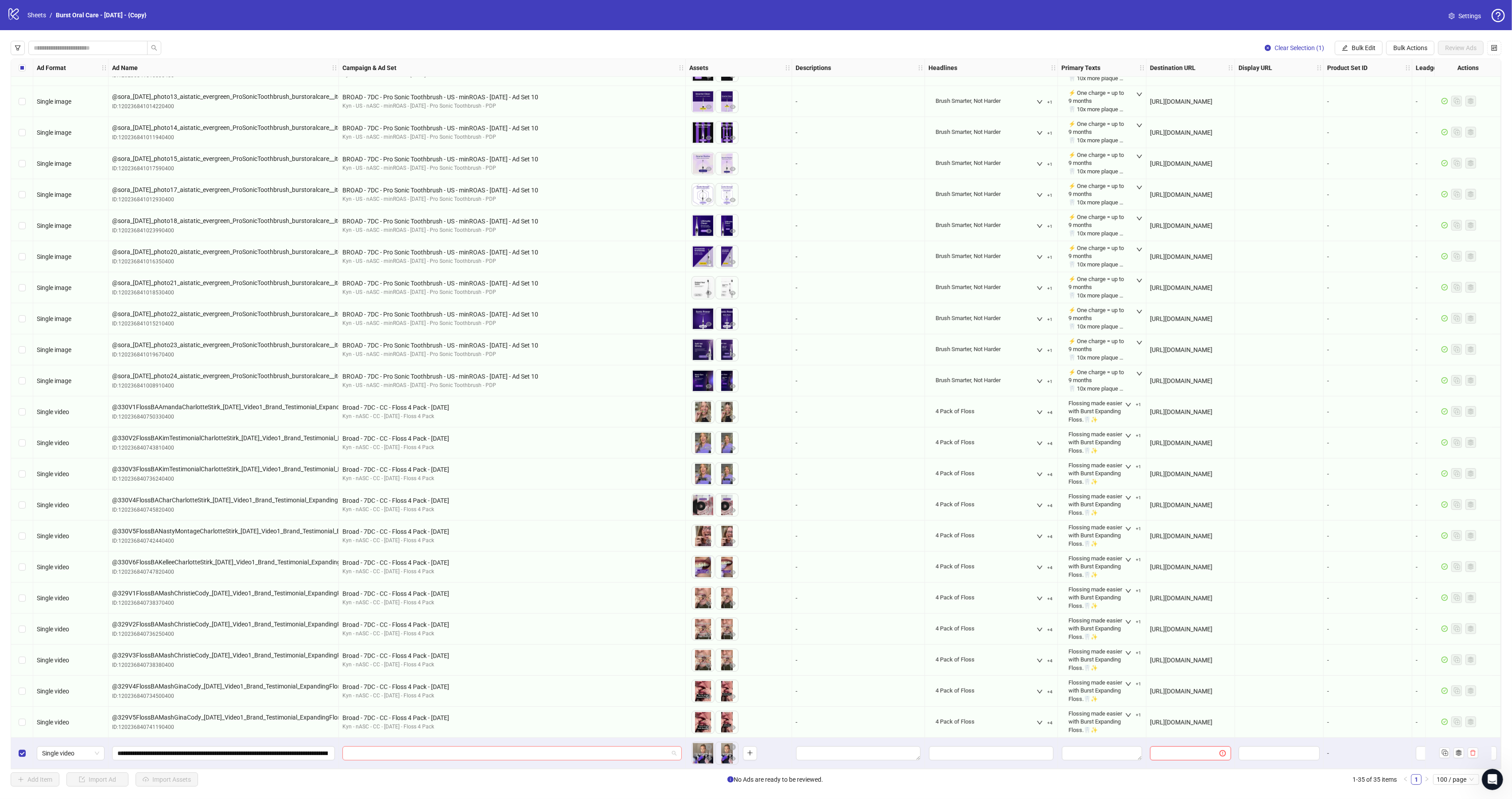
click at [445, 748] on input "search" at bounding box center [507, 753] width 321 height 13
paste input "**********"
type input "**********"
click at [493, 729] on div "Kyn - nASC - minROAS - [DATE] - Fermat Pro Welcome Kit 01" at bounding box center [503, 732] width 307 height 8
click at [1401, 44] on button "Bulk Actions" at bounding box center [1411, 48] width 49 height 14
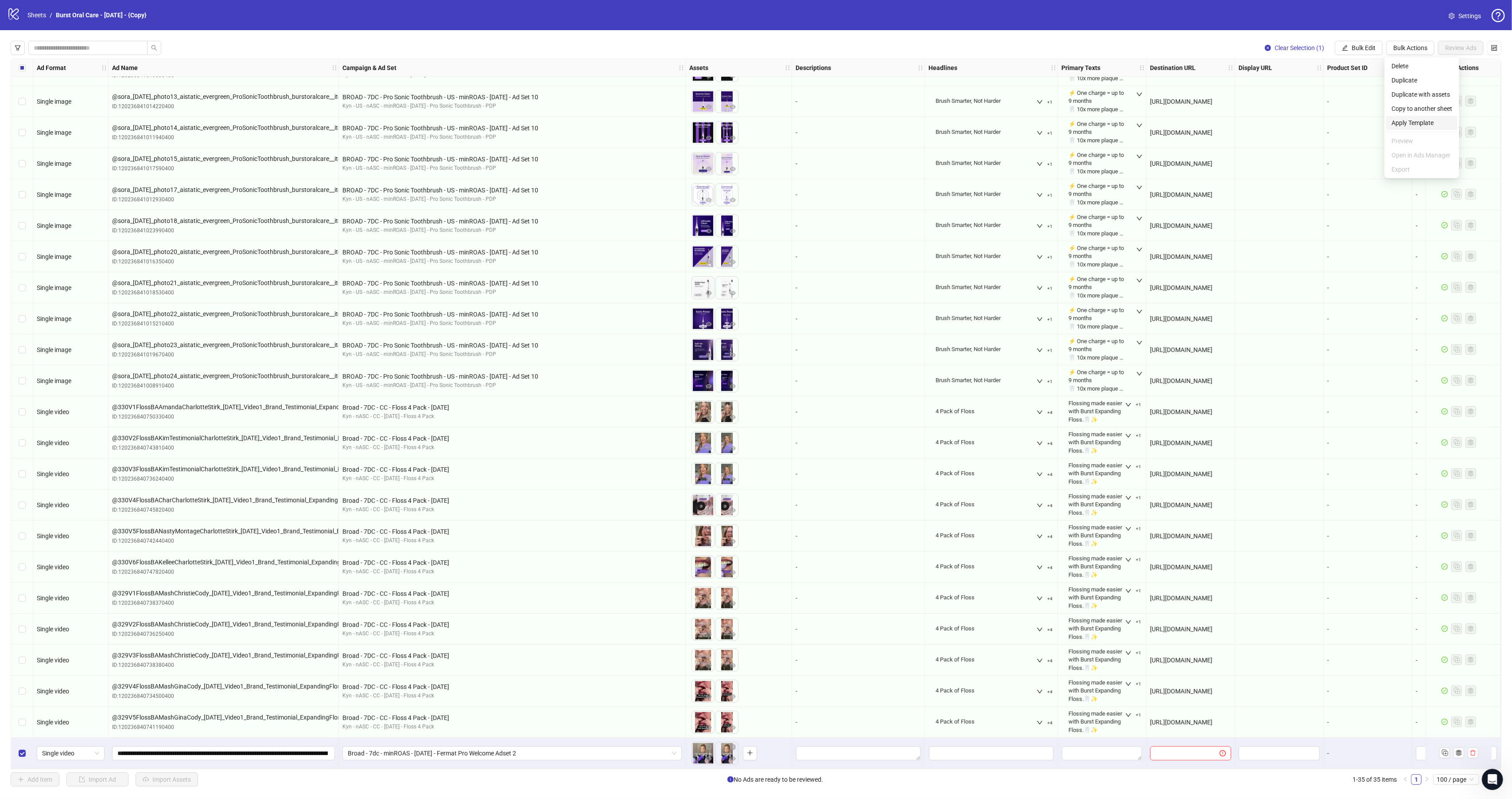
click at [1410, 124] on span "Apply Template" at bounding box center [1422, 123] width 60 height 10
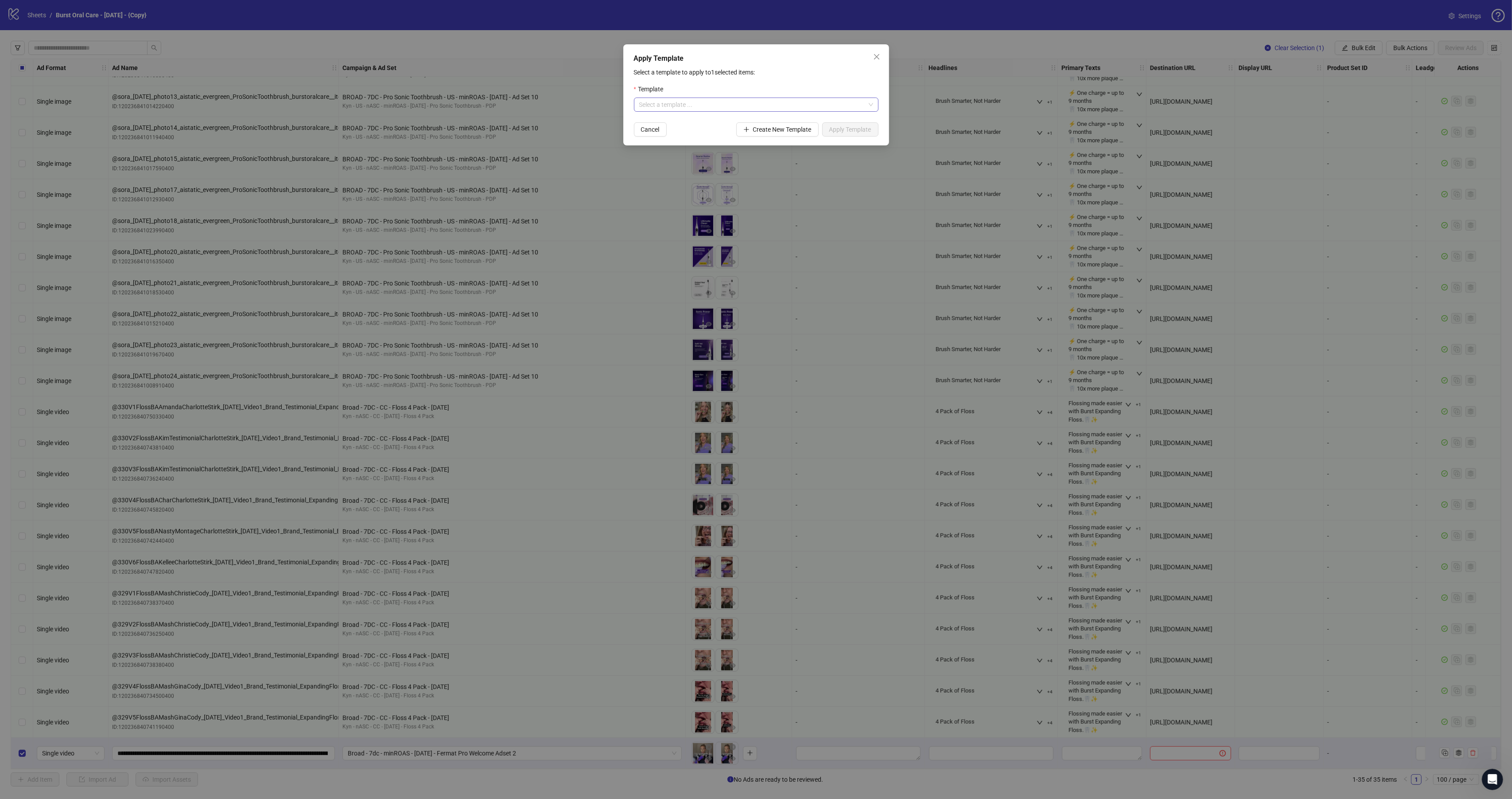
click at [763, 110] on input "search" at bounding box center [753, 105] width 226 height 13
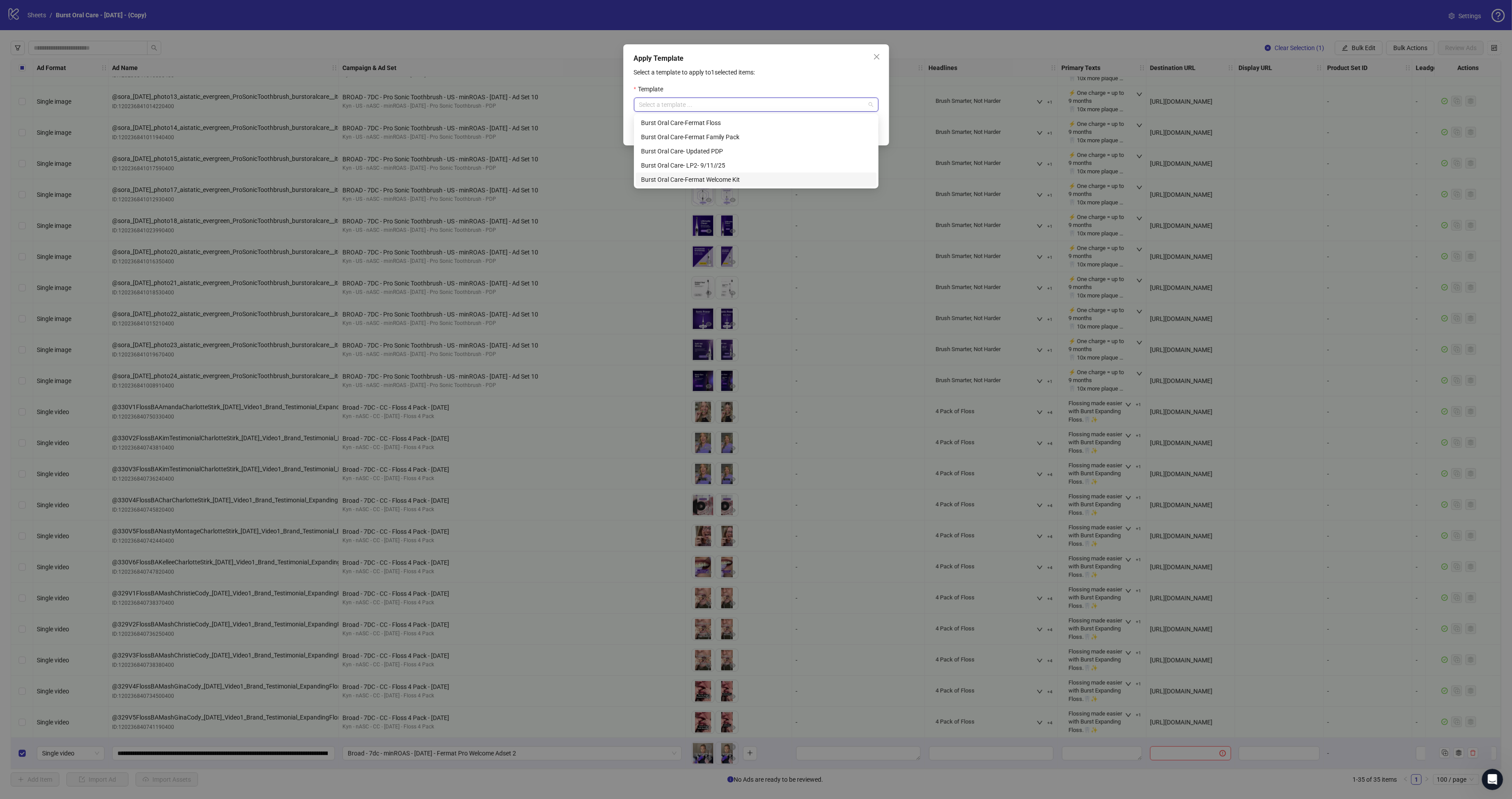
click at [732, 177] on div "Burst Oral Care-Fermat Welcome Kit" at bounding box center [756, 179] width 230 height 10
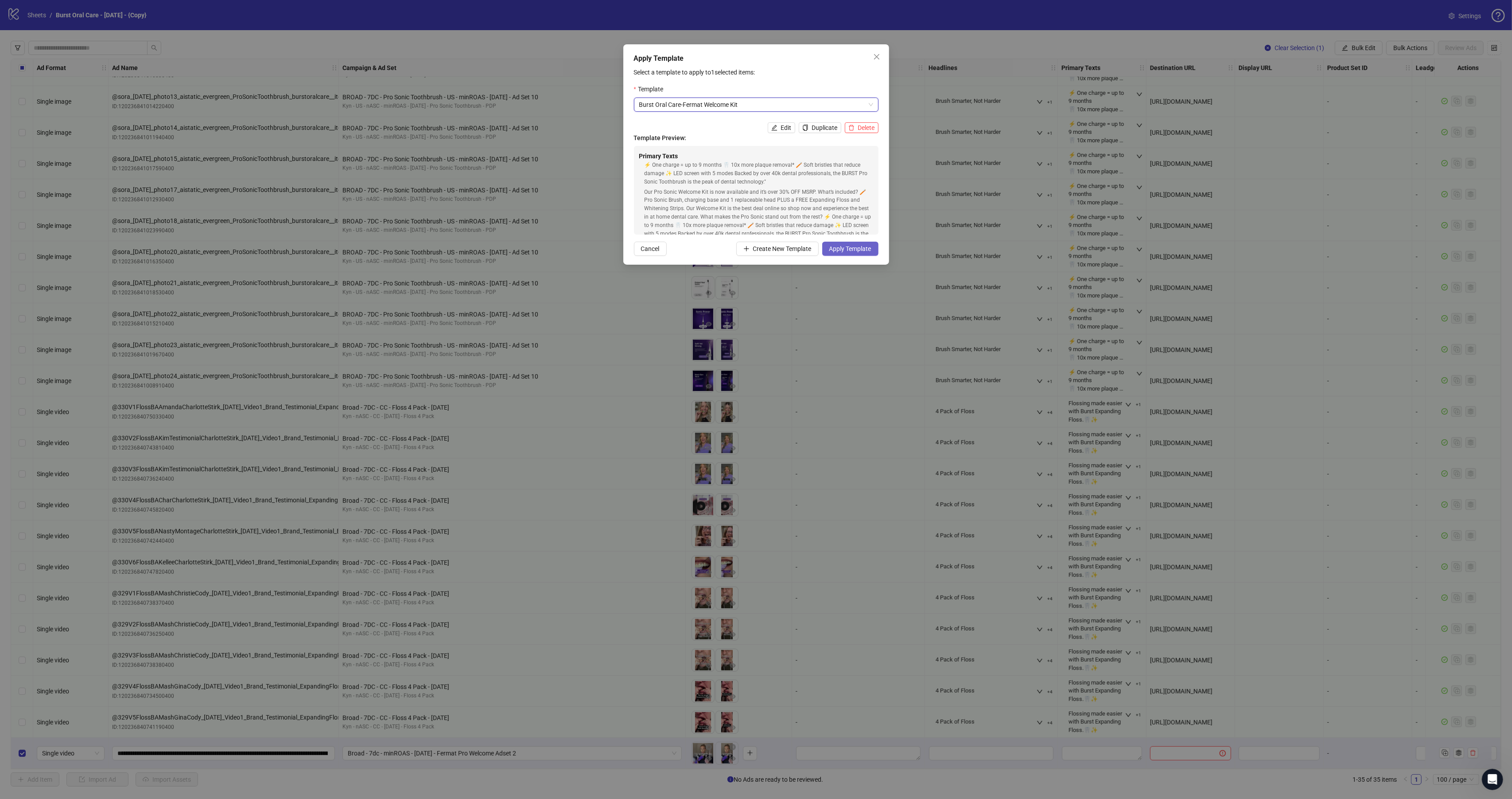
click at [844, 242] on button "Apply Template" at bounding box center [850, 248] width 56 height 14
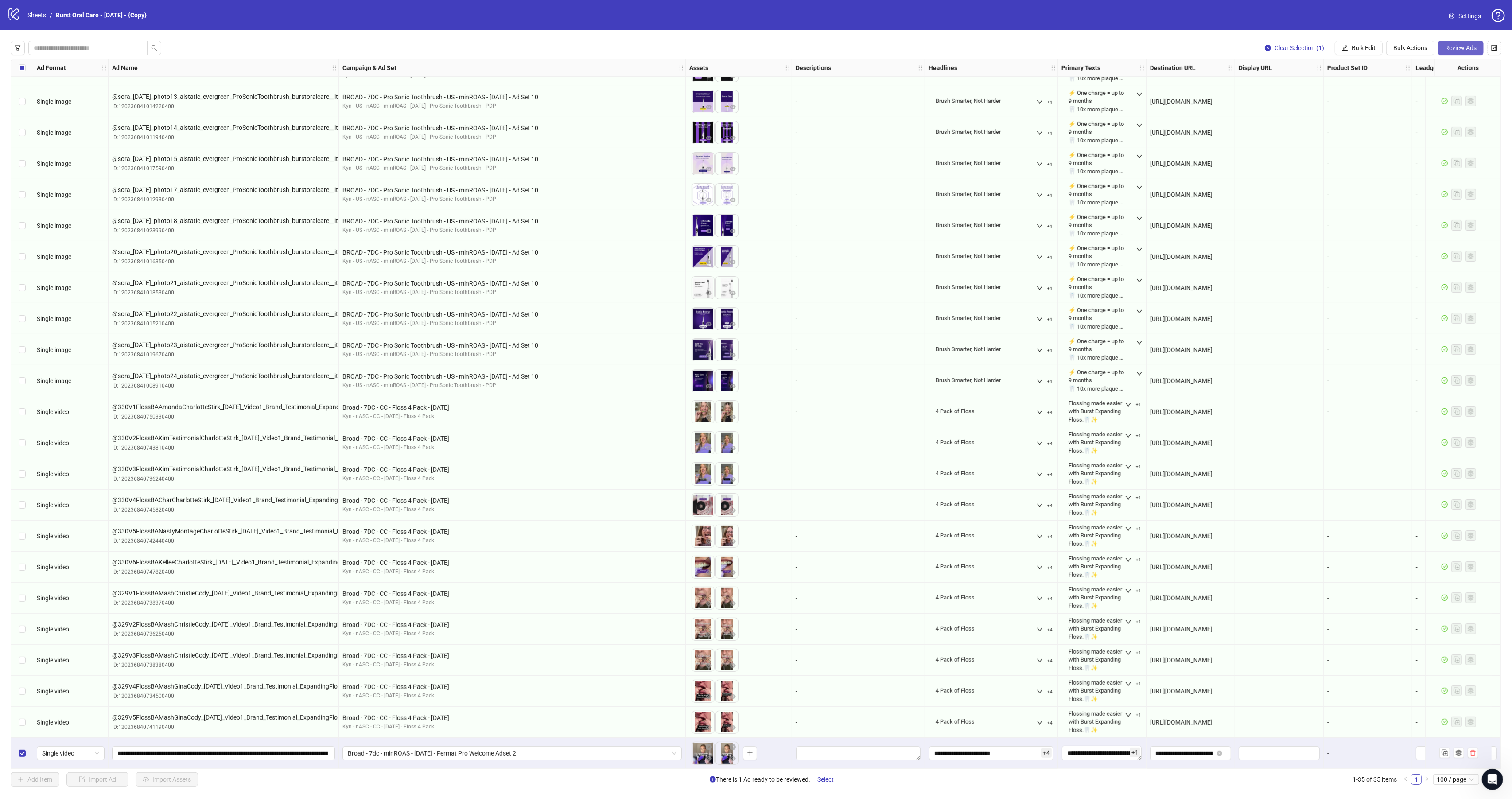
click at [1459, 44] on button "Review Ads" at bounding box center [1461, 48] width 46 height 14
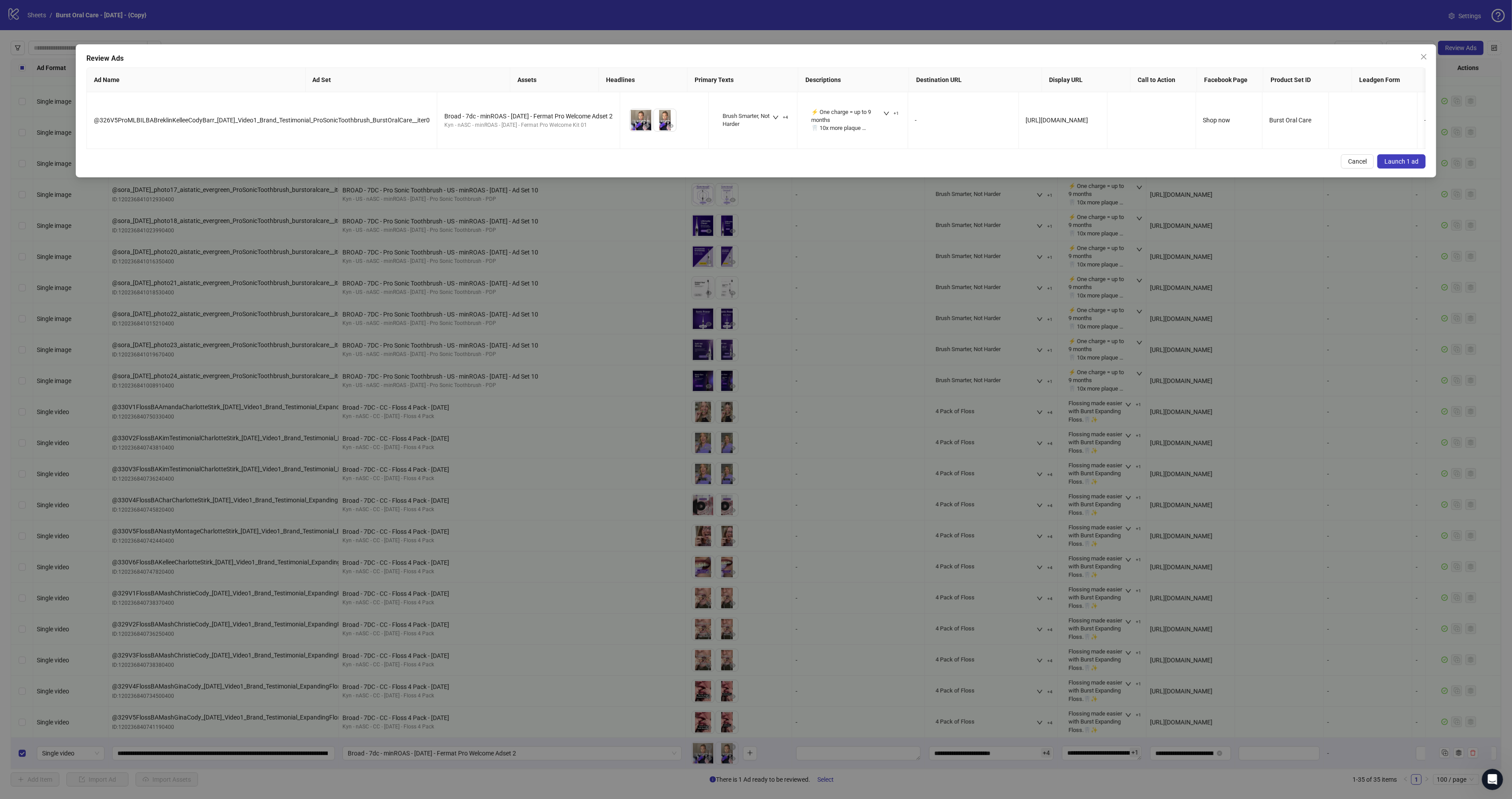
click at [1402, 165] on span "Launch 1 ad" at bounding box center [1401, 161] width 34 height 7
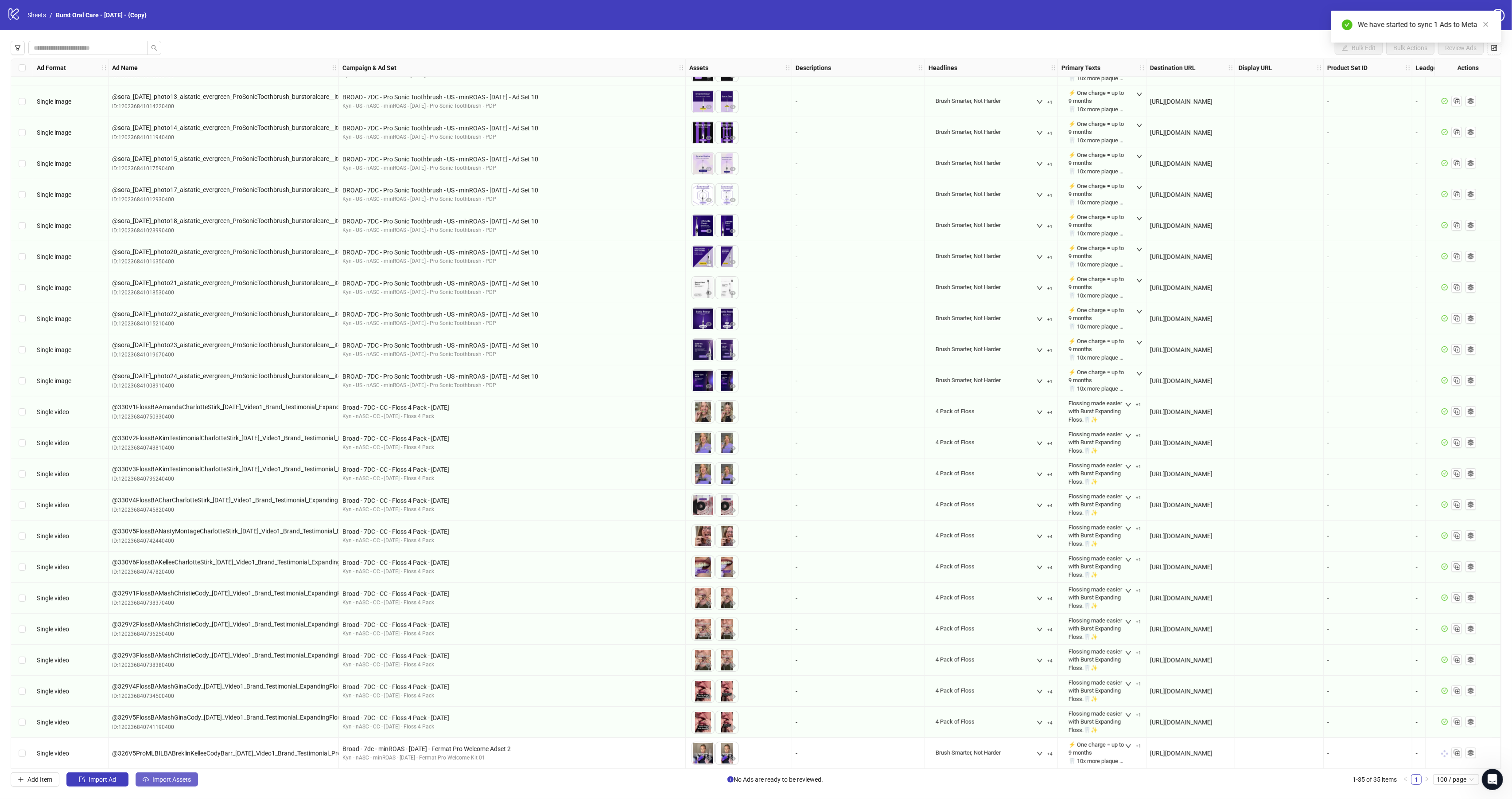
click at [151, 783] on button "Import Assets" at bounding box center [167, 779] width 63 height 14
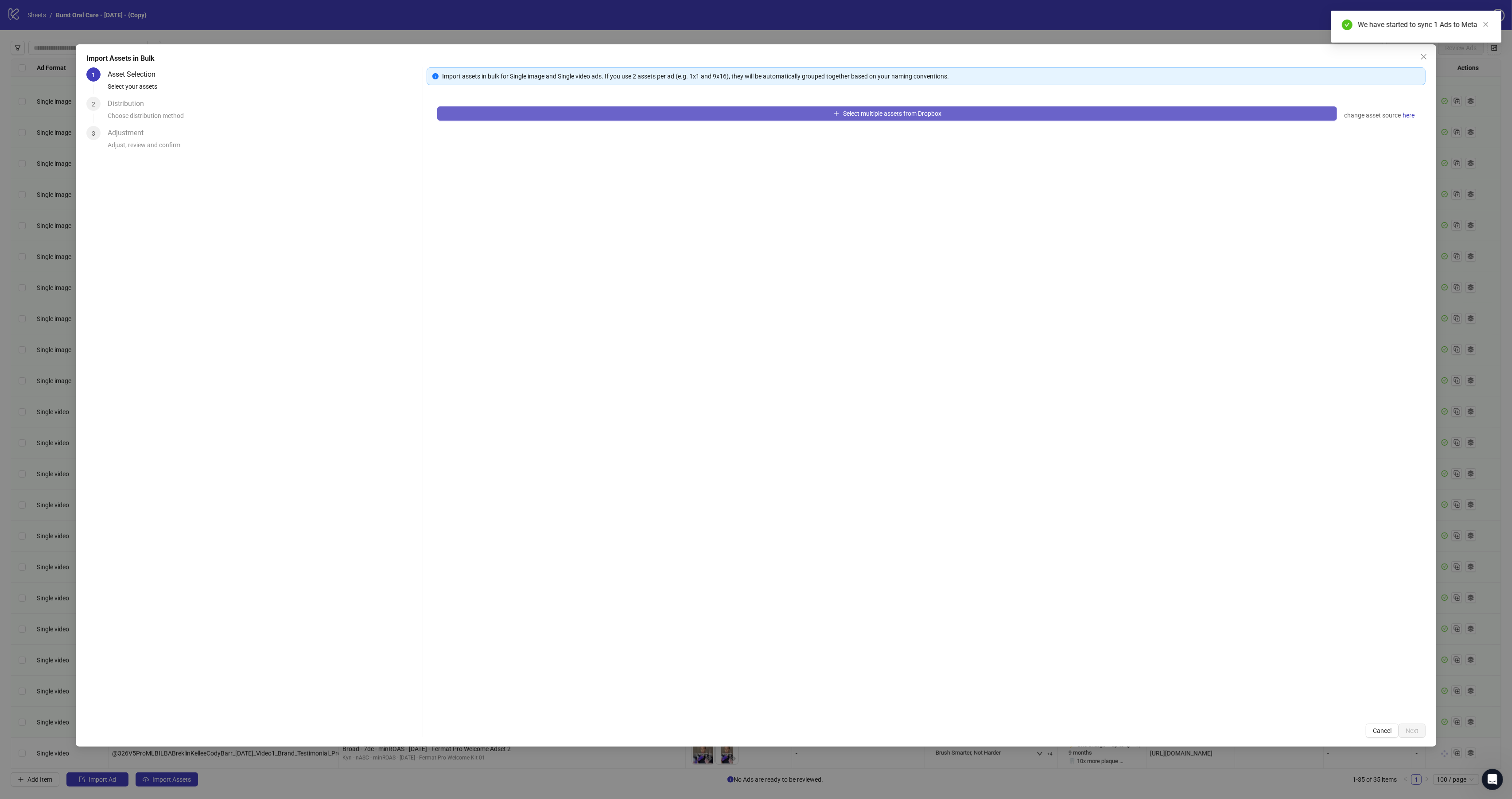
click at [514, 109] on button "Select multiple assets from Dropbox" at bounding box center [887, 113] width 900 height 14
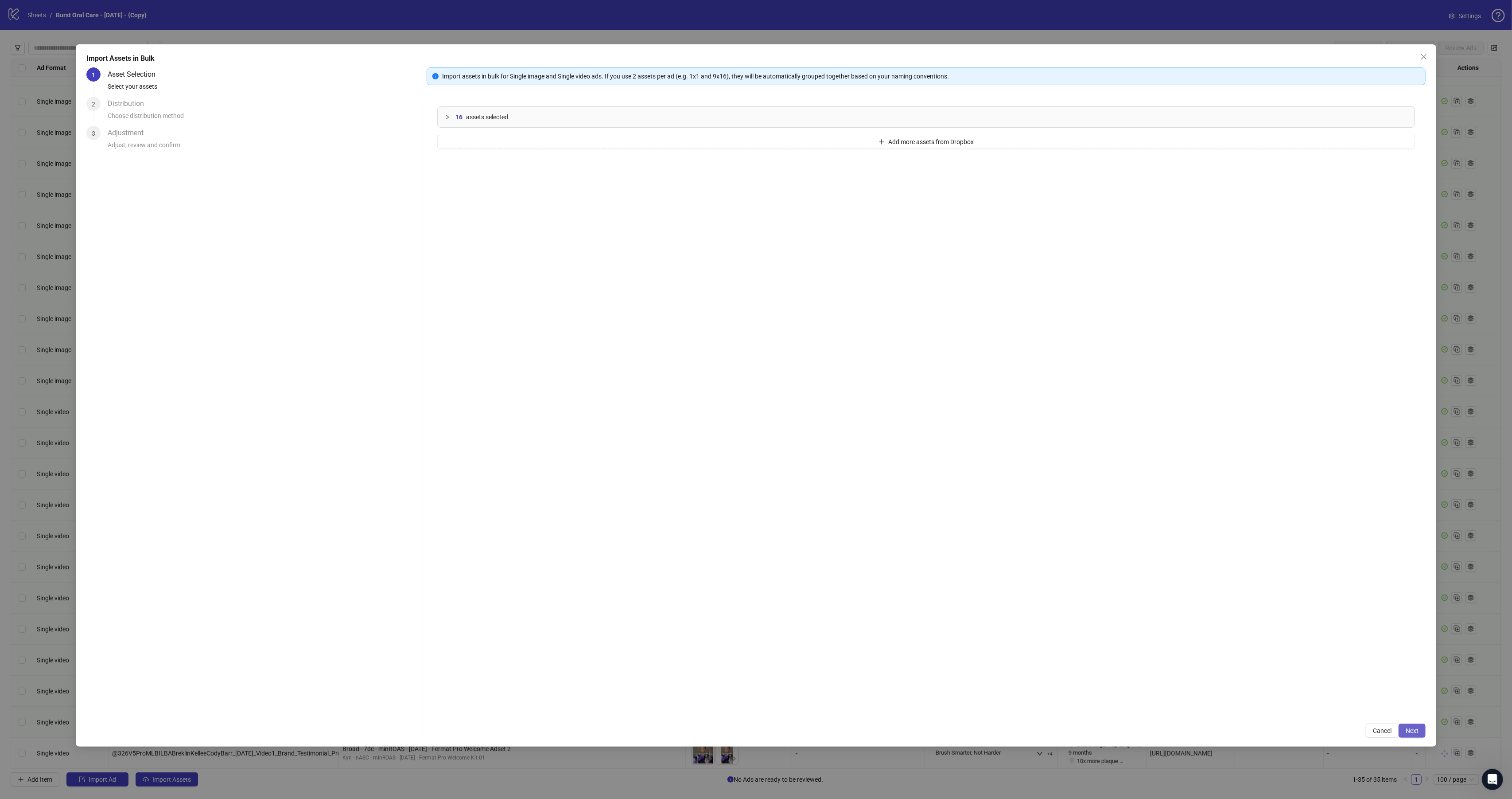
click at [1415, 729] on span "Next" at bounding box center [1412, 730] width 13 height 7
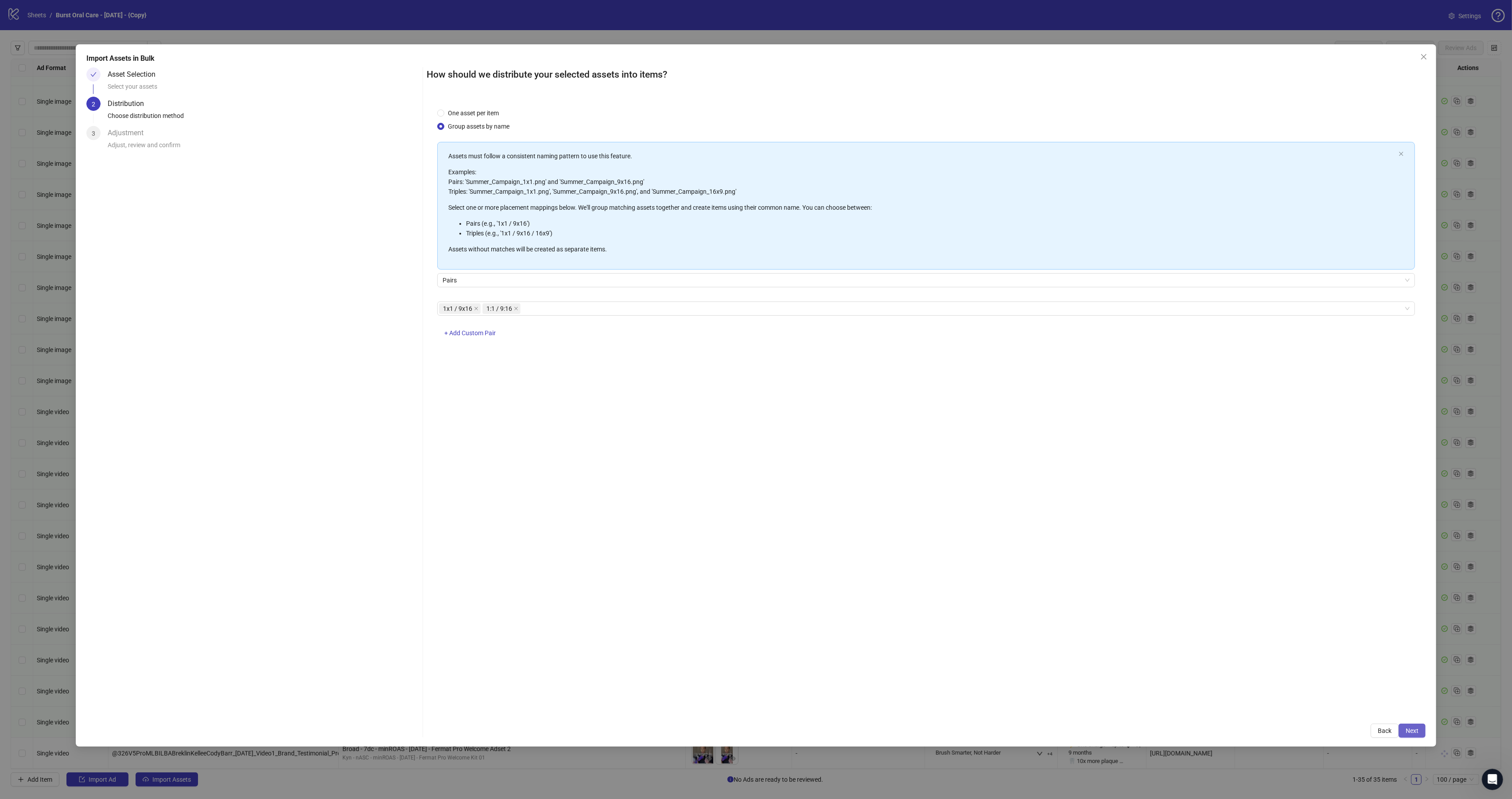
click at [1415, 729] on span "Next" at bounding box center [1412, 730] width 13 height 7
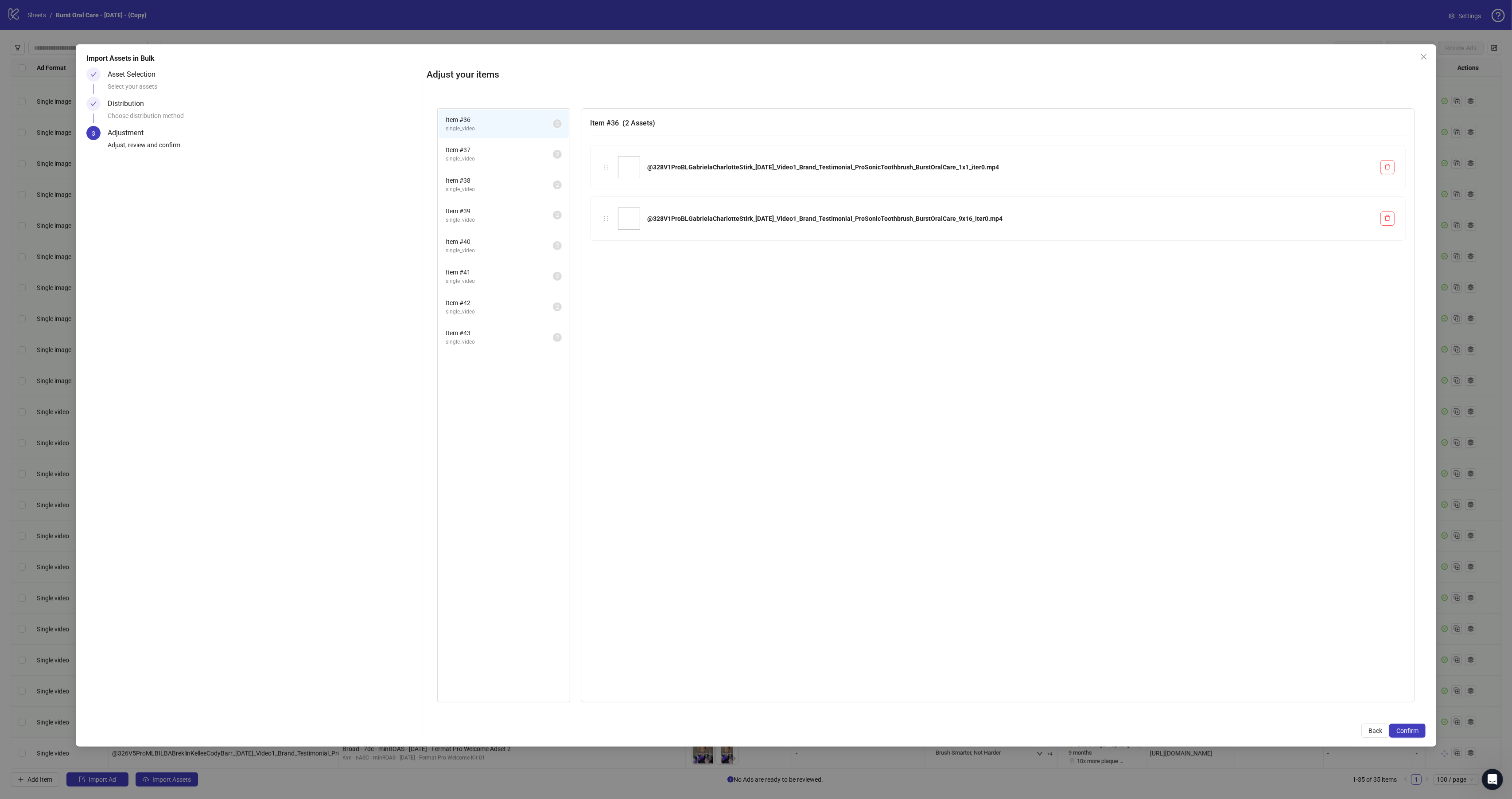
click at [1415, 729] on span "Confirm" at bounding box center [1407, 730] width 22 height 7
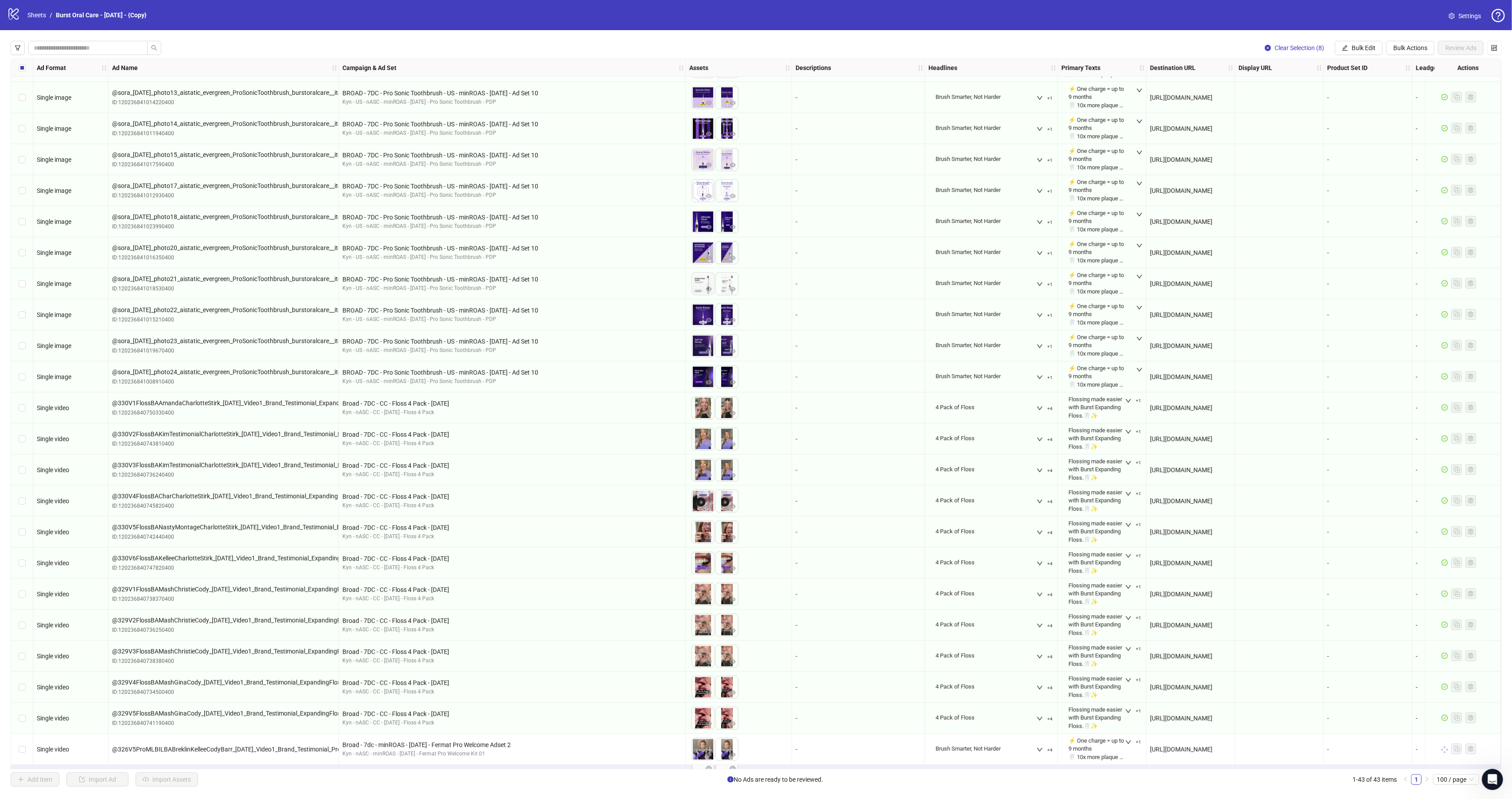
scroll to position [647, 0]
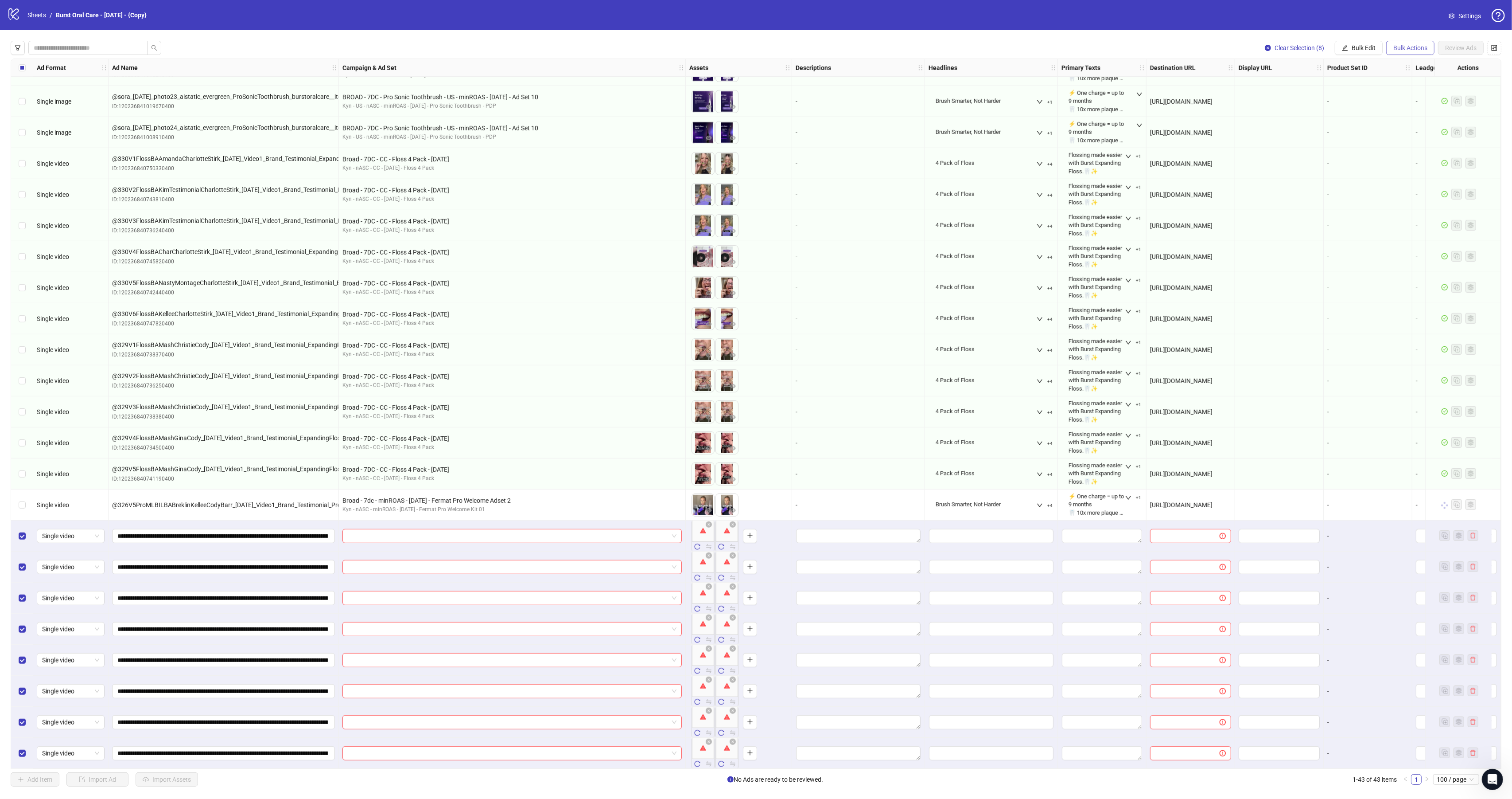
click at [1417, 49] on span "Bulk Actions" at bounding box center [1410, 48] width 34 height 7
click at [1408, 64] on span "Delete" at bounding box center [1422, 66] width 60 height 10
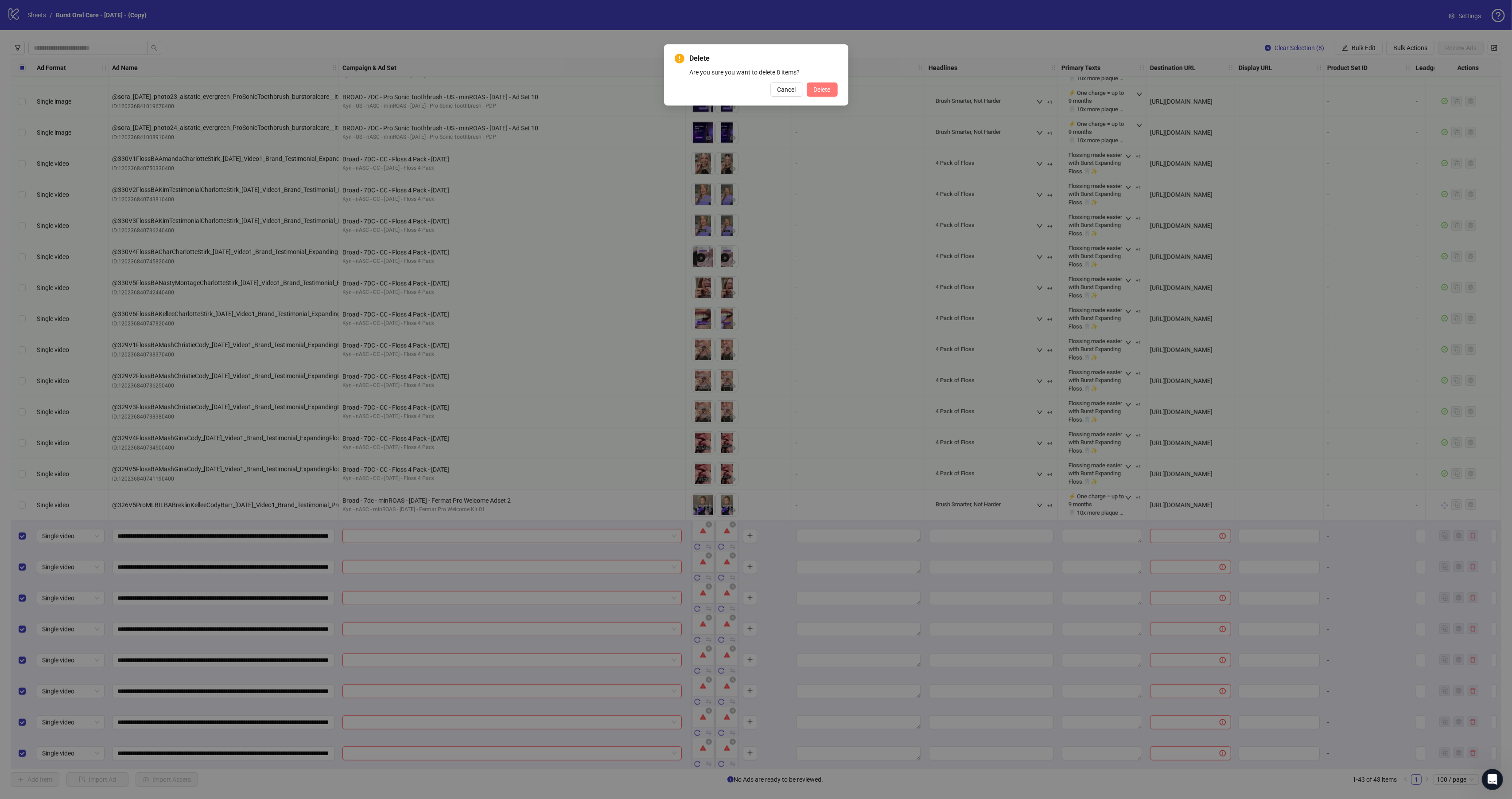
click at [816, 90] on span "Delete" at bounding box center [822, 90] width 17 height 7
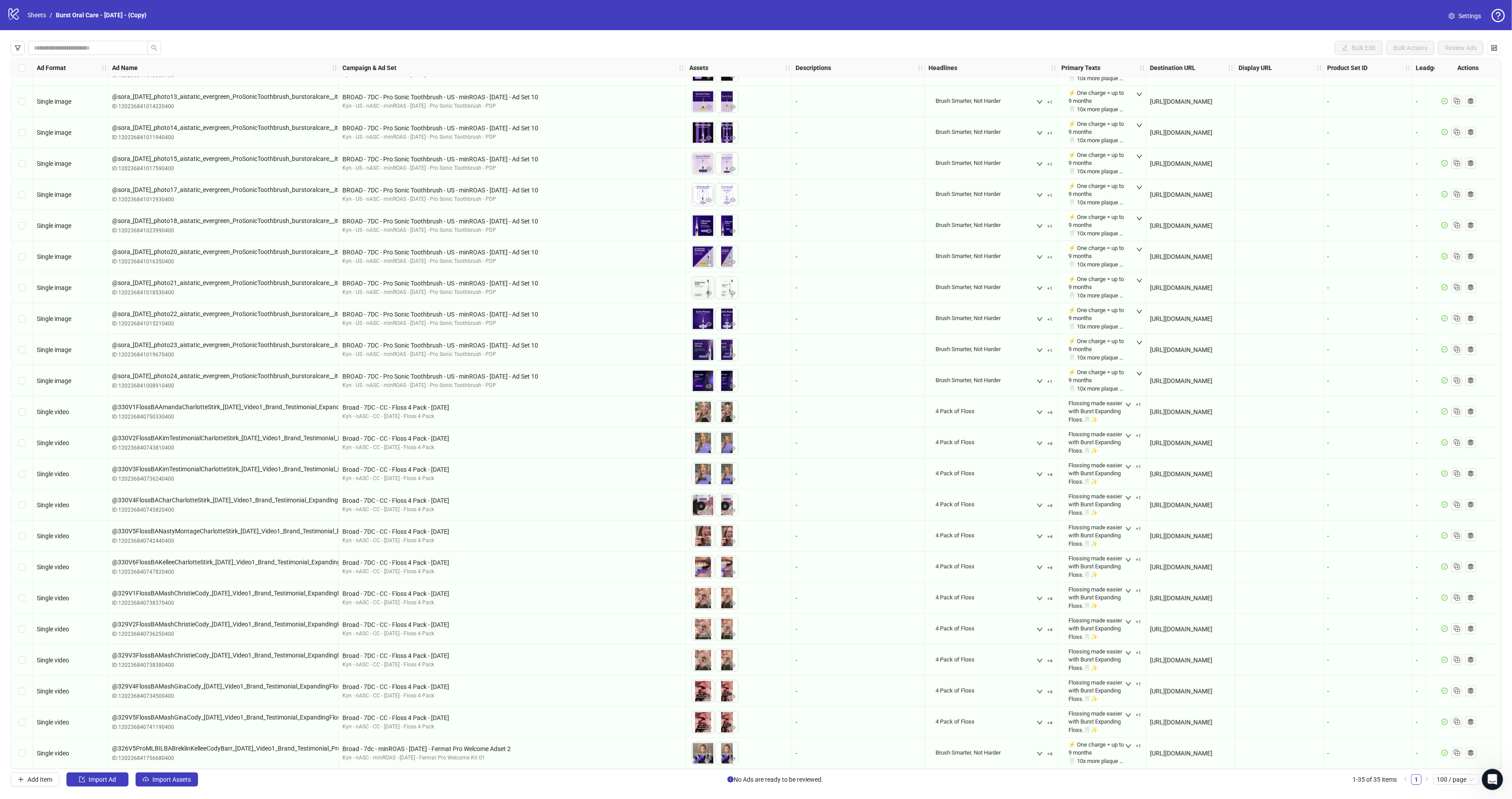
scroll to position [397, 0]
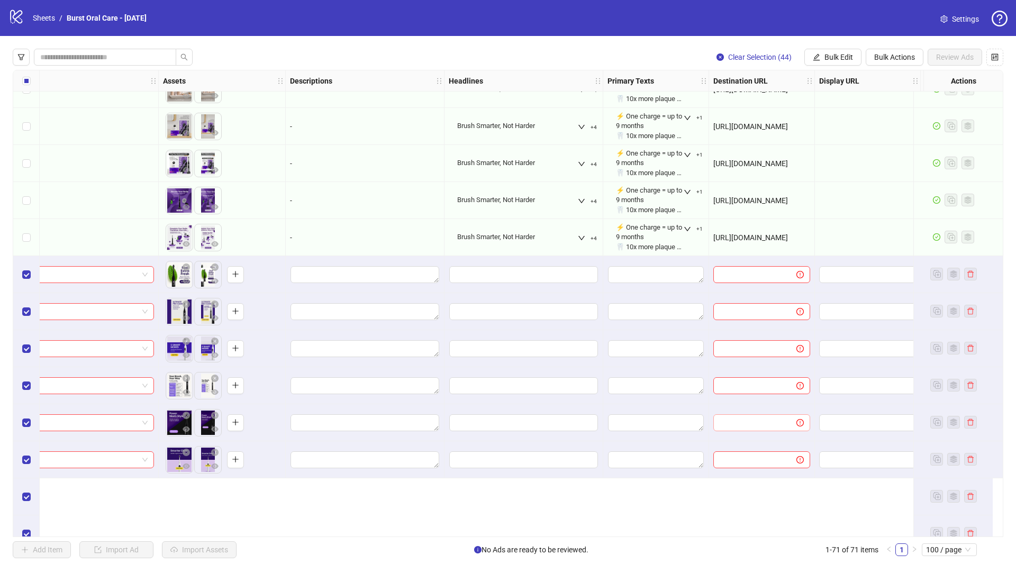
scroll to position [704, 660]
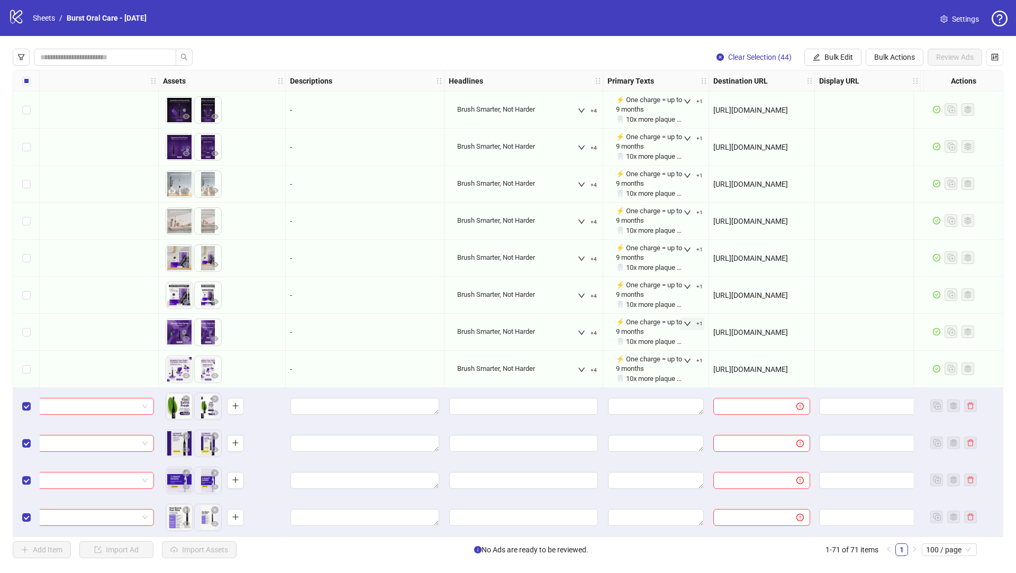
click at [689, 322] on icon "down" at bounding box center [687, 324] width 6 height 4
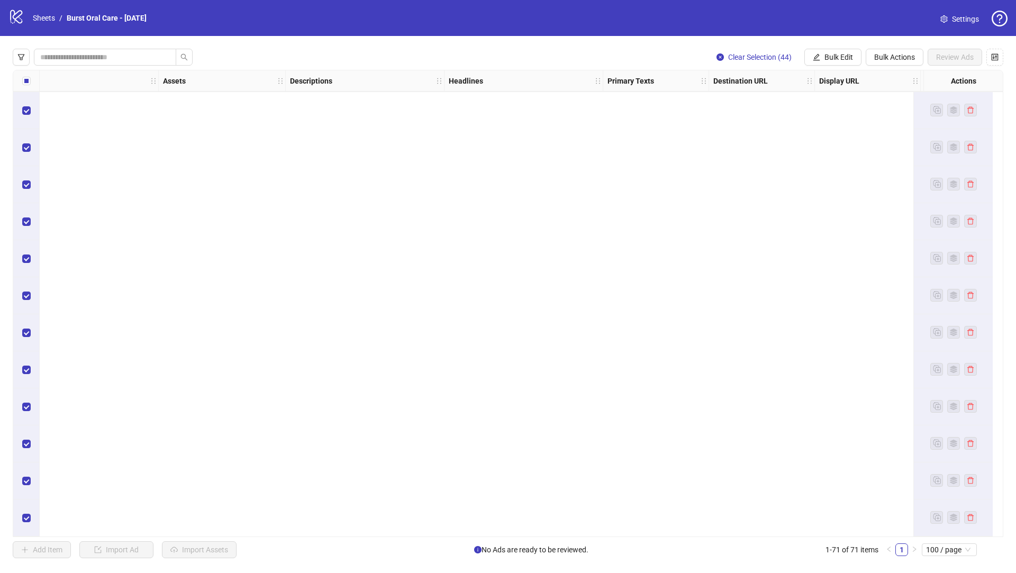
scroll to position [1693, 660]
